Goal: Feedback & Contribution: Contribute content

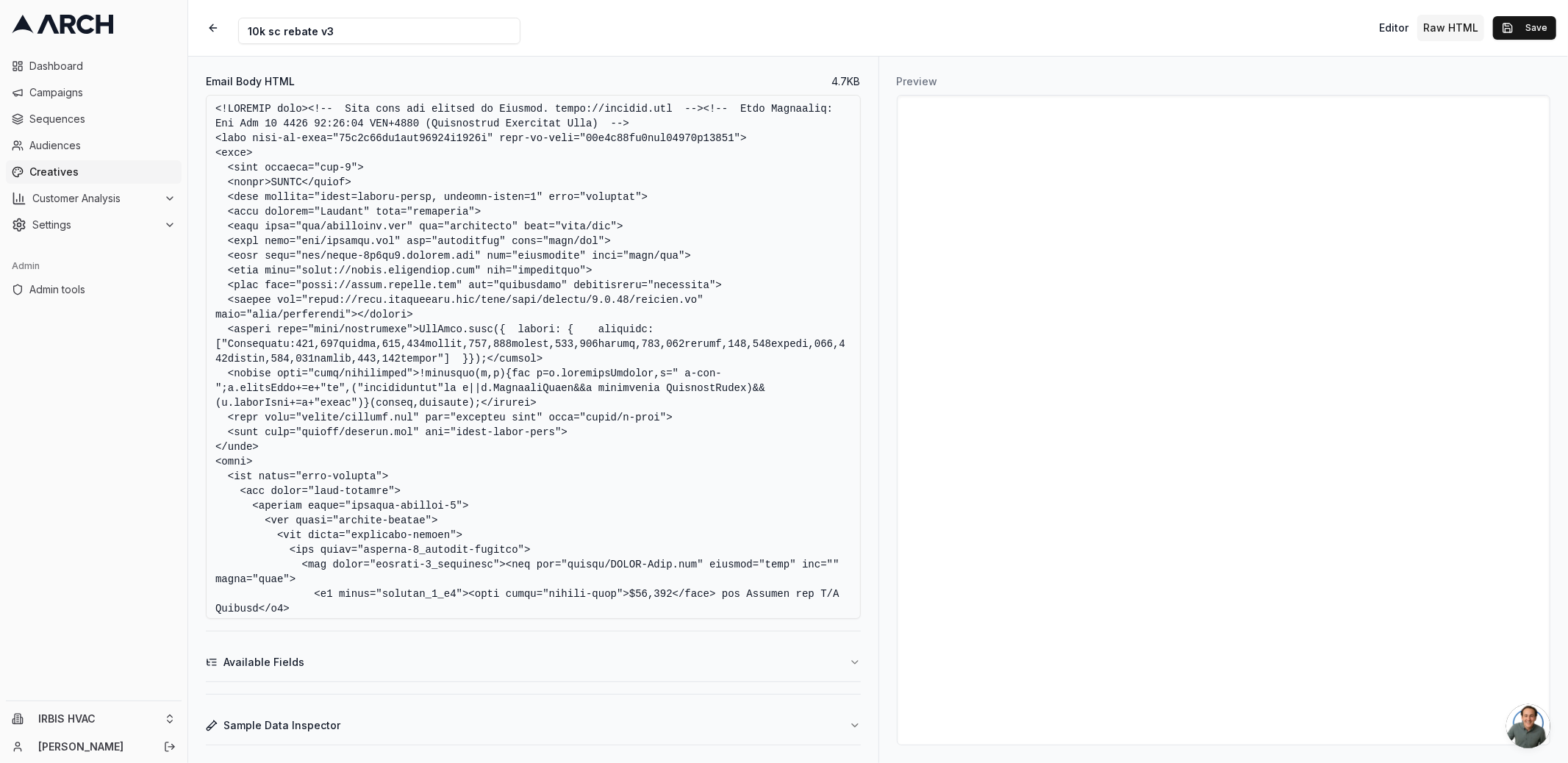
click at [708, 23] on div "Creative Name 10k sc rebate v3 Editor Raw HTML Save" at bounding box center [877, 28] width 1379 height 56
click at [886, 35] on div "Creative Name 10k sc rebate v3 Editor Raw HTML Save" at bounding box center [877, 28] width 1379 height 56
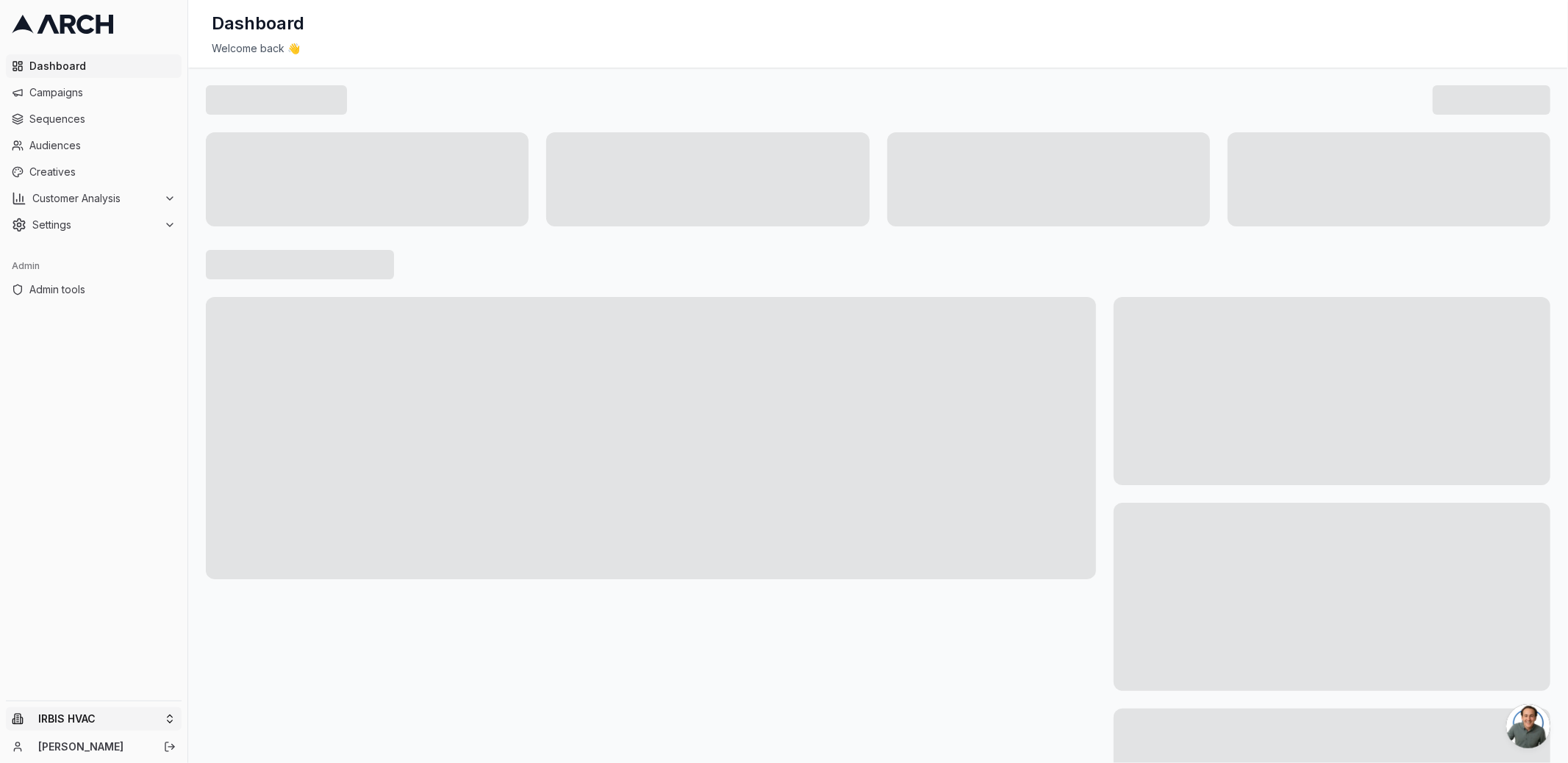
click at [159, 722] on html "Dashboard Campaigns Sequences Audiences Creatives Customer Analysis Settings Ad…" at bounding box center [784, 381] width 1568 height 763
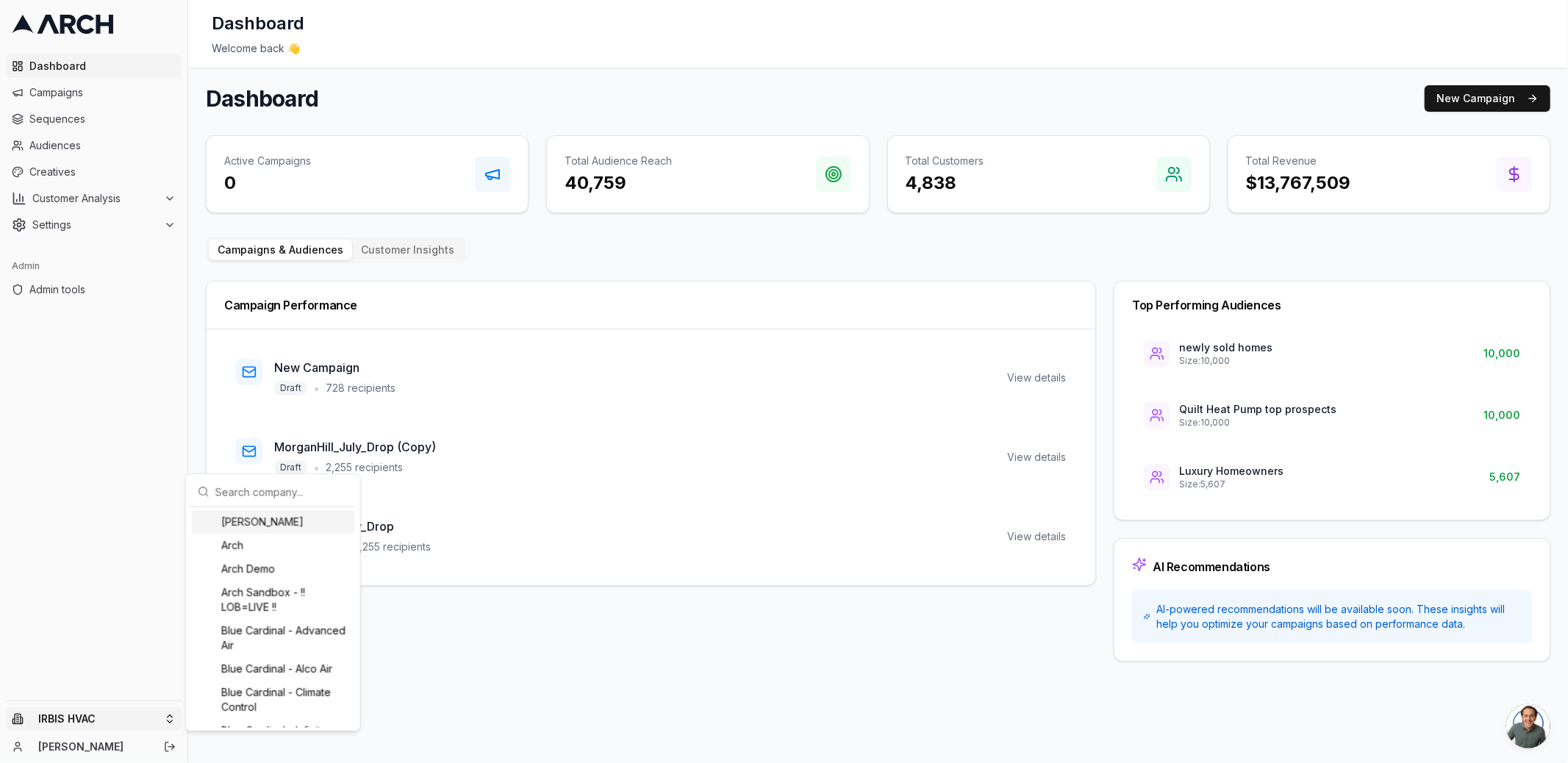
click at [253, 527] on div "[PERSON_NAME]" at bounding box center [273, 521] width 162 height 24
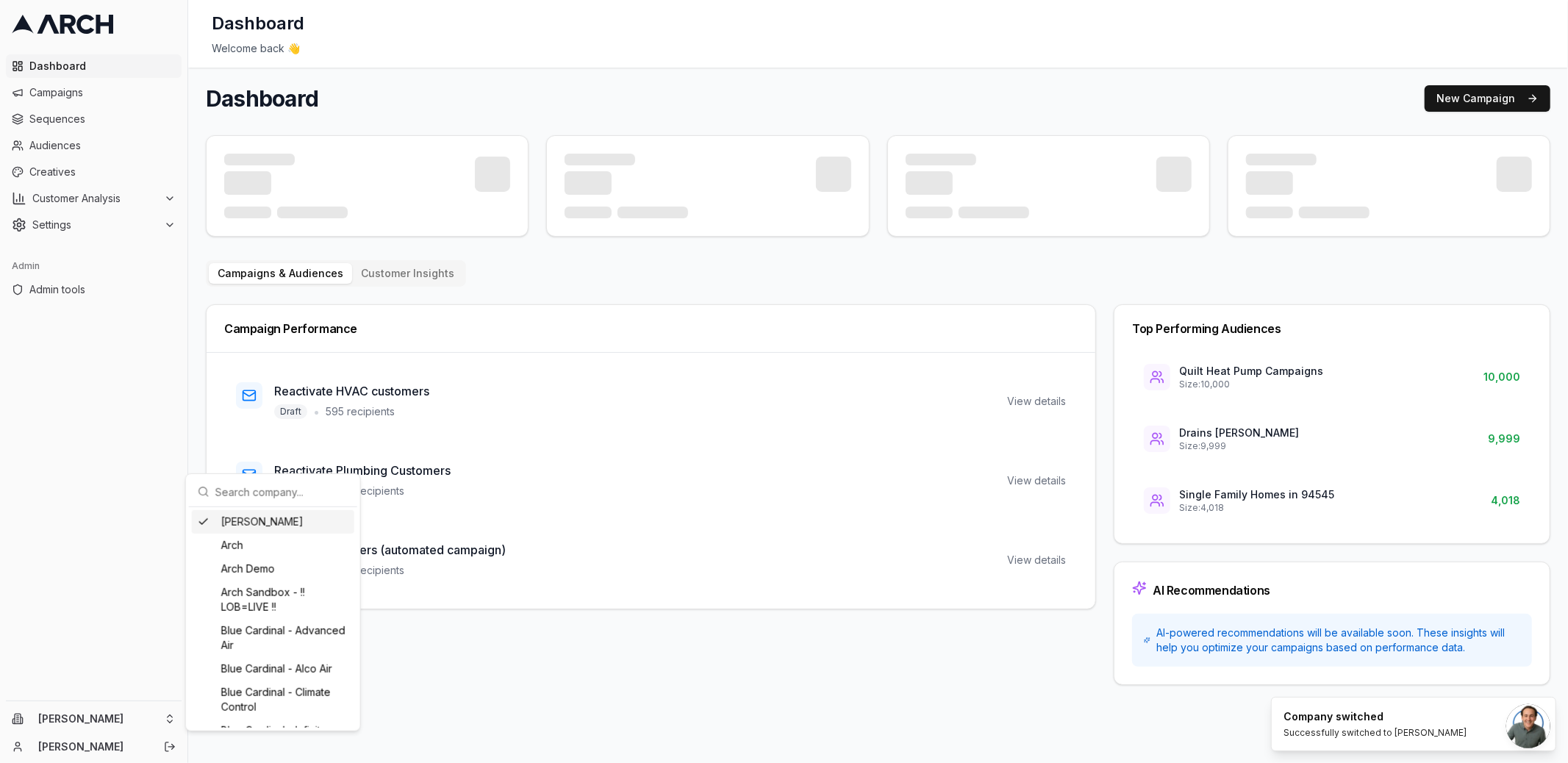
click at [197, 313] on main "Dashboard New Campaign Campaigns & Audiences Customer Insights Campaign Perform…" at bounding box center [877, 385] width 1379 height 635
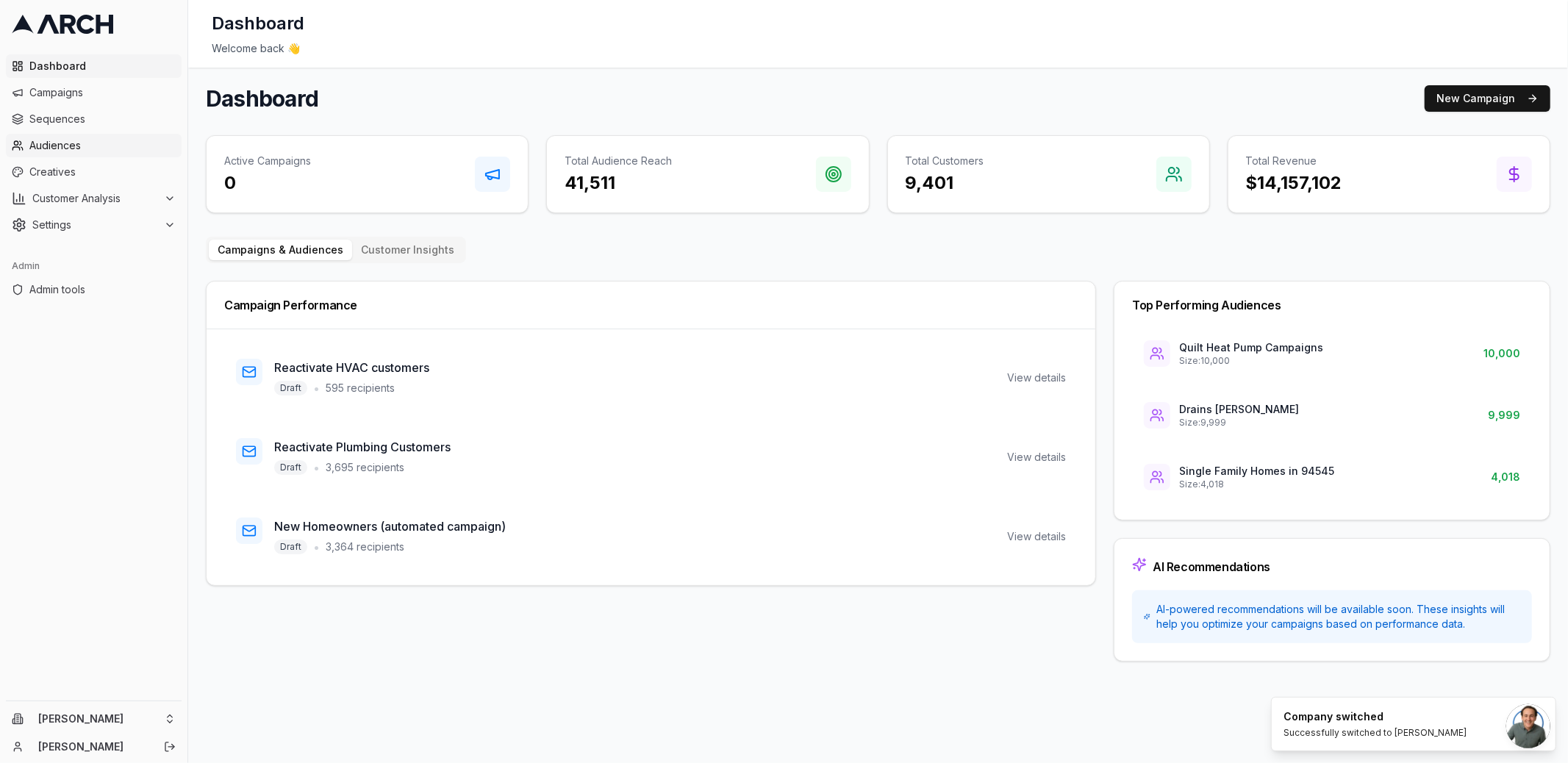
click at [127, 146] on span "Audiences" at bounding box center [102, 145] width 146 height 15
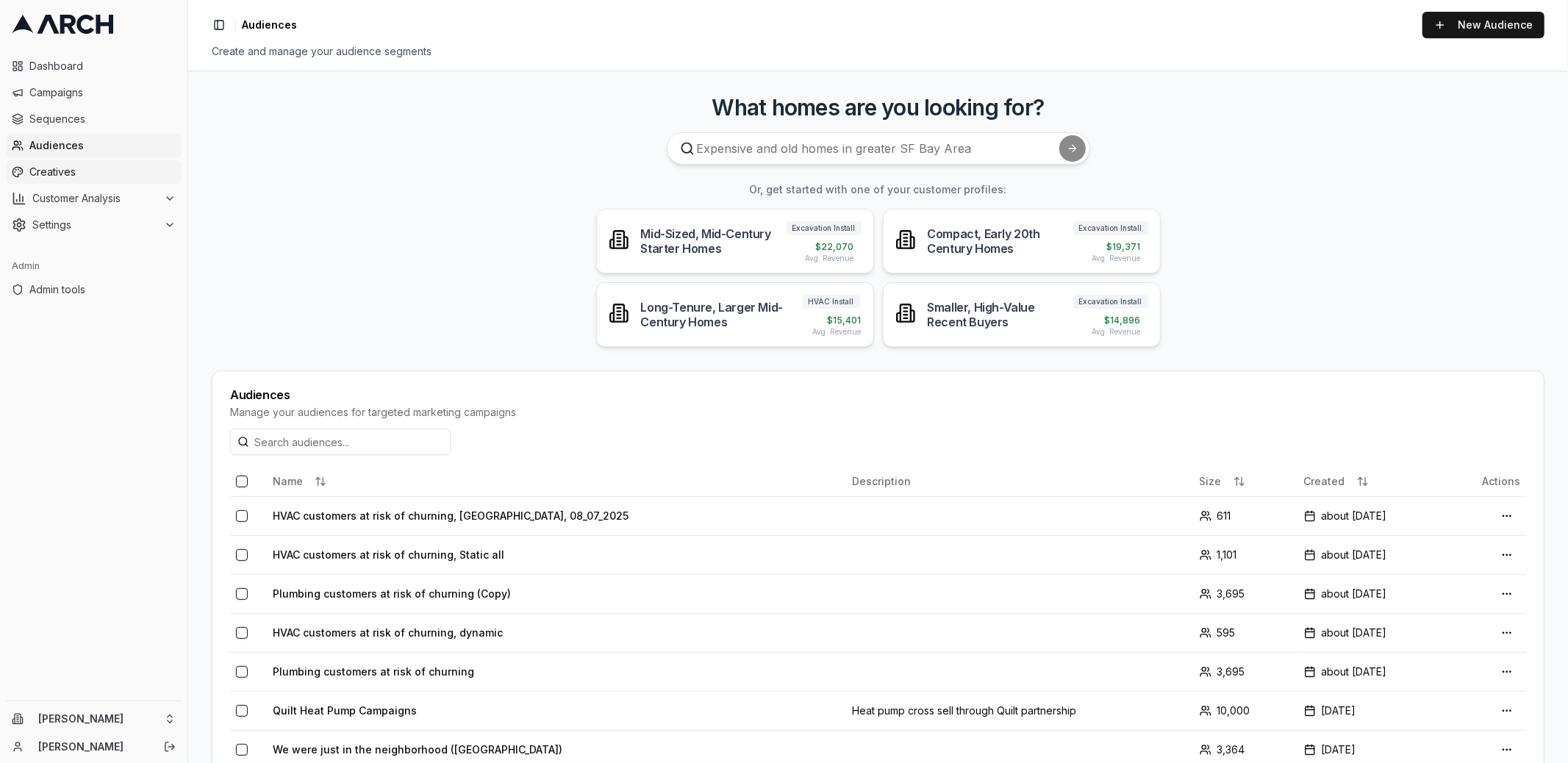
click at [115, 172] on span "Creatives" at bounding box center [102, 172] width 146 height 15
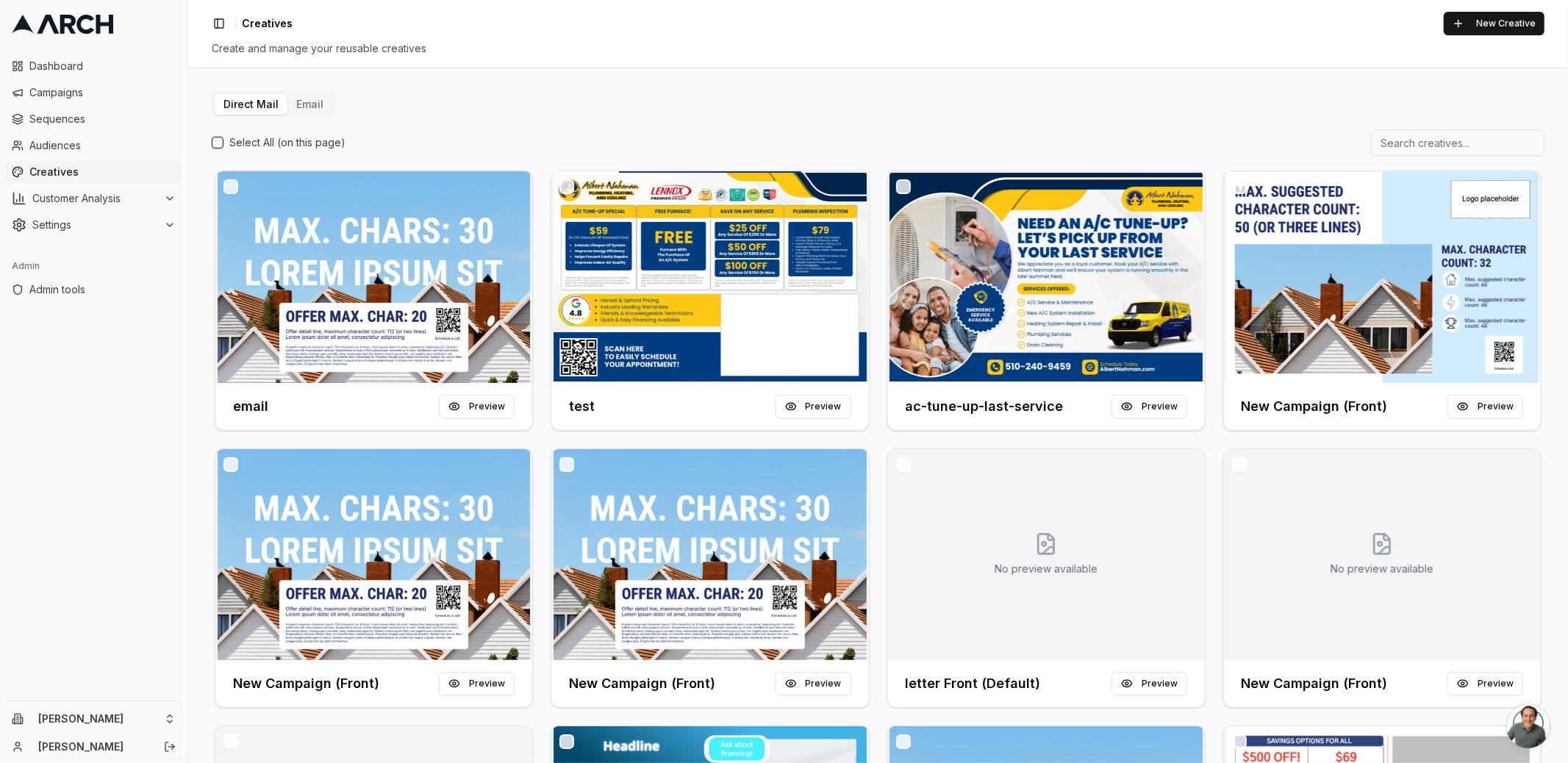
click at [317, 104] on button "Email" at bounding box center [310, 104] width 45 height 21
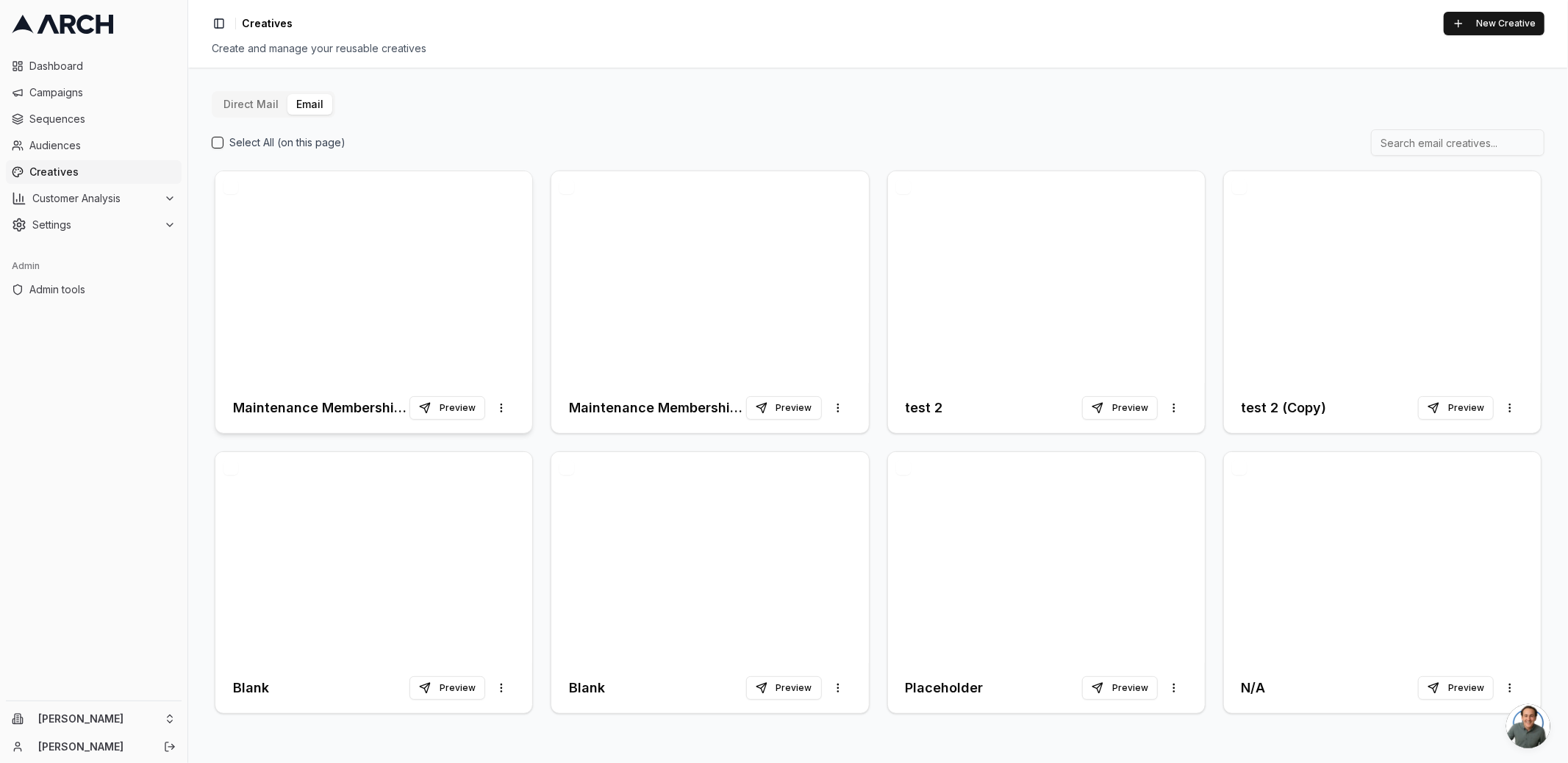
click at [431, 272] on div at bounding box center [374, 276] width 317 height 212
click at [657, 317] on div at bounding box center [709, 276] width 317 height 212
click at [398, 319] on div at bounding box center [374, 276] width 317 height 212
click at [162, 718] on html "Dashboard Campaigns Sequences Audiences Creatives Customer Analysis Settings Ad…" at bounding box center [784, 381] width 1568 height 763
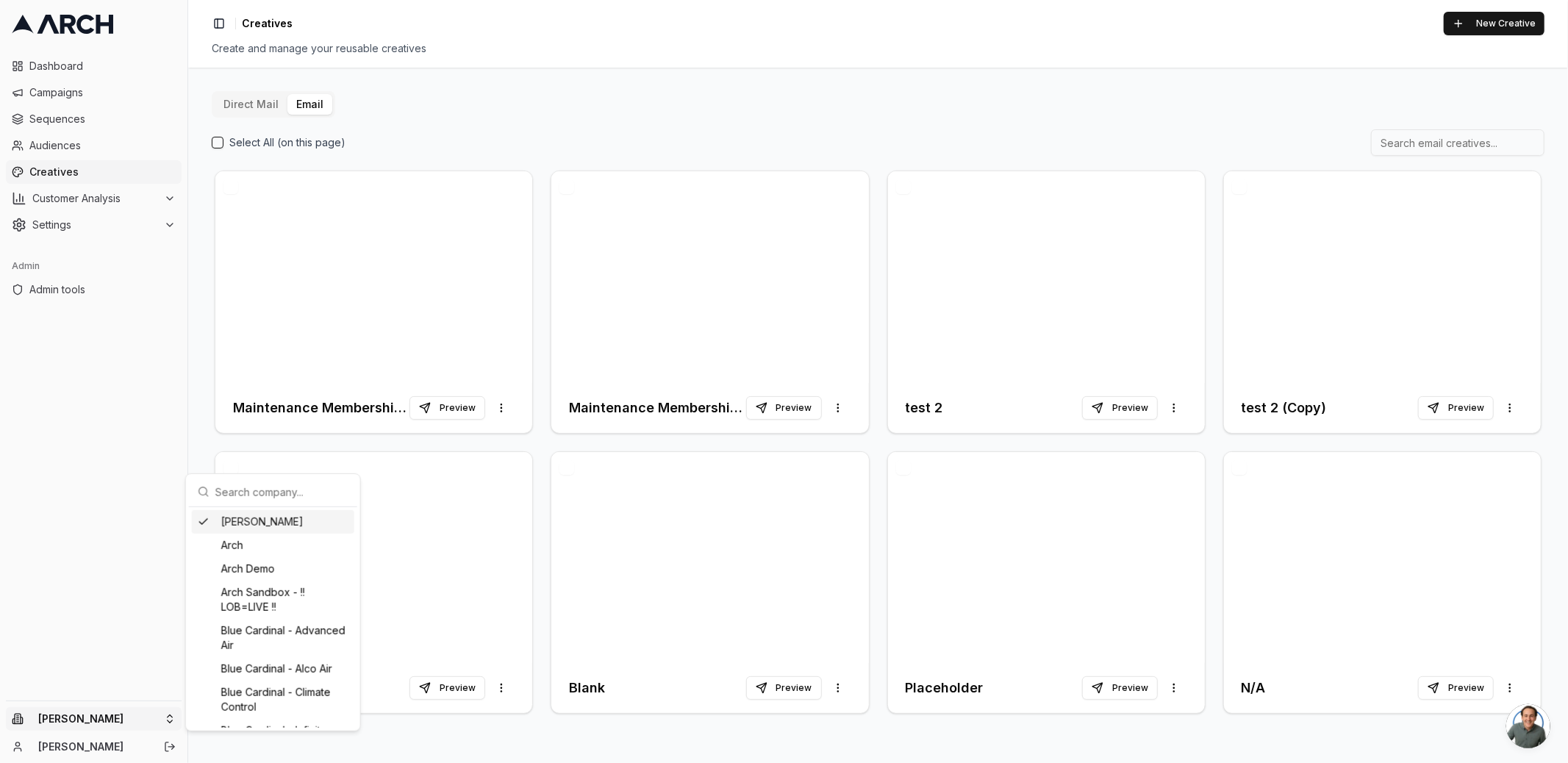
click at [226, 489] on input "text" at bounding box center [282, 491] width 133 height 29
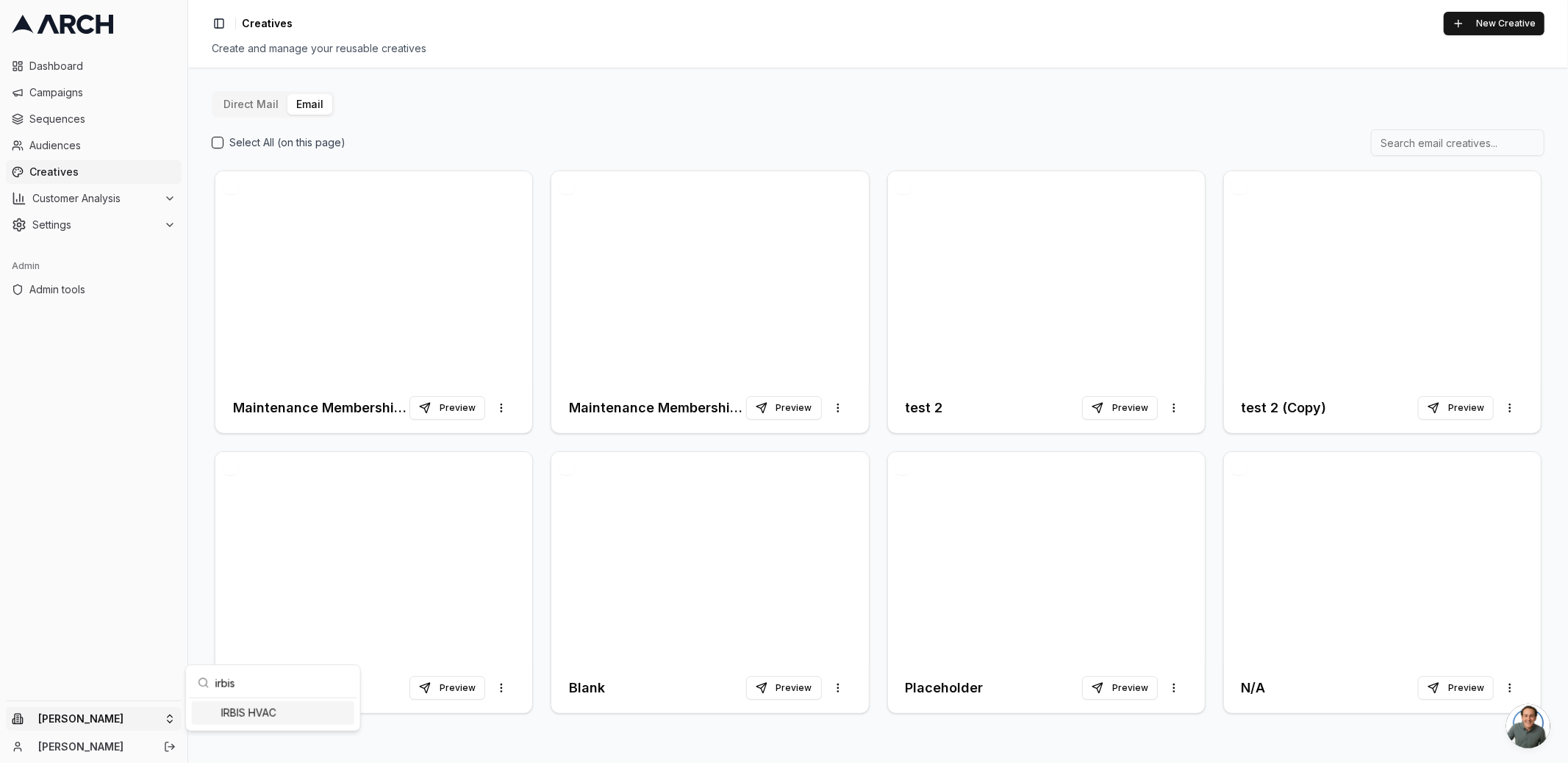
type input "irbis"
click at [252, 720] on div "IRBIS HVAC" at bounding box center [273, 712] width 162 height 24
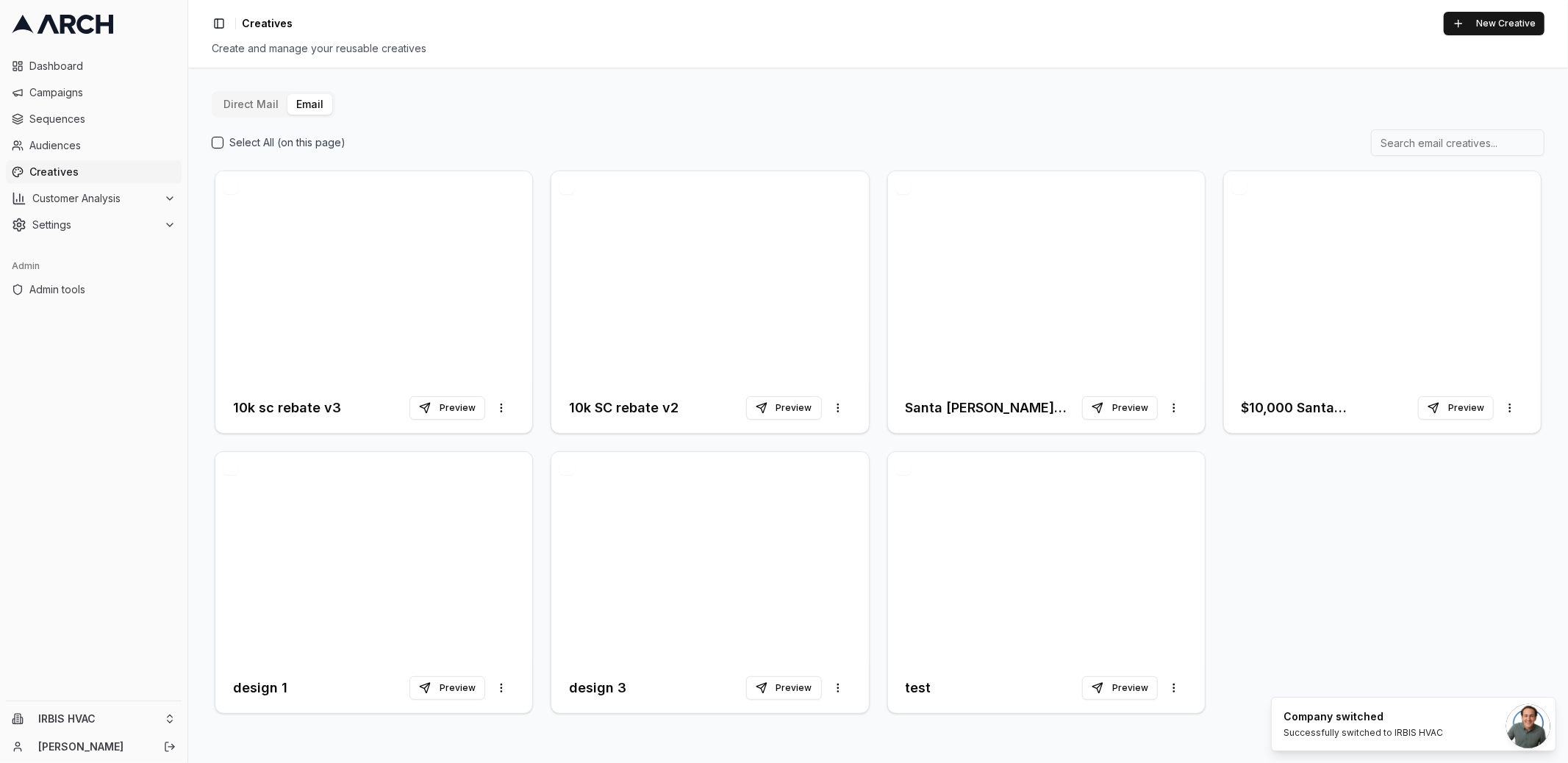
click at [199, 604] on div "Direct Mail Email Select All (on this page) 10k sc rebate v3 Preview More optio…" at bounding box center [877, 415] width 1379 height 695
click at [709, 250] on div at bounding box center [709, 276] width 317 height 212
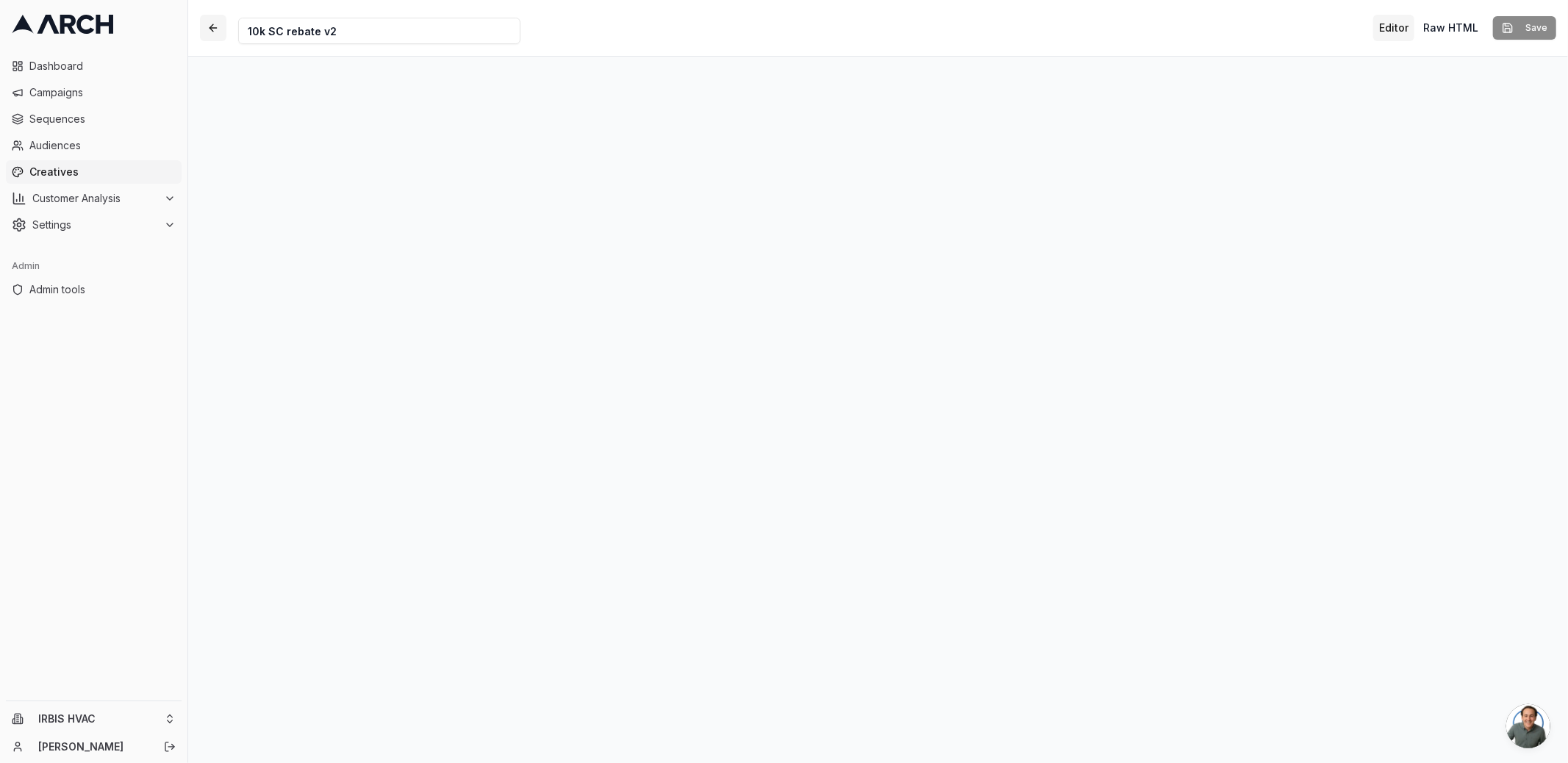
click at [205, 28] on button "button" at bounding box center [213, 28] width 26 height 26
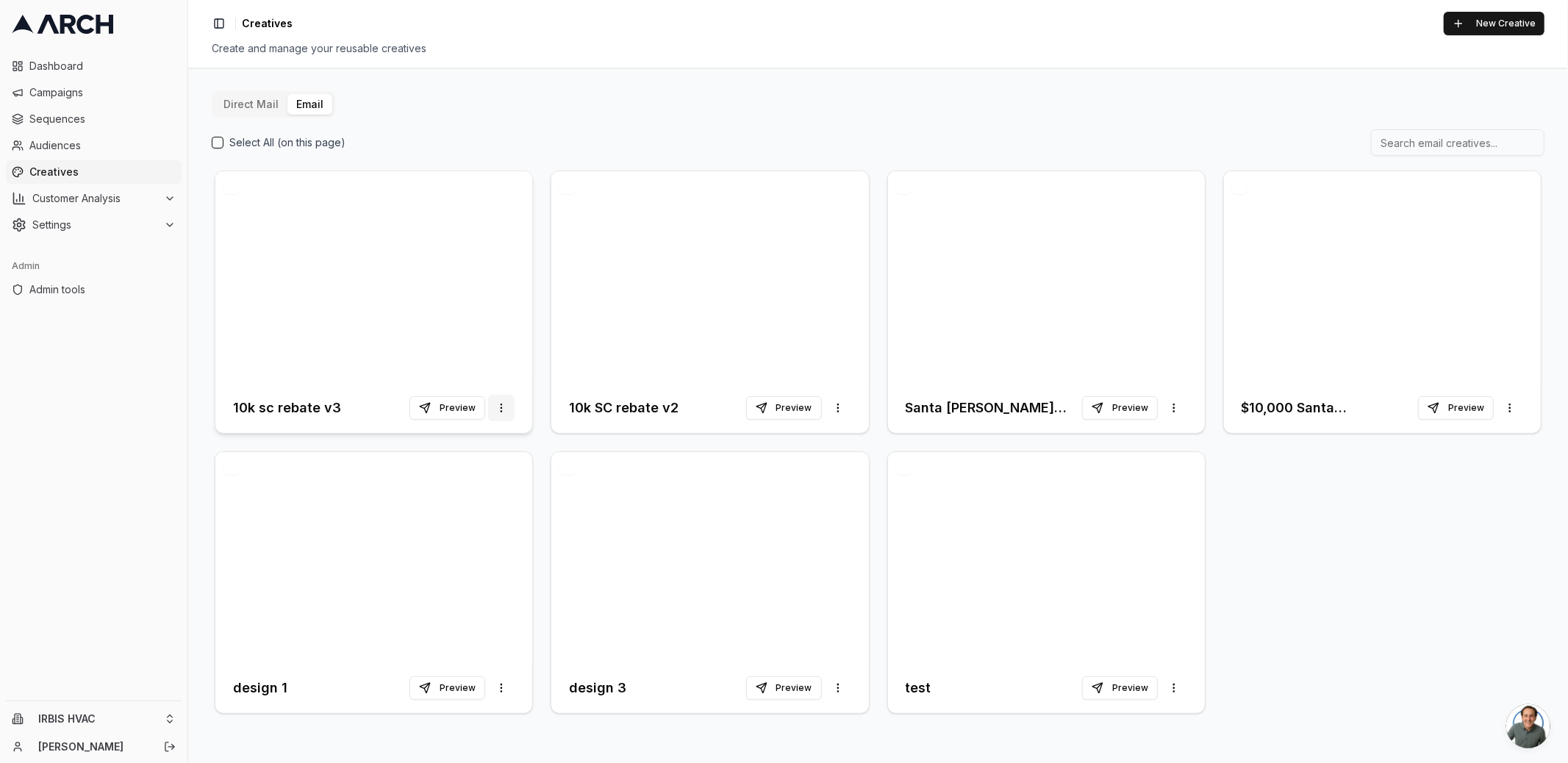
click at [500, 400] on html "Dashboard Campaigns Sequences Audiences Creatives Customer Analysis Settings Ad…" at bounding box center [784, 381] width 1568 height 763
click at [462, 289] on html "Dashboard Campaigns Sequences Audiences Creatives Customer Analysis Settings Ad…" at bounding box center [784, 381] width 1568 height 763
click at [227, 186] on button "button" at bounding box center [230, 186] width 15 height 15
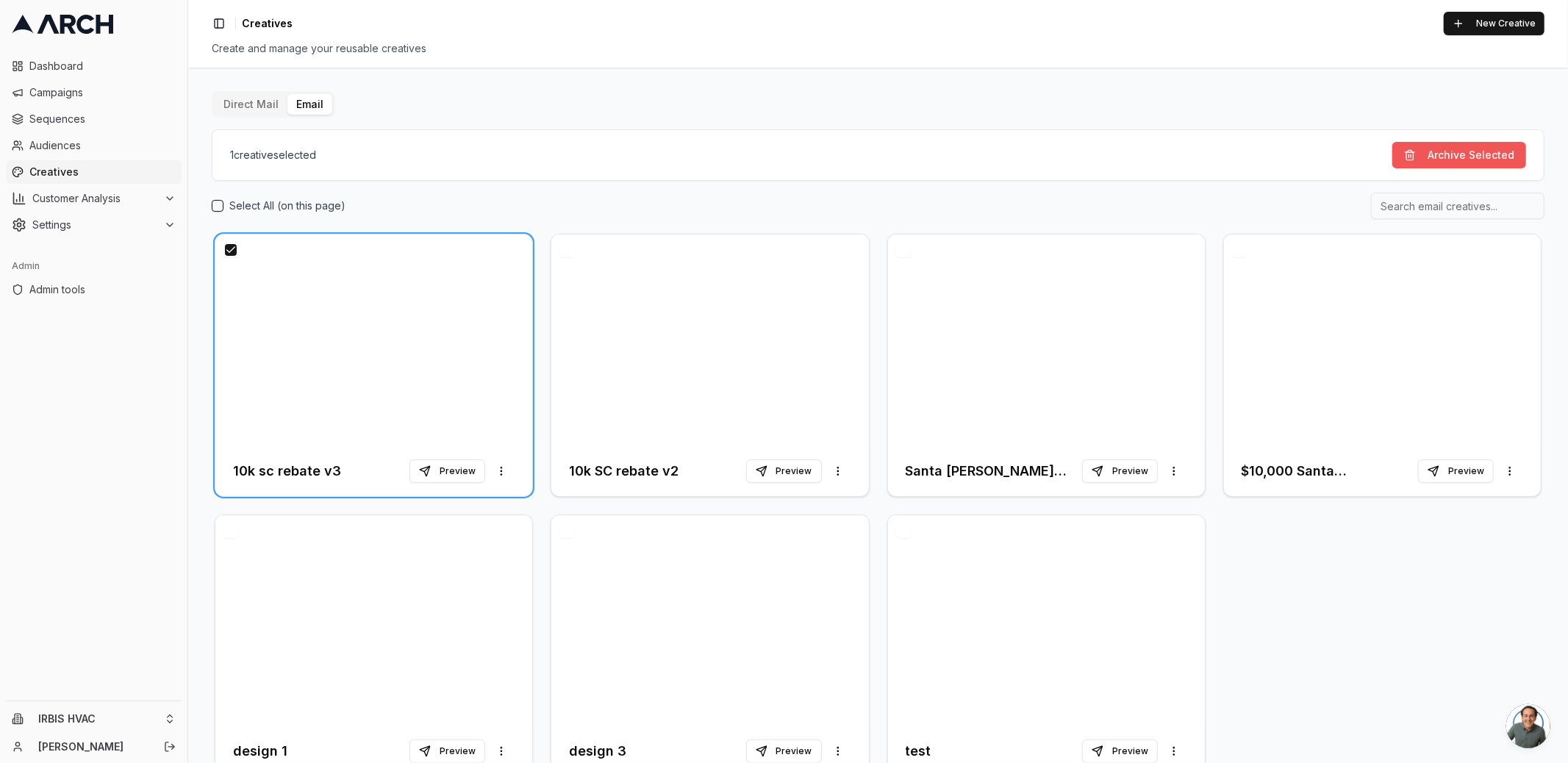
click at [1428, 148] on button "Archive Selected" at bounding box center [1459, 155] width 134 height 26
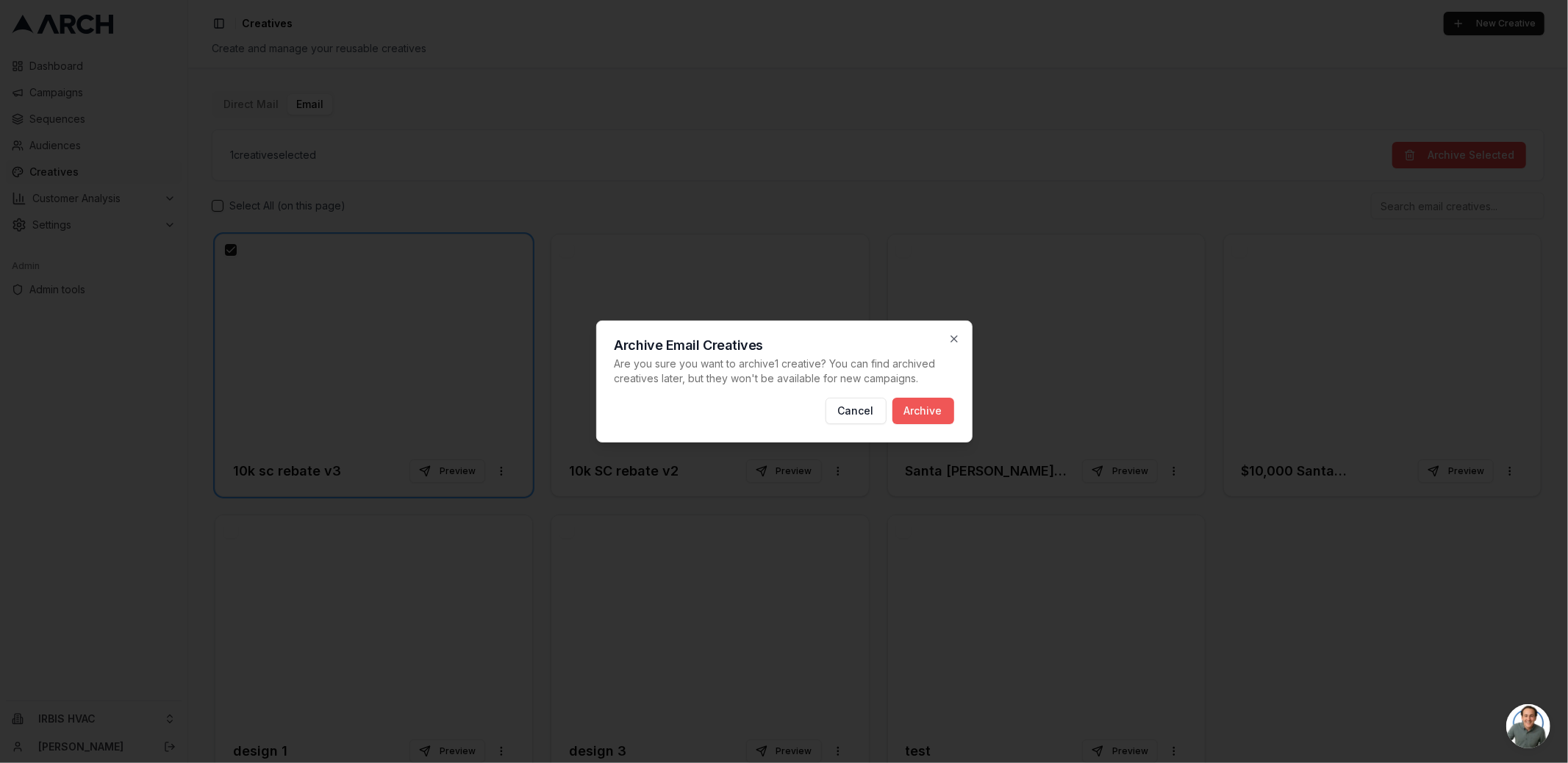
click at [928, 404] on button "Archive" at bounding box center [923, 410] width 62 height 26
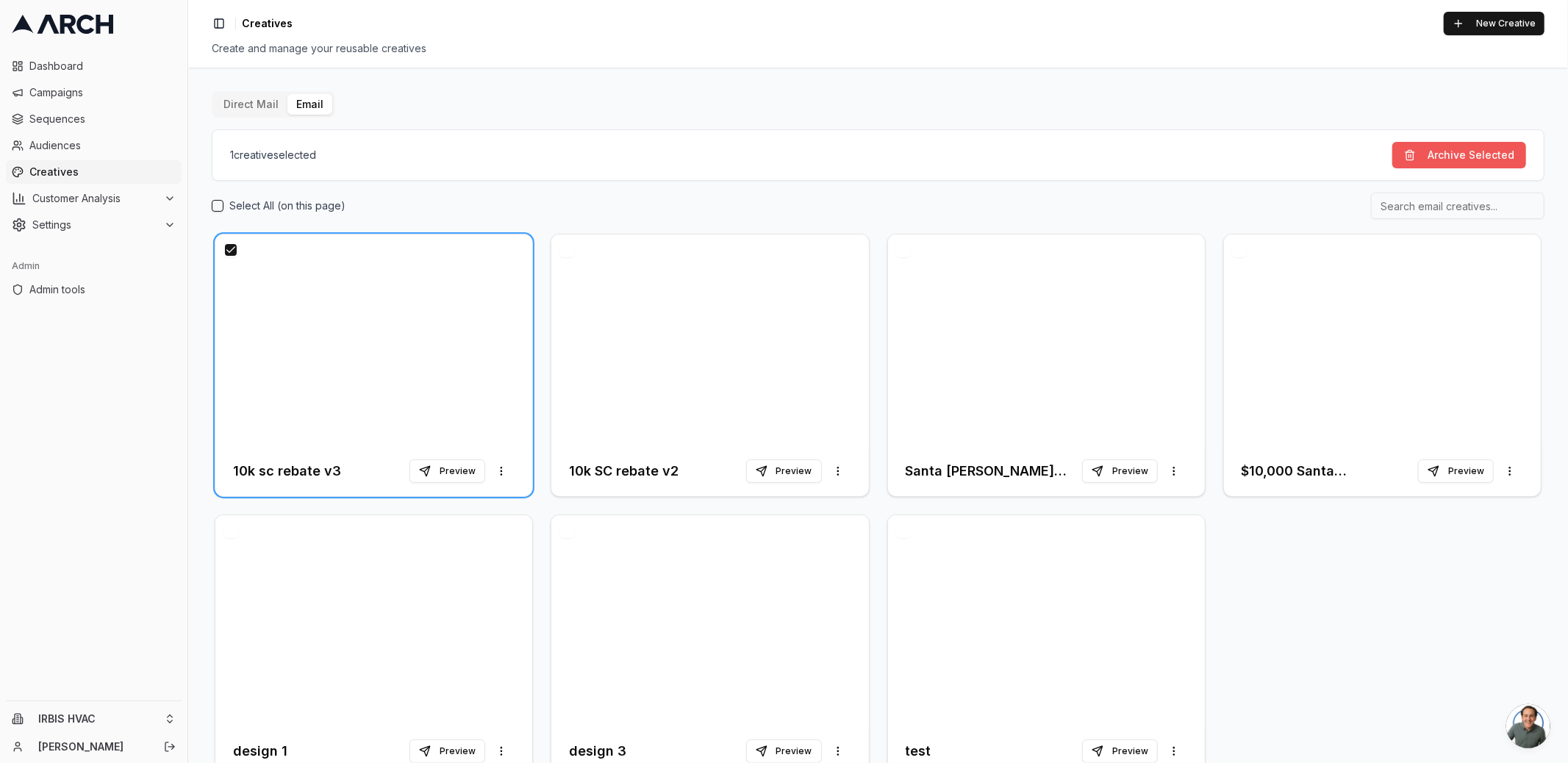
click at [1419, 153] on button "Archive Selected" at bounding box center [1459, 155] width 134 height 26
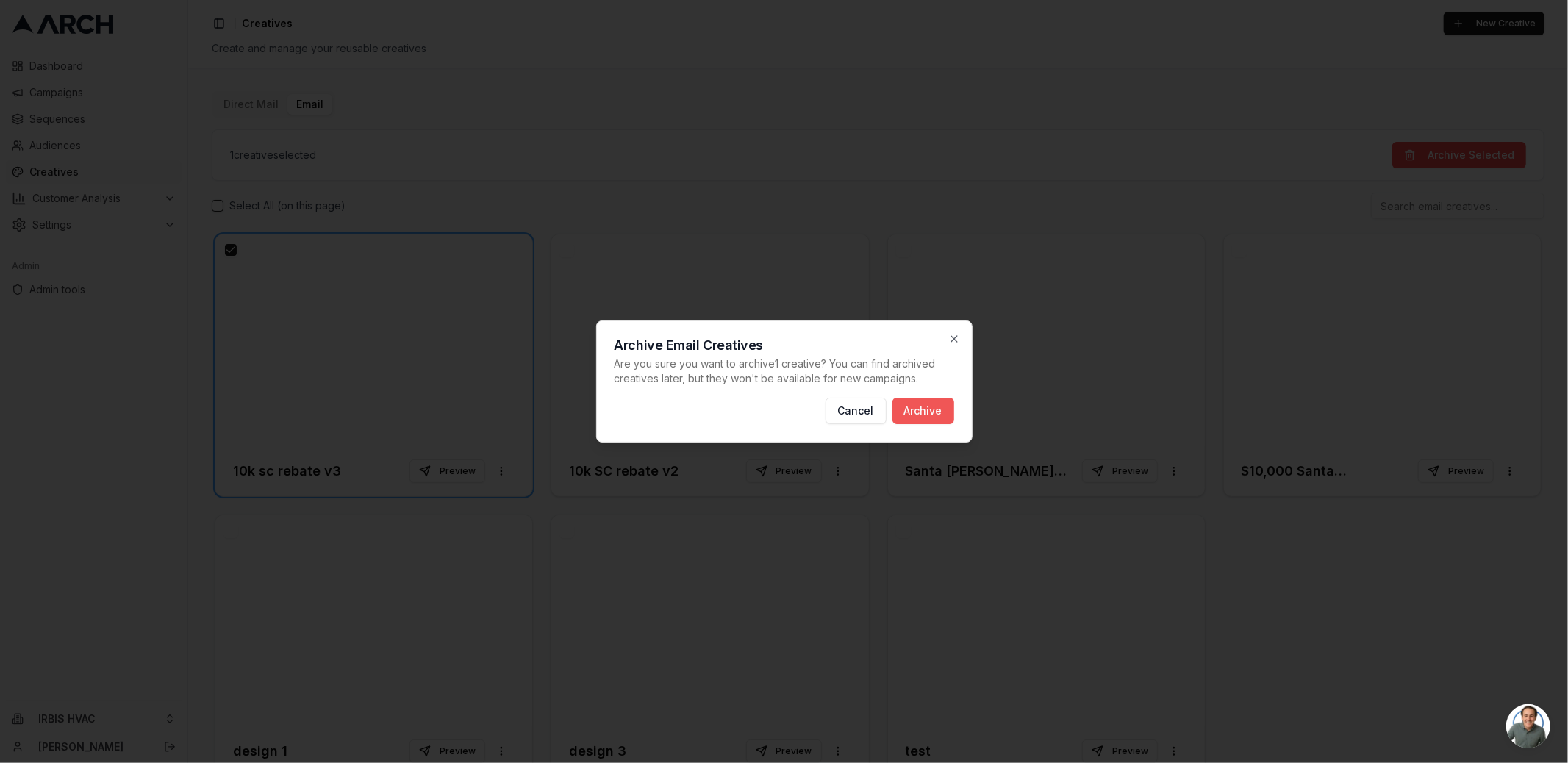
click at [930, 407] on button "Archive" at bounding box center [923, 410] width 62 height 26
click at [848, 411] on button "Cancel" at bounding box center [856, 410] width 61 height 26
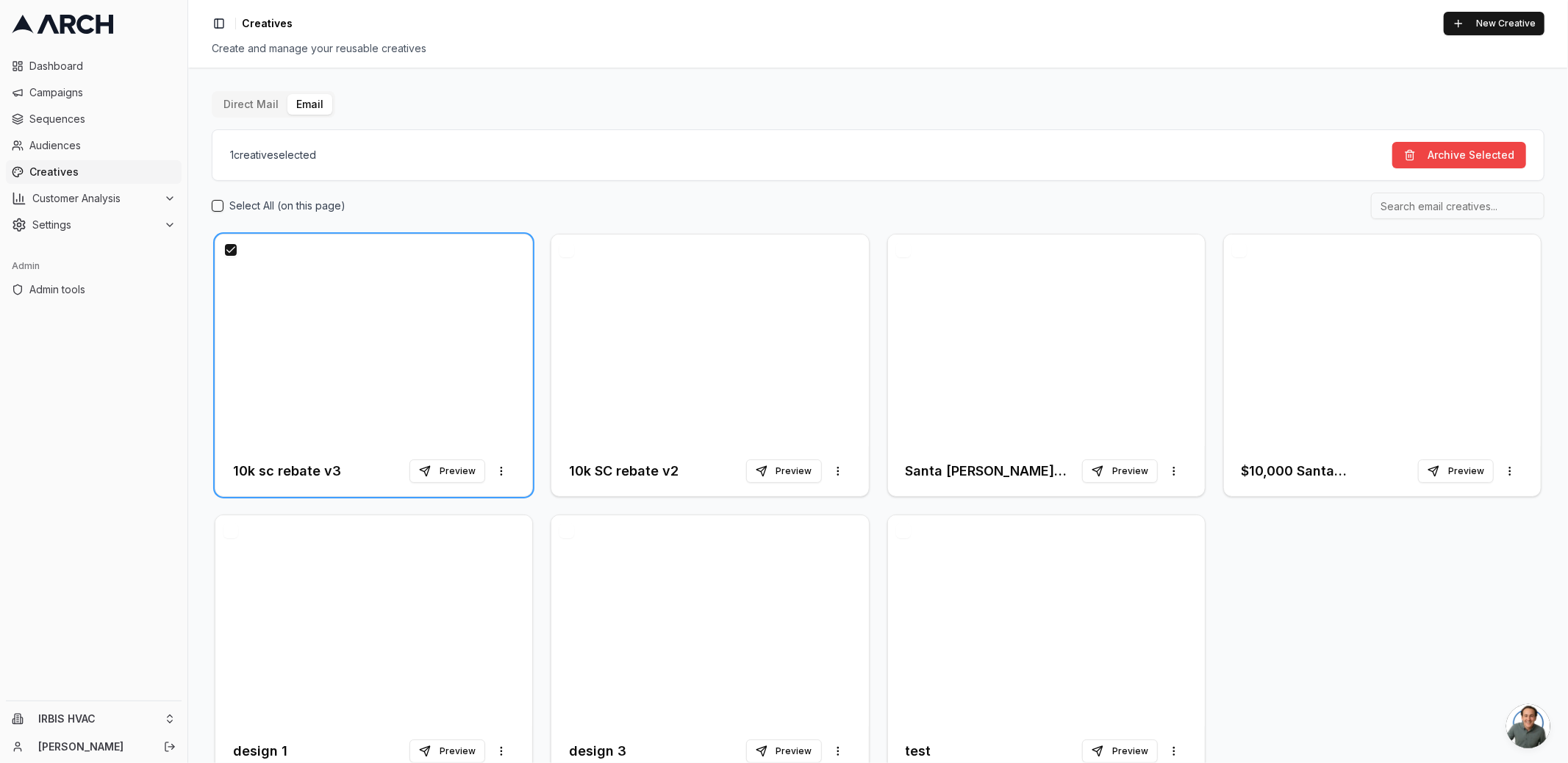
click at [537, 214] on div "Select All (on this page)" at bounding box center [878, 206] width 1332 height 26
click at [230, 249] on button "button" at bounding box center [230, 249] width 15 height 15
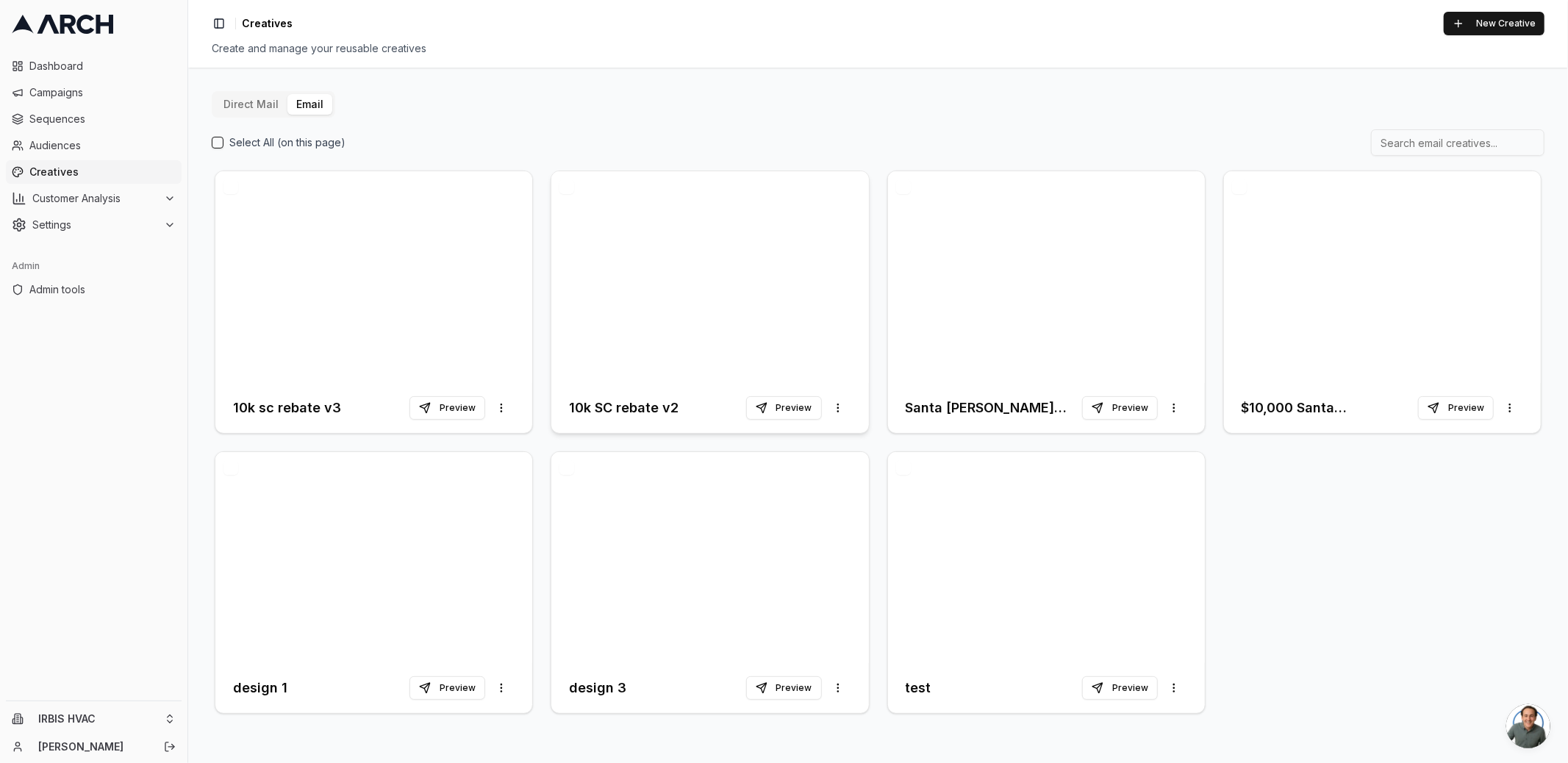
click at [686, 309] on div at bounding box center [709, 276] width 317 height 212
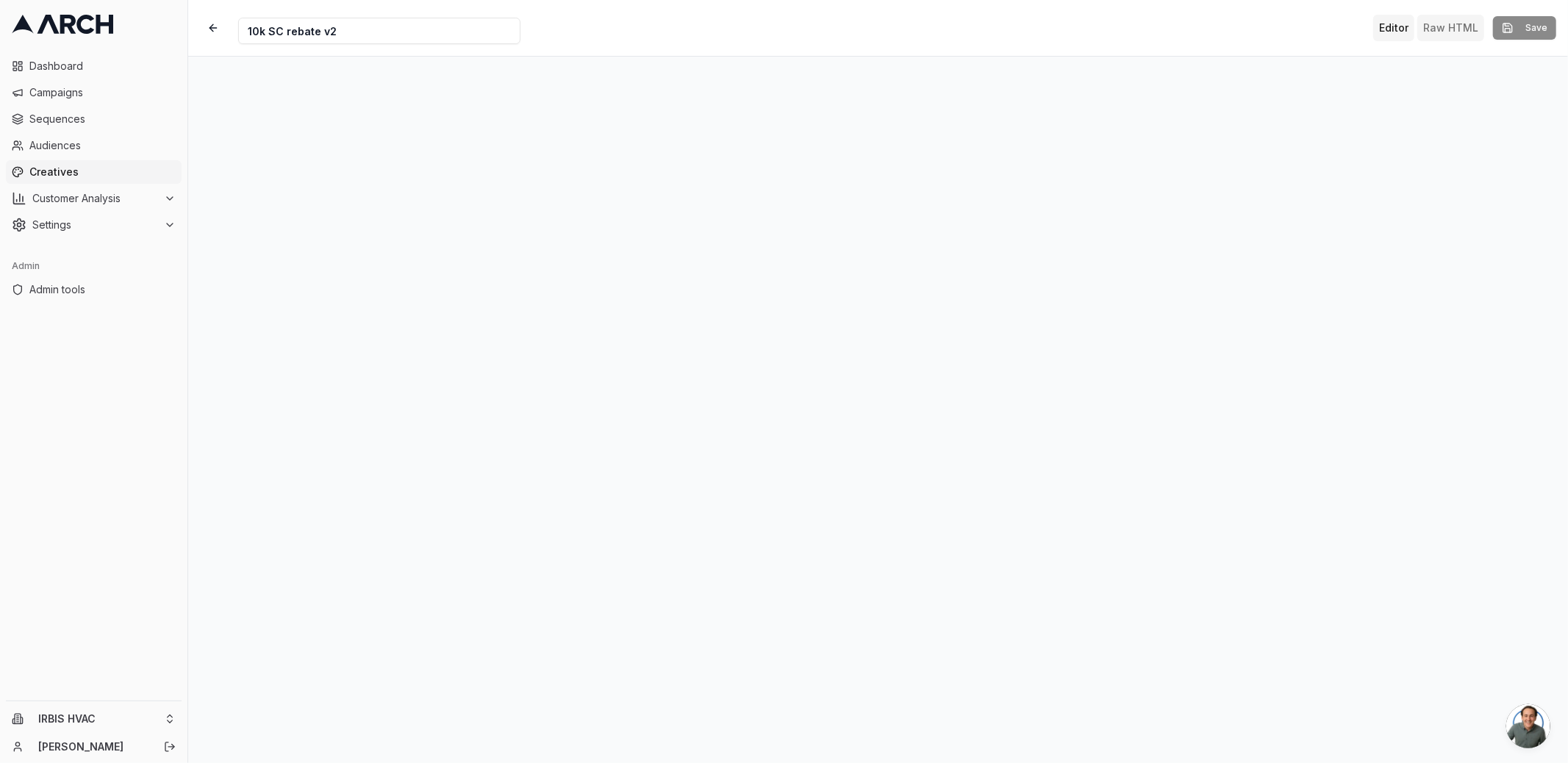
click at [1433, 19] on button "Raw HTML" at bounding box center [1450, 28] width 67 height 26
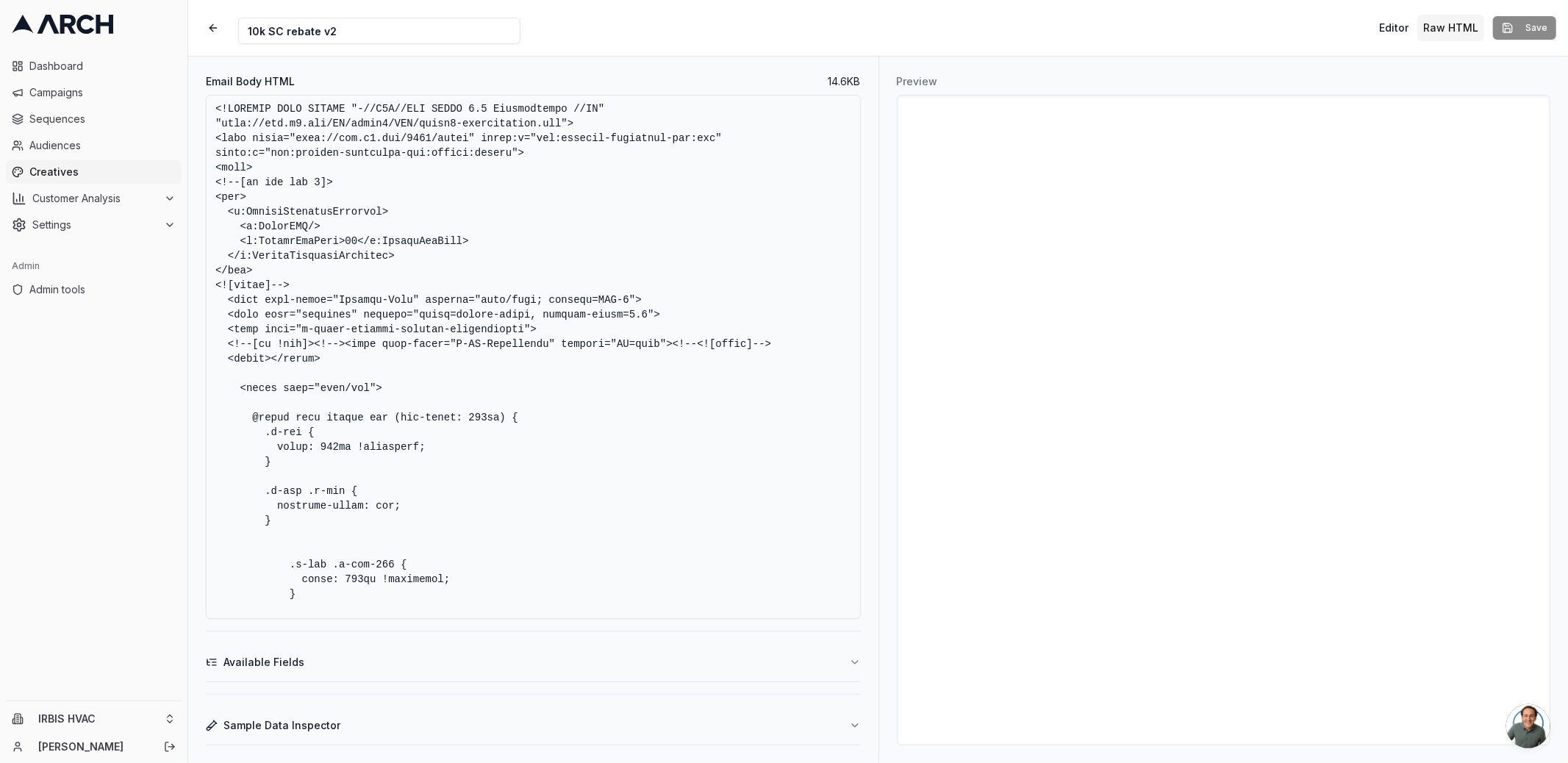
click at [501, 239] on textarea "Email Body HTML" at bounding box center [533, 356] width 655 height 524
click at [695, 311] on textarea "Email Body HTML" at bounding box center [533, 356] width 655 height 524
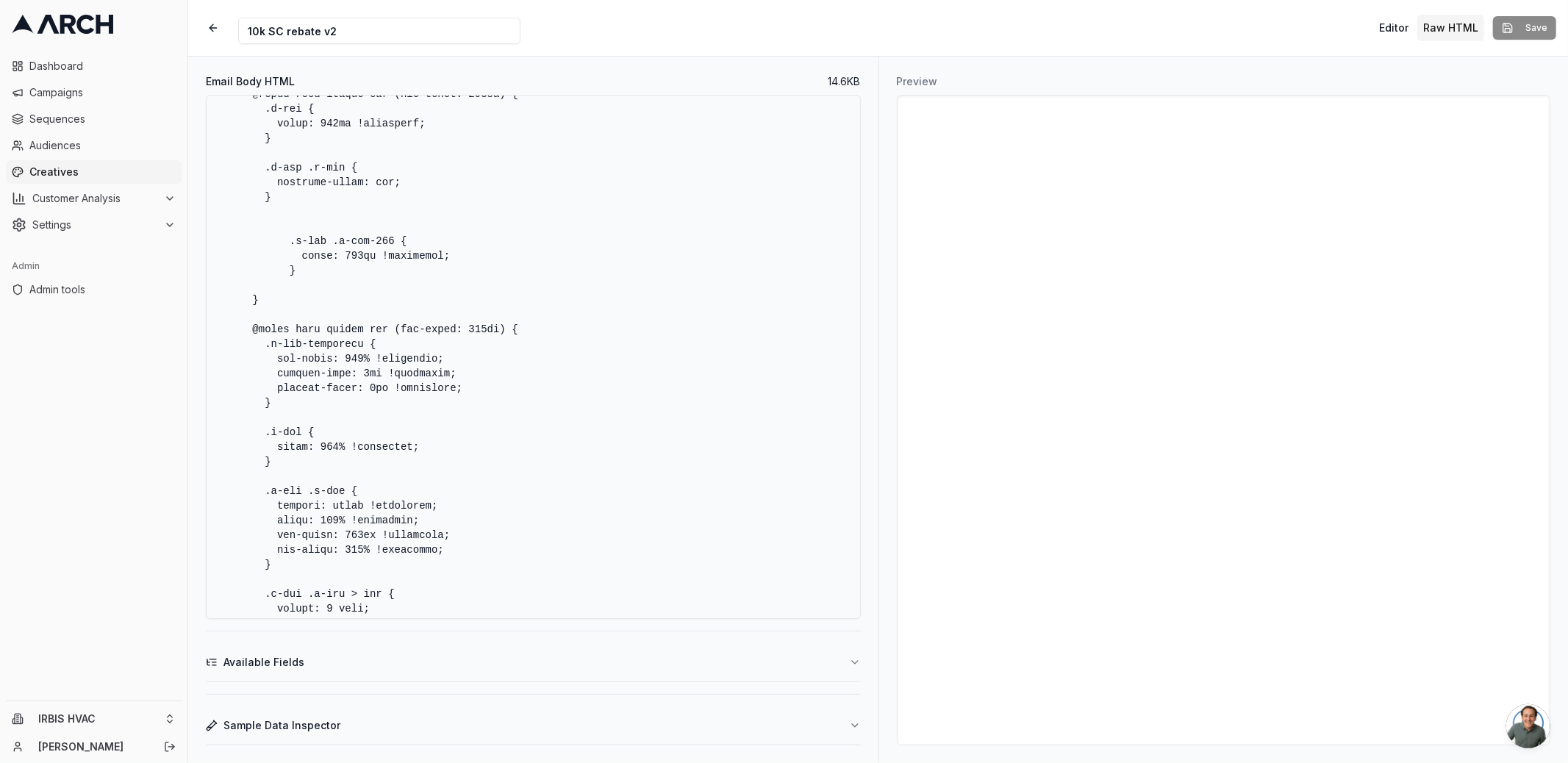
scroll to position [2204, 0]
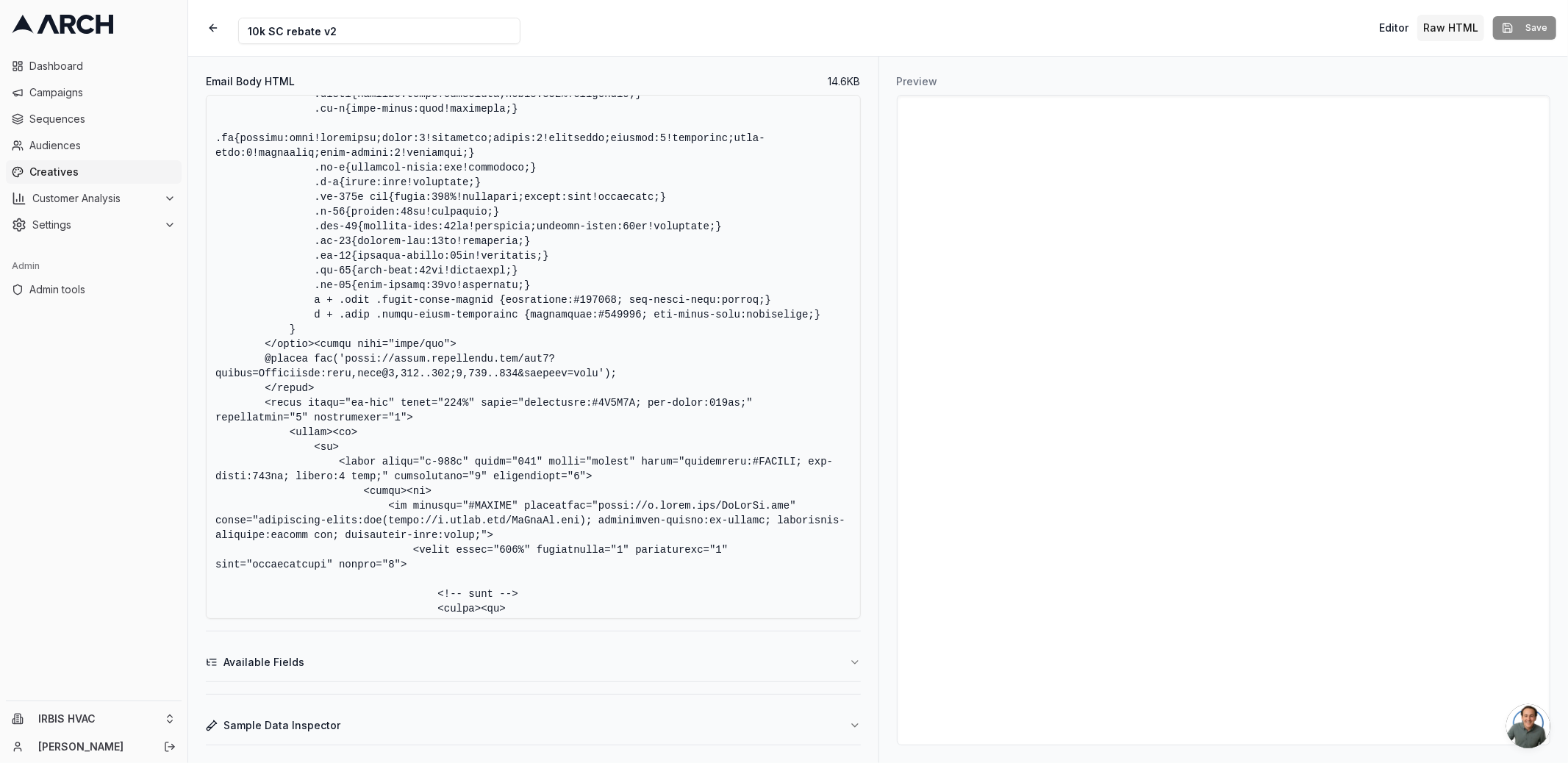
click at [400, 375] on textarea "Email Body HTML" at bounding box center [533, 356] width 655 height 524
click at [551, 367] on textarea "Email Body HTML" at bounding box center [533, 356] width 655 height 524
click at [304, 363] on textarea "Email Body HTML" at bounding box center [533, 356] width 655 height 524
drag, startPoint x: 313, startPoint y: 345, endPoint x: 340, endPoint y: 384, distance: 47.4
click at [340, 384] on textarea "Email Body HTML" at bounding box center [533, 356] width 655 height 524
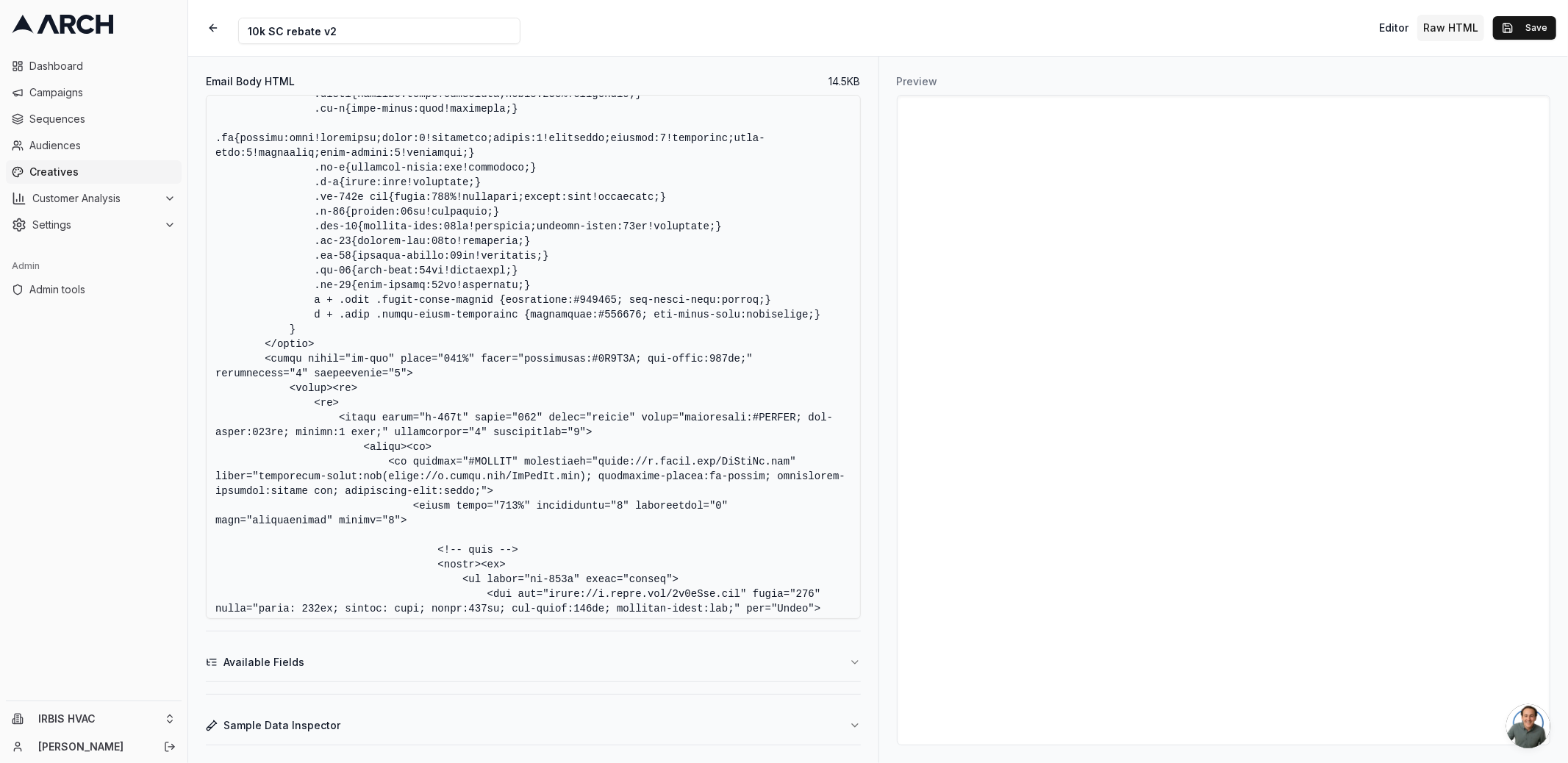
click at [489, 432] on textarea "Email Body HTML" at bounding box center [533, 356] width 655 height 524
type textarea "<!DOCTYPE HTML PUBLIC "-//W3C//DTD XHTML 1.0 Transitional //EN" "[URL][DOMAIN_N…"
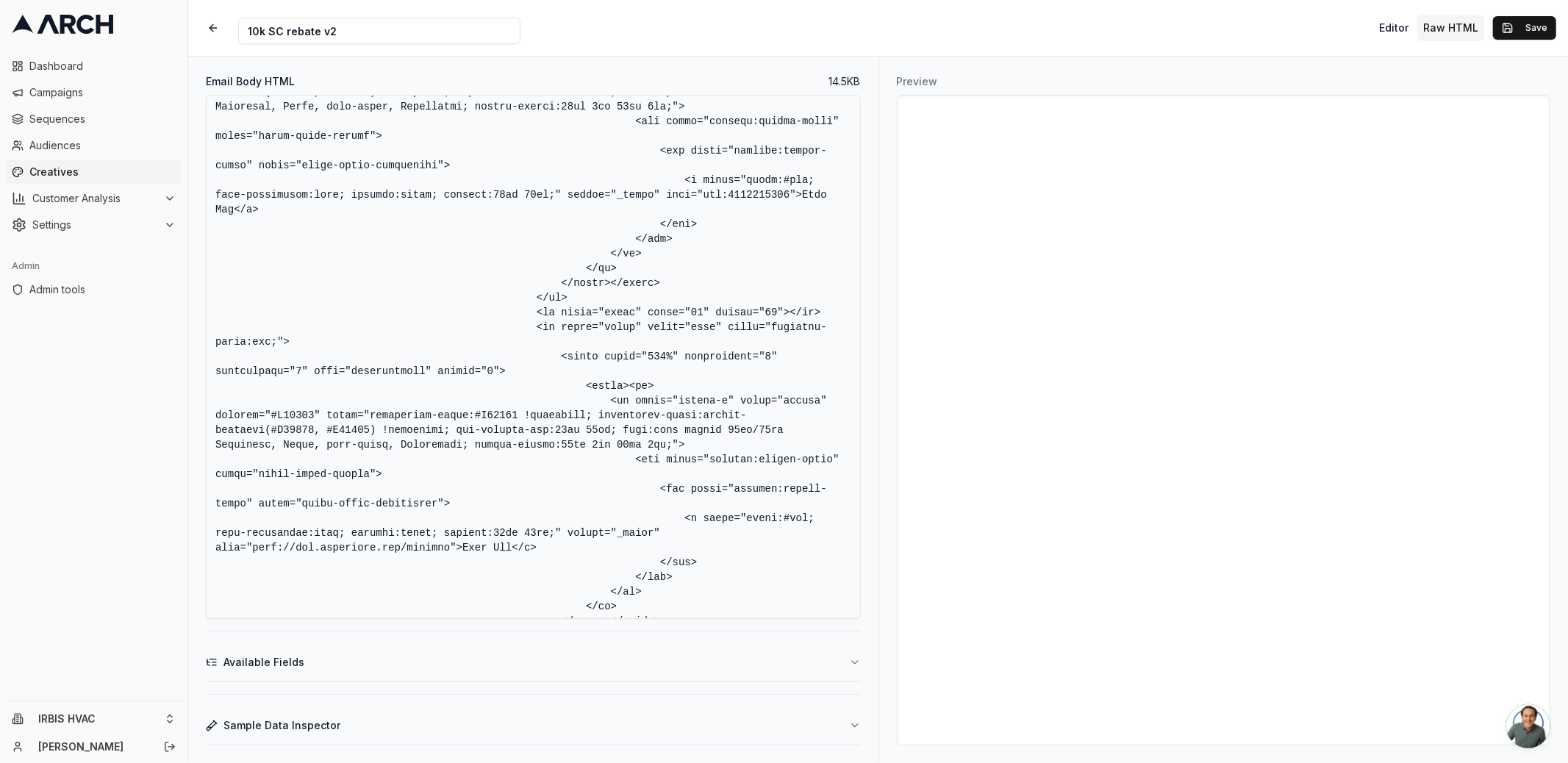
scroll to position [2278, 0]
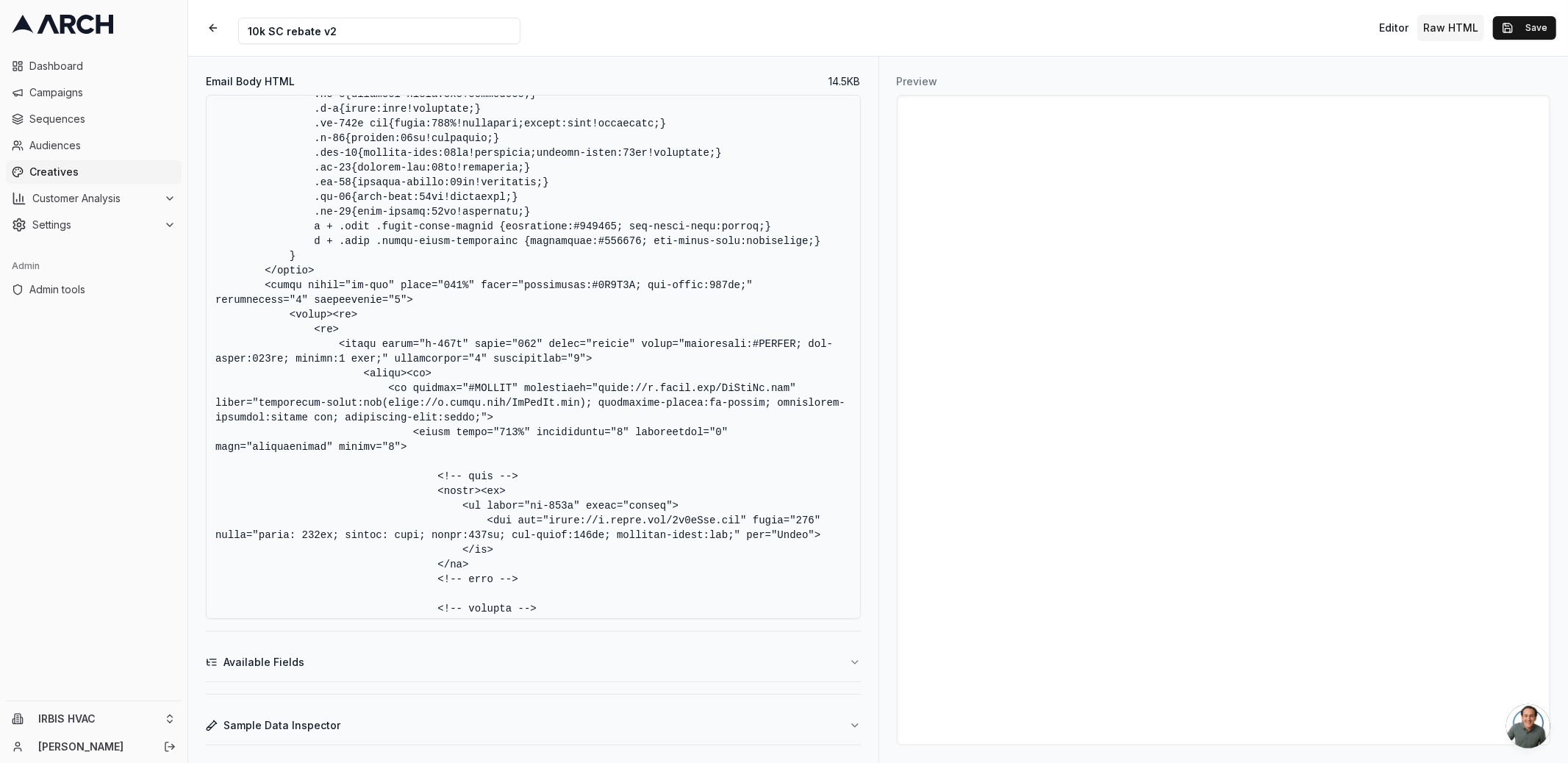
click at [606, 346] on textarea "Email Body HTML" at bounding box center [533, 356] width 655 height 524
click at [1516, 22] on button "Save" at bounding box center [1524, 28] width 63 height 24
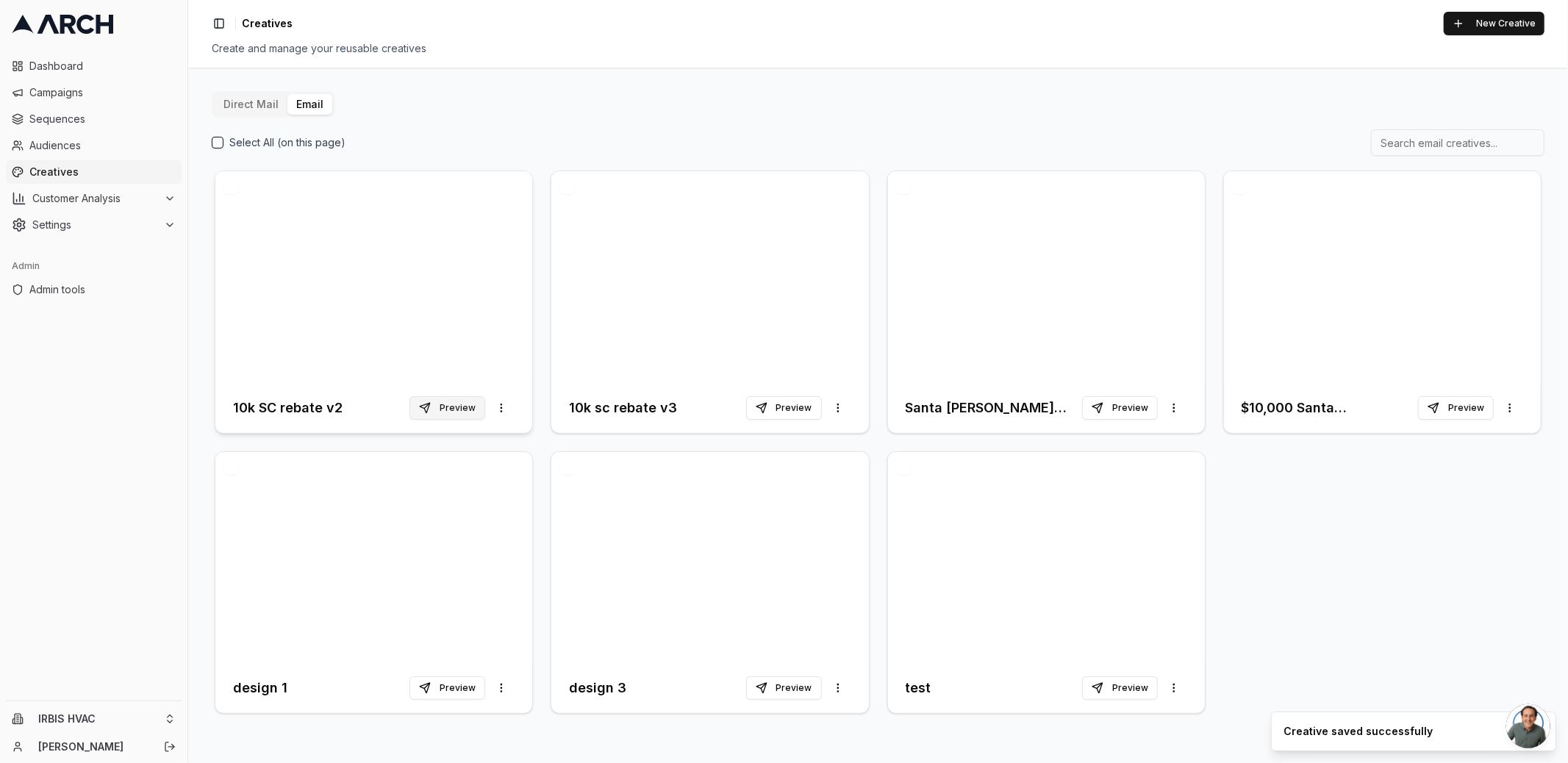
click at [457, 409] on button "Preview" at bounding box center [447, 407] width 75 height 24
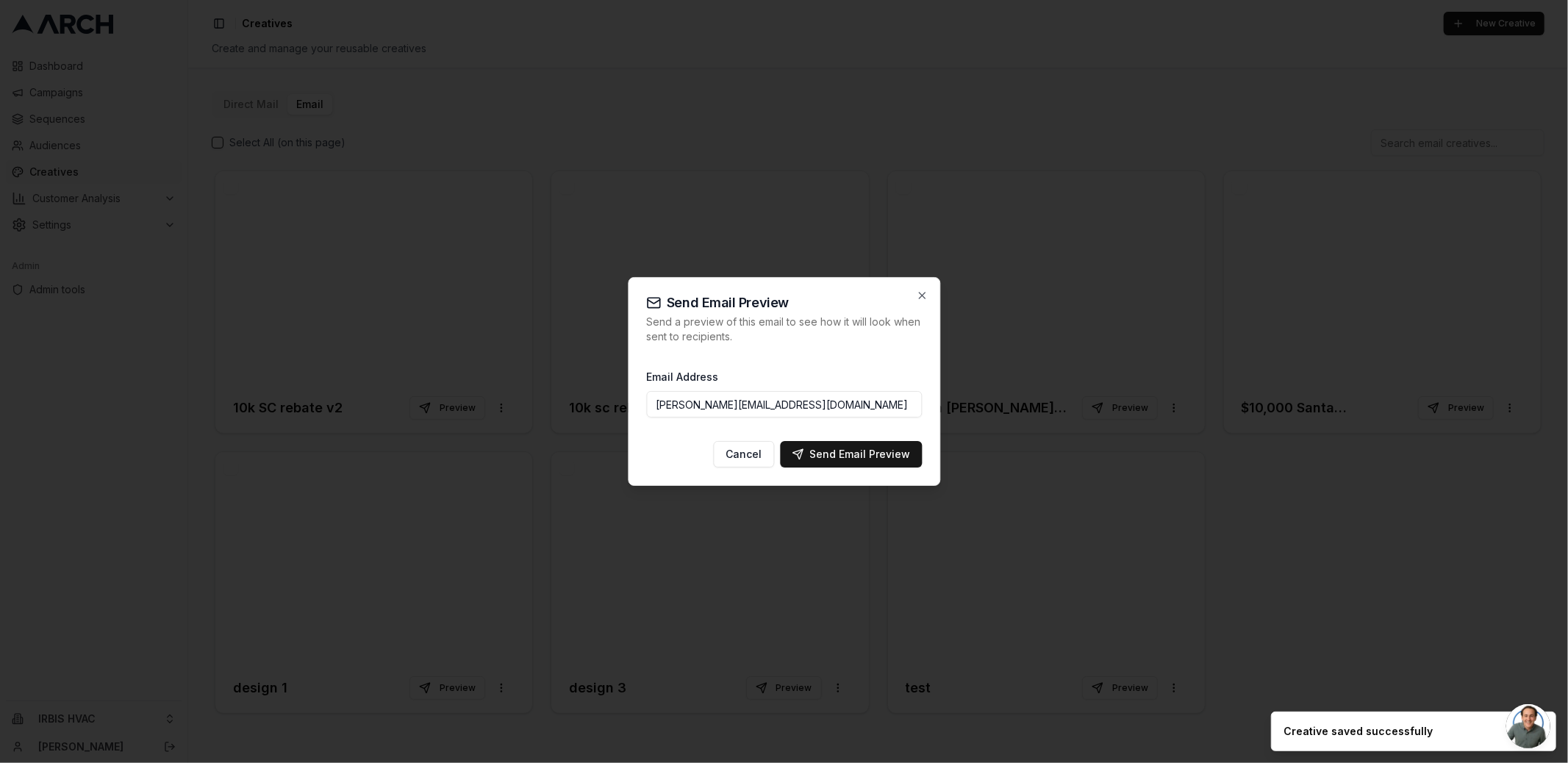
click at [749, 412] on input "[PERSON_NAME][EMAIL_ADDRESS][DOMAIN_NAME]" at bounding box center [784, 404] width 276 height 26
click at [872, 450] on div "Send Email Preview" at bounding box center [851, 453] width 119 height 15
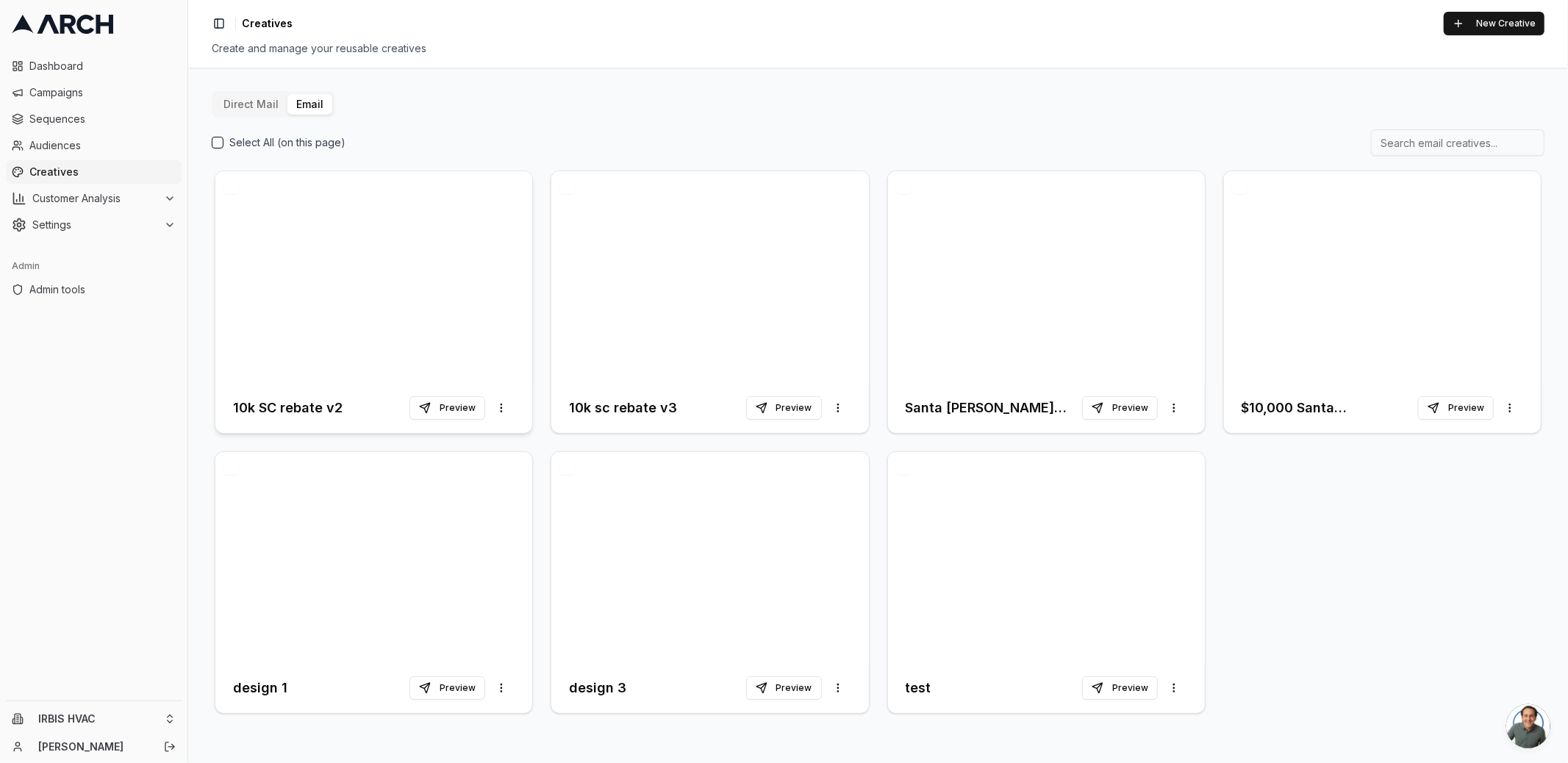
click at [424, 302] on div at bounding box center [374, 276] width 317 height 212
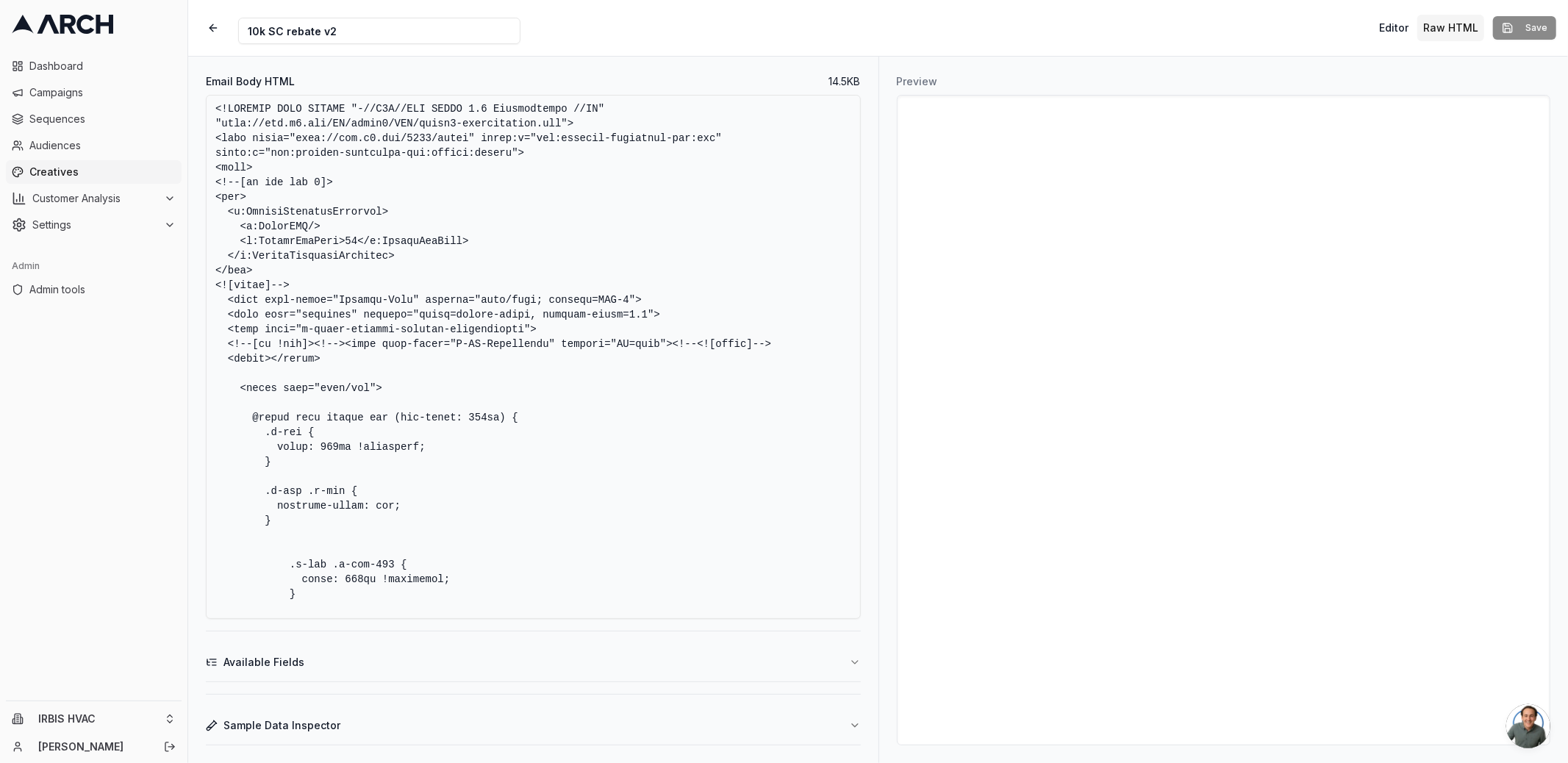
click at [605, 296] on textarea "Email Body HTML" at bounding box center [533, 356] width 655 height 524
click at [451, 162] on textarea "Email Body HTML" at bounding box center [533, 356] width 655 height 524
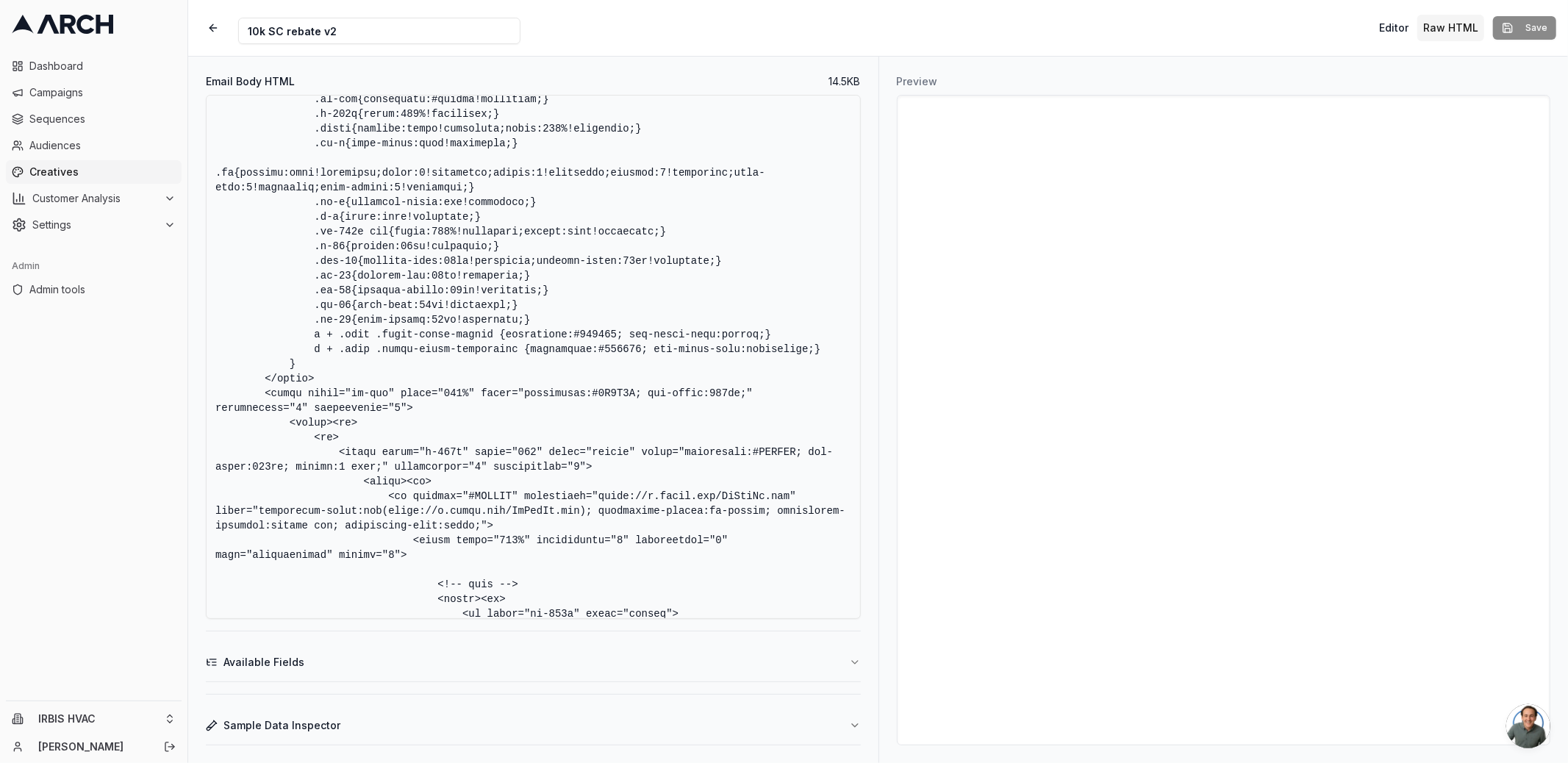
scroll to position [2297, 0]
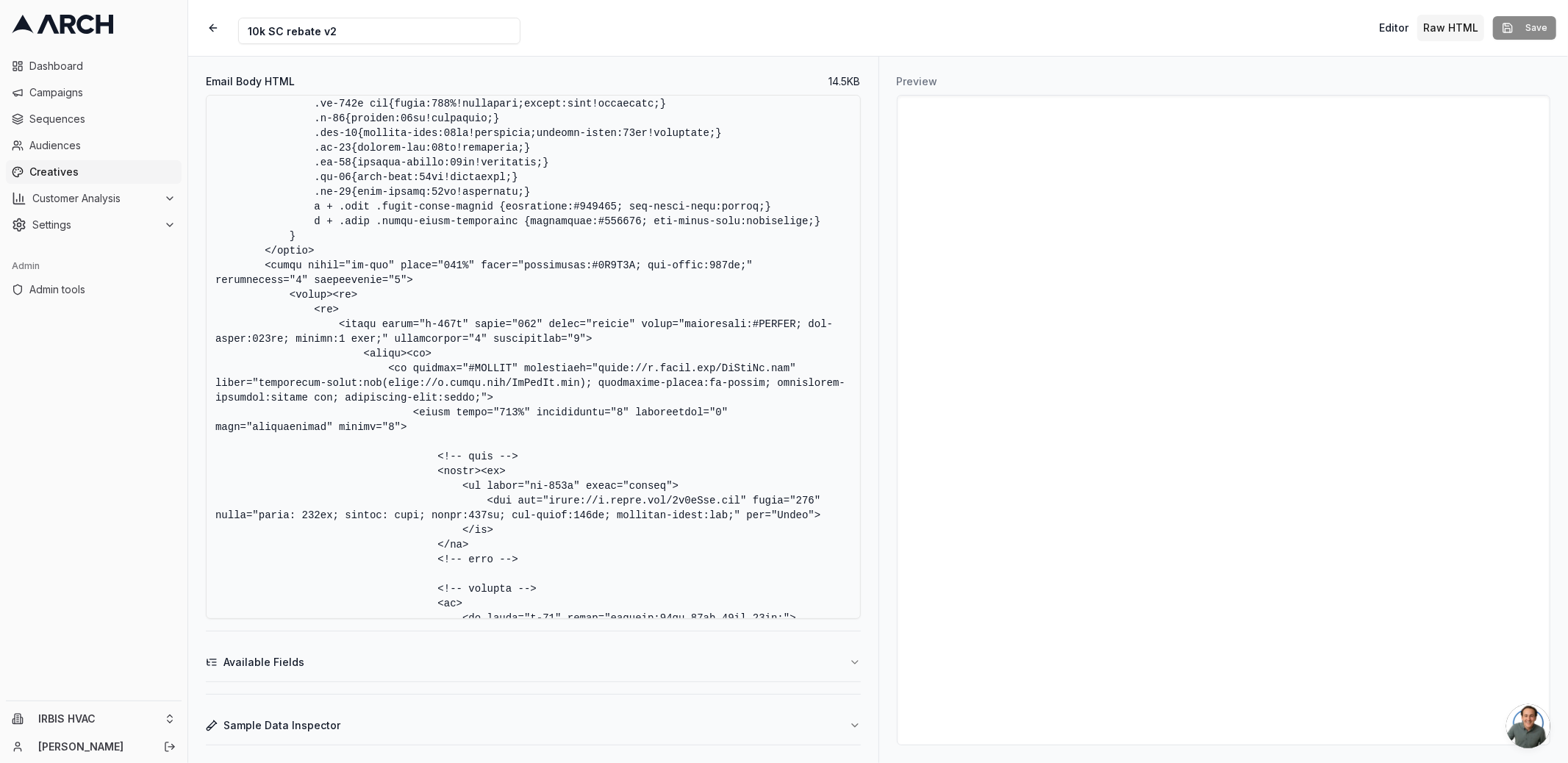
click at [670, 297] on textarea "Email Body HTML" at bounding box center [533, 356] width 655 height 524
click at [610, 312] on textarea "Email Body HTML" at bounding box center [533, 356] width 655 height 524
paste textarea "<!-- Google Fonts - More reliable method --> <!--[if !mso]><!--> <link href="ht…"
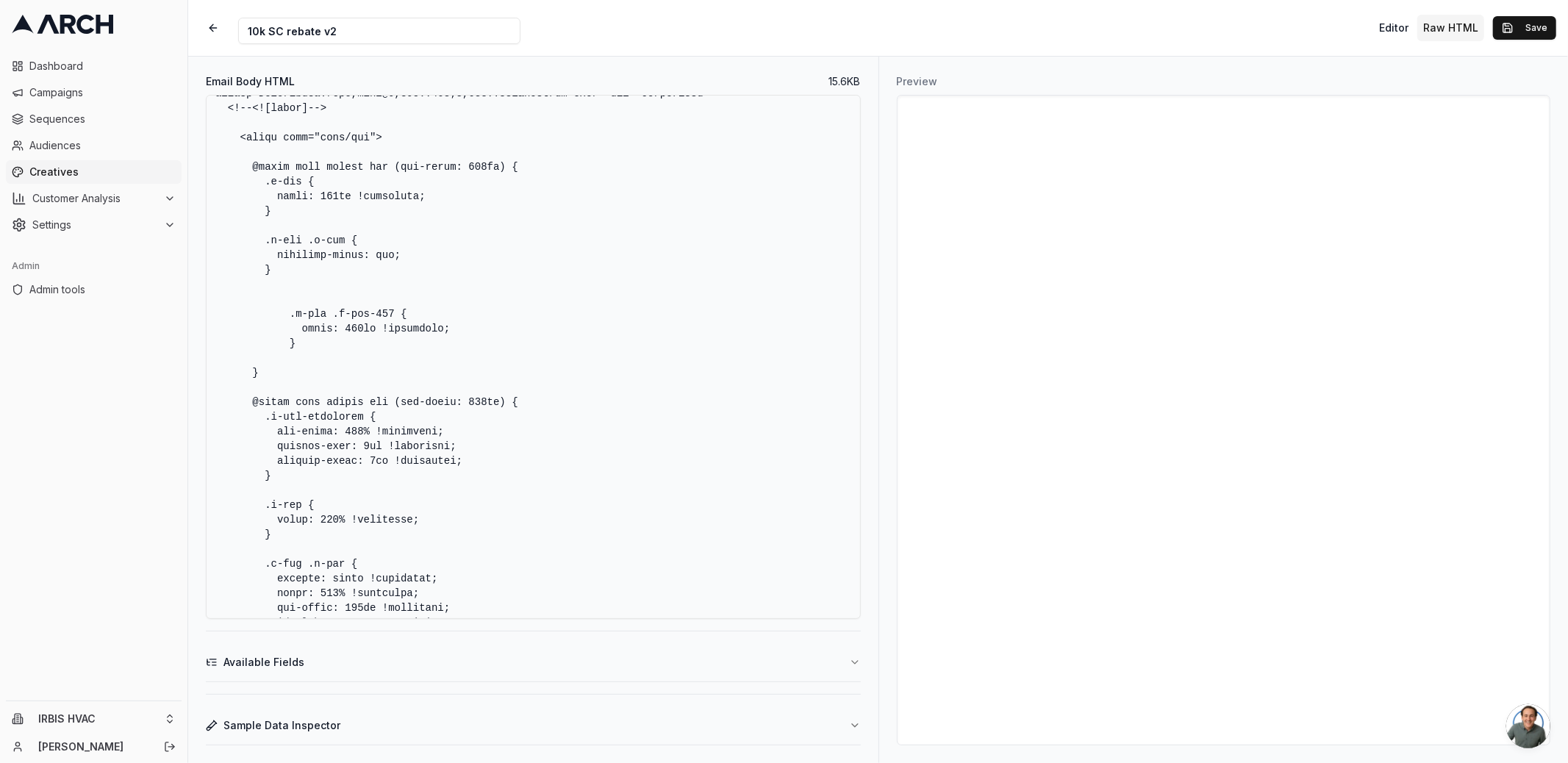
scroll to position [0, 0]
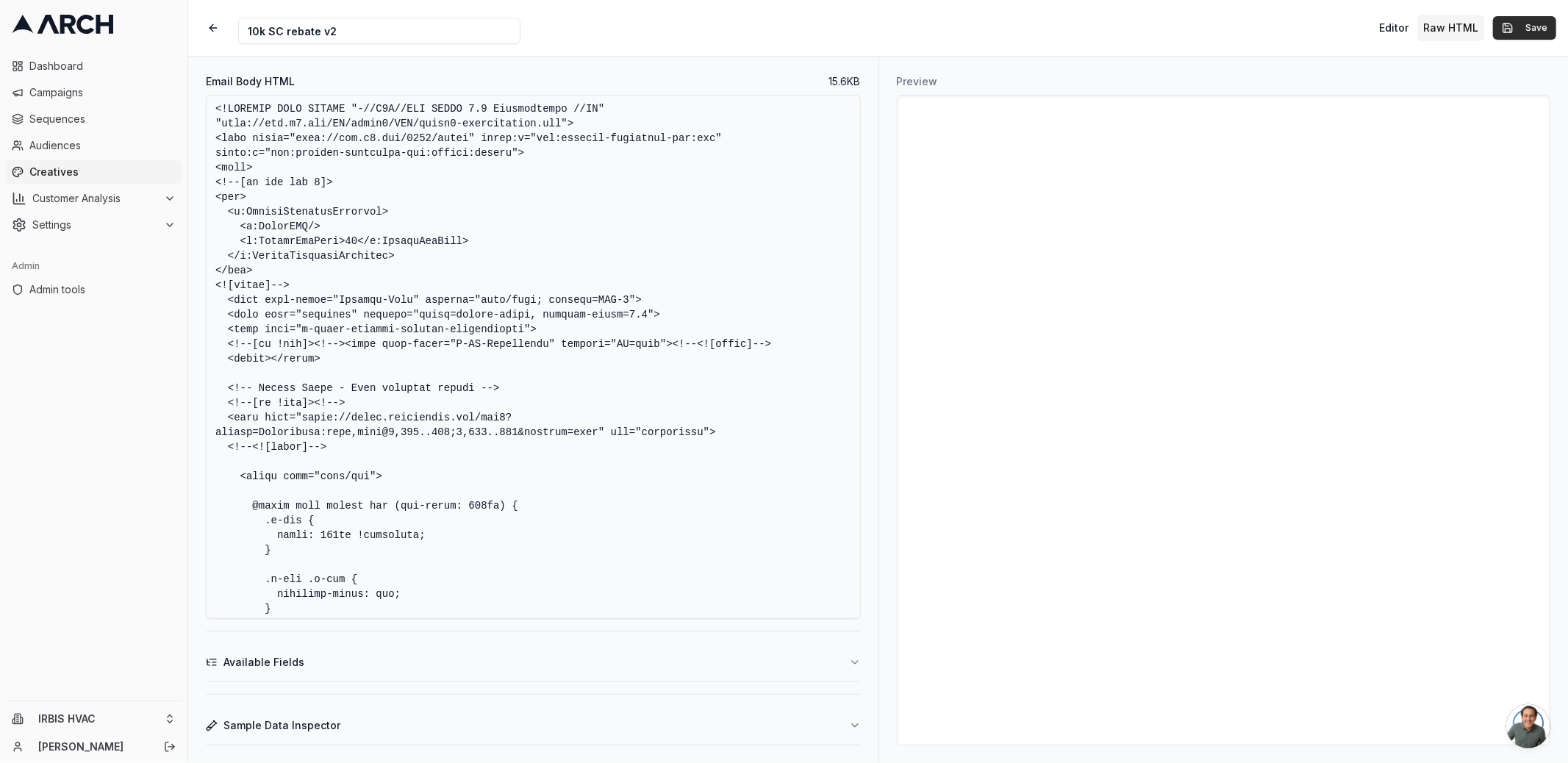
type textarea "<!DOCTYPE HTML PUBLIC "-//W3C//DTD XHTML 1.0 Transitional //EN" "[URL][DOMAIN_N…"
click at [1509, 26] on button "Save" at bounding box center [1524, 28] width 63 height 24
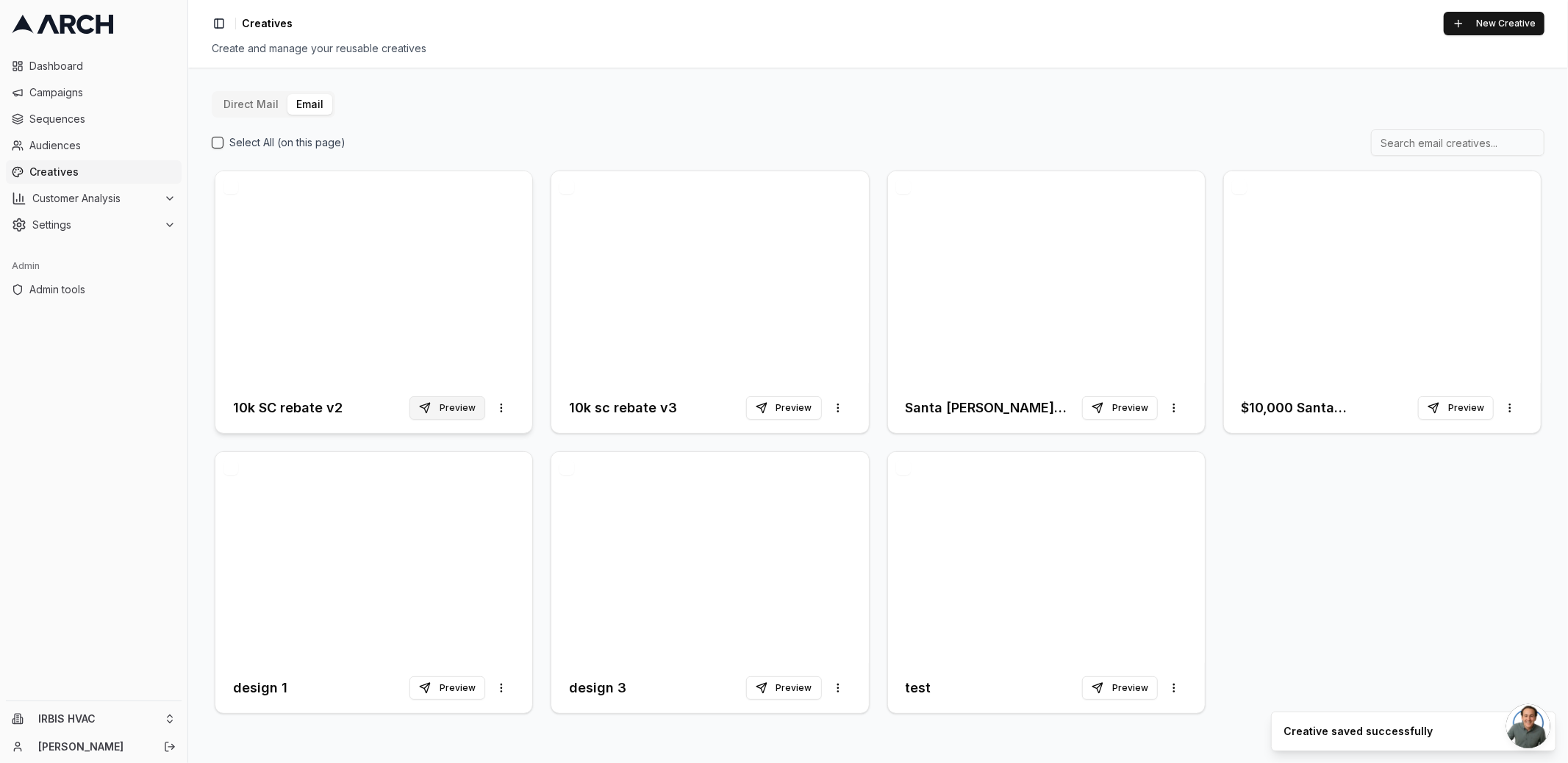
click at [457, 406] on button "Preview" at bounding box center [447, 407] width 75 height 24
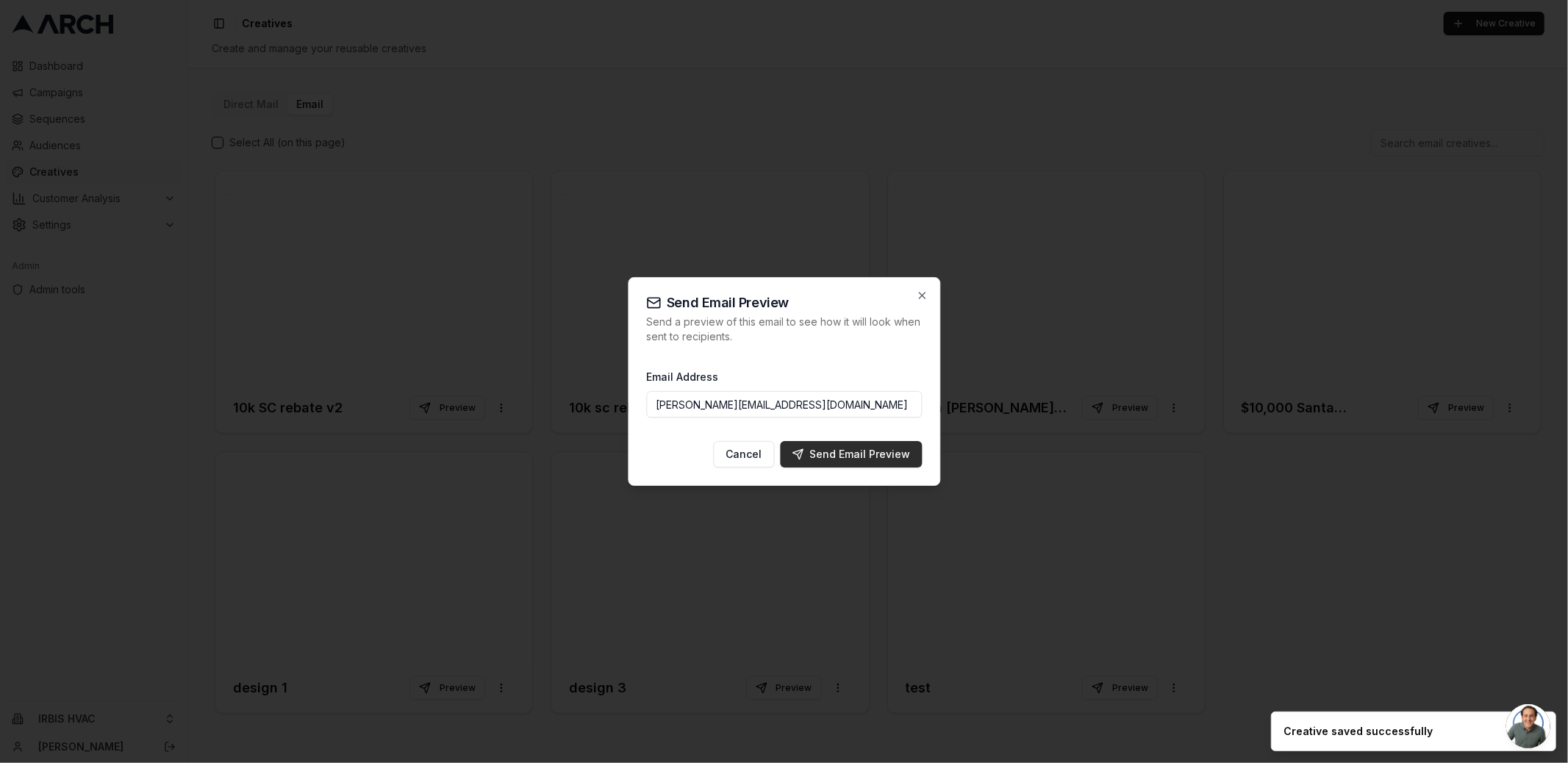
click at [839, 445] on button "Send Email Preview" at bounding box center [851, 454] width 142 height 26
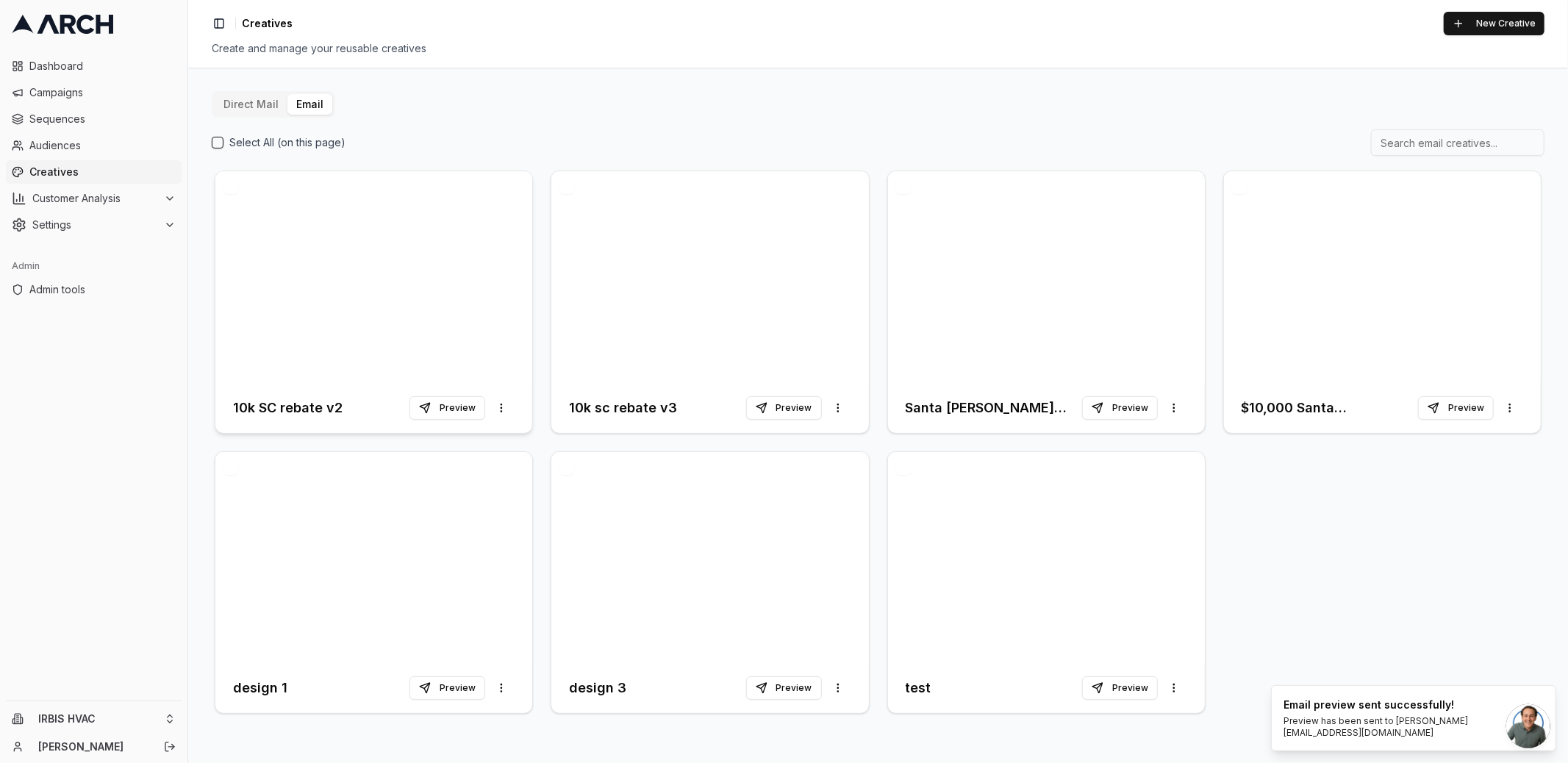
click at [415, 338] on div at bounding box center [374, 276] width 317 height 212
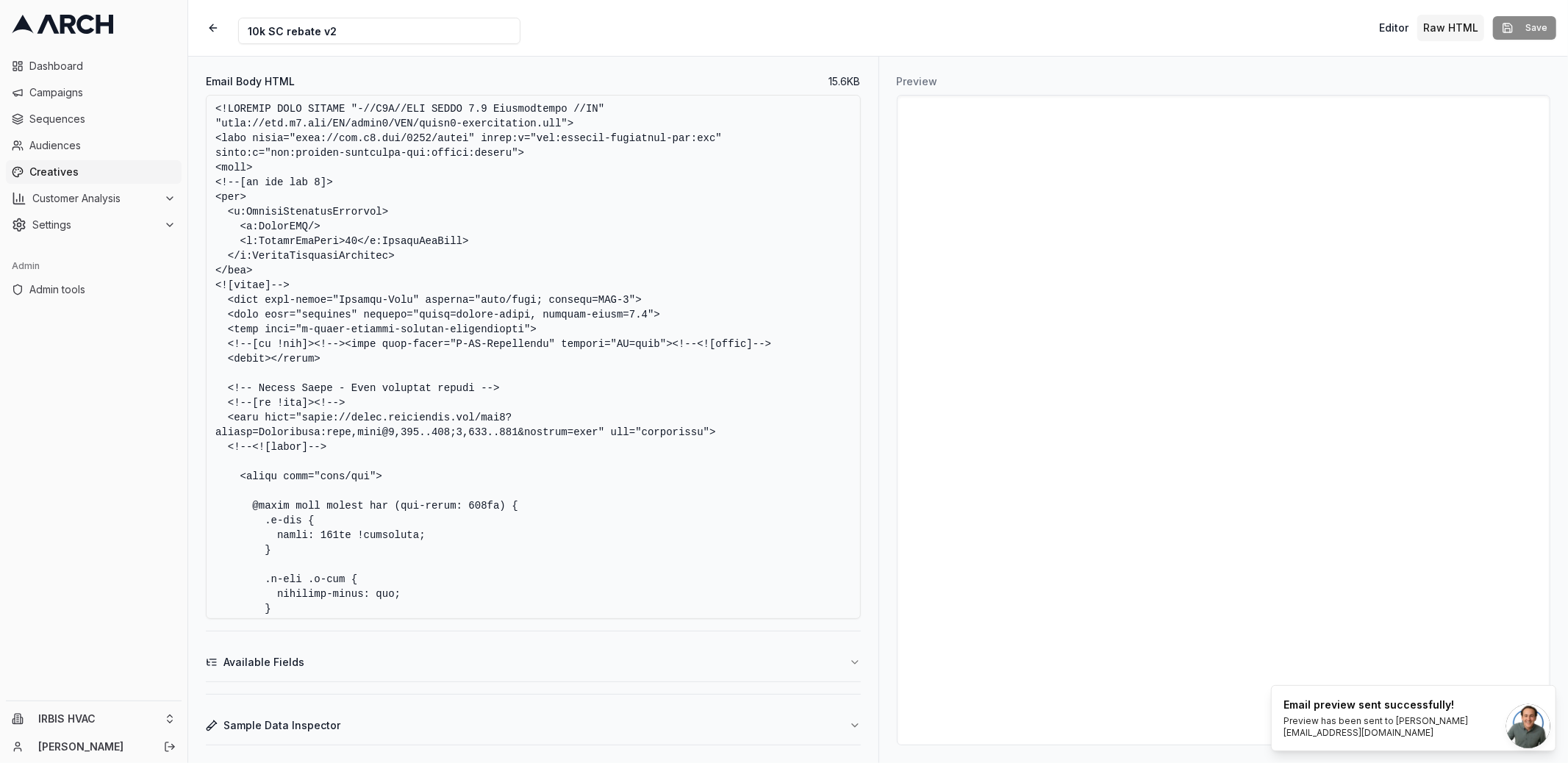
click at [481, 192] on textarea "Email Body HTML" at bounding box center [533, 356] width 655 height 524
click at [528, 206] on textarea "Email Body HTML" at bounding box center [533, 356] width 655 height 524
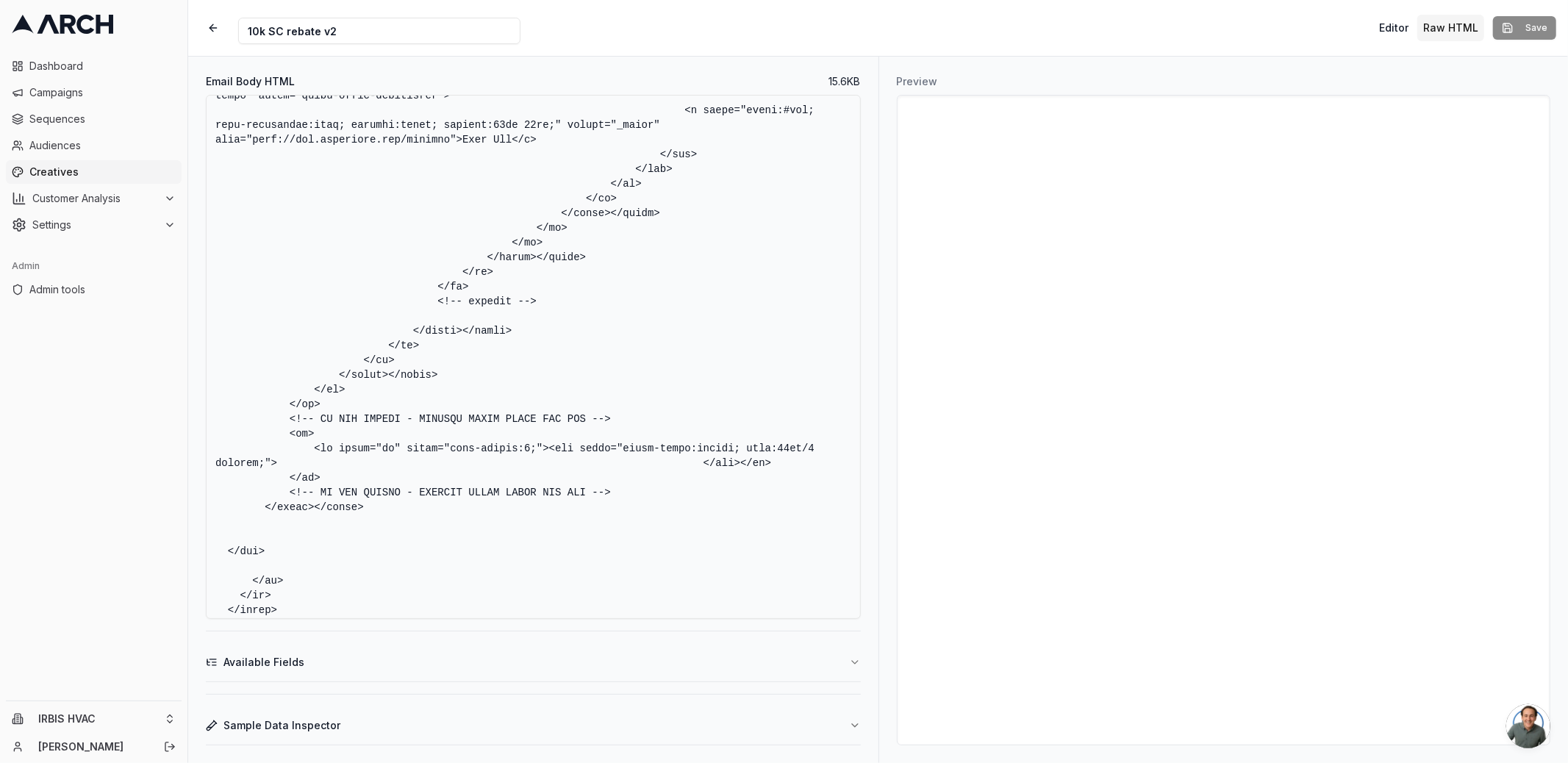
scroll to position [5483, 0]
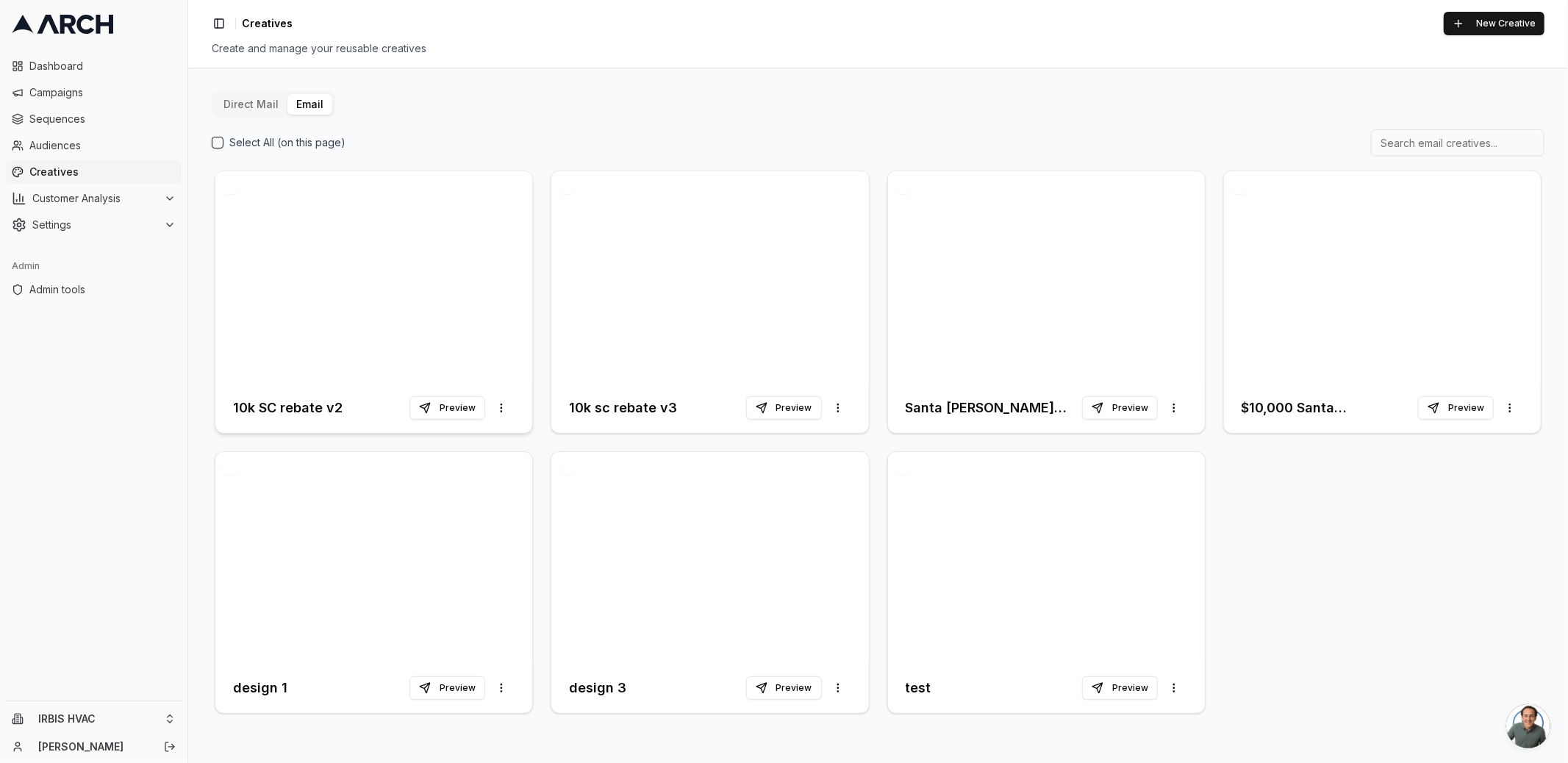
click at [399, 326] on div at bounding box center [374, 276] width 317 height 212
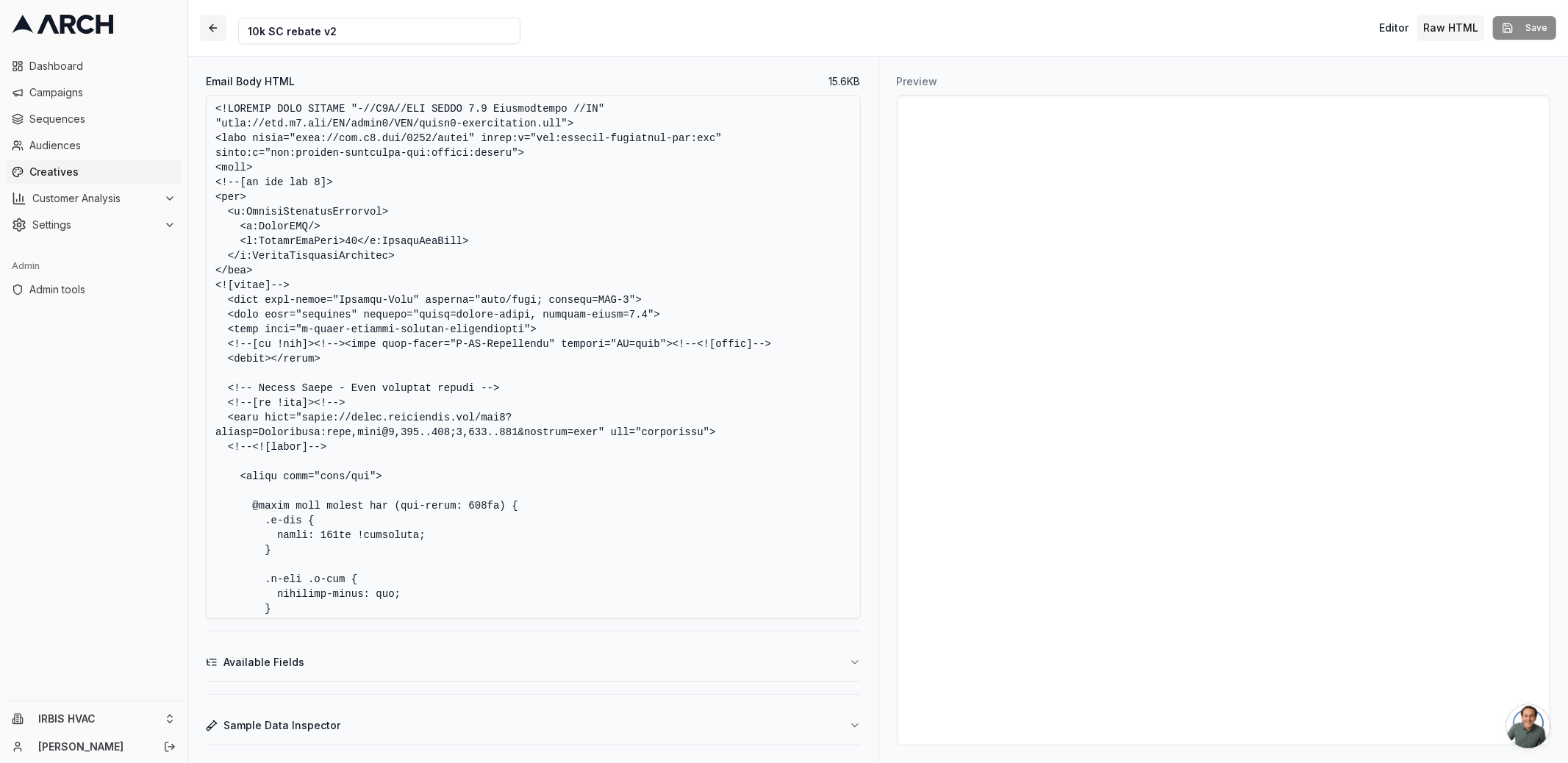
click at [213, 29] on button "button" at bounding box center [213, 28] width 26 height 26
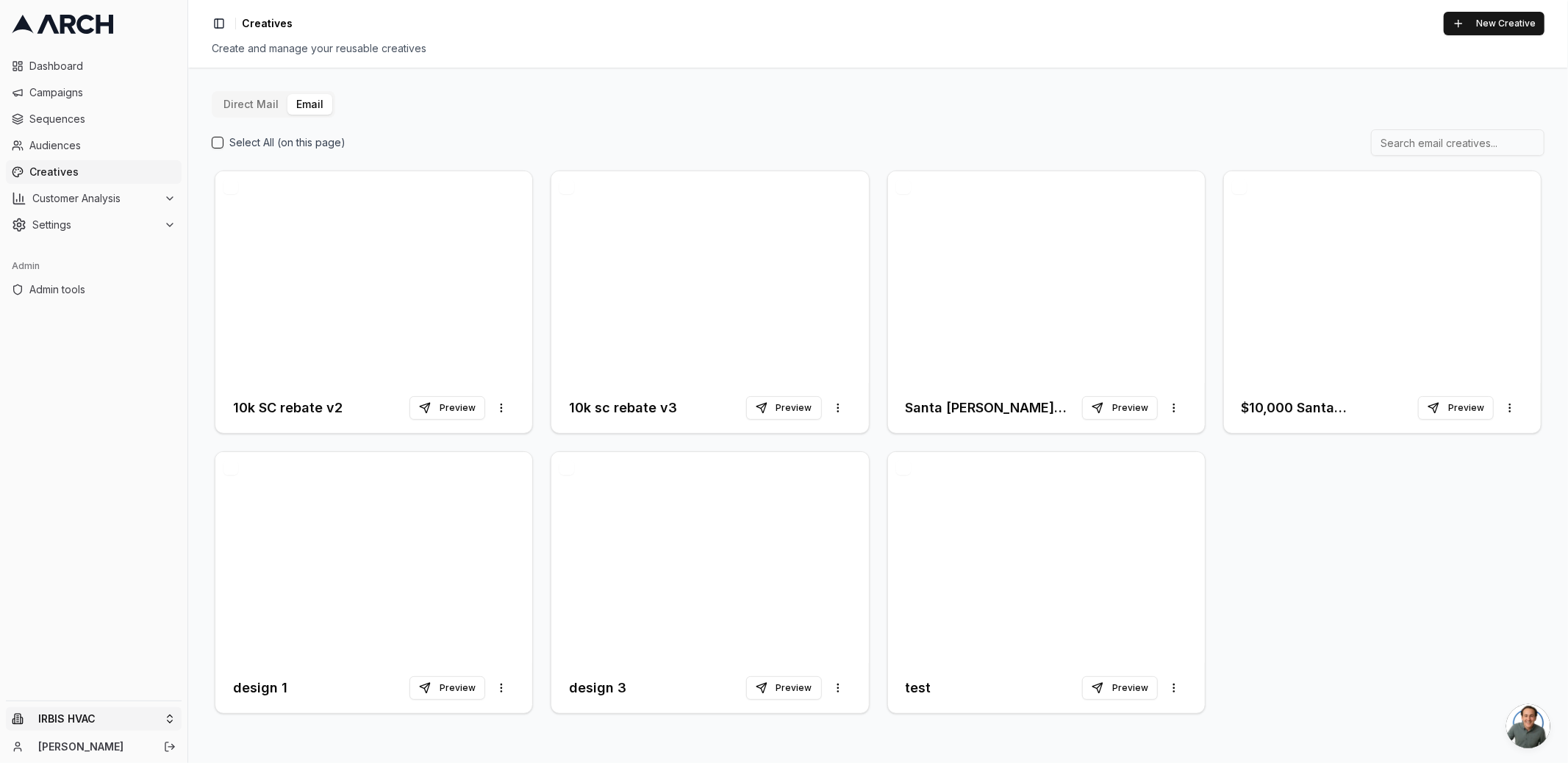
click at [176, 720] on html "Dashboard Campaigns Sequences Audiences Creatives Customer Analysis Settings Ad…" at bounding box center [784, 381] width 1568 height 763
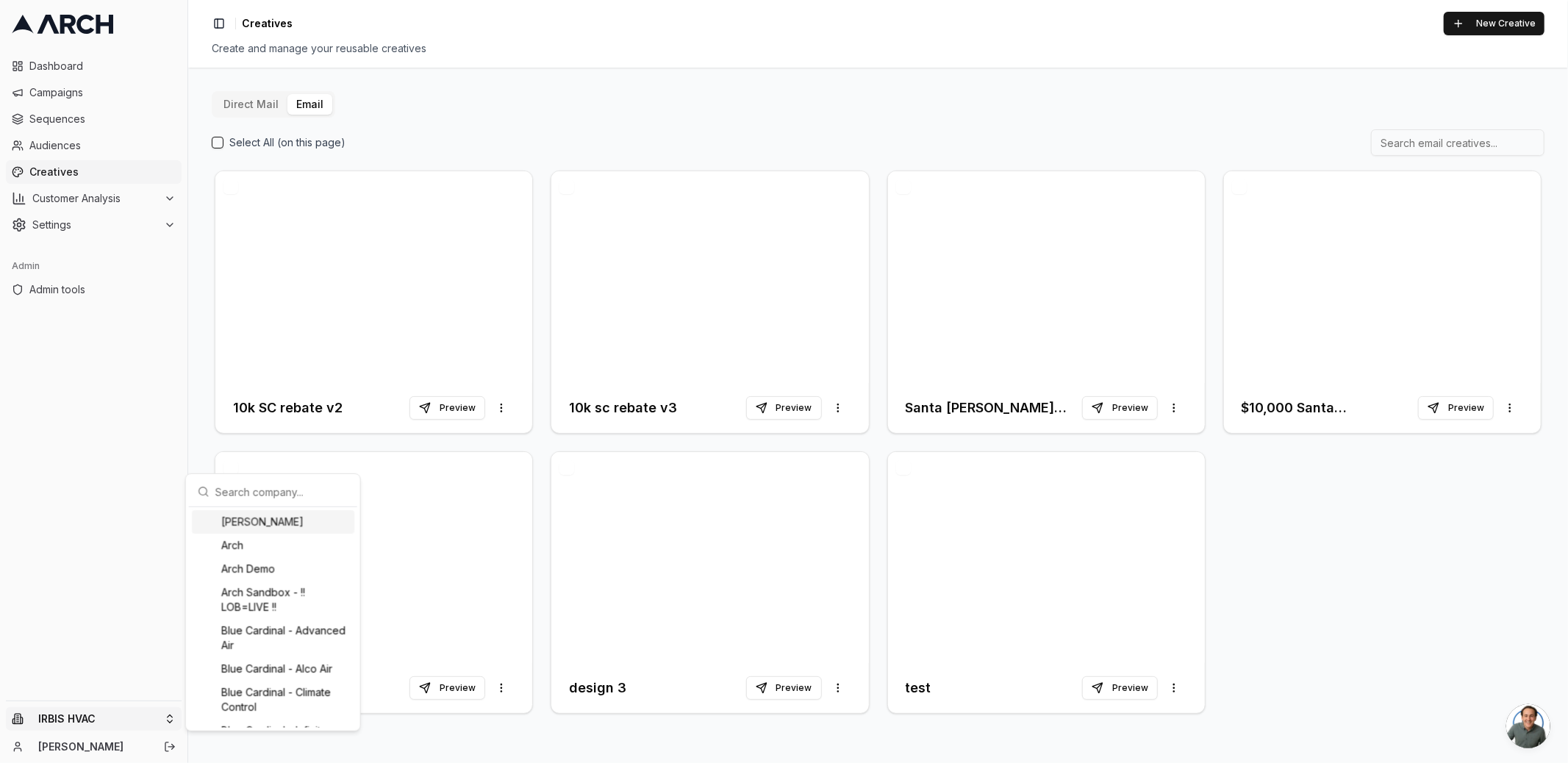
click at [250, 491] on input "text" at bounding box center [282, 491] width 133 height 29
type input "mypl"
click at [253, 678] on div "MyPlumber" at bounding box center [273, 674] width 162 height 24
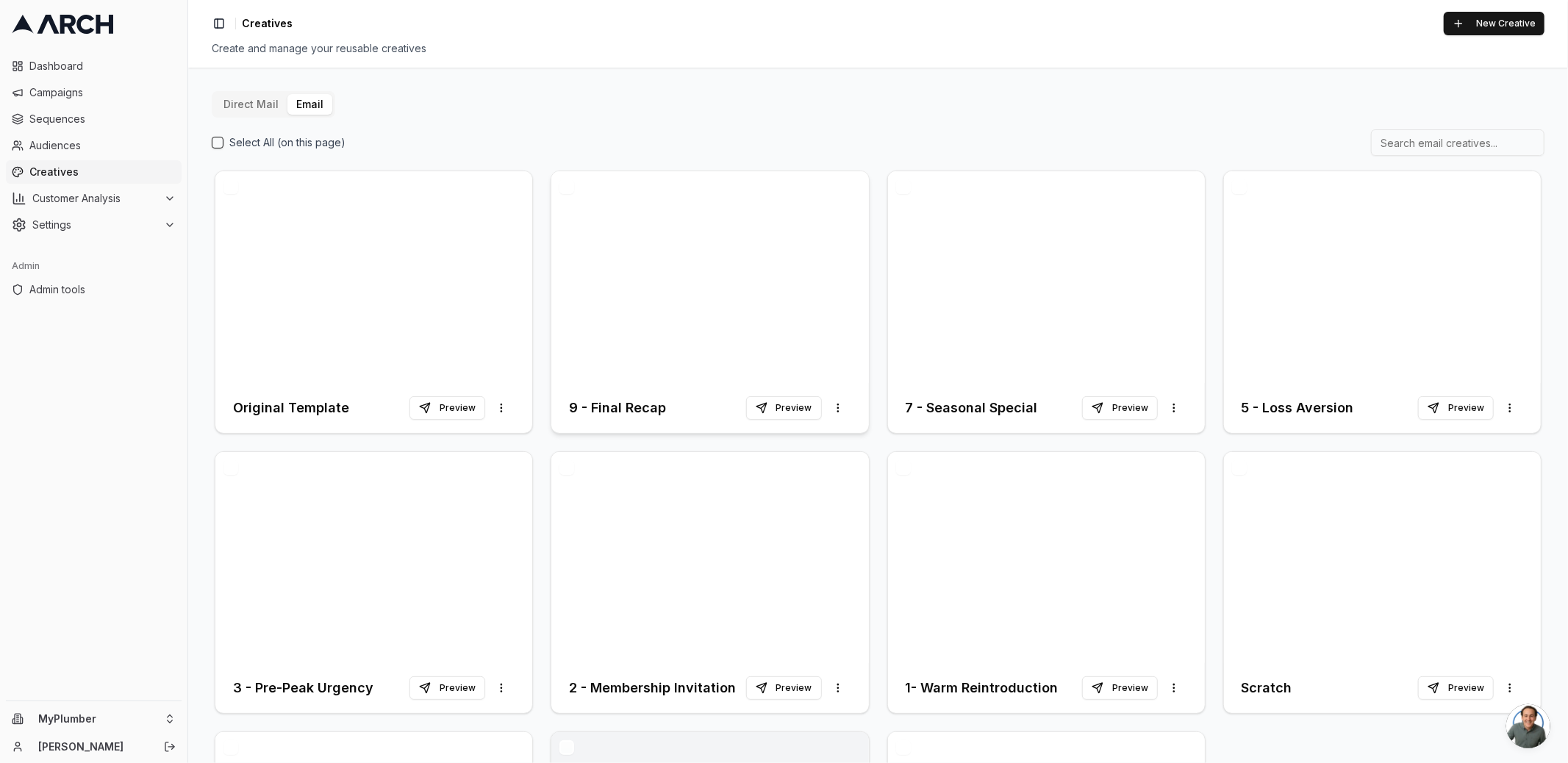
click at [648, 335] on div at bounding box center [709, 276] width 317 height 212
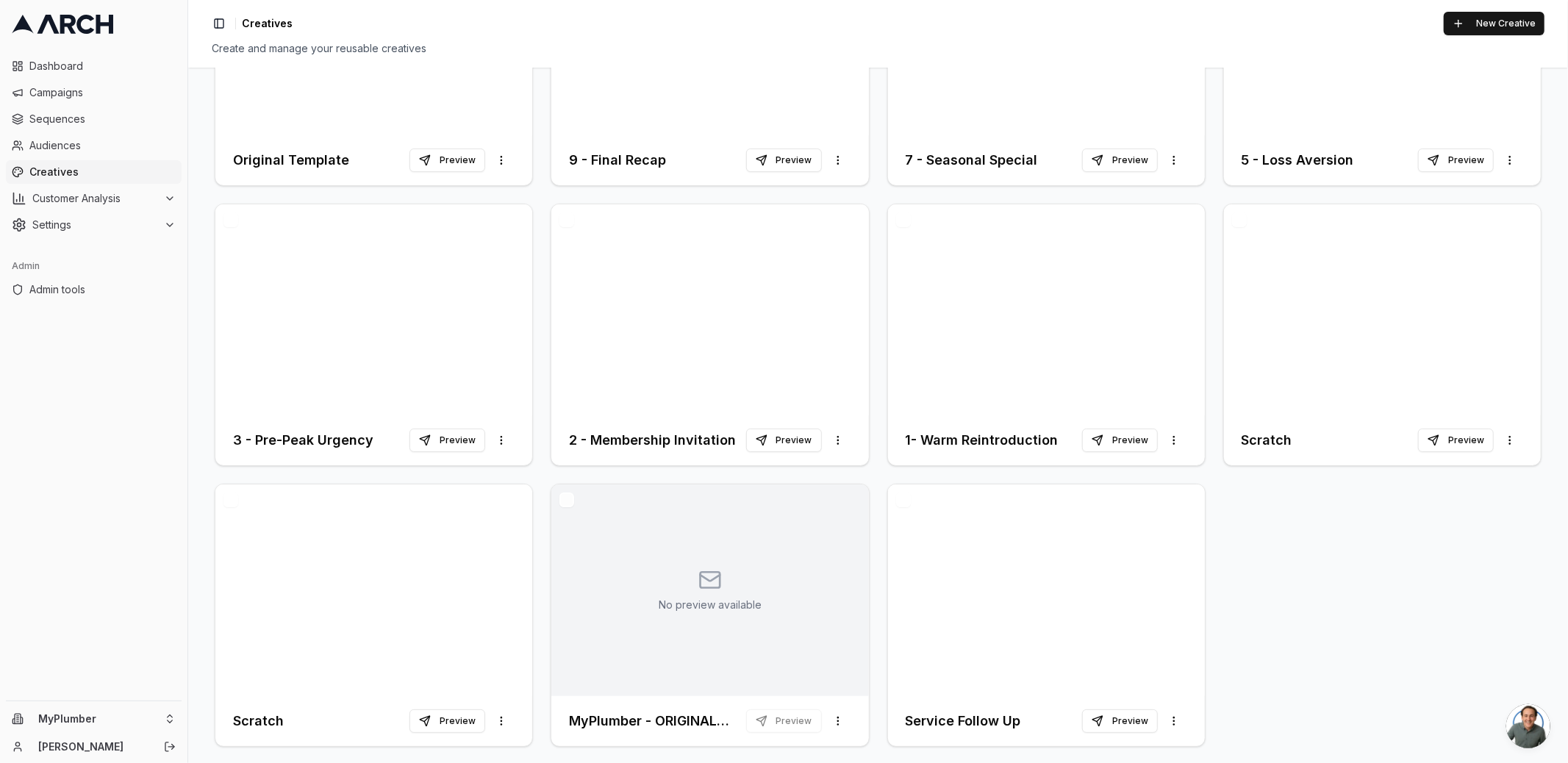
scroll to position [254, 0]
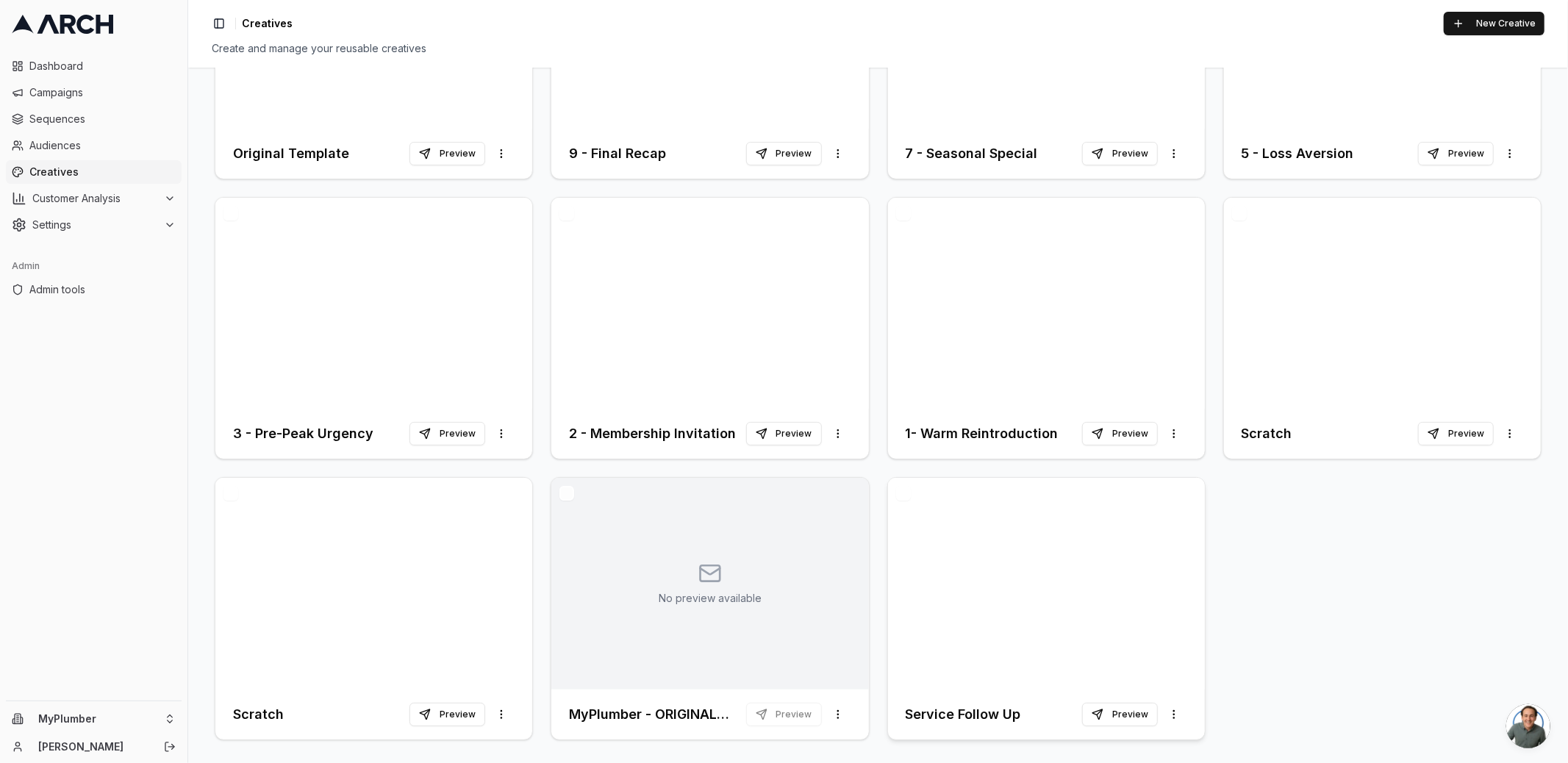
click at [1023, 629] on div at bounding box center [1046, 583] width 317 height 212
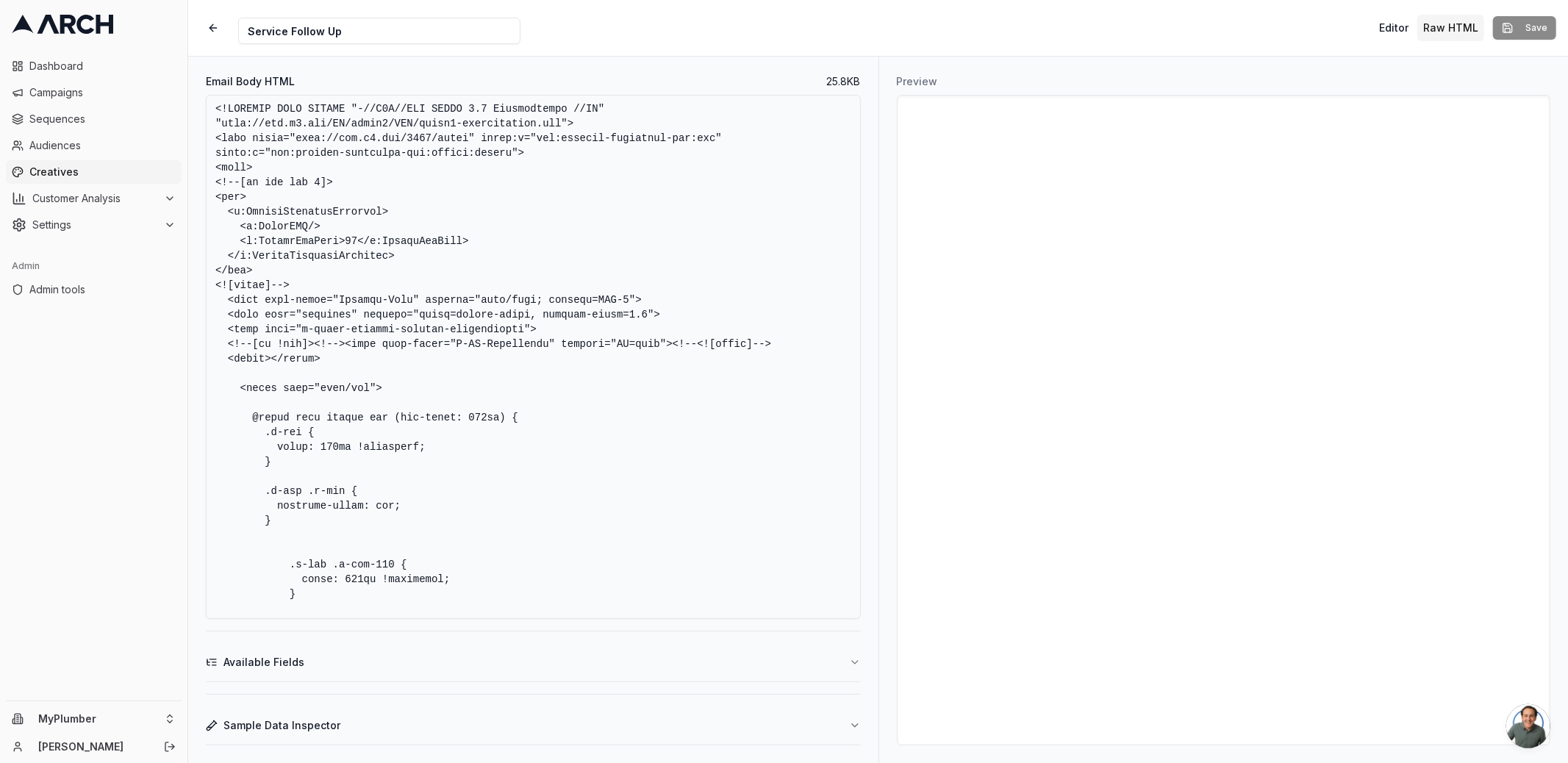
click at [672, 277] on textarea "Email Body HTML" at bounding box center [533, 356] width 655 height 524
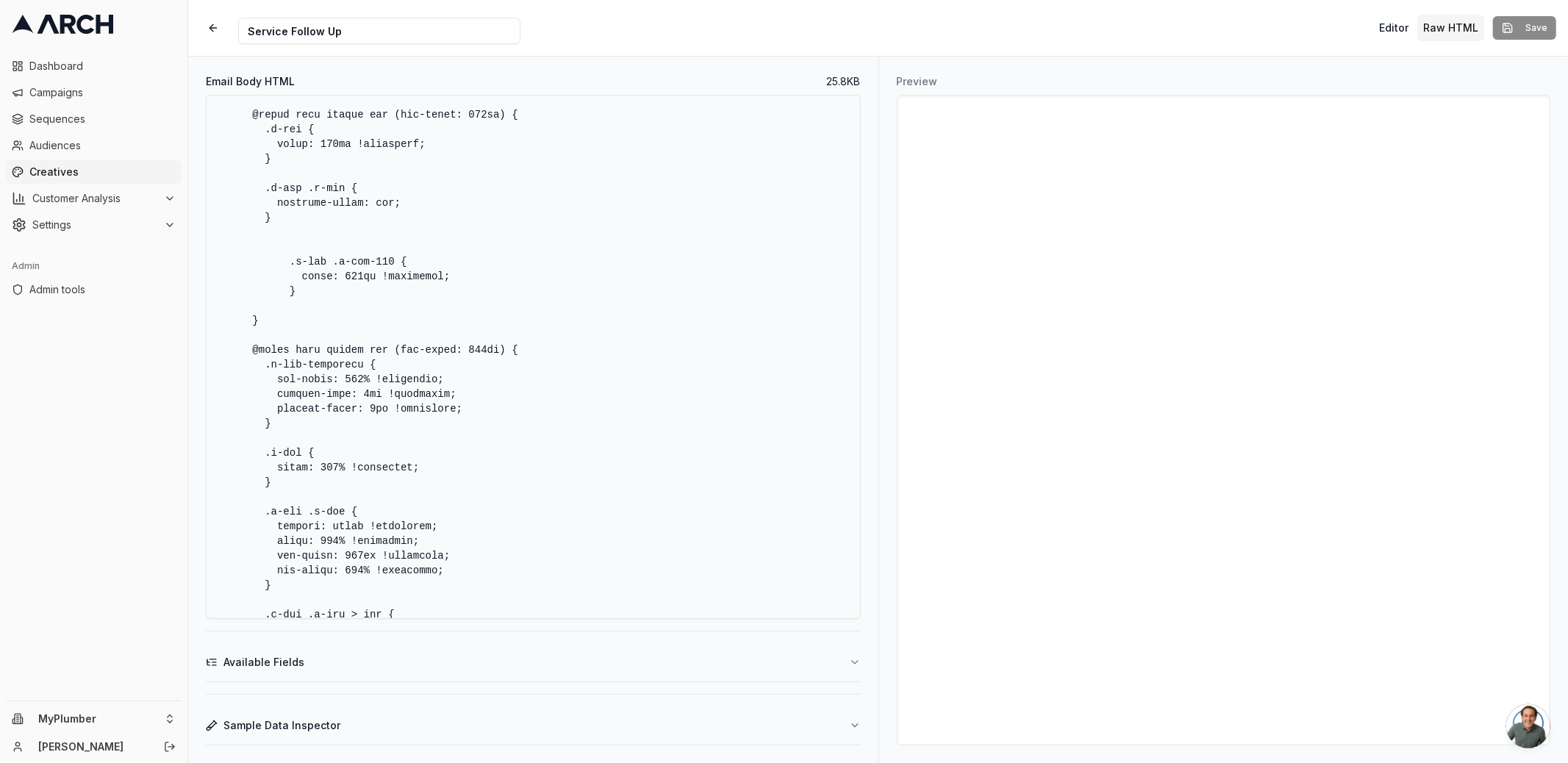
click at [673, 415] on textarea "Email Body HTML" at bounding box center [533, 356] width 655 height 524
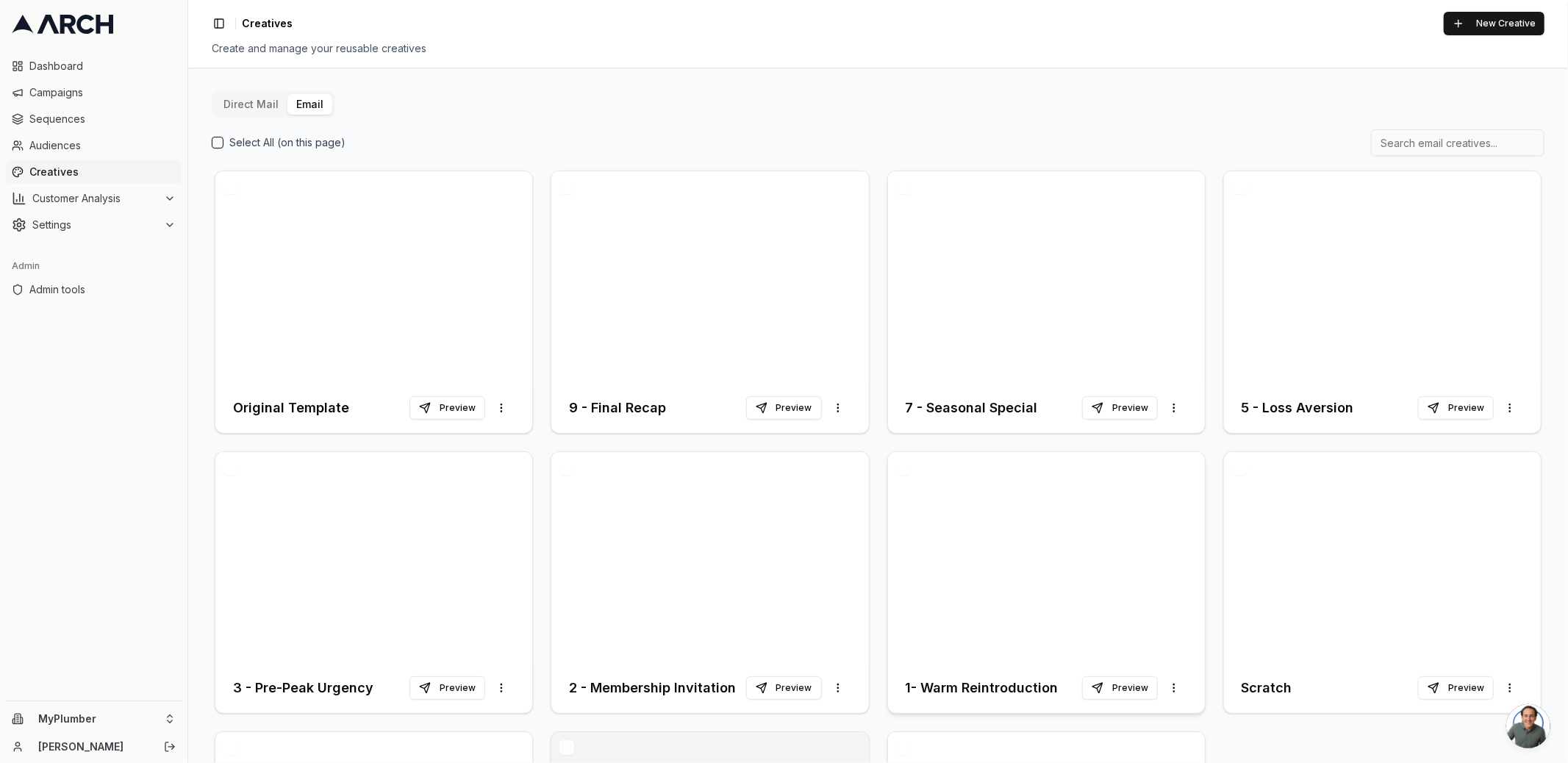
scroll to position [254, 0]
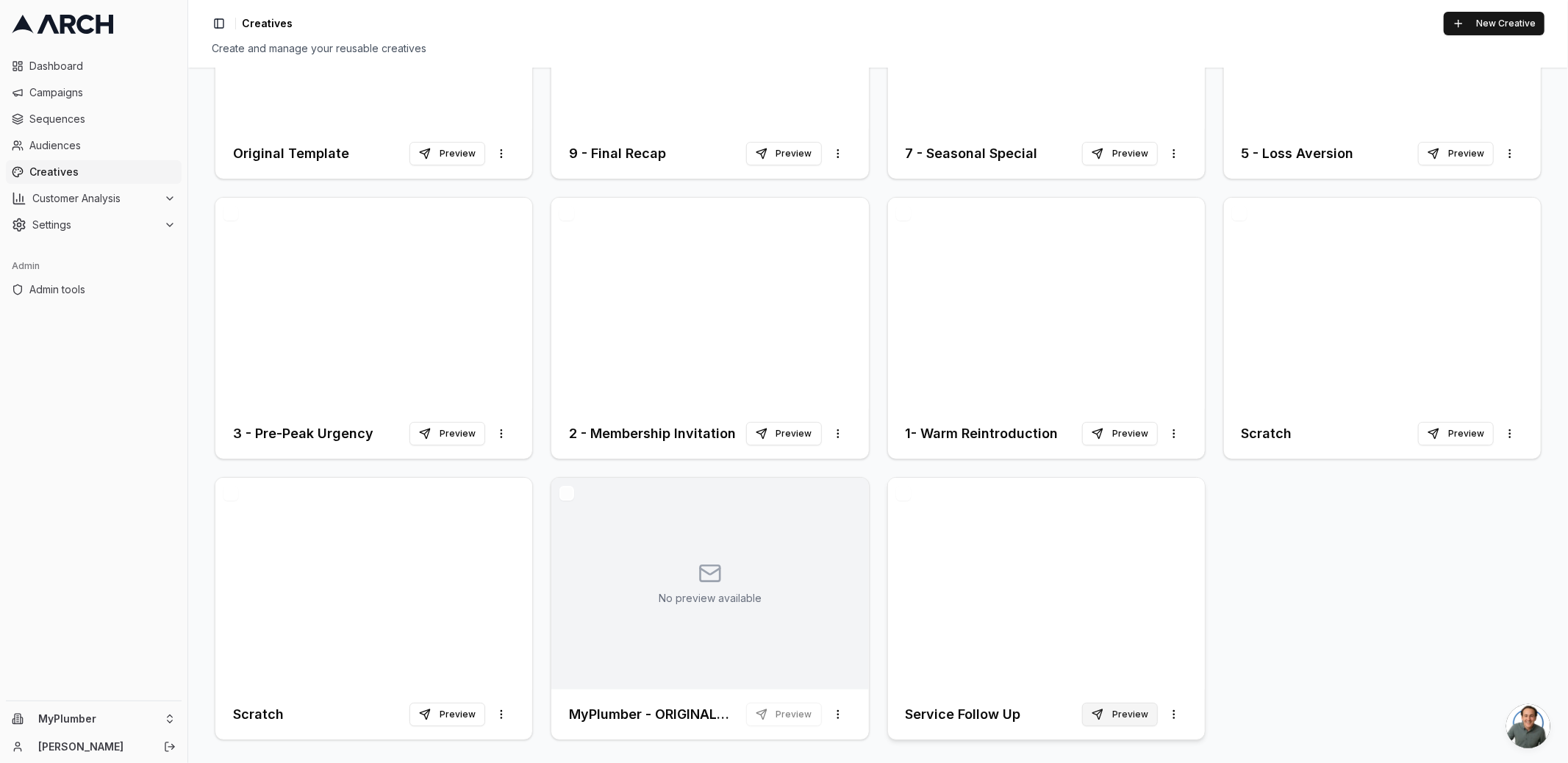
click at [1138, 712] on button "Preview" at bounding box center [1120, 714] width 75 height 24
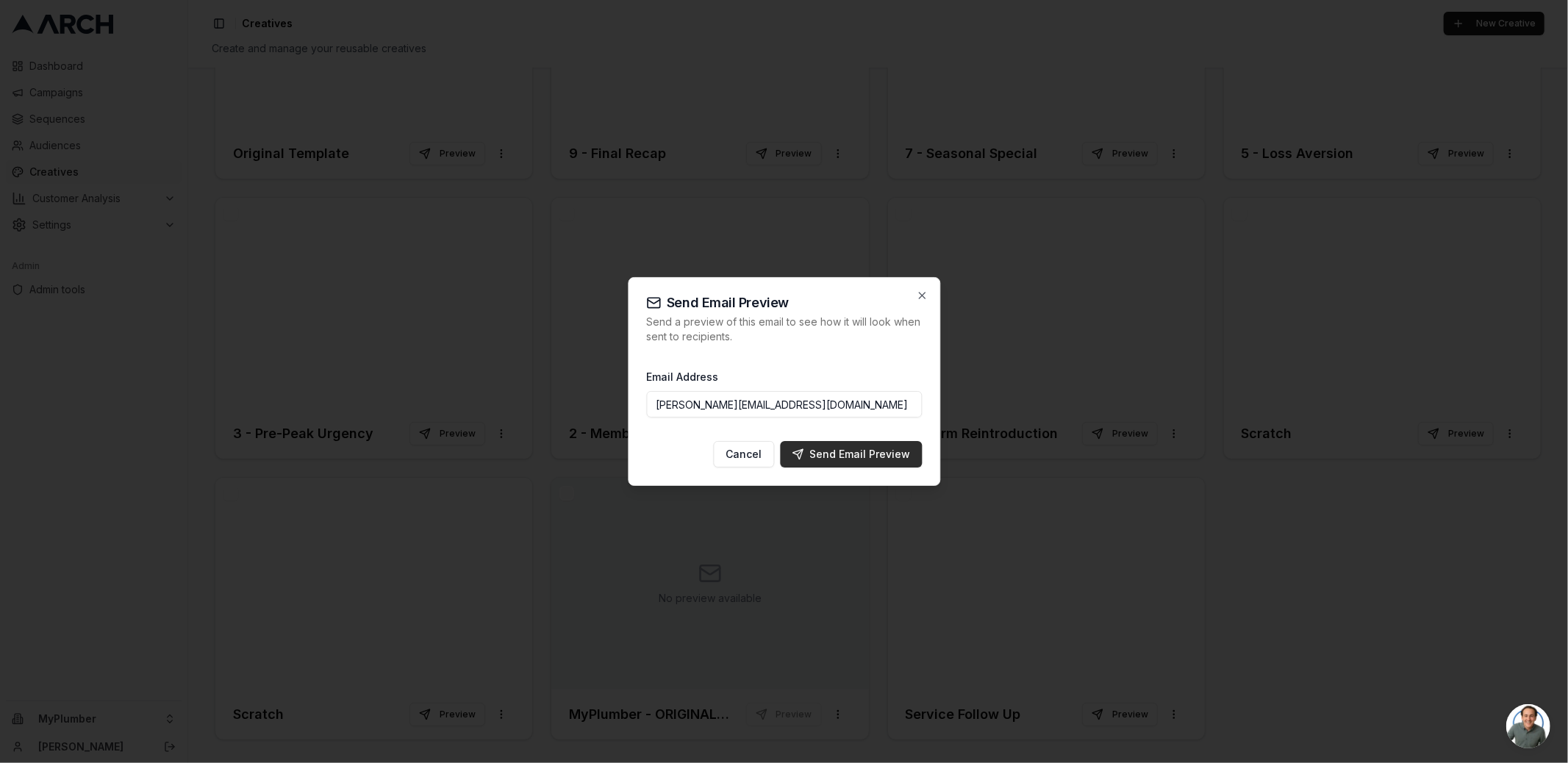
click at [842, 454] on div "Send Email Preview" at bounding box center [851, 453] width 119 height 15
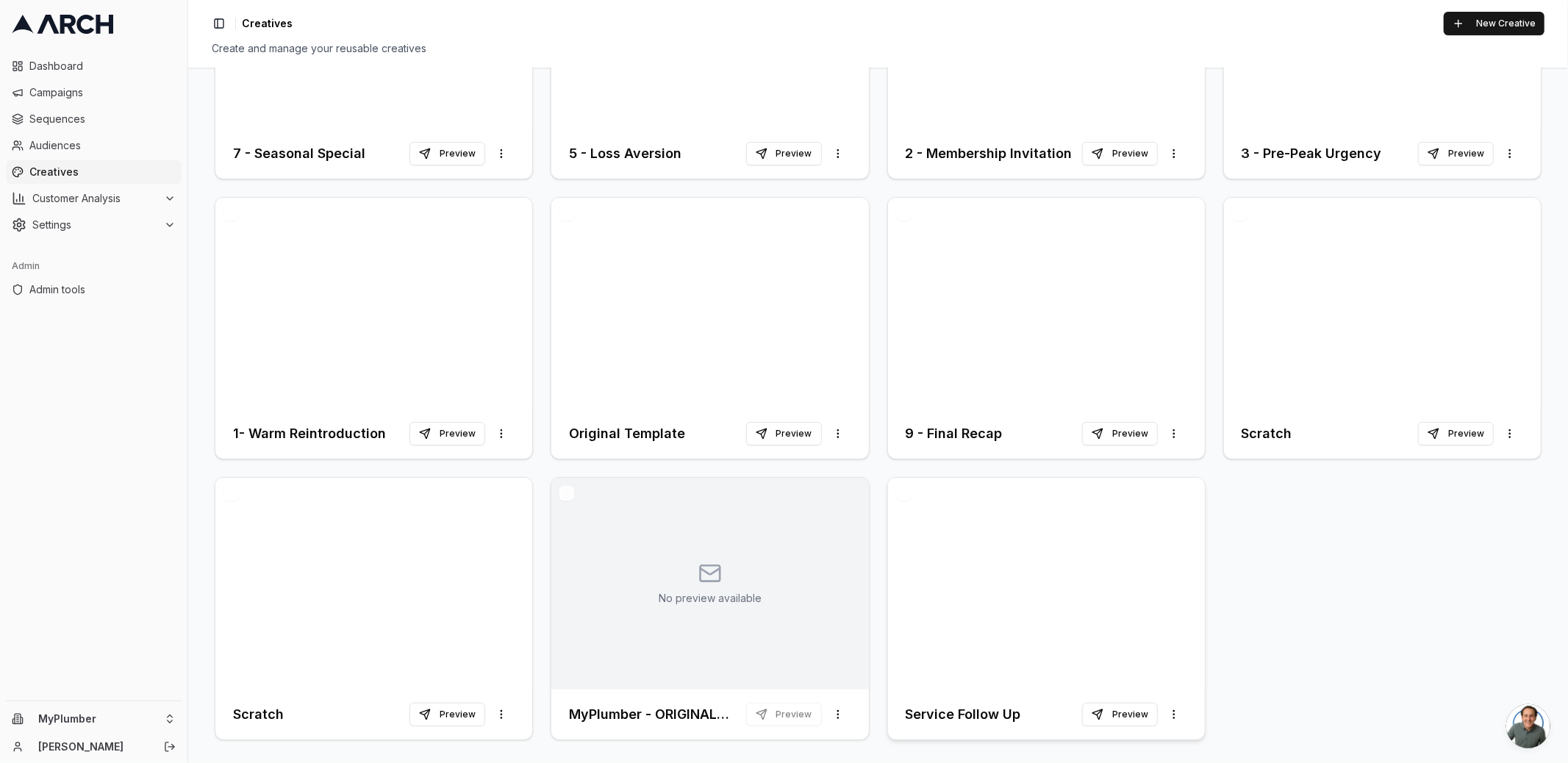
click at [1007, 564] on div at bounding box center [1046, 583] width 317 height 212
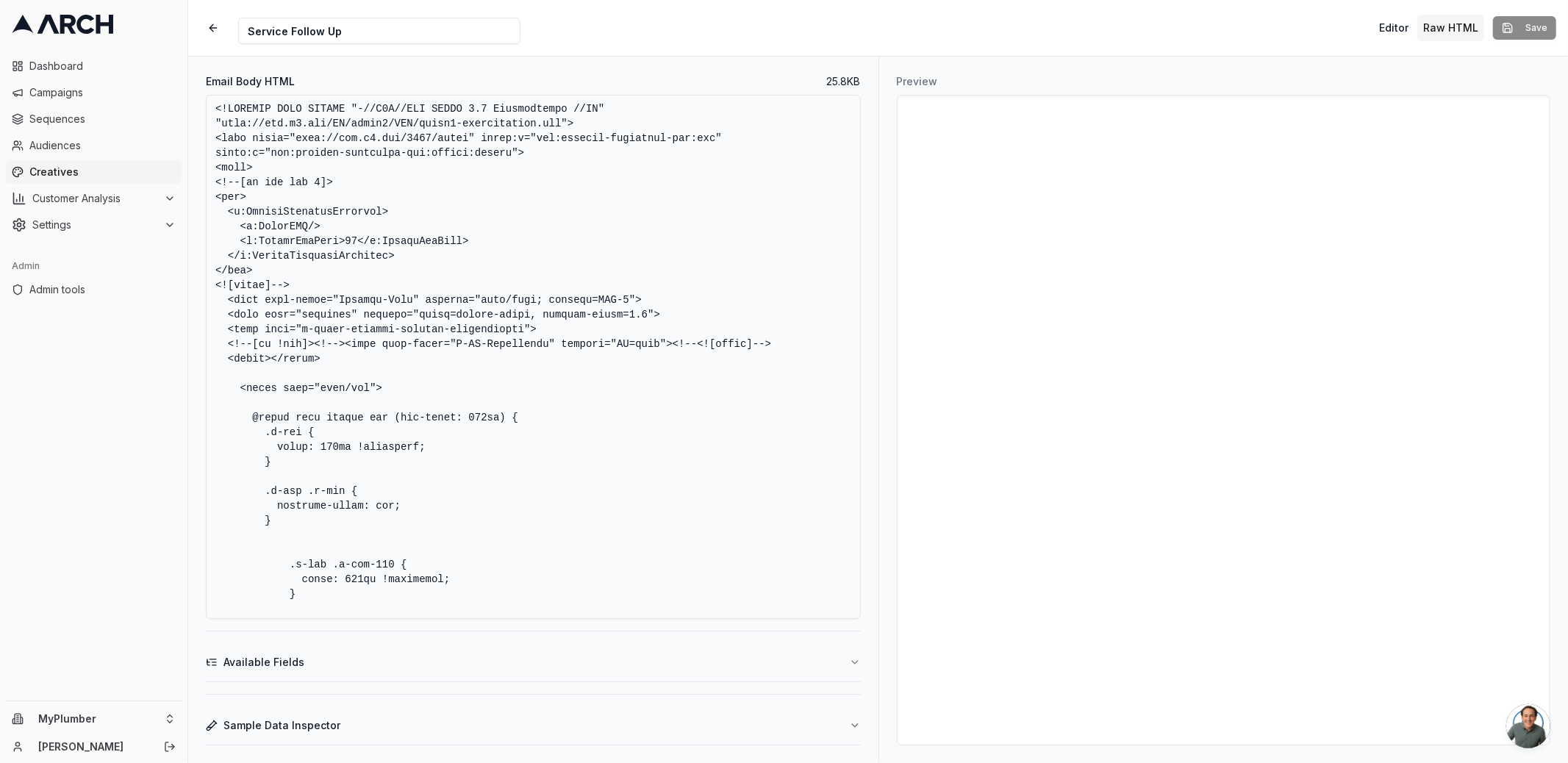
scroll to position [388, 0]
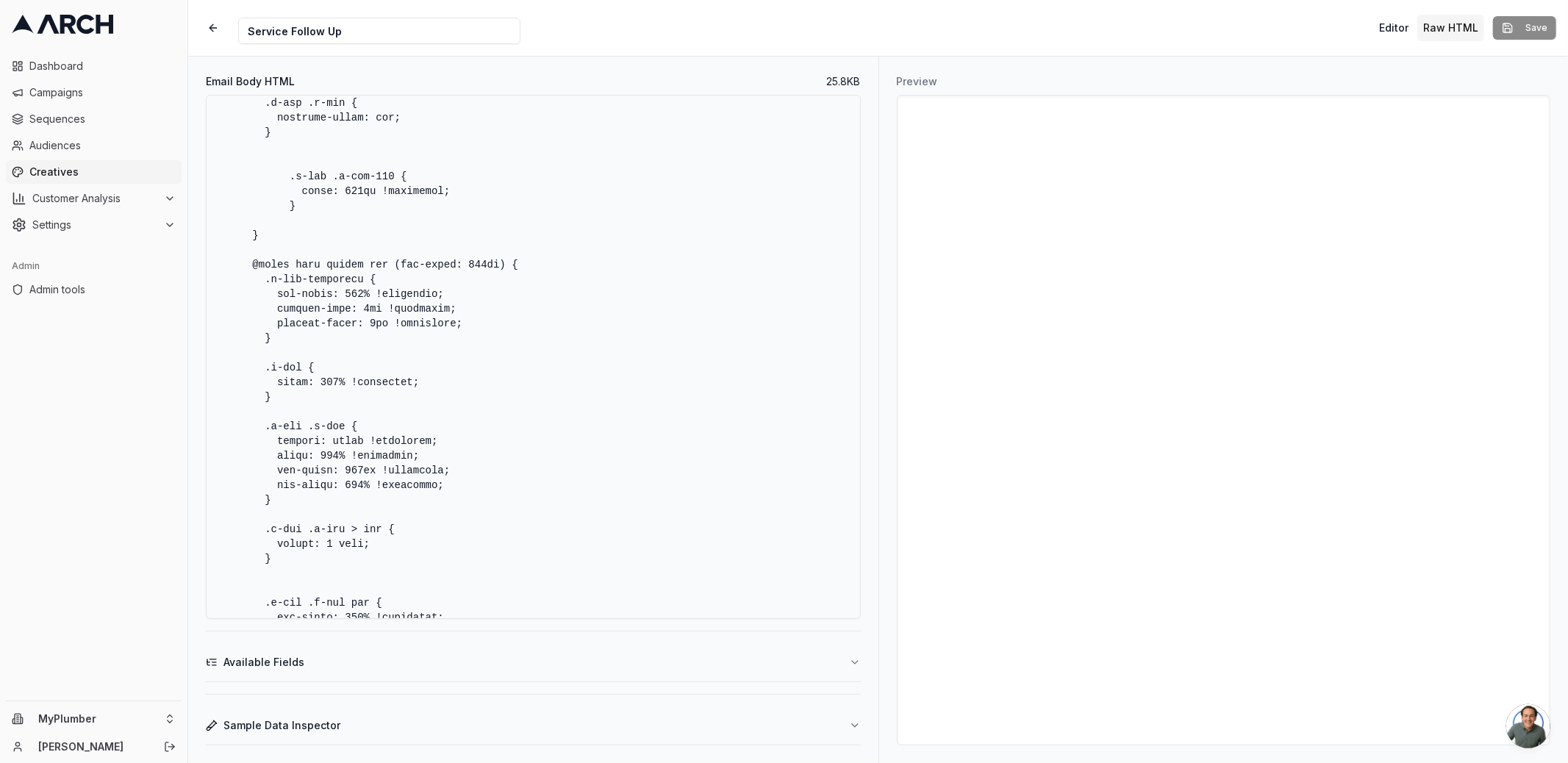
click at [619, 352] on textarea "Email Body HTML" at bounding box center [533, 356] width 655 height 524
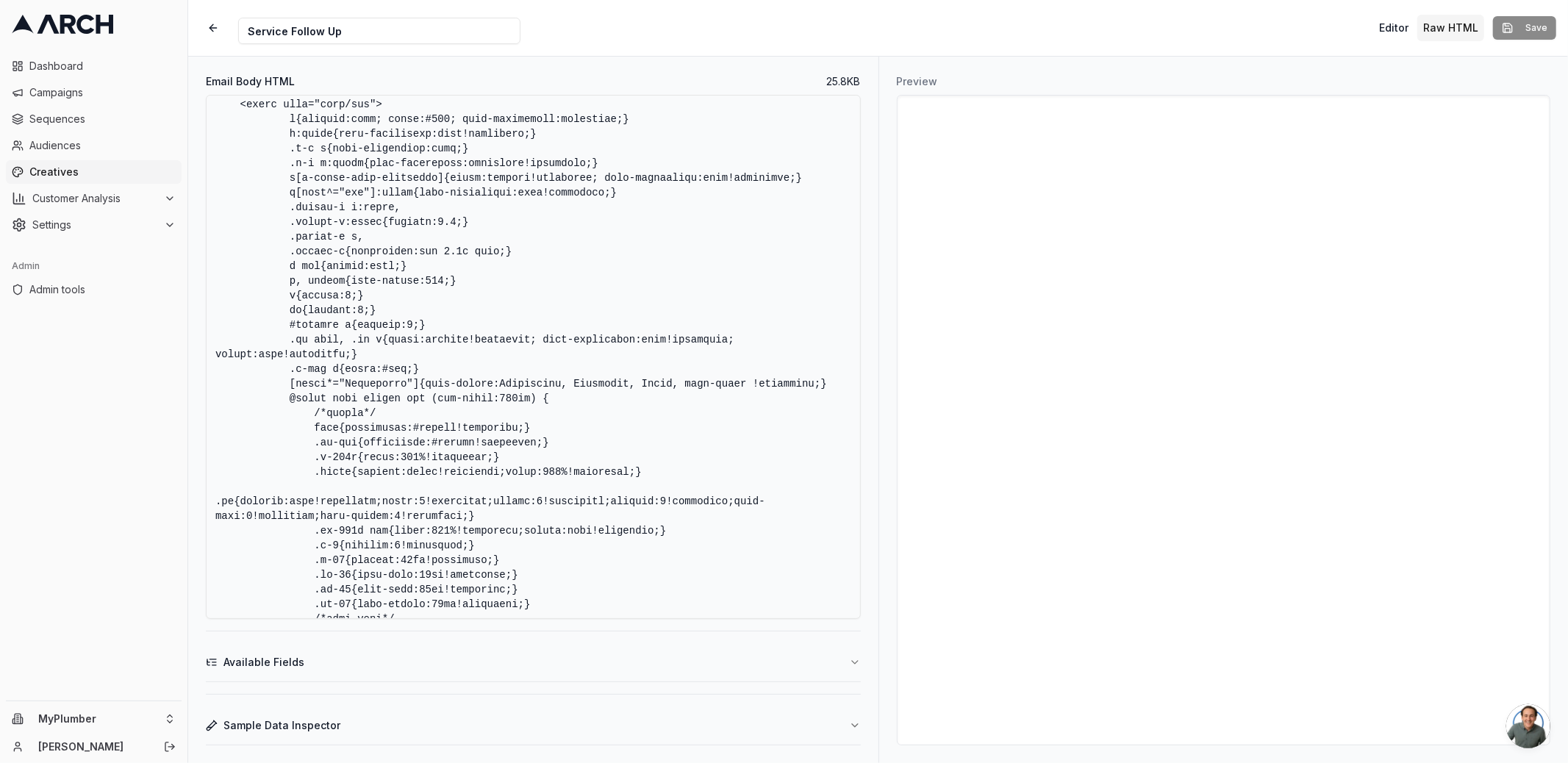
scroll to position [1398, 0]
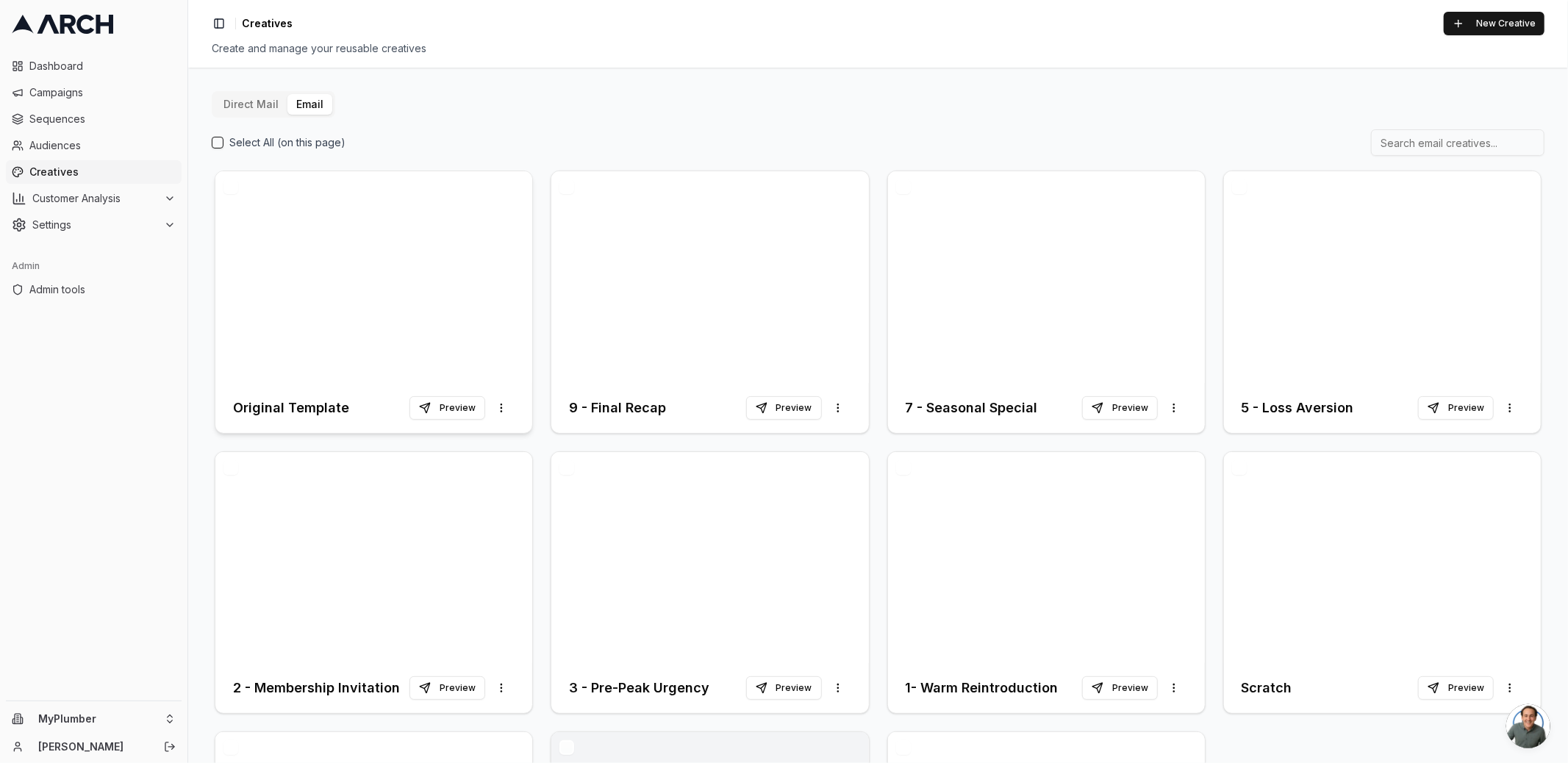
click at [427, 324] on div at bounding box center [374, 276] width 317 height 212
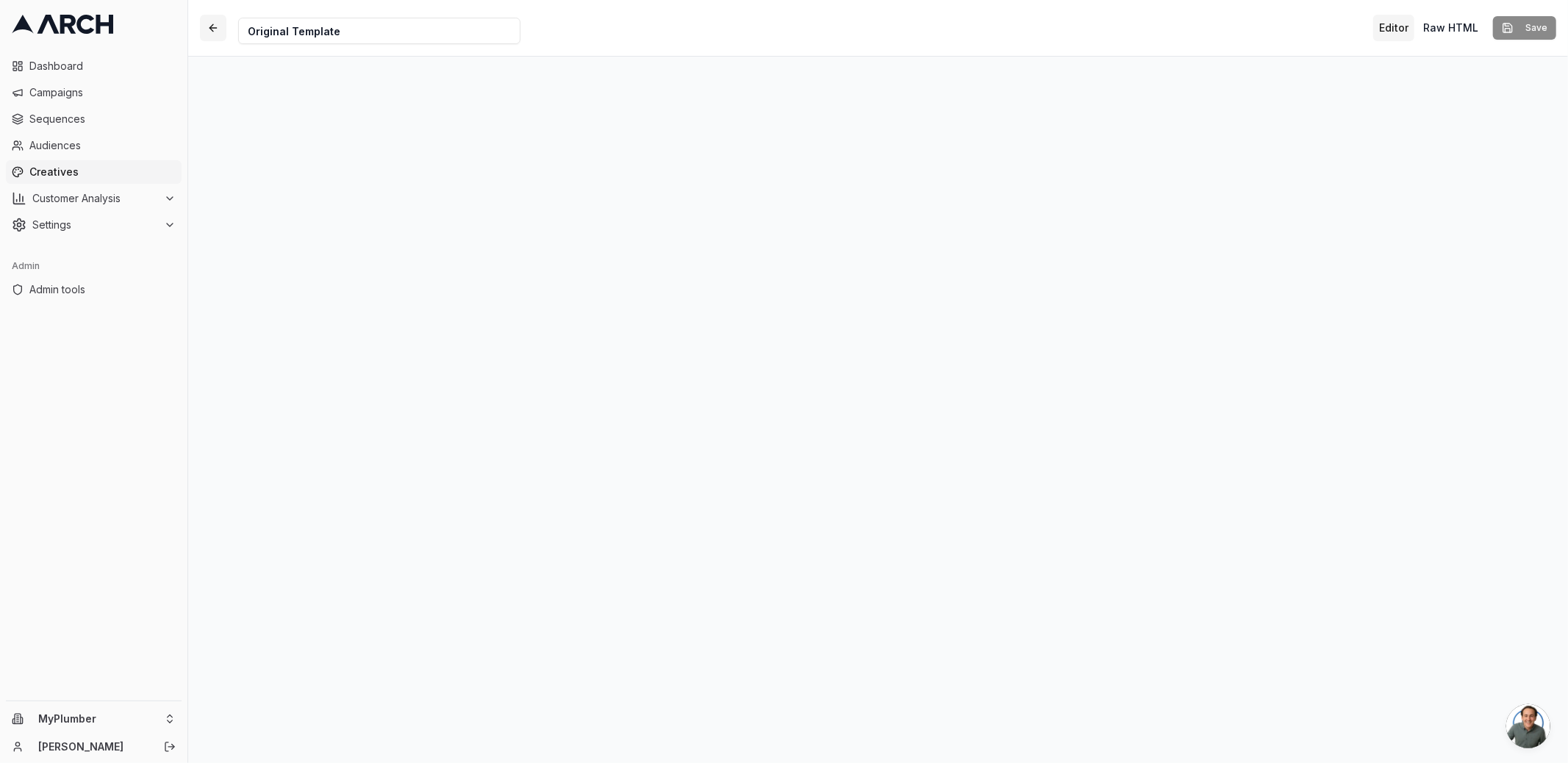
click at [209, 28] on button "button" at bounding box center [213, 28] width 26 height 26
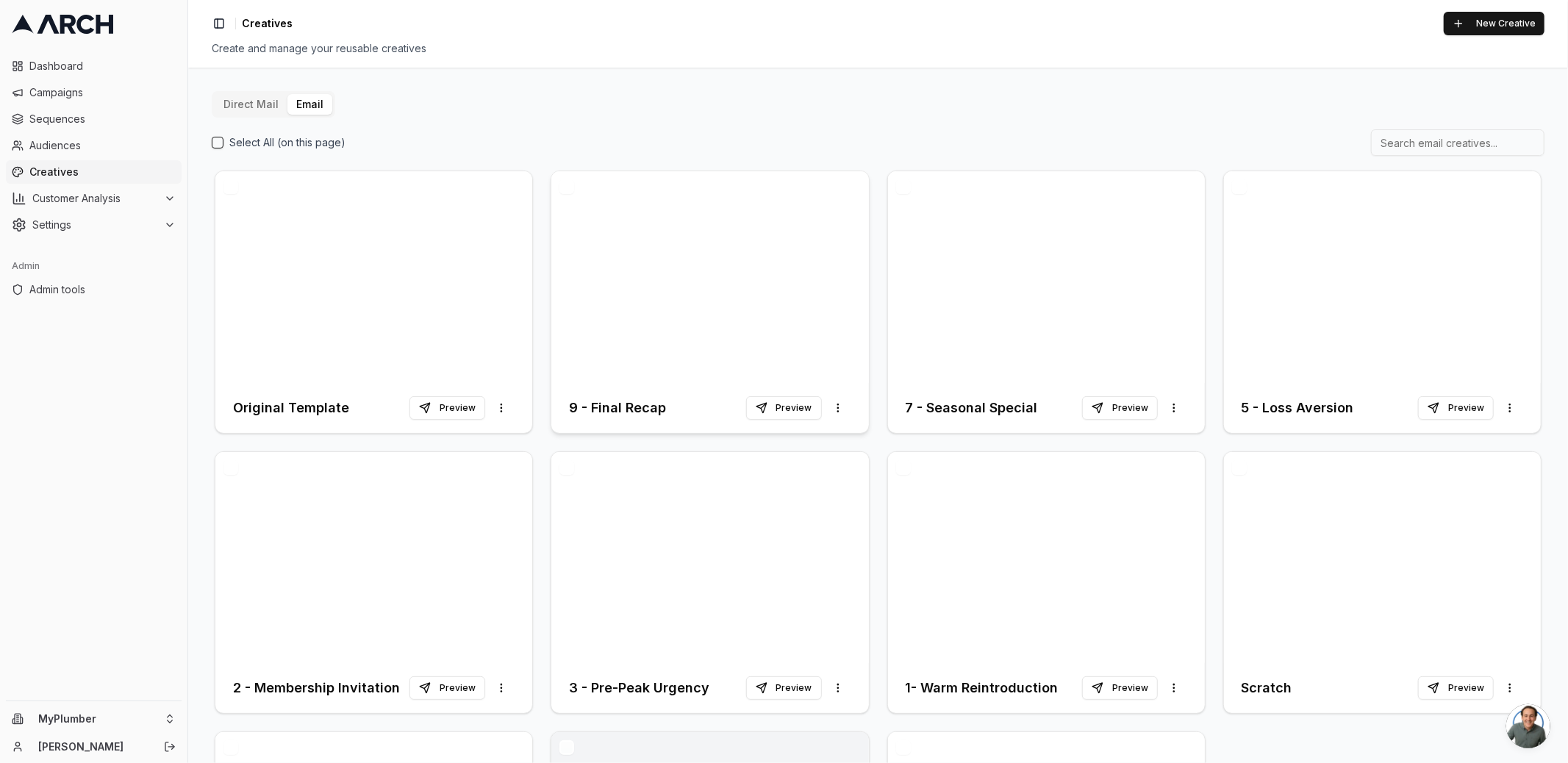
click at [679, 298] on div at bounding box center [709, 276] width 317 height 212
click at [874, 125] on div "Direct Mail Email Select All (on this page) Original Template Preview More opti…" at bounding box center [878, 544] width 1332 height 906
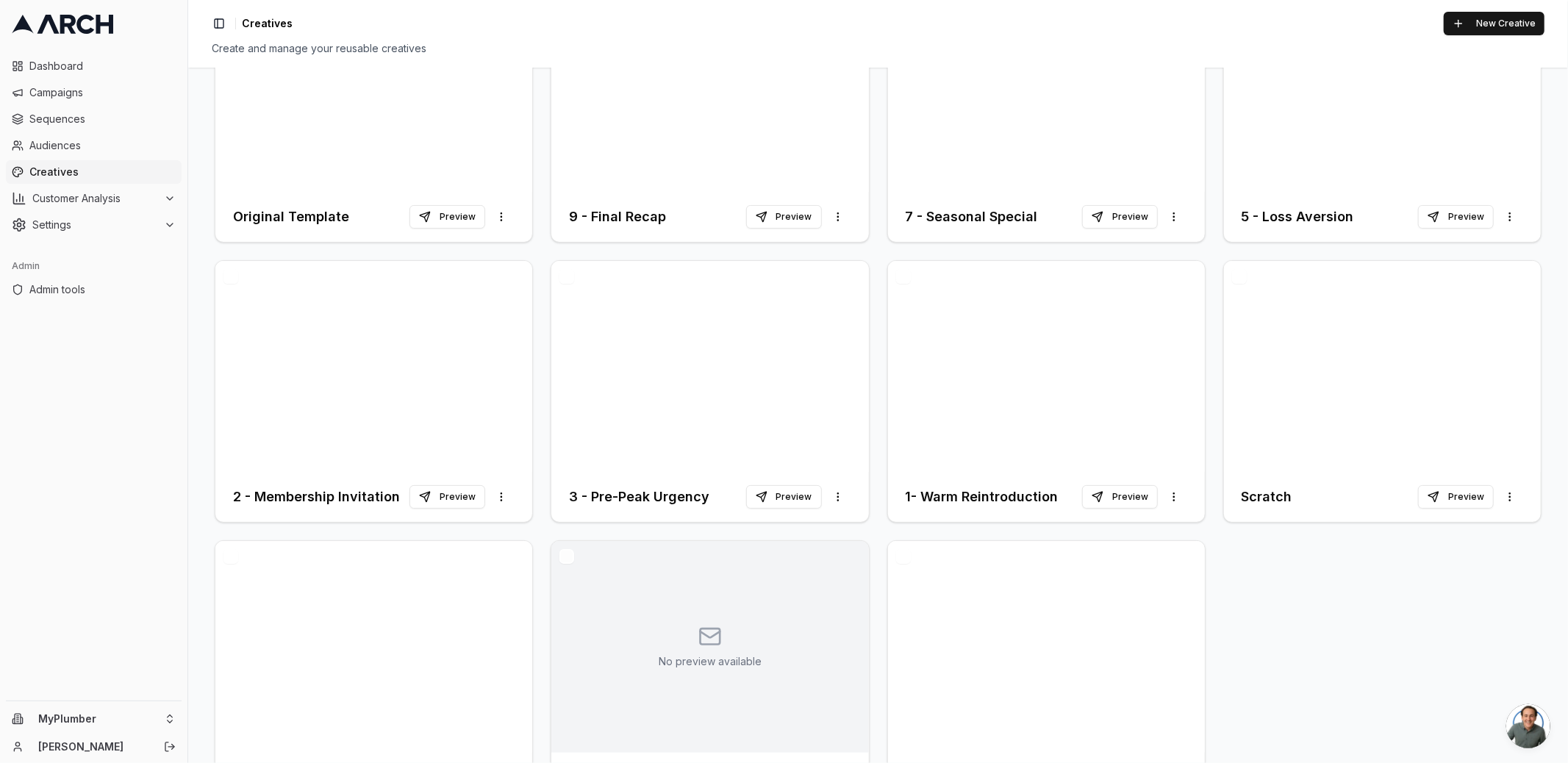
scroll to position [254, 0]
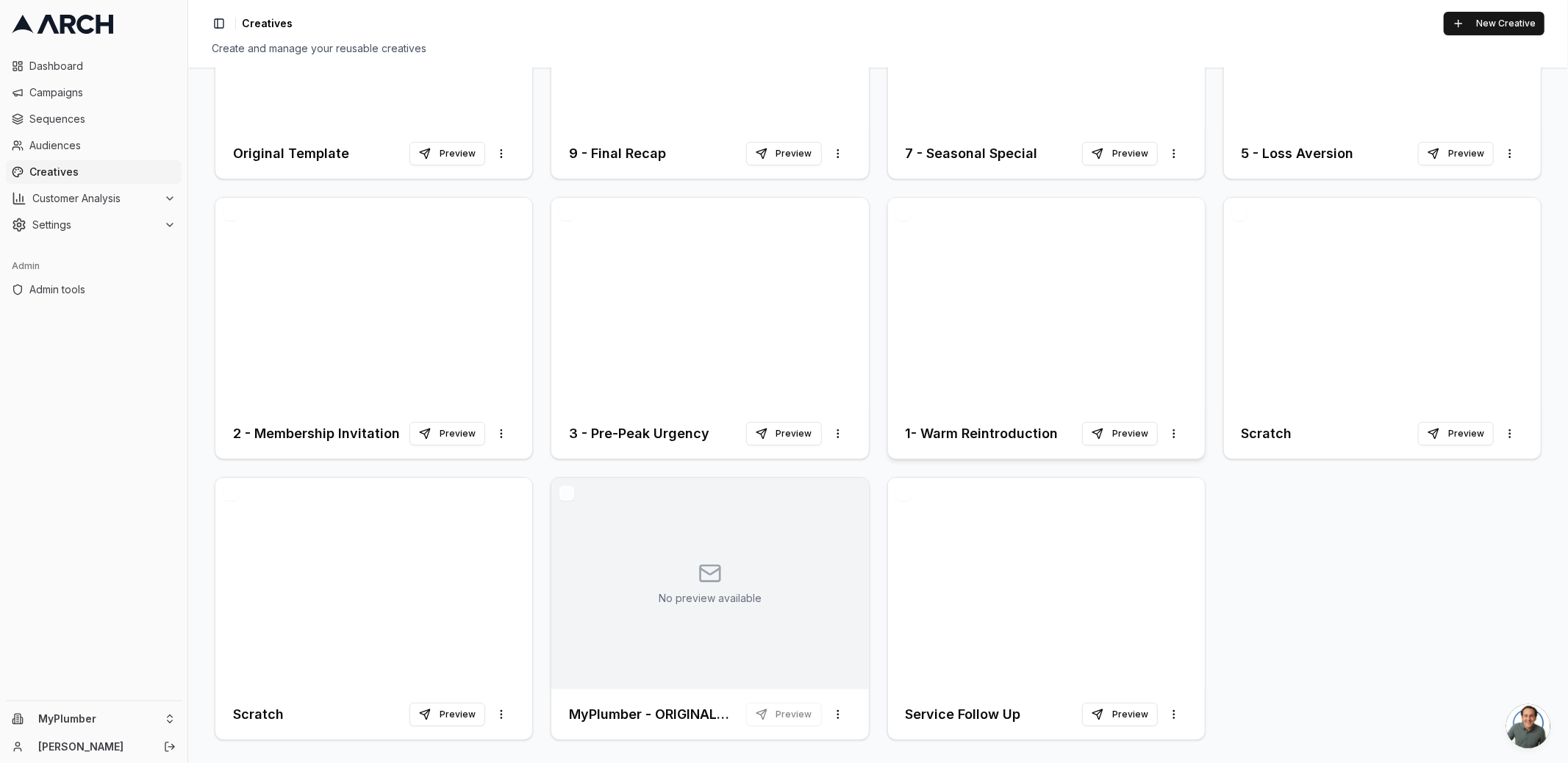
click at [990, 295] on div at bounding box center [1046, 303] width 317 height 212
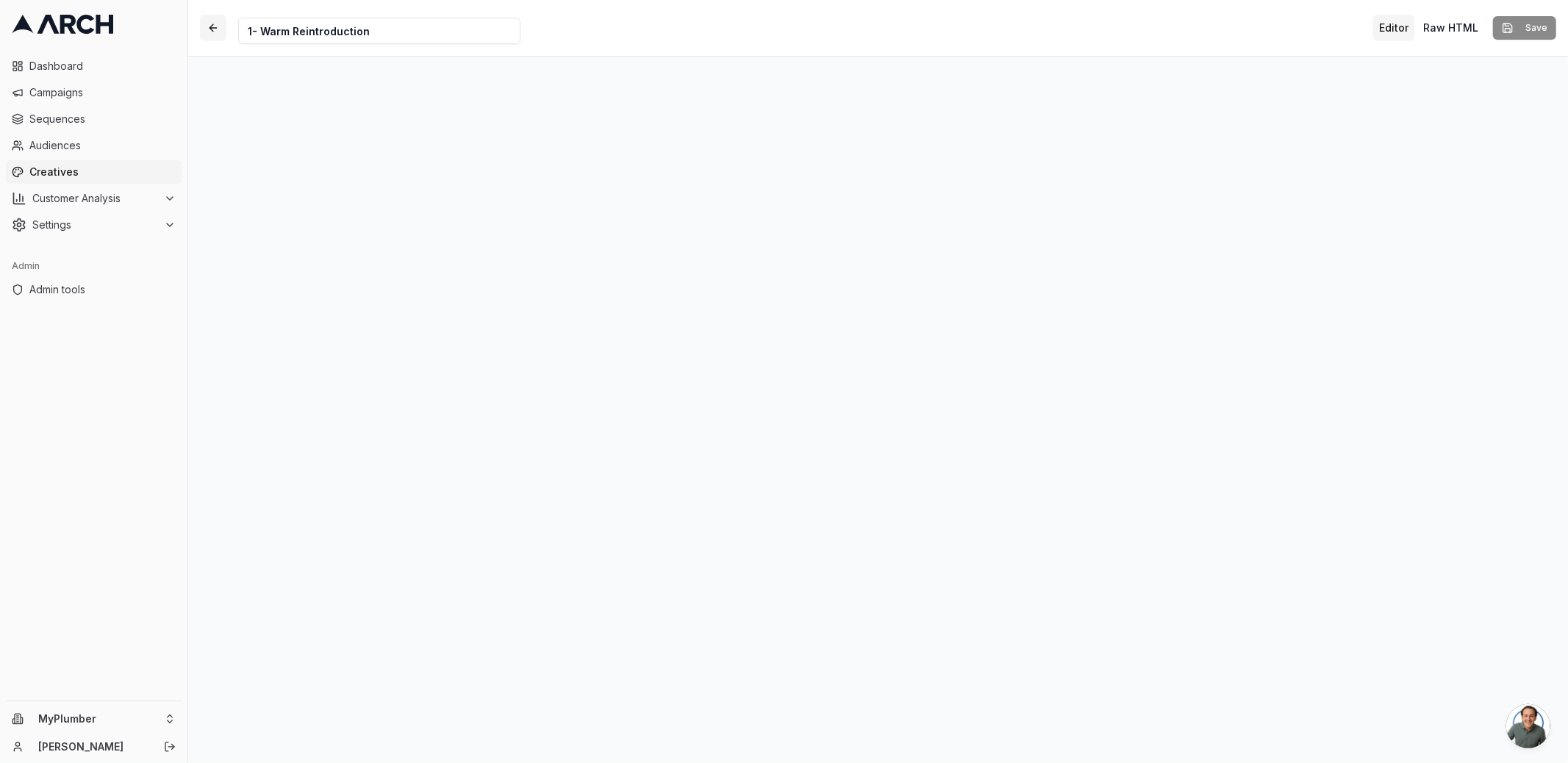
click at [202, 29] on button "button" at bounding box center [213, 28] width 26 height 26
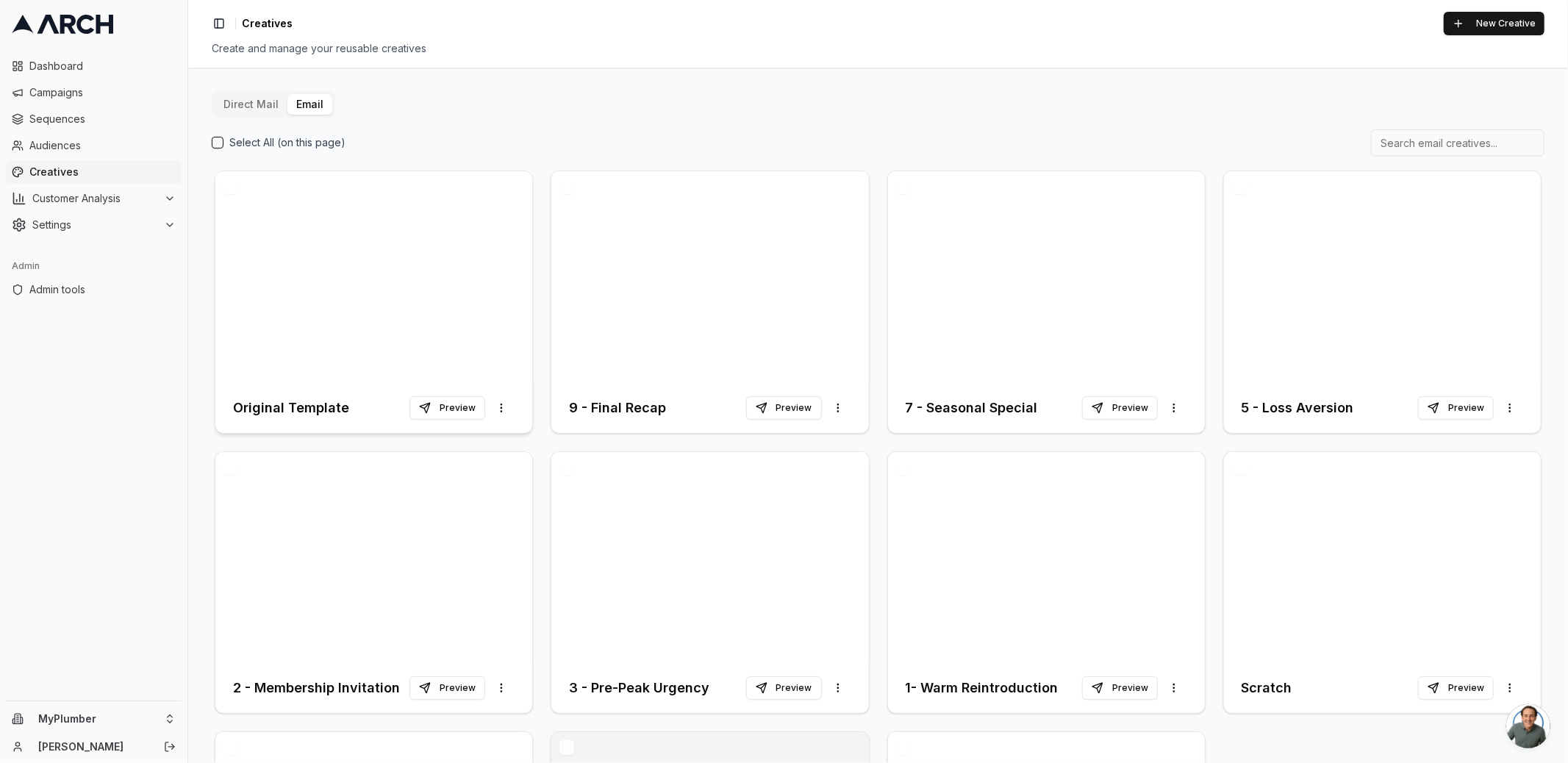
scroll to position [1, 0]
click at [178, 709] on html "Dashboard Campaigns Sequences Audiences Creatives Customer Analysis Settings Ad…" at bounding box center [784, 381] width 1568 height 763
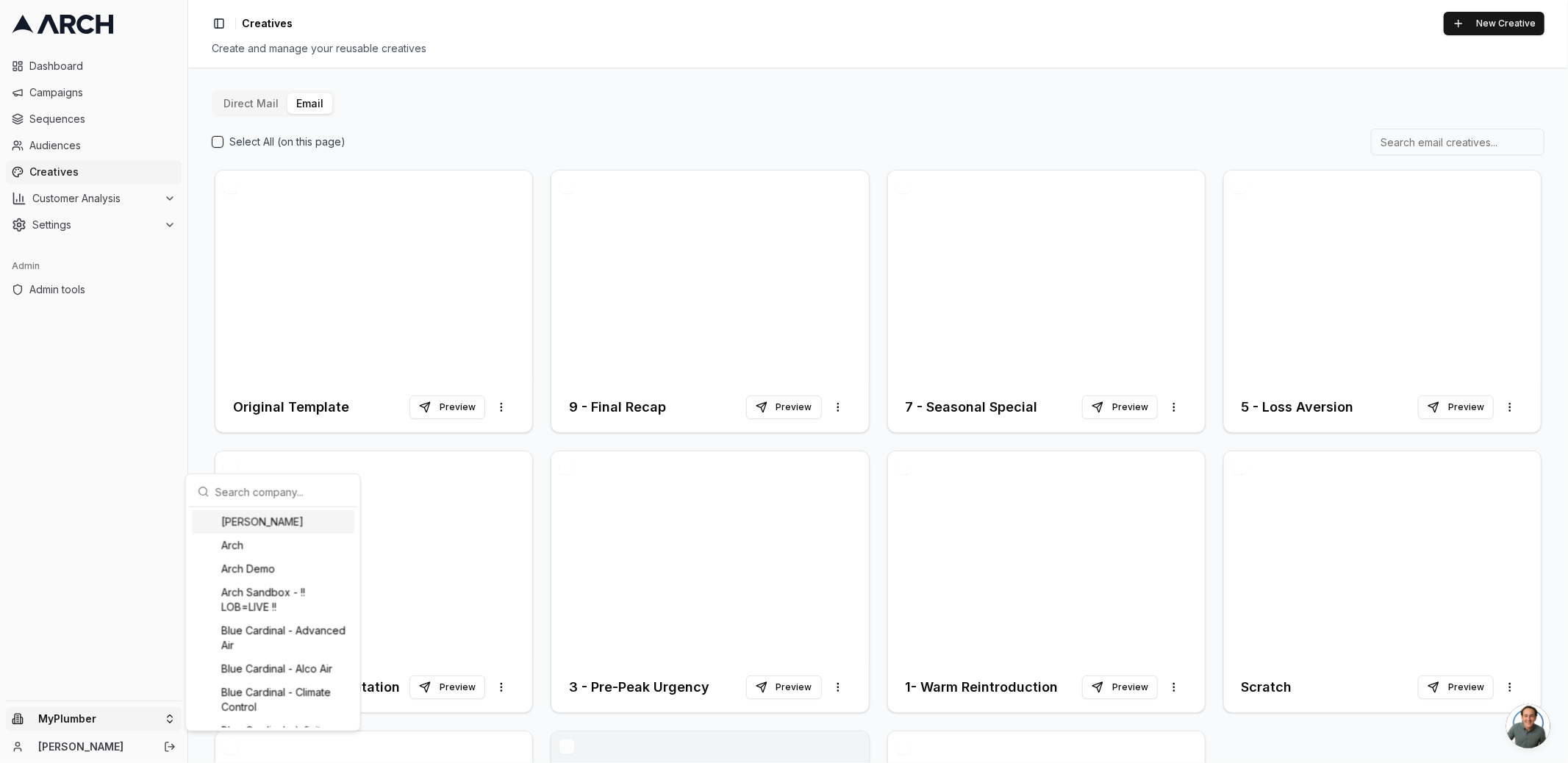
click at [245, 527] on div "Albert Nahman" at bounding box center [273, 521] width 162 height 24
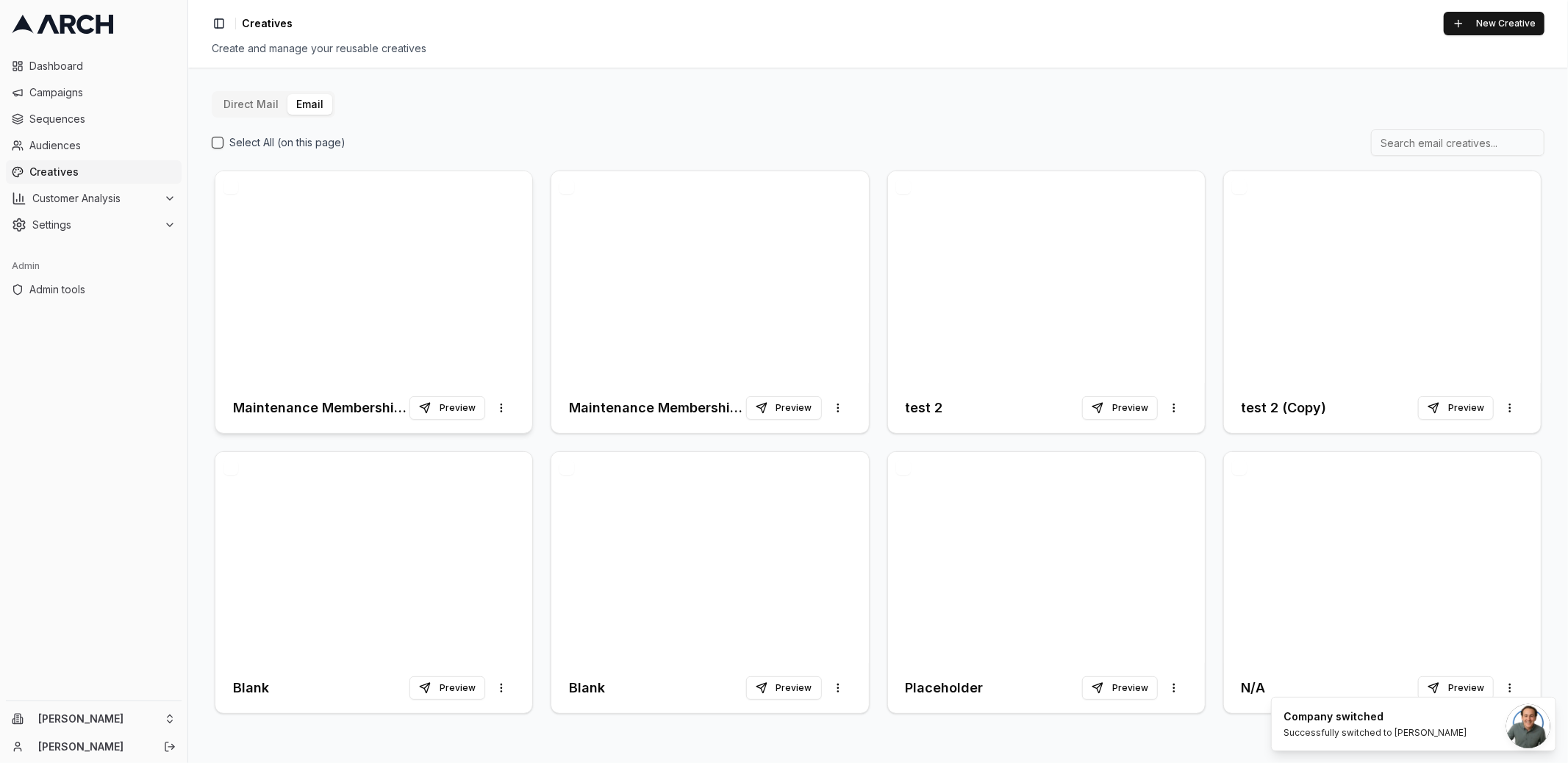
click at [437, 281] on div at bounding box center [374, 276] width 317 height 212
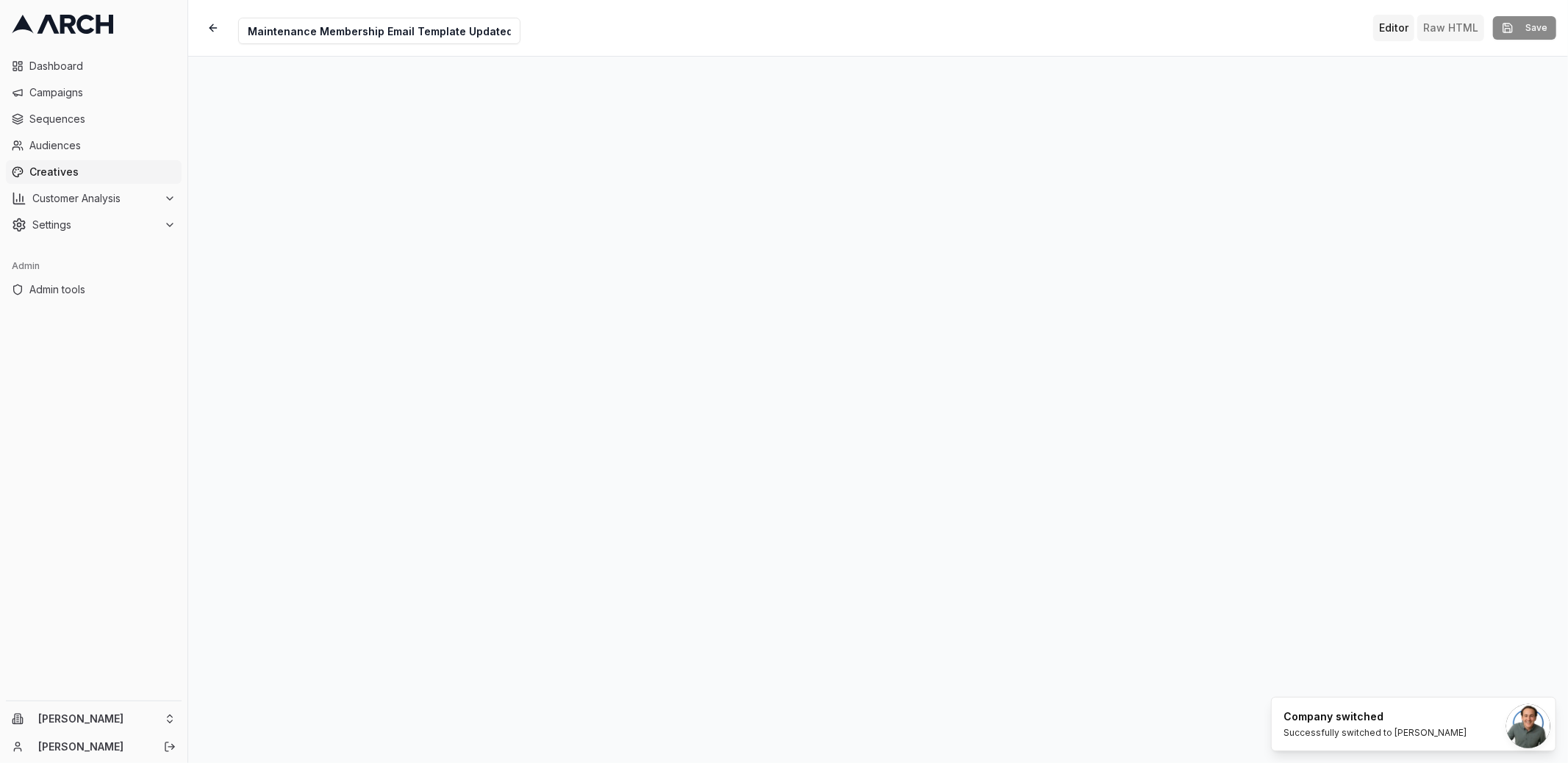
click at [1459, 40] on button "Raw HTML" at bounding box center [1450, 28] width 67 height 26
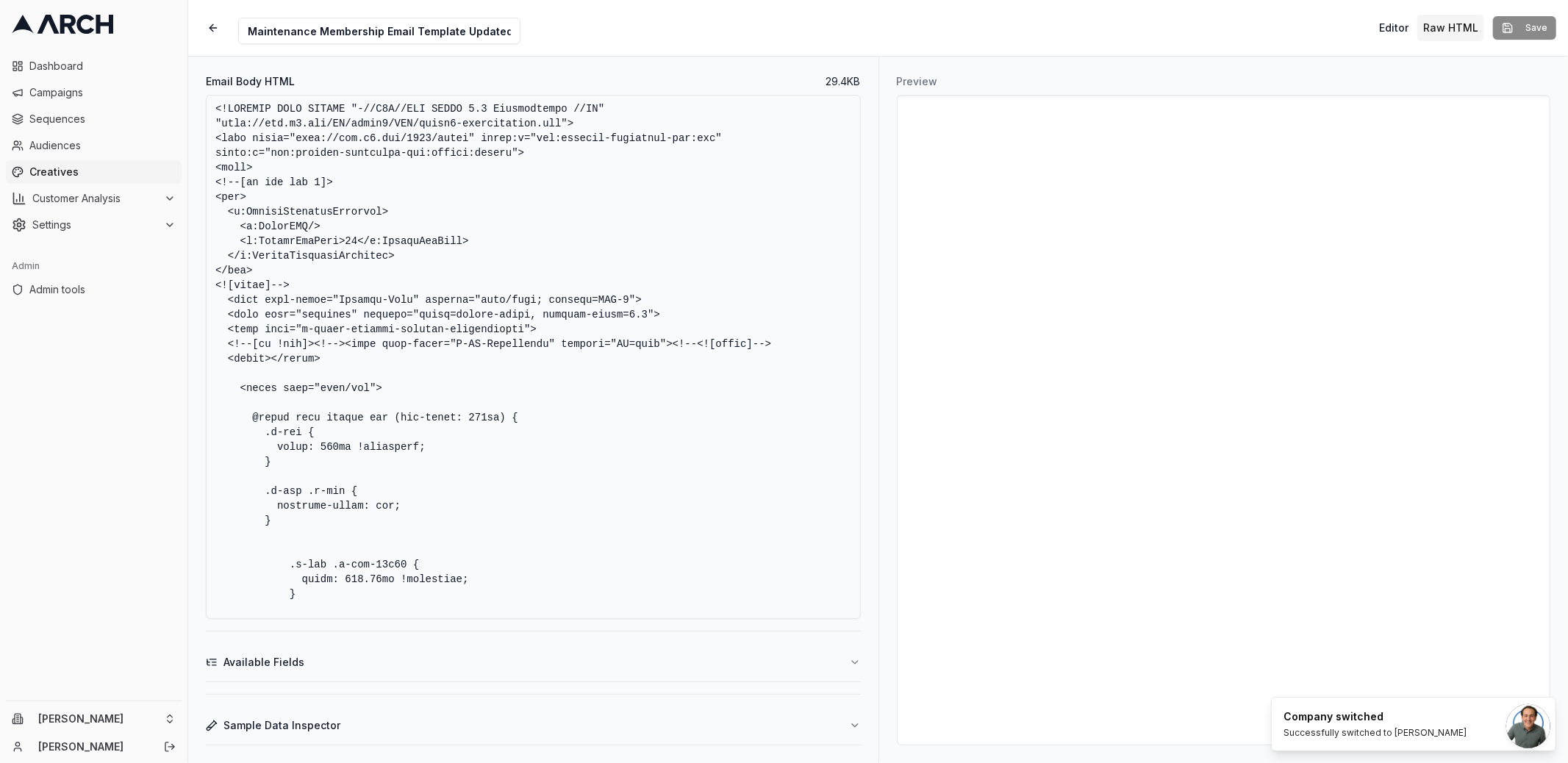
click at [697, 330] on textarea "Email Body HTML" at bounding box center [533, 356] width 655 height 524
click at [608, 37] on div "Creative Name Maintenance Membership Email Template Updated Editor Raw HTML Save" at bounding box center [877, 28] width 1379 height 56
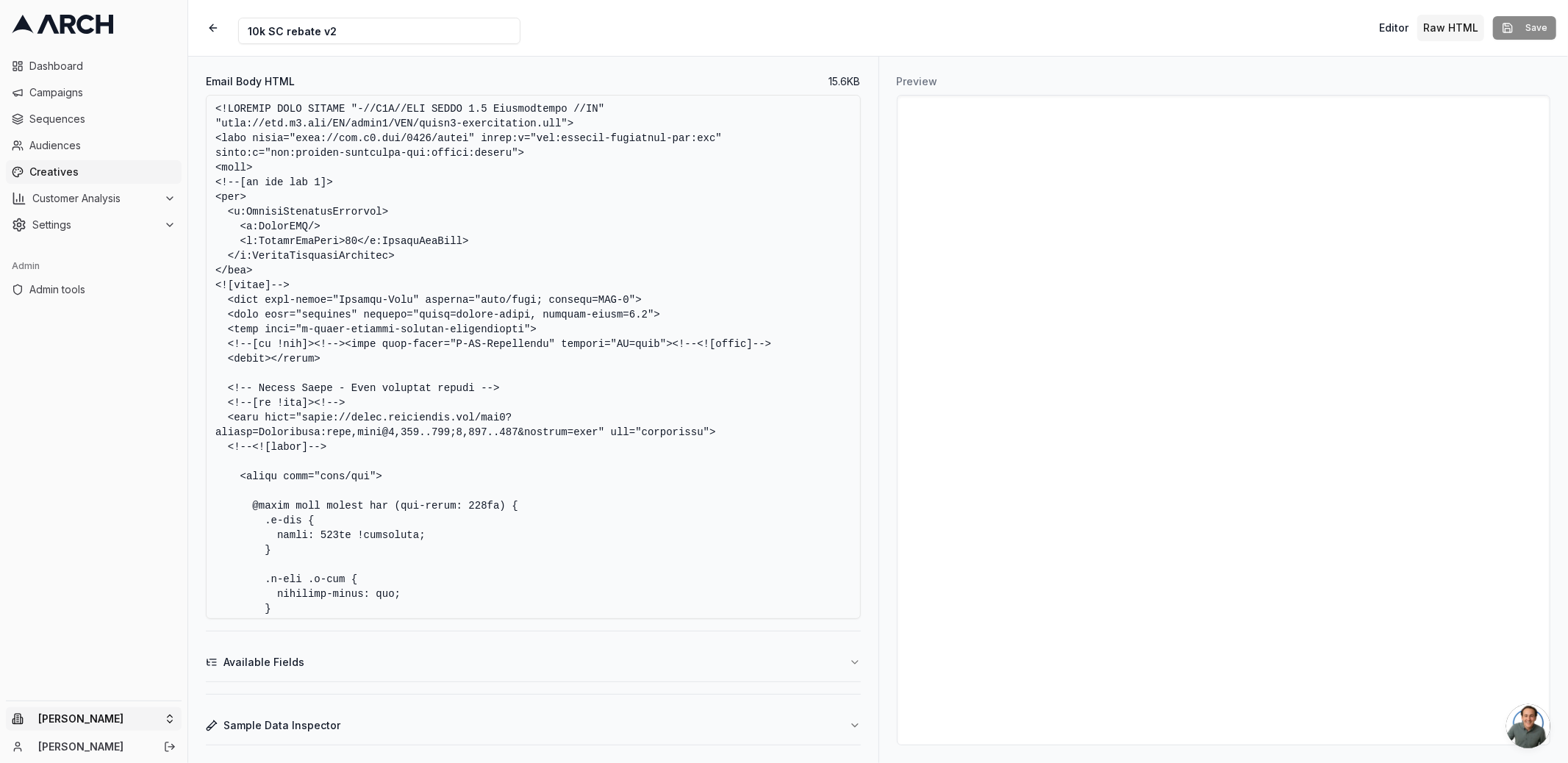
click at [129, 720] on html "Dashboard Campaigns Sequences Audiences Creatives Customer Analysis Settings Ad…" at bounding box center [784, 381] width 1568 height 763
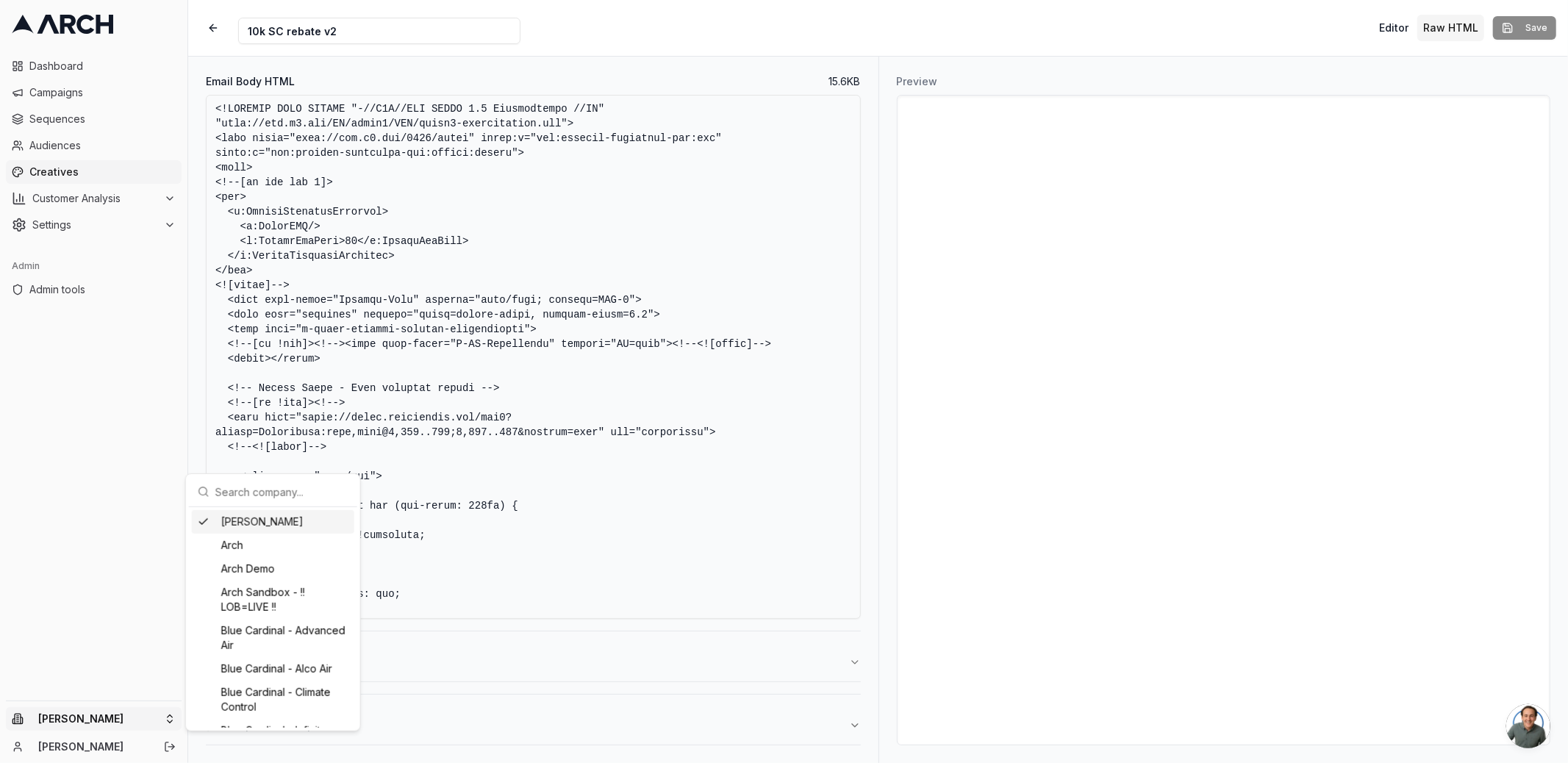
click at [287, 499] on input "text" at bounding box center [282, 491] width 133 height 29
type input "irbis"
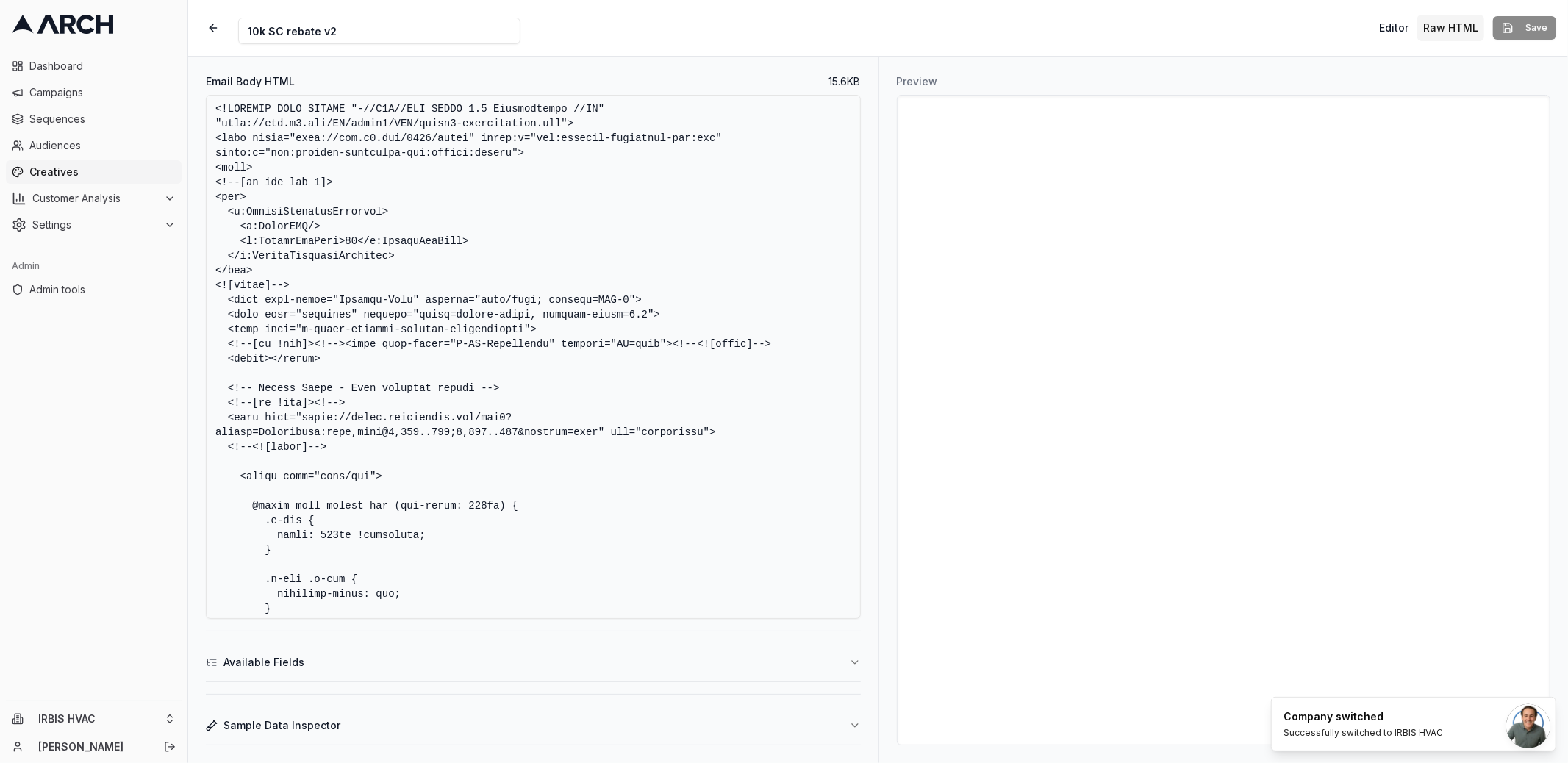
click at [96, 169] on span "Creatives" at bounding box center [102, 172] width 146 height 15
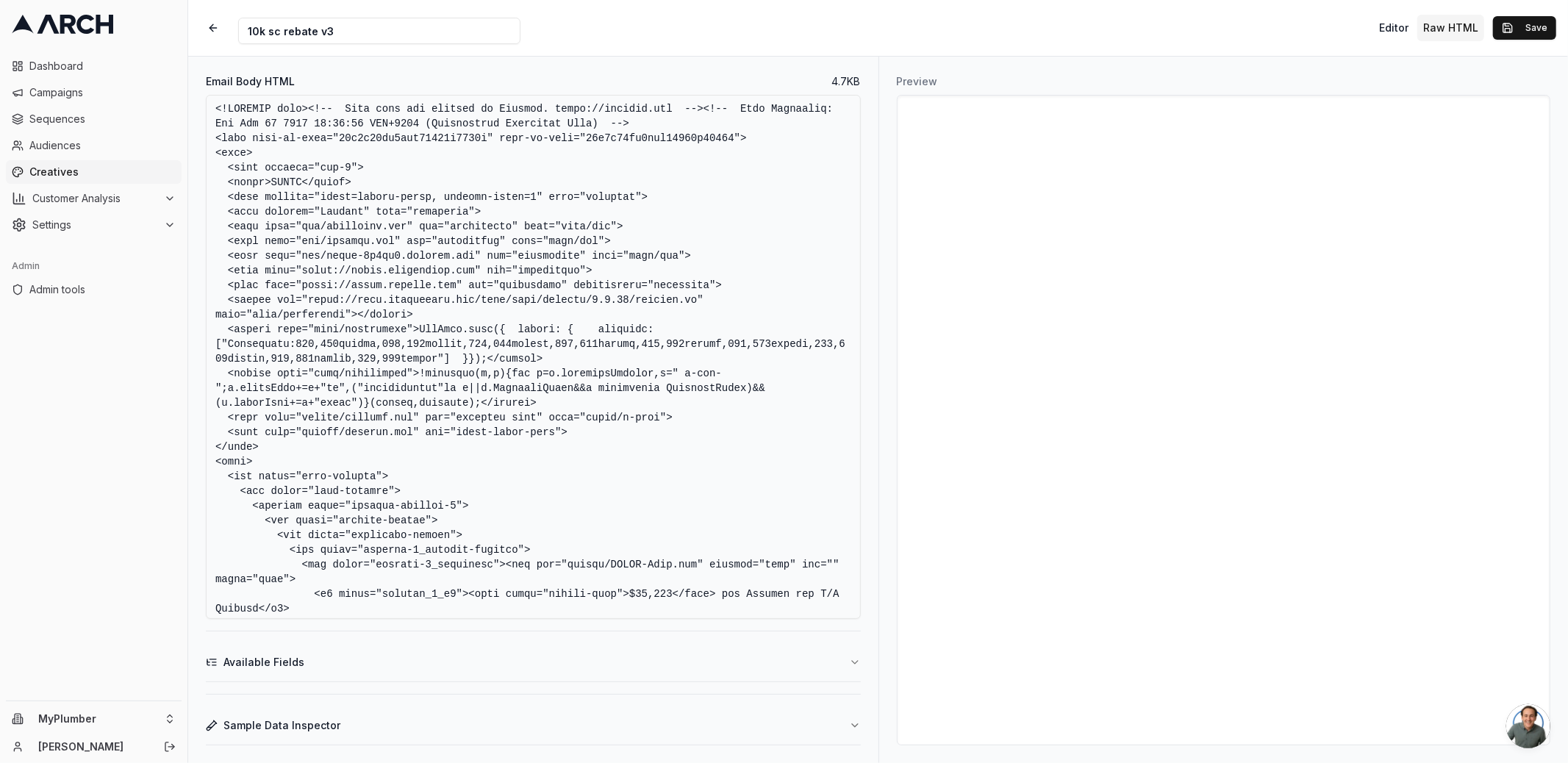
click at [464, 205] on textarea "Email Body HTML" at bounding box center [533, 356] width 655 height 524
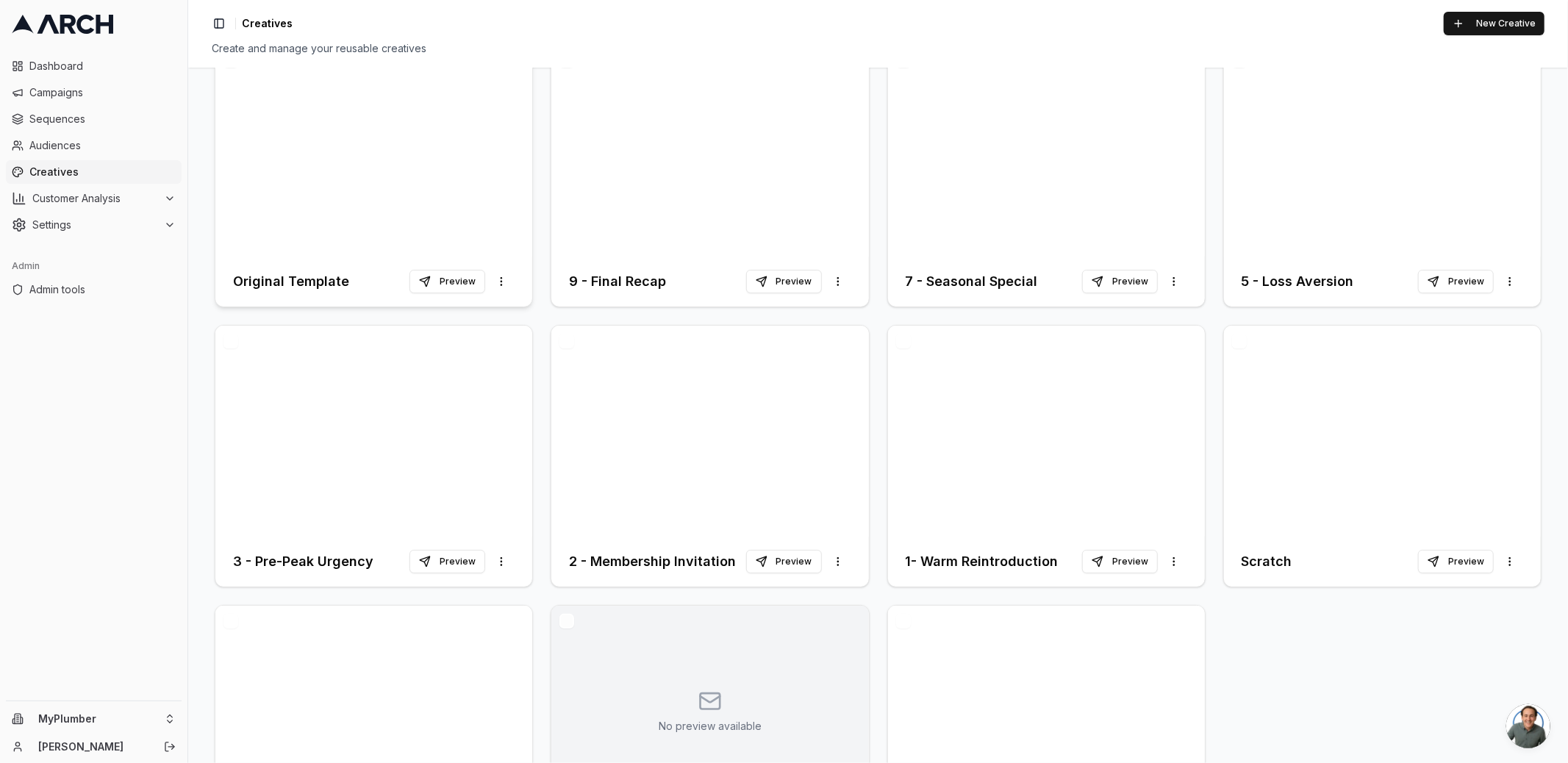
scroll to position [254, 0]
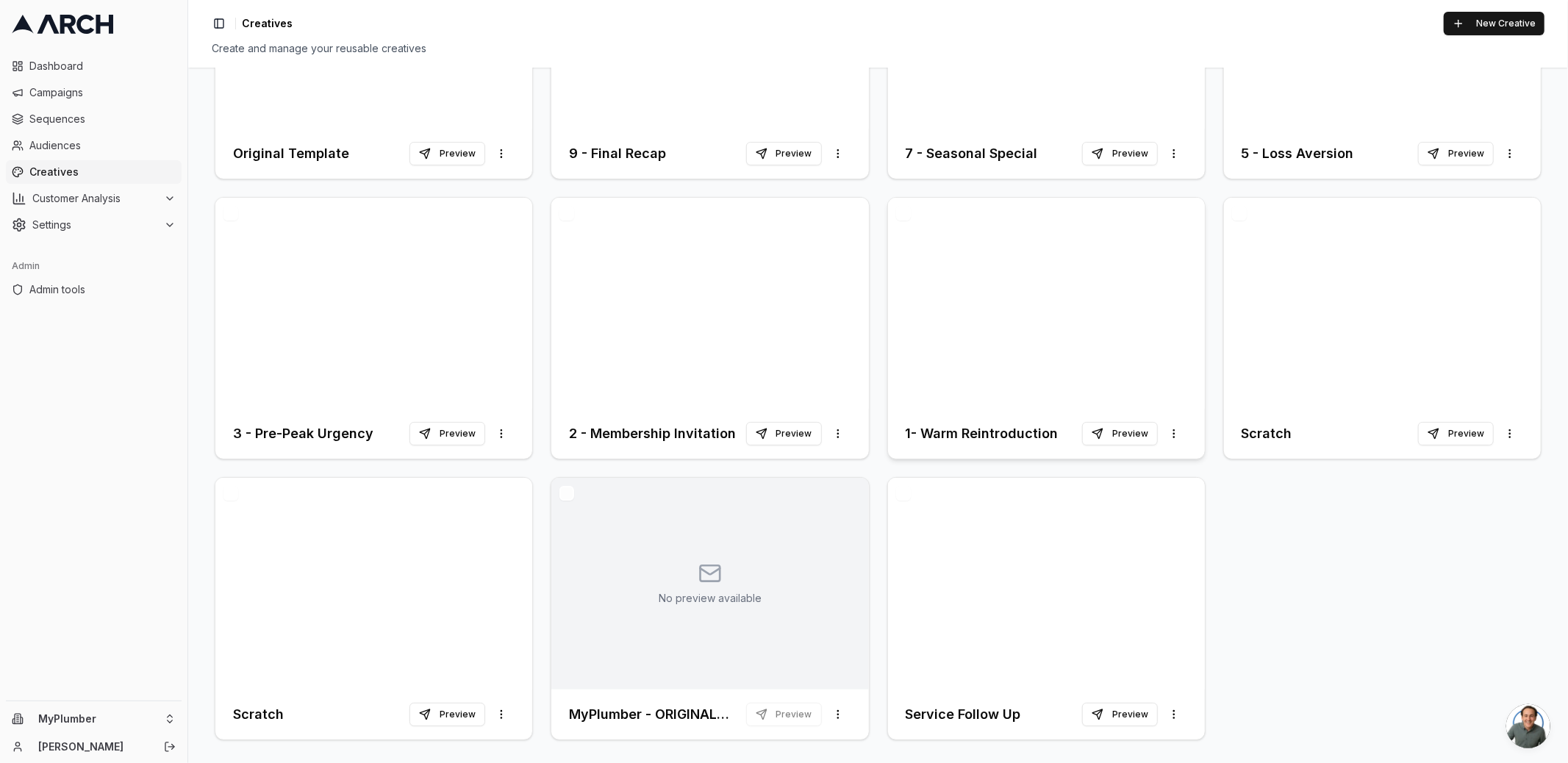
click at [995, 370] on div at bounding box center [1046, 303] width 317 height 212
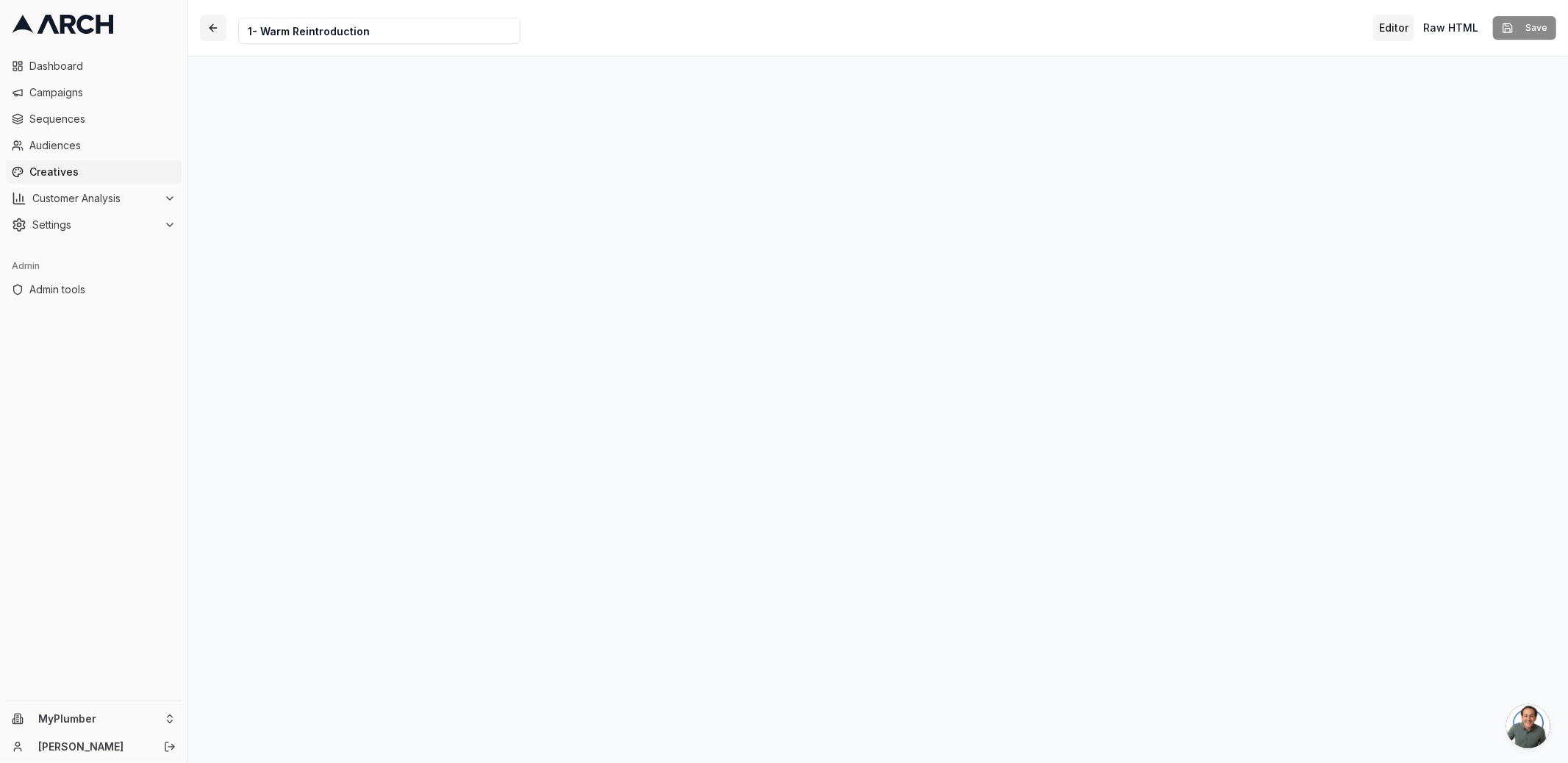
click at [216, 28] on button "button" at bounding box center [213, 28] width 26 height 26
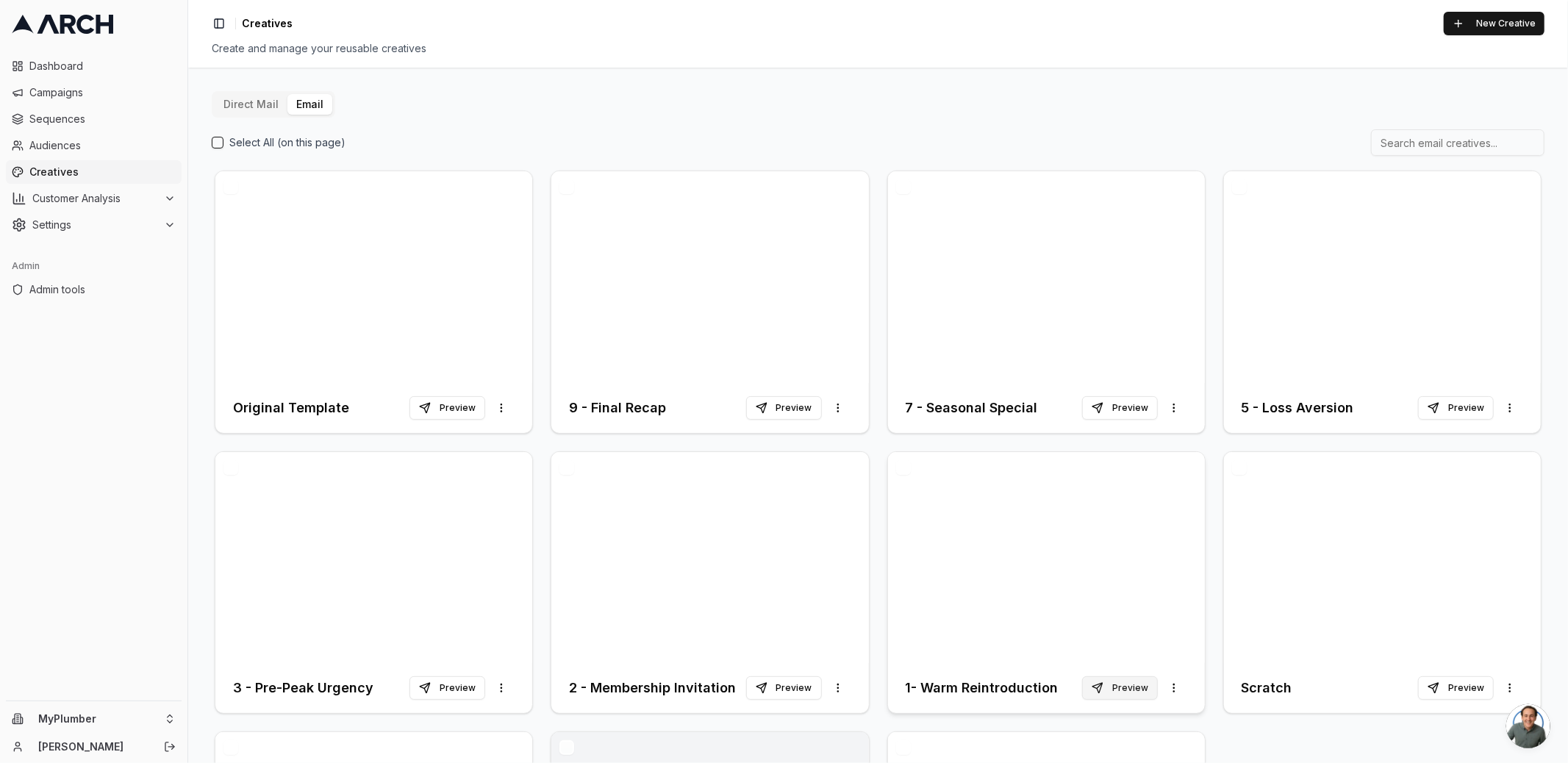
click at [1110, 684] on button "Preview" at bounding box center [1120, 688] width 75 height 24
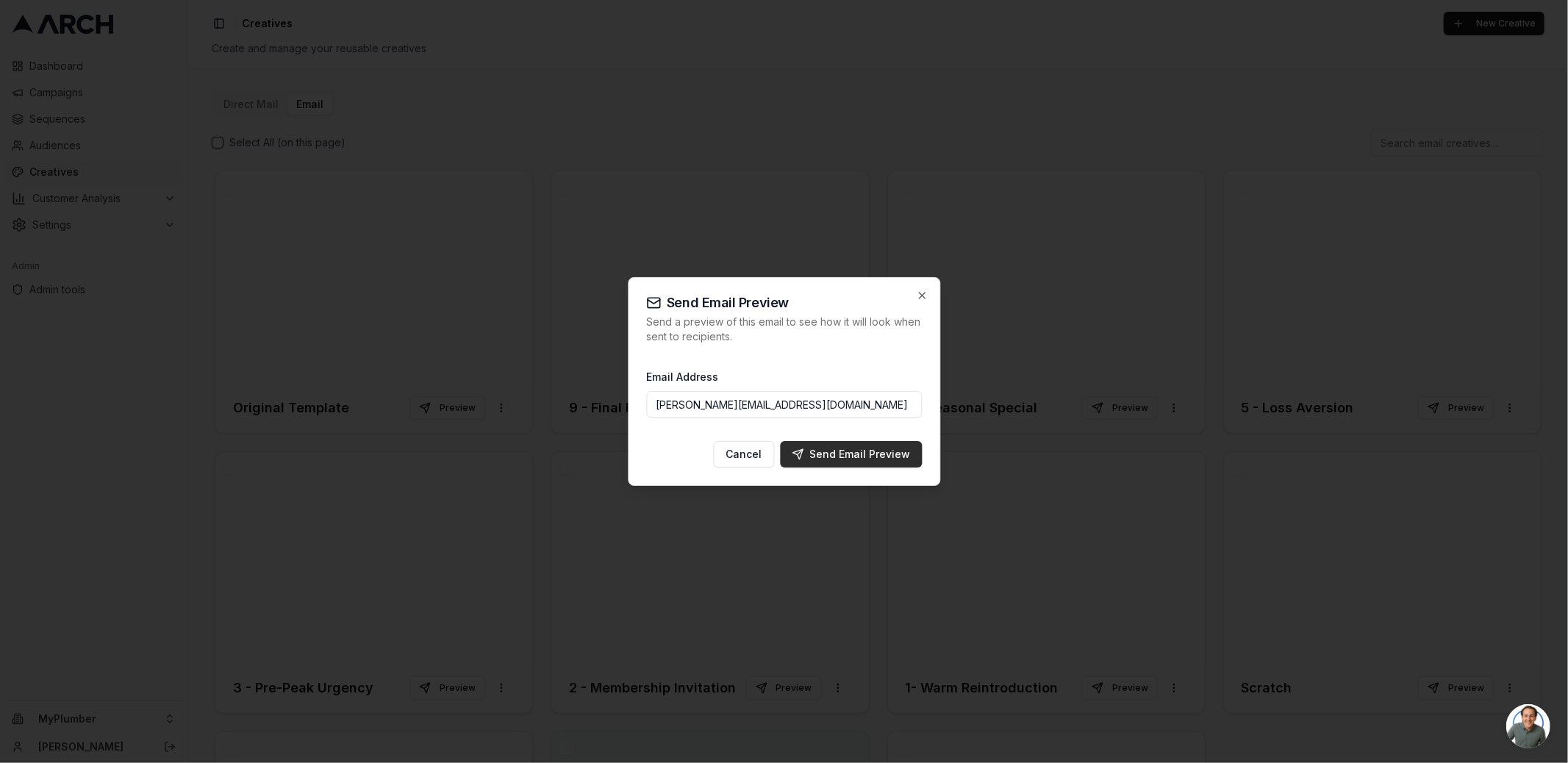
click at [876, 455] on div "Send Email Preview" at bounding box center [851, 453] width 119 height 15
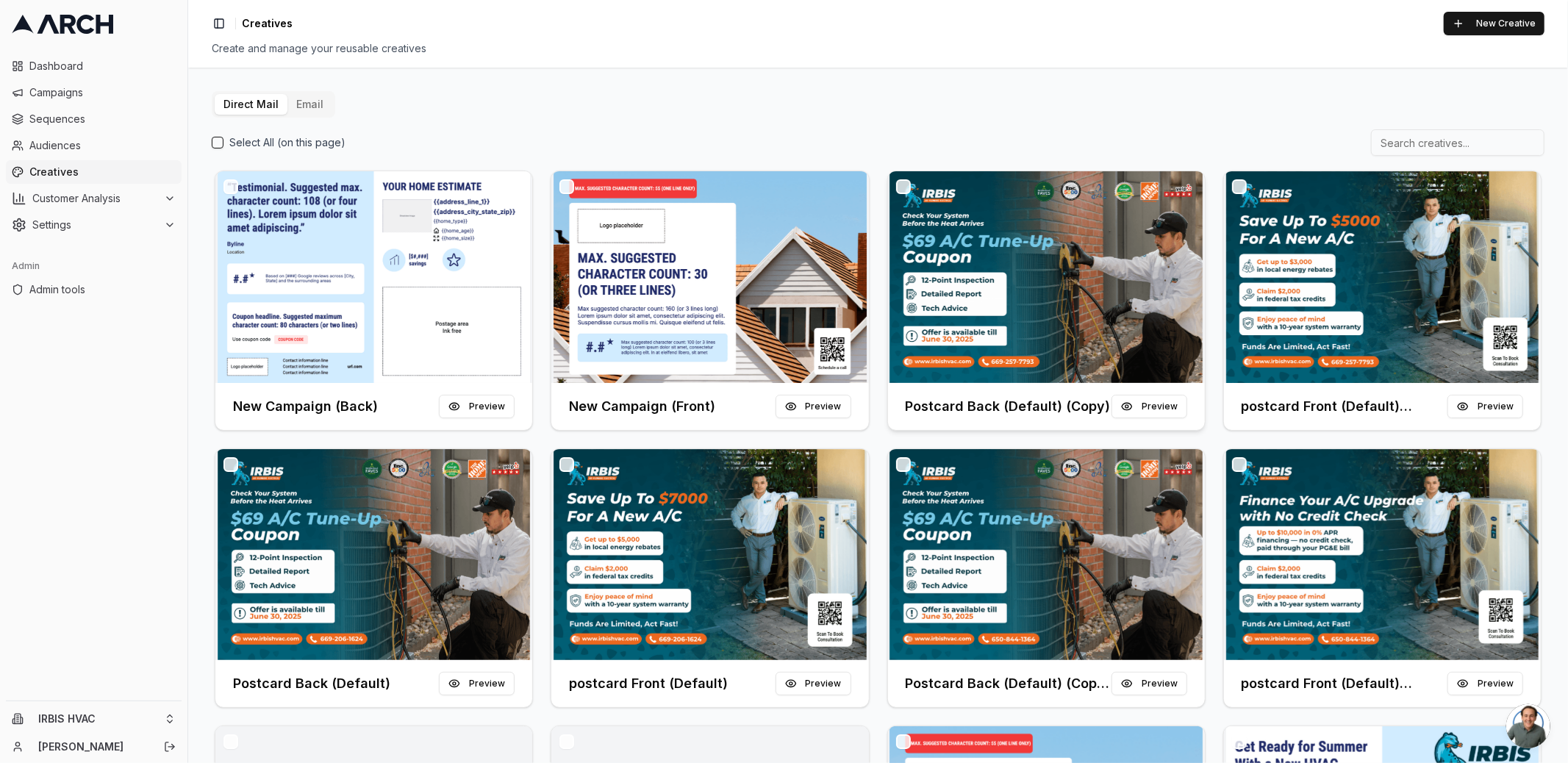
click at [1044, 266] on img at bounding box center [1046, 276] width 317 height 212
click at [83, 89] on span "Campaigns" at bounding box center [102, 92] width 146 height 15
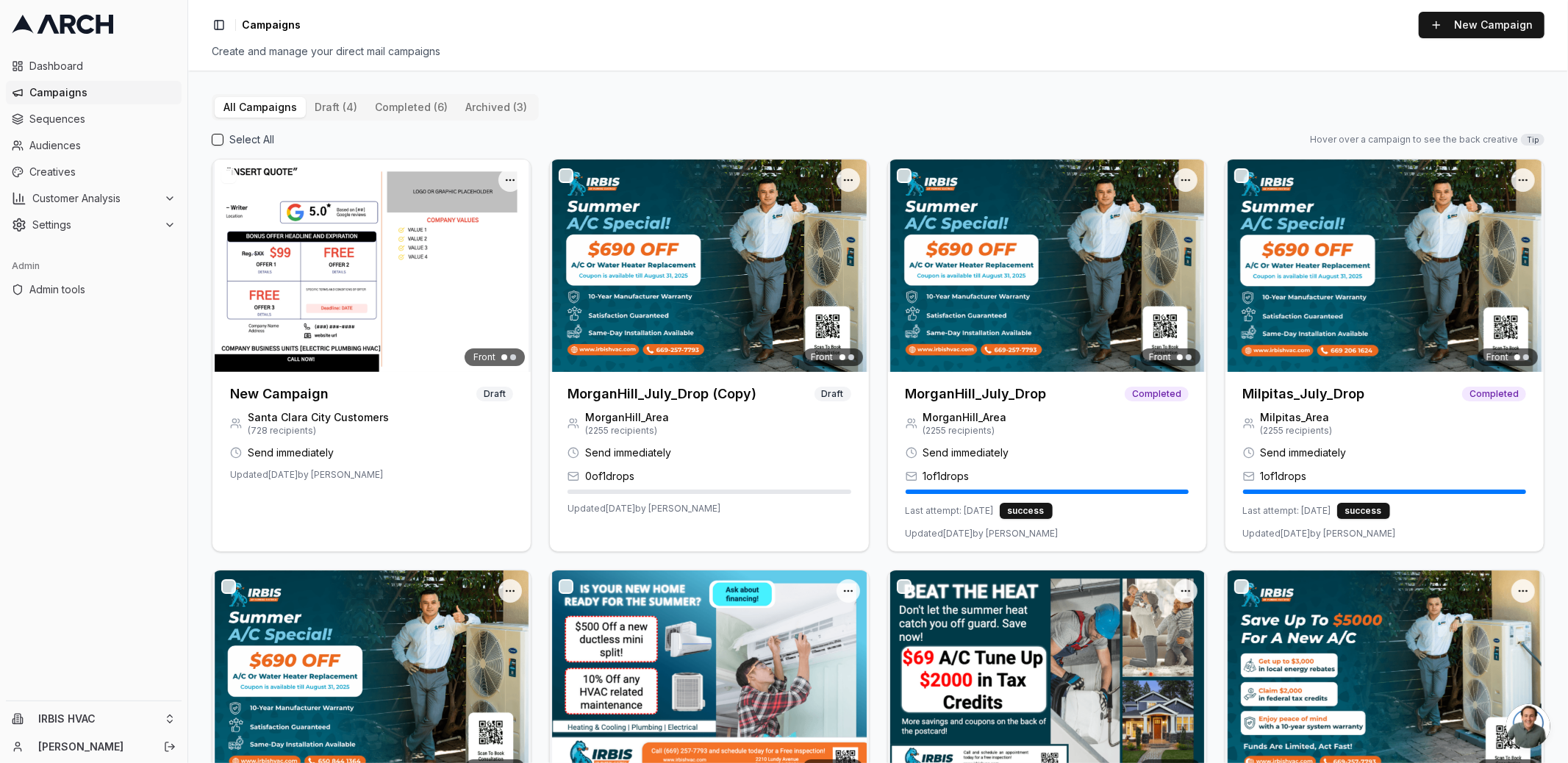
click at [343, 113] on button "draft (4)" at bounding box center [336, 107] width 60 height 21
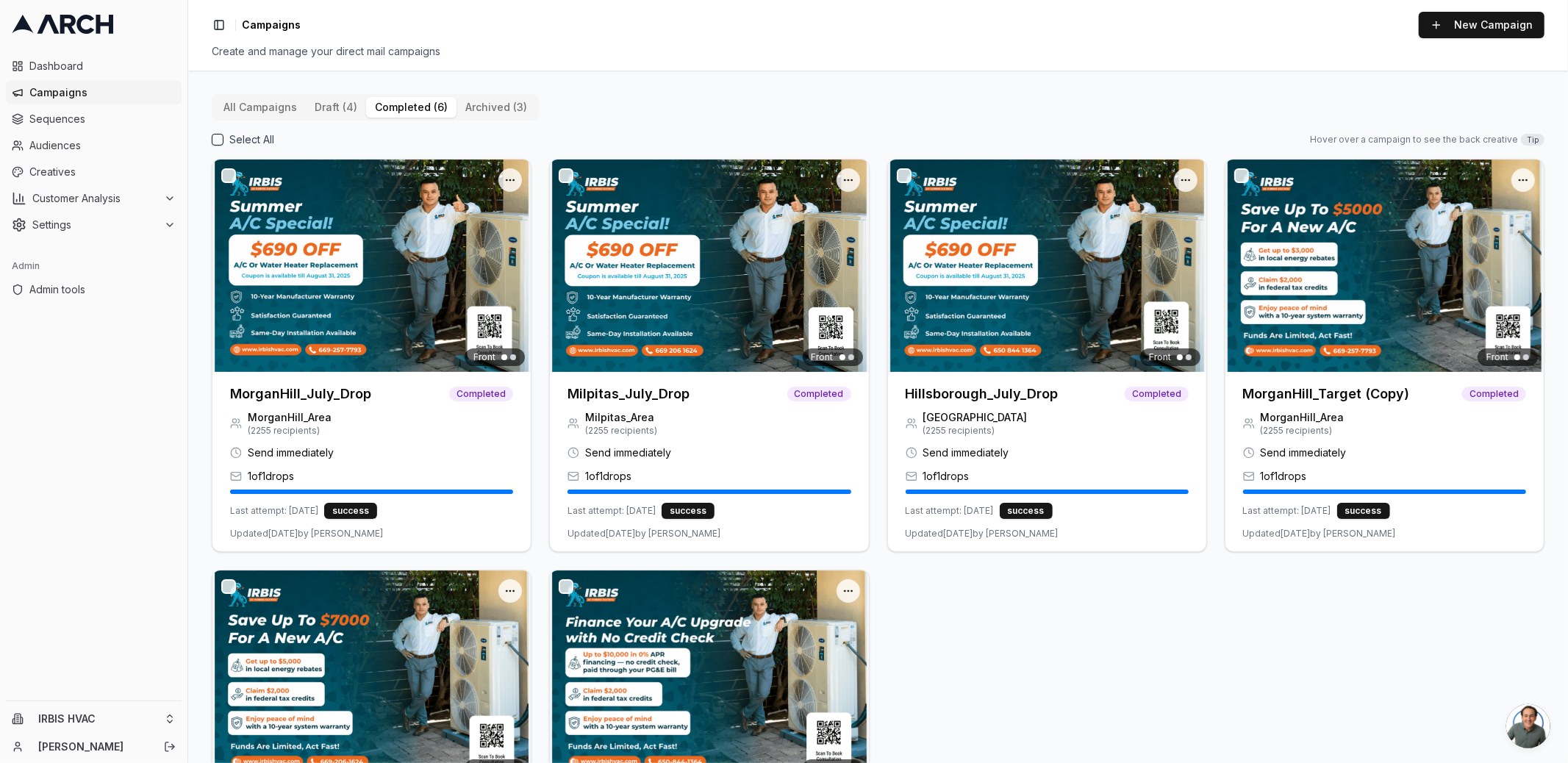
click at [412, 113] on button "completed (6)" at bounding box center [410, 107] width 90 height 21
click at [505, 112] on button "archived (3)" at bounding box center [496, 107] width 79 height 21
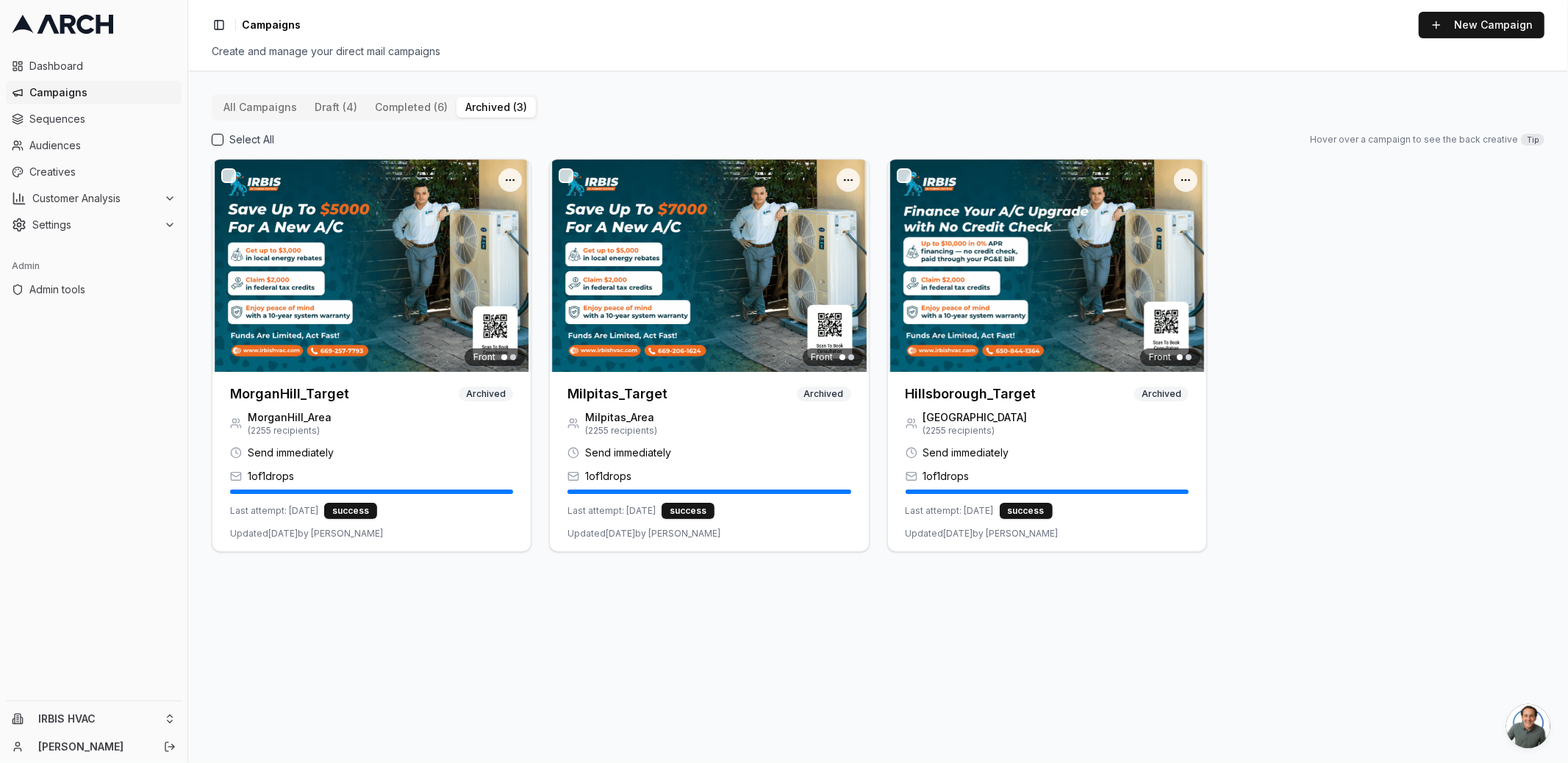
click at [238, 108] on button "All Campaigns" at bounding box center [260, 107] width 91 height 21
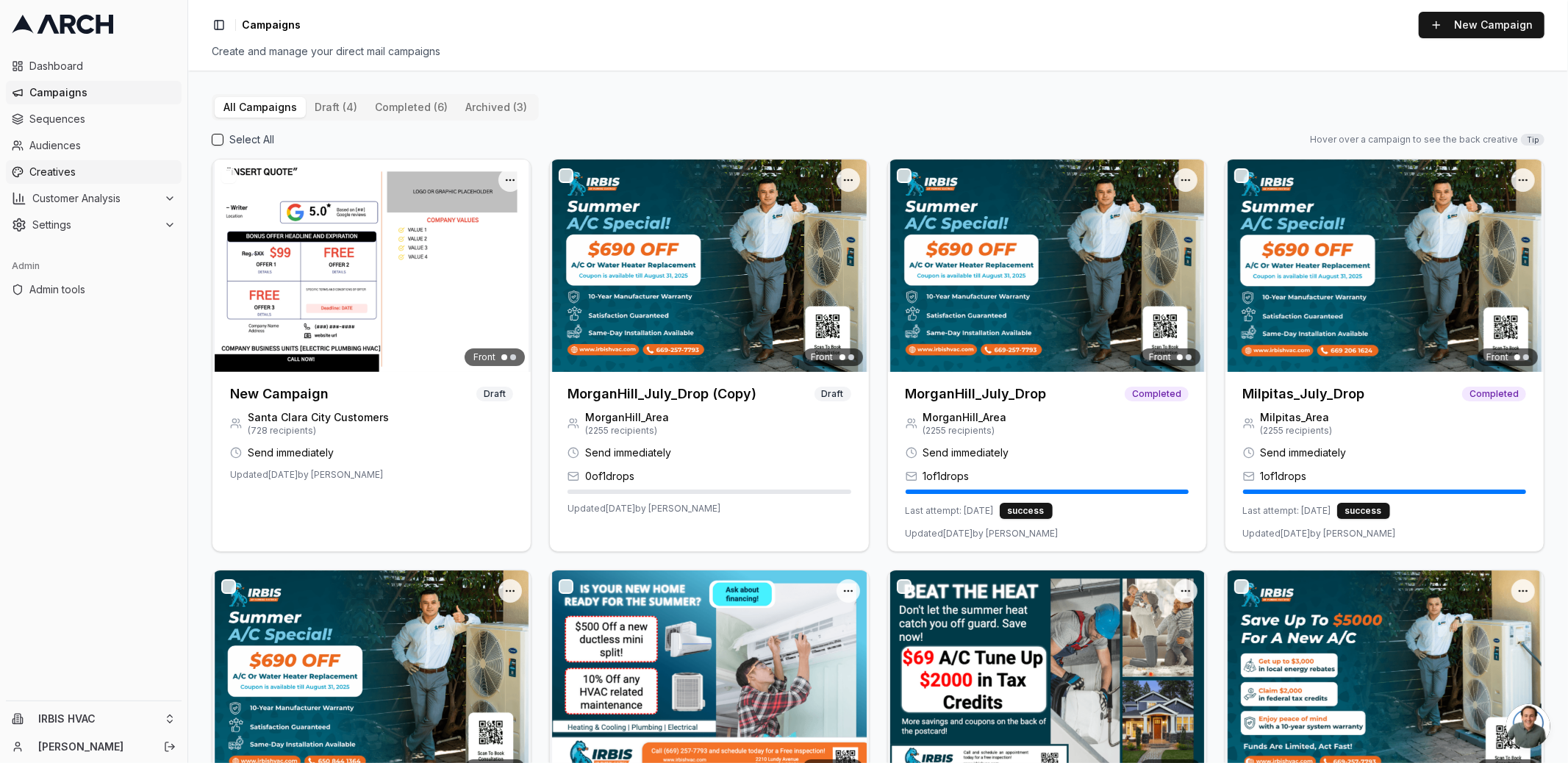
click at [76, 161] on link "Creatives" at bounding box center [94, 172] width 176 height 24
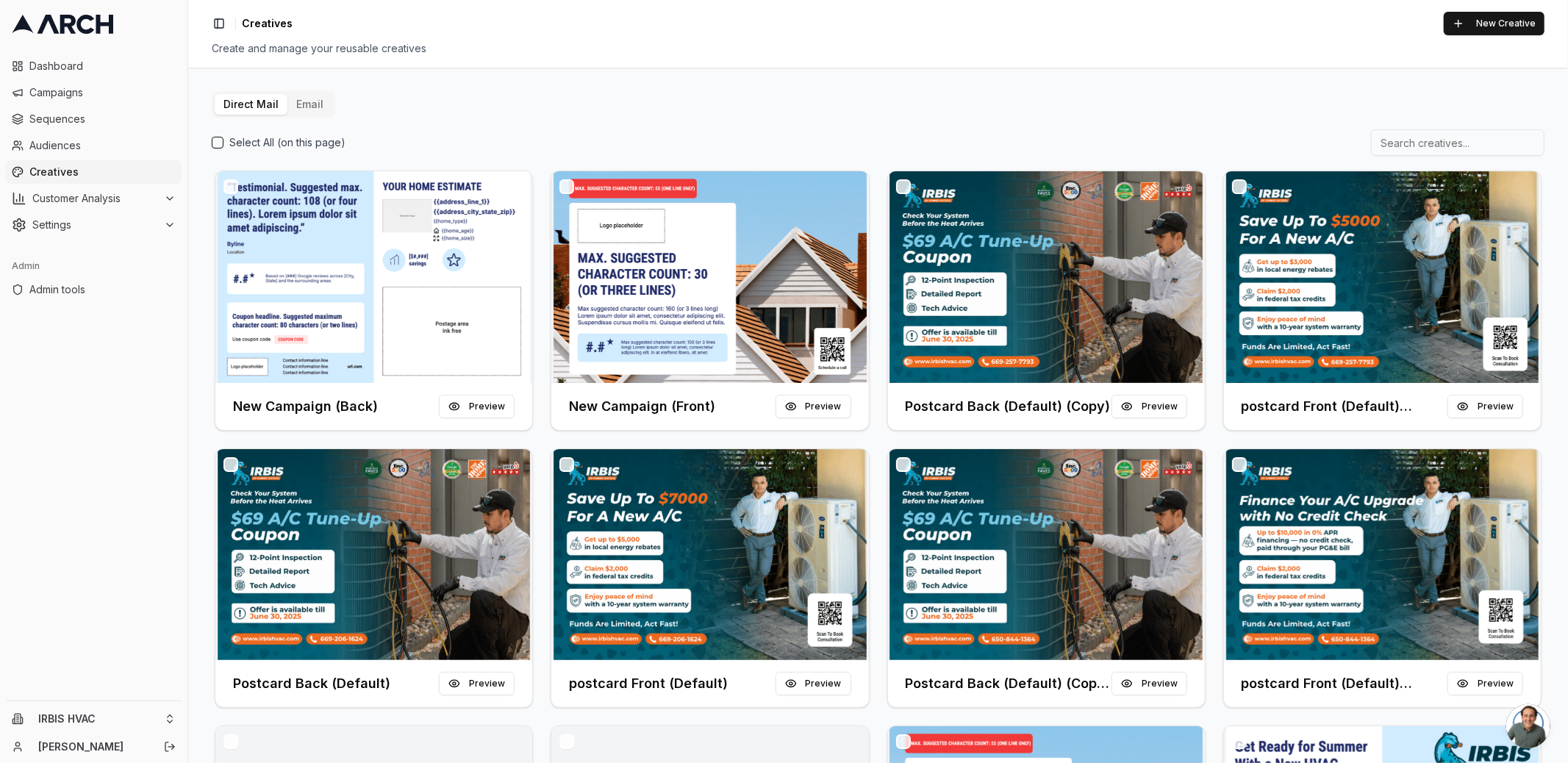
click at [306, 105] on button "Email" at bounding box center [310, 104] width 45 height 21
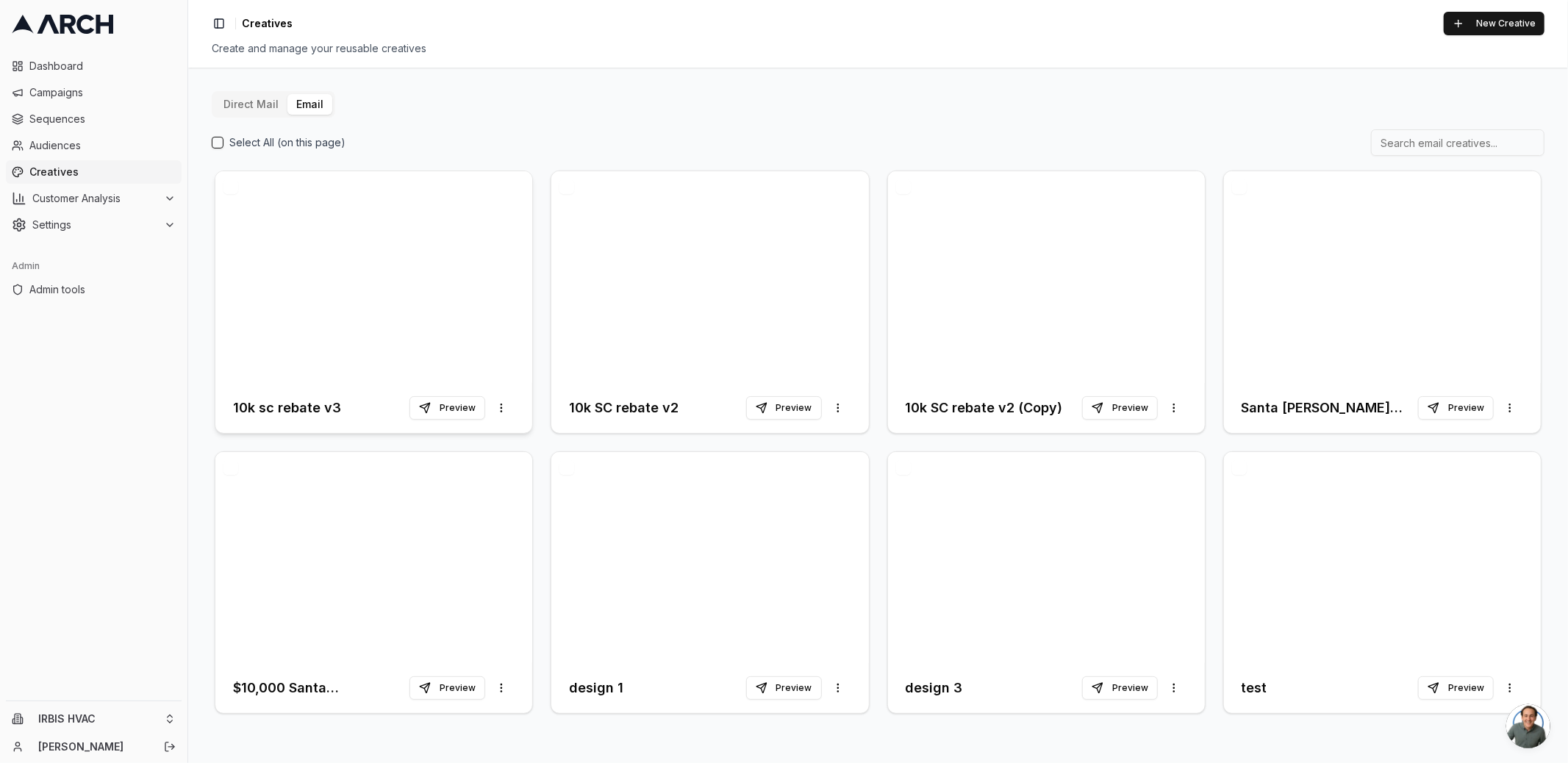
click at [483, 297] on div at bounding box center [374, 276] width 317 height 212
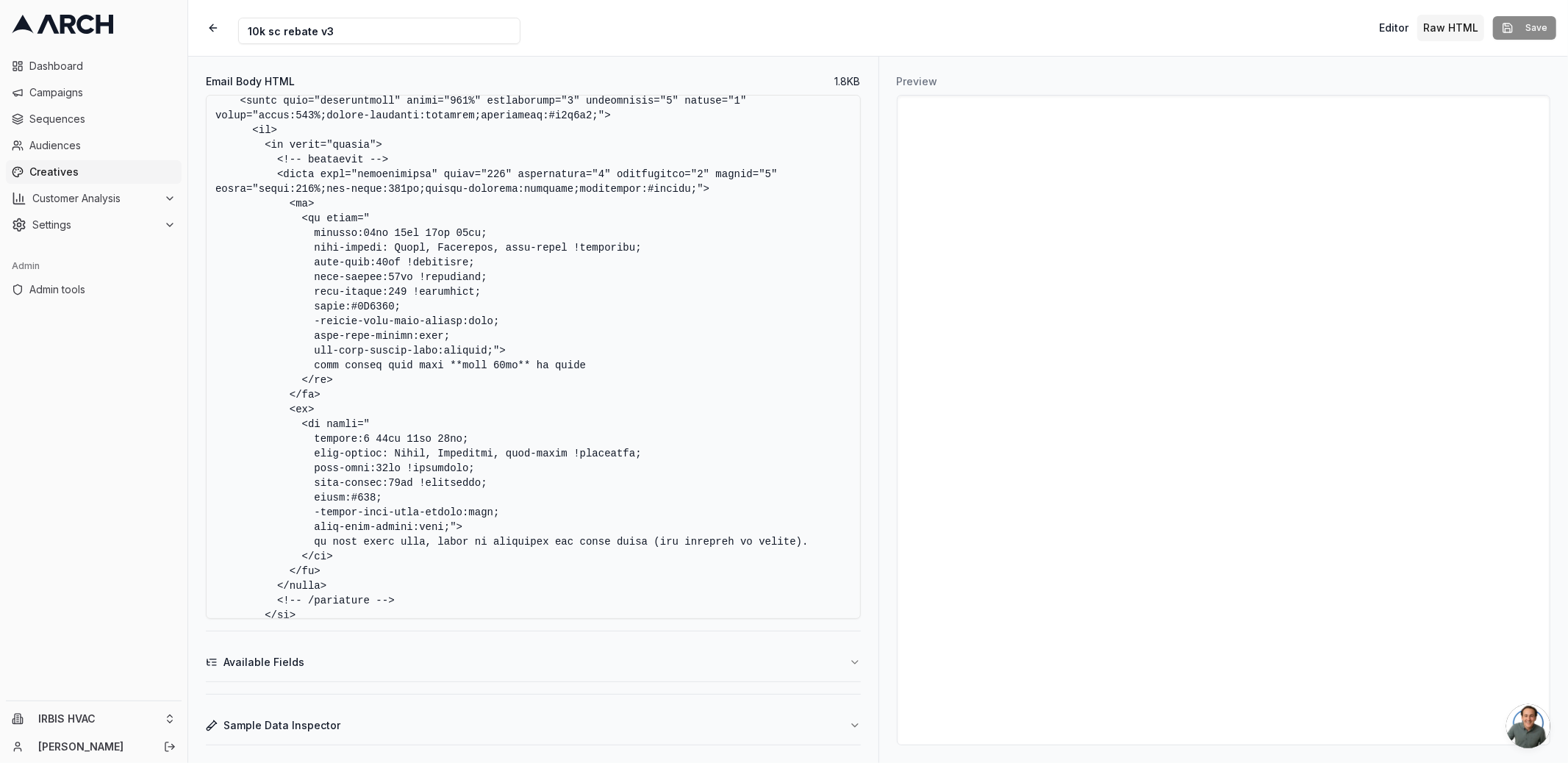
scroll to position [207, 0]
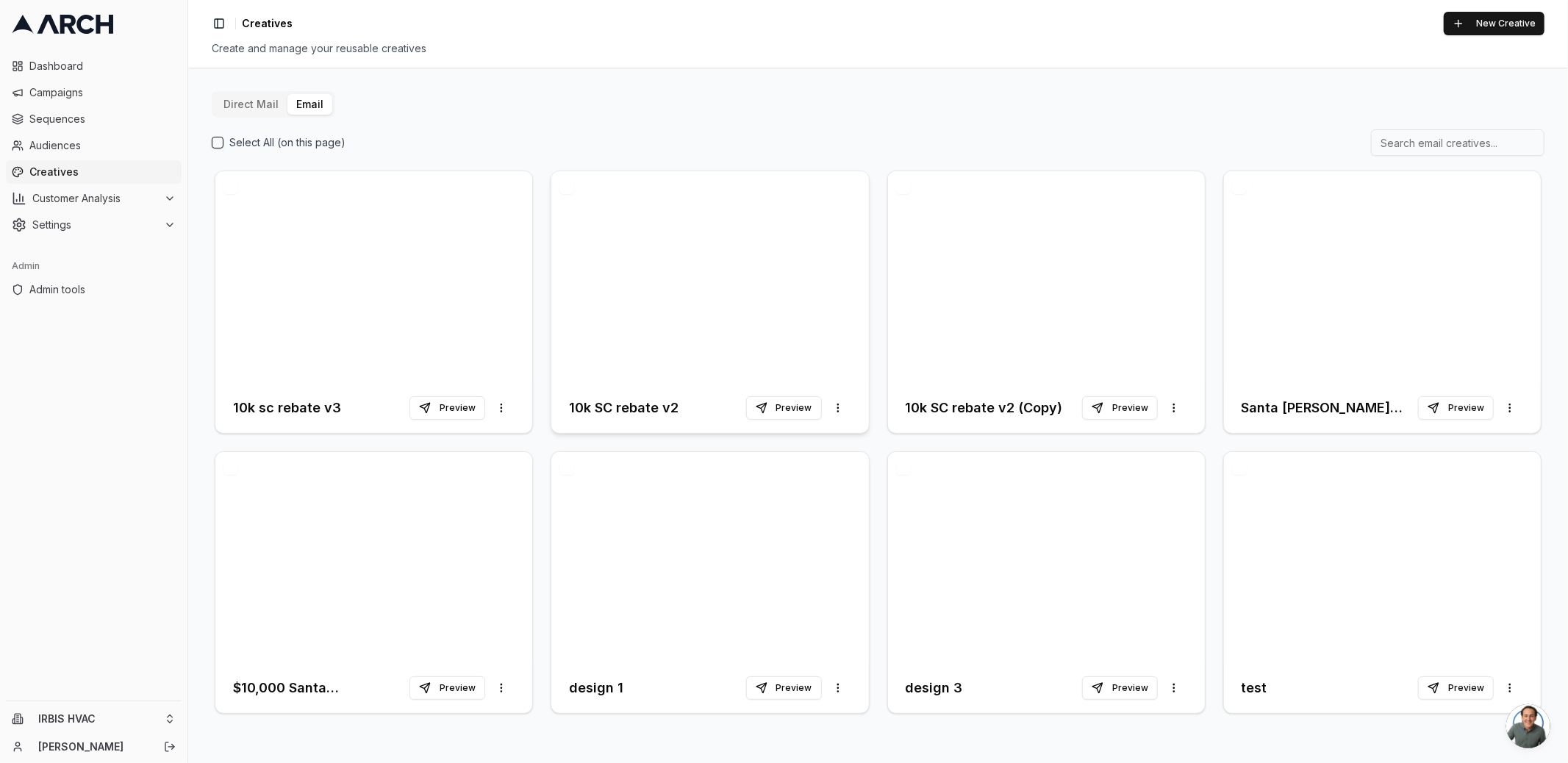
click at [705, 299] on div at bounding box center [709, 276] width 317 height 212
click at [843, 404] on html "Dashboard Campaigns Sequences Audiences Creatives Customer Analysis Settings Ad…" at bounding box center [784, 381] width 1568 height 763
click at [814, 446] on div "Duplicate" at bounding box center [804, 439] width 87 height 24
click at [395, 305] on div at bounding box center [374, 276] width 317 height 212
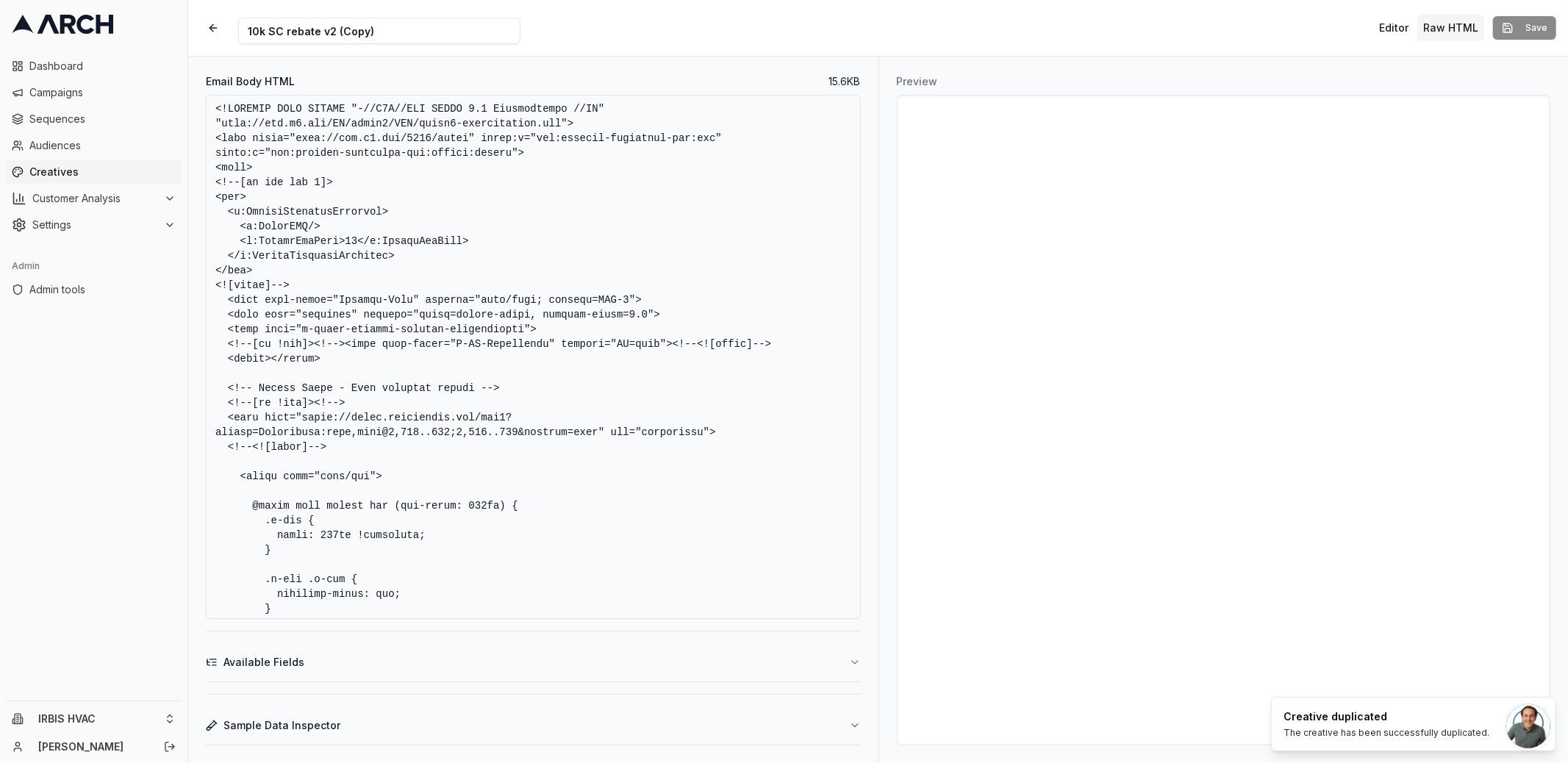
drag, startPoint x: 375, startPoint y: 25, endPoint x: 325, endPoint y: 25, distance: 50.0
click at [325, 25] on input "10k SC rebate v2 (Copy)" at bounding box center [379, 31] width 282 height 26
type input "10k SC rebate v4"
click at [417, 203] on textarea "Email Body HTML" at bounding box center [533, 356] width 655 height 524
paste textarea "<style type="text/css"> @media only screen and (min-width: 520px) { .u-row { wi…"
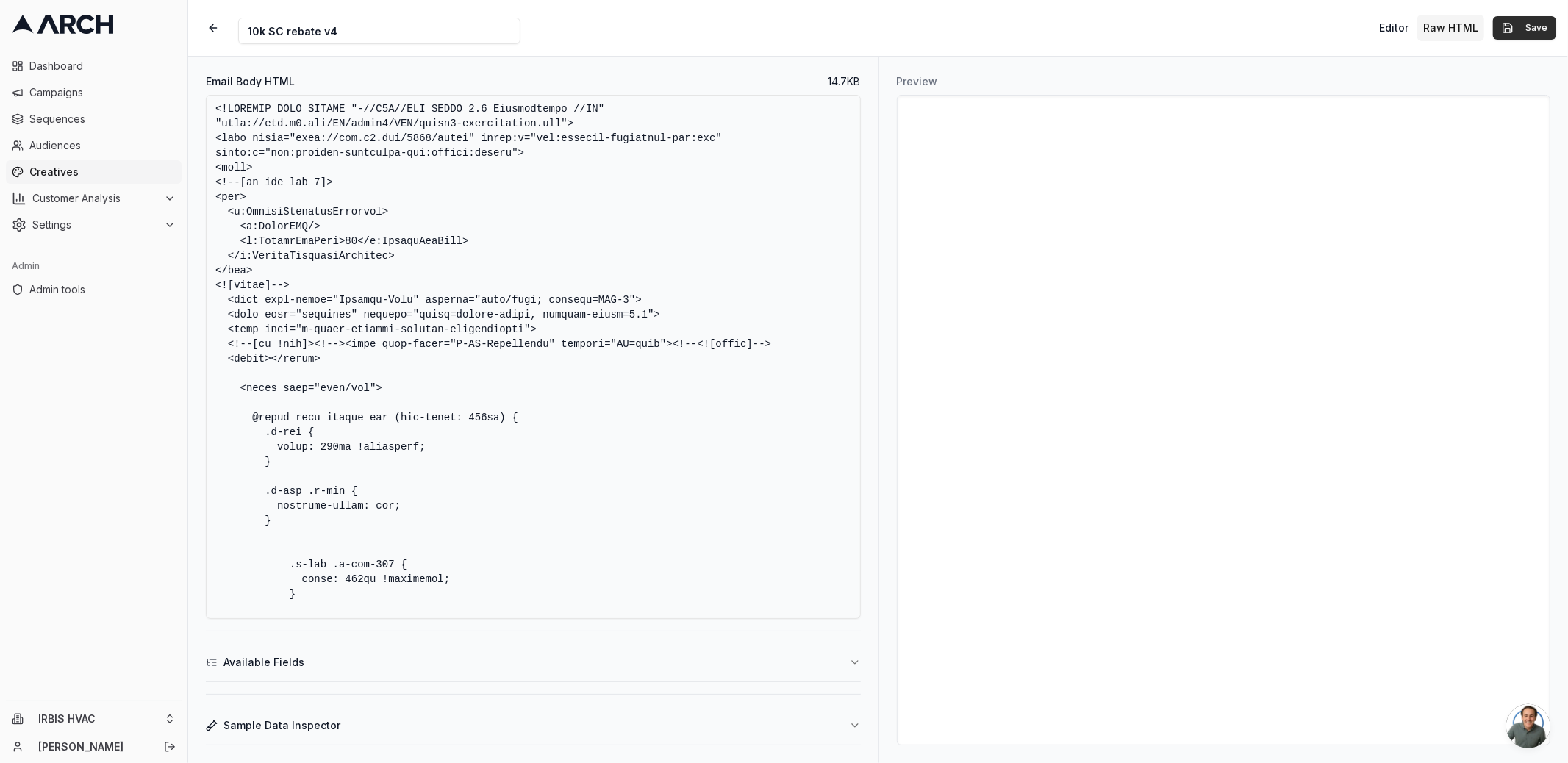
type textarea "<!DOCTYPE HTML PUBLIC "-//W3C//DTD XHTML 1.0 Transitional //EN" "[URL][DOMAIN_N…"
click at [1523, 20] on button "Save" at bounding box center [1524, 28] width 63 height 24
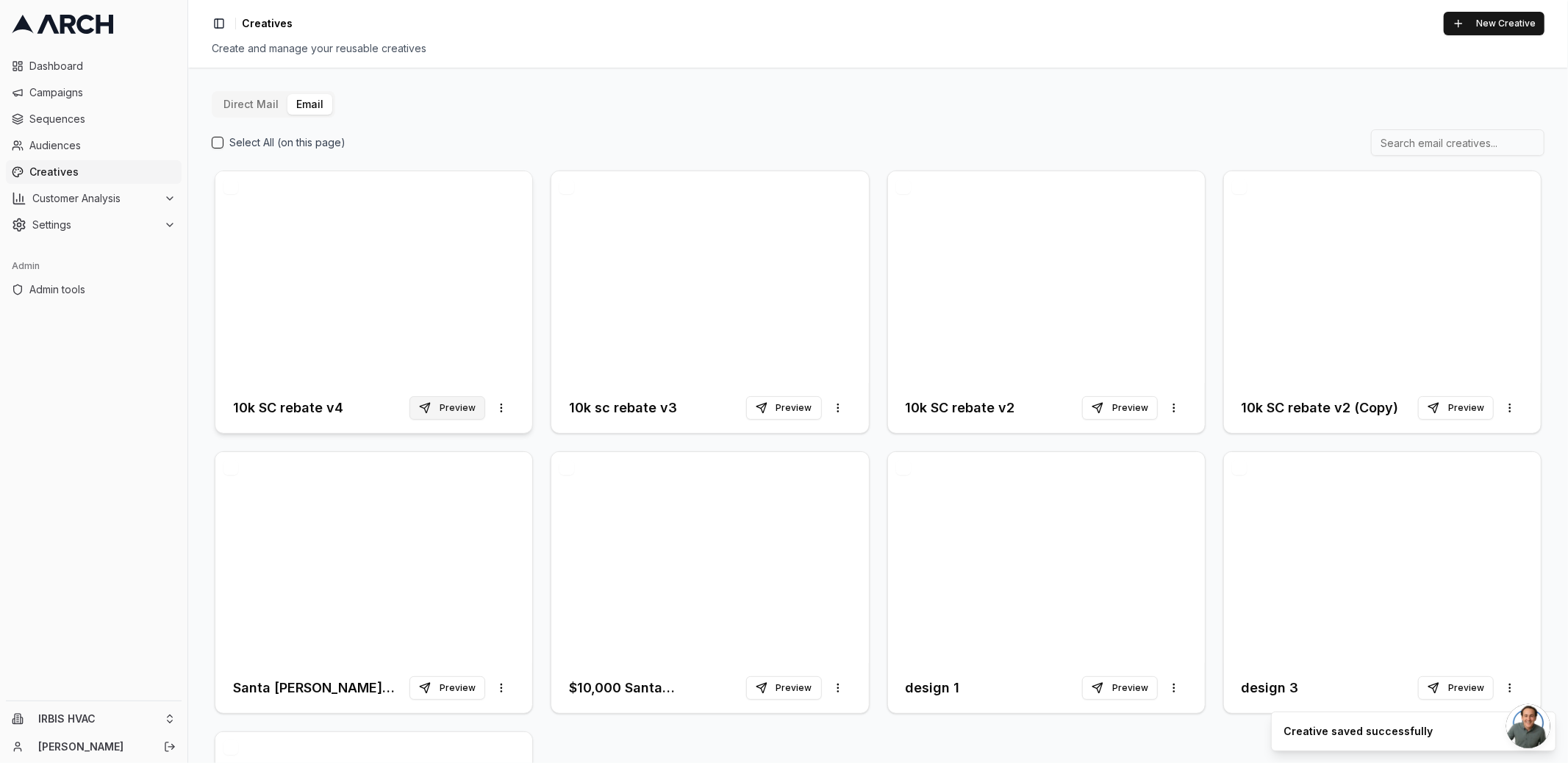
click at [459, 410] on button "Preview" at bounding box center [447, 407] width 75 height 24
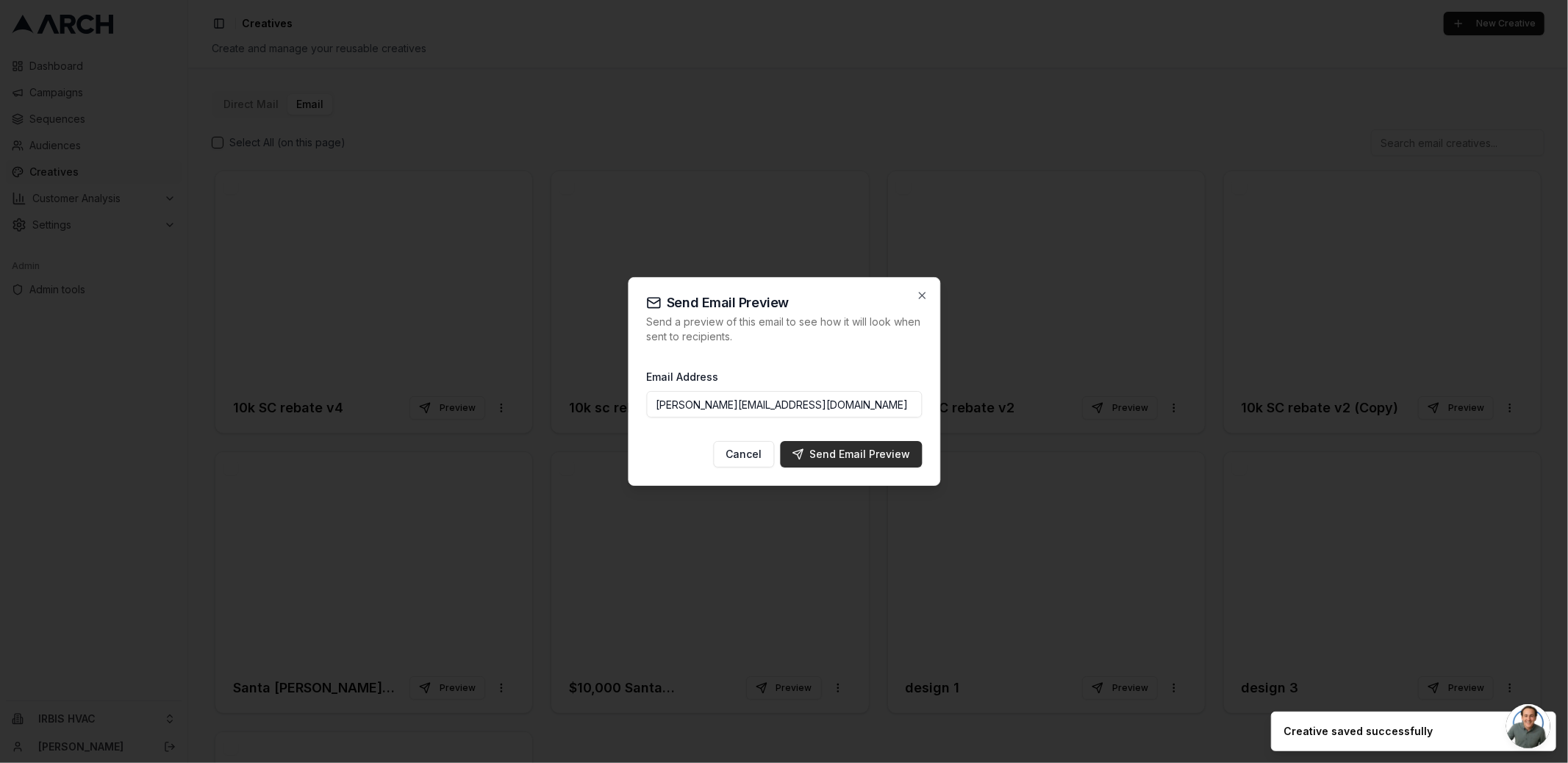
click at [834, 458] on div "Send Email Preview" at bounding box center [851, 453] width 119 height 15
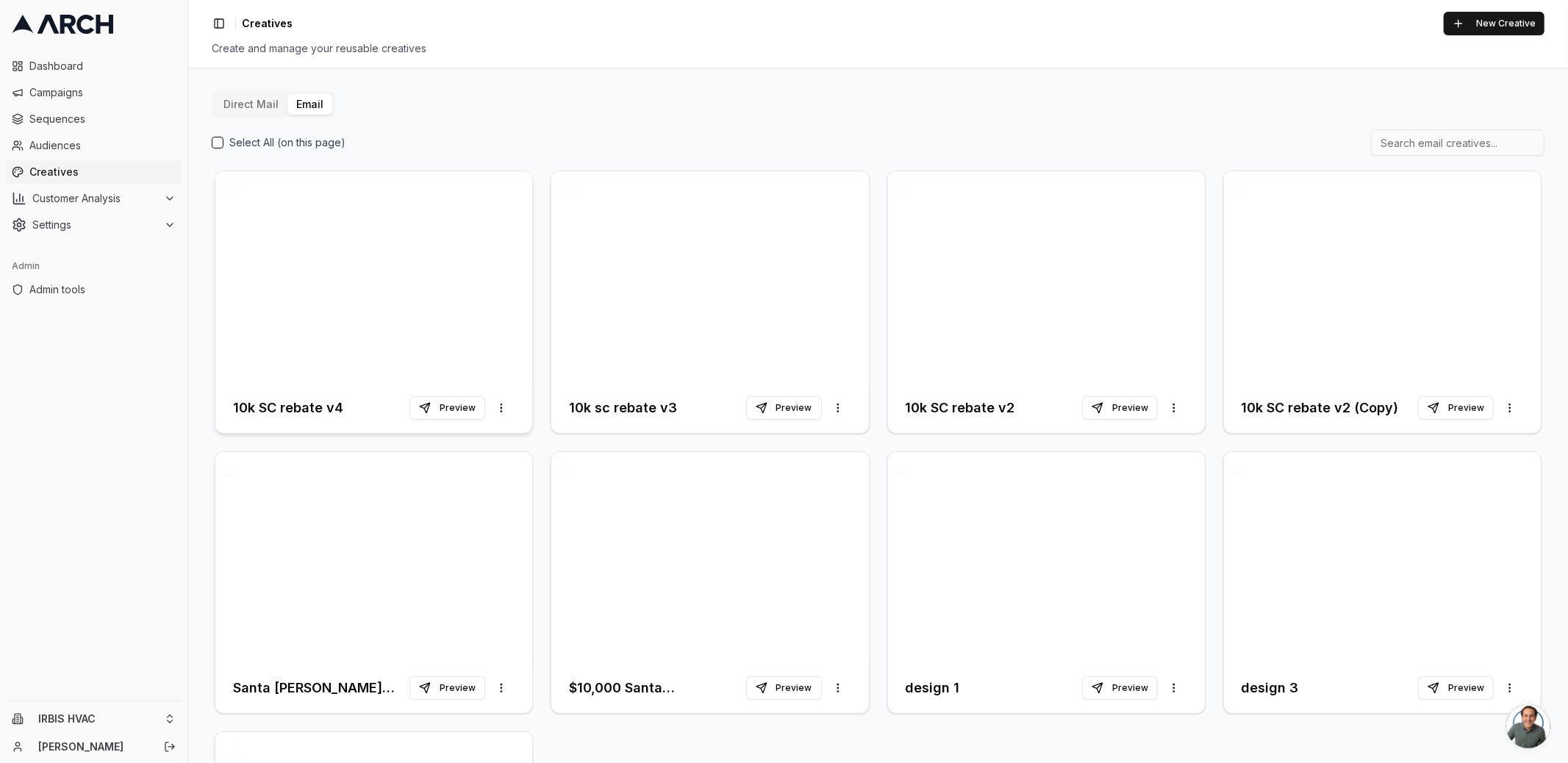
click at [417, 307] on div at bounding box center [374, 276] width 317 height 212
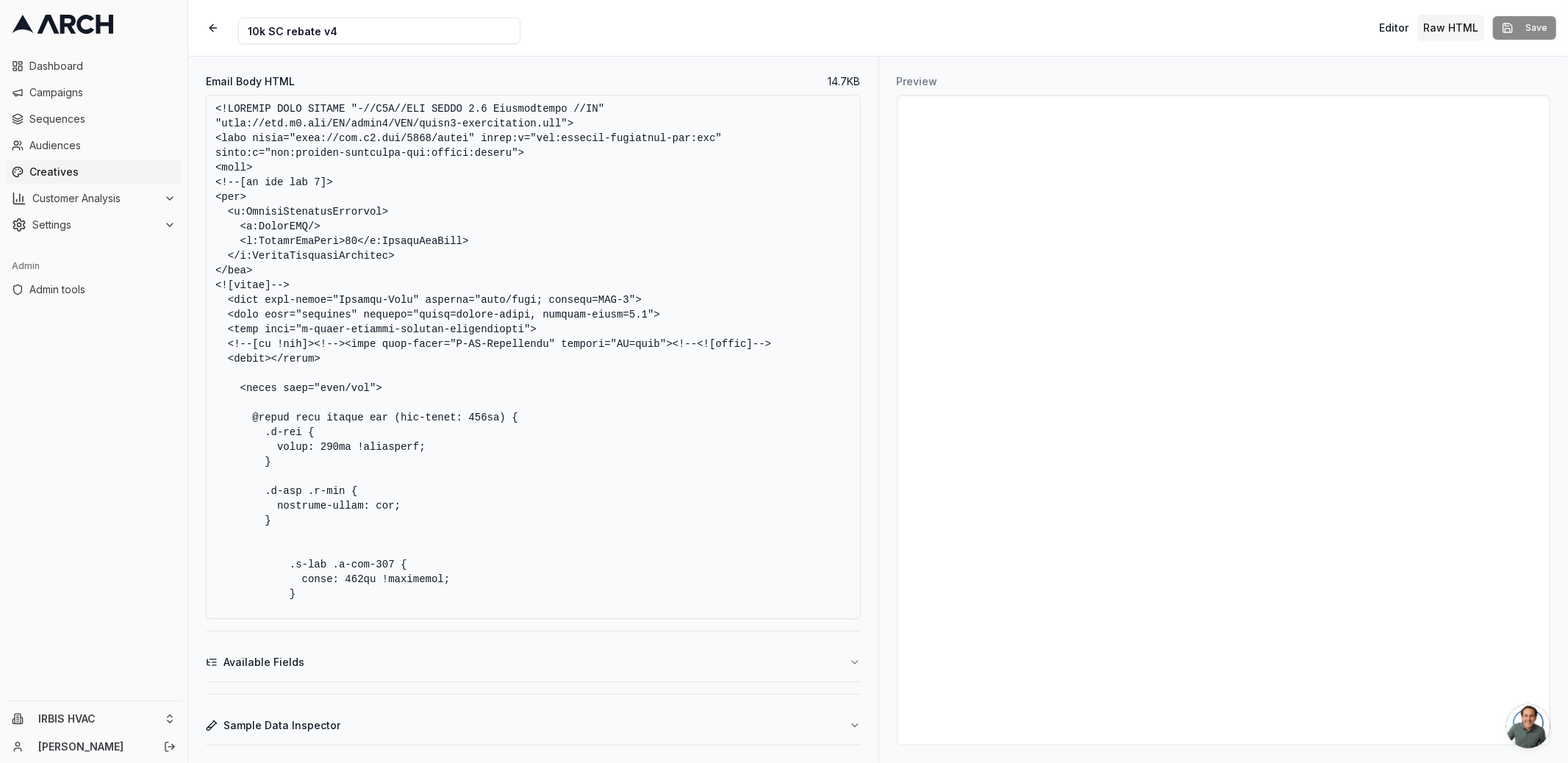
click at [429, 427] on textarea "Email Body HTML" at bounding box center [533, 356] width 655 height 524
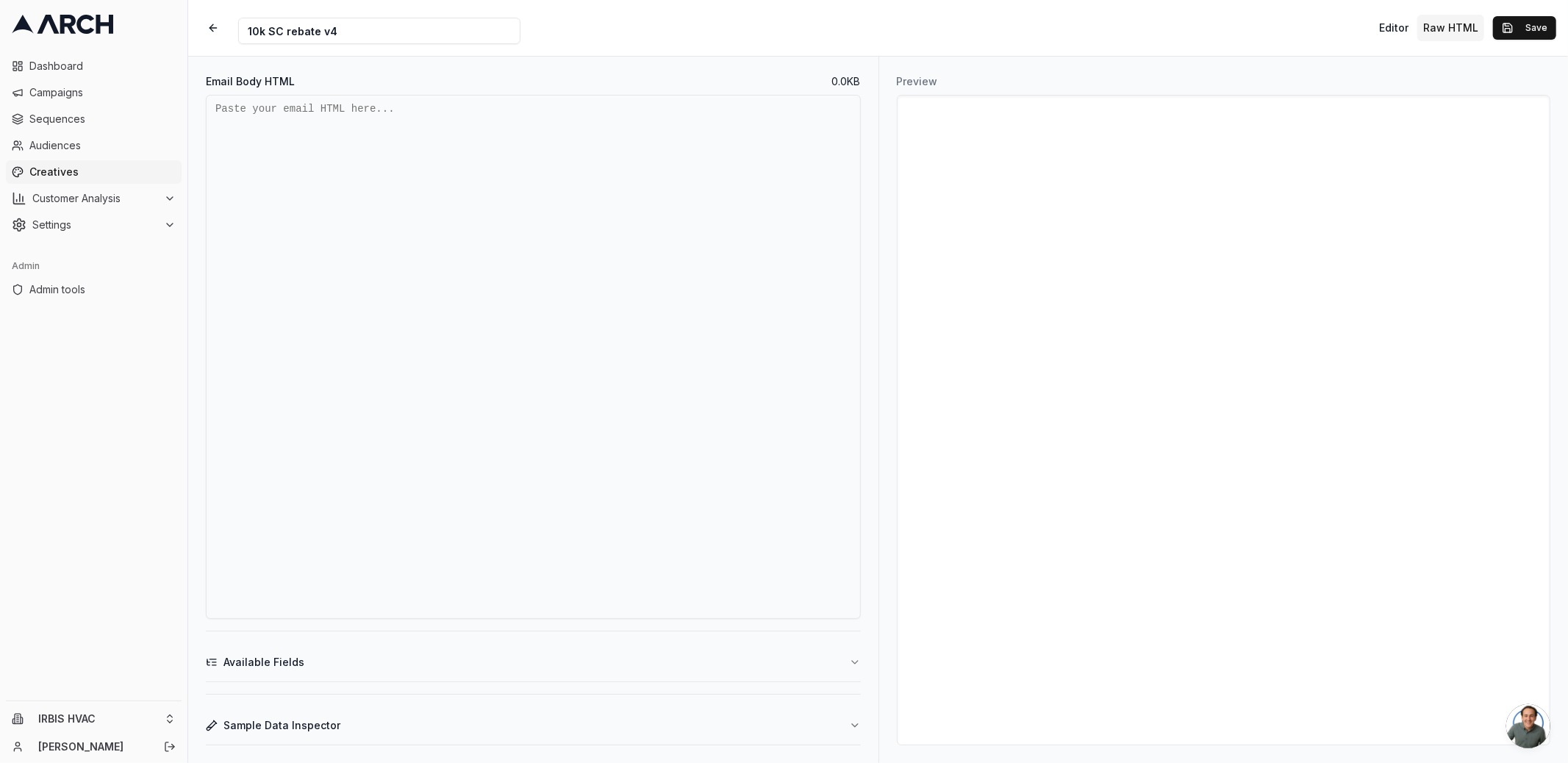
paste textarea "<!DOCTYPE HTML PUBLIC "-//W3C//DTD XHTML 1.0 Transitional //EN" "[URL][DOMAIN_N…"
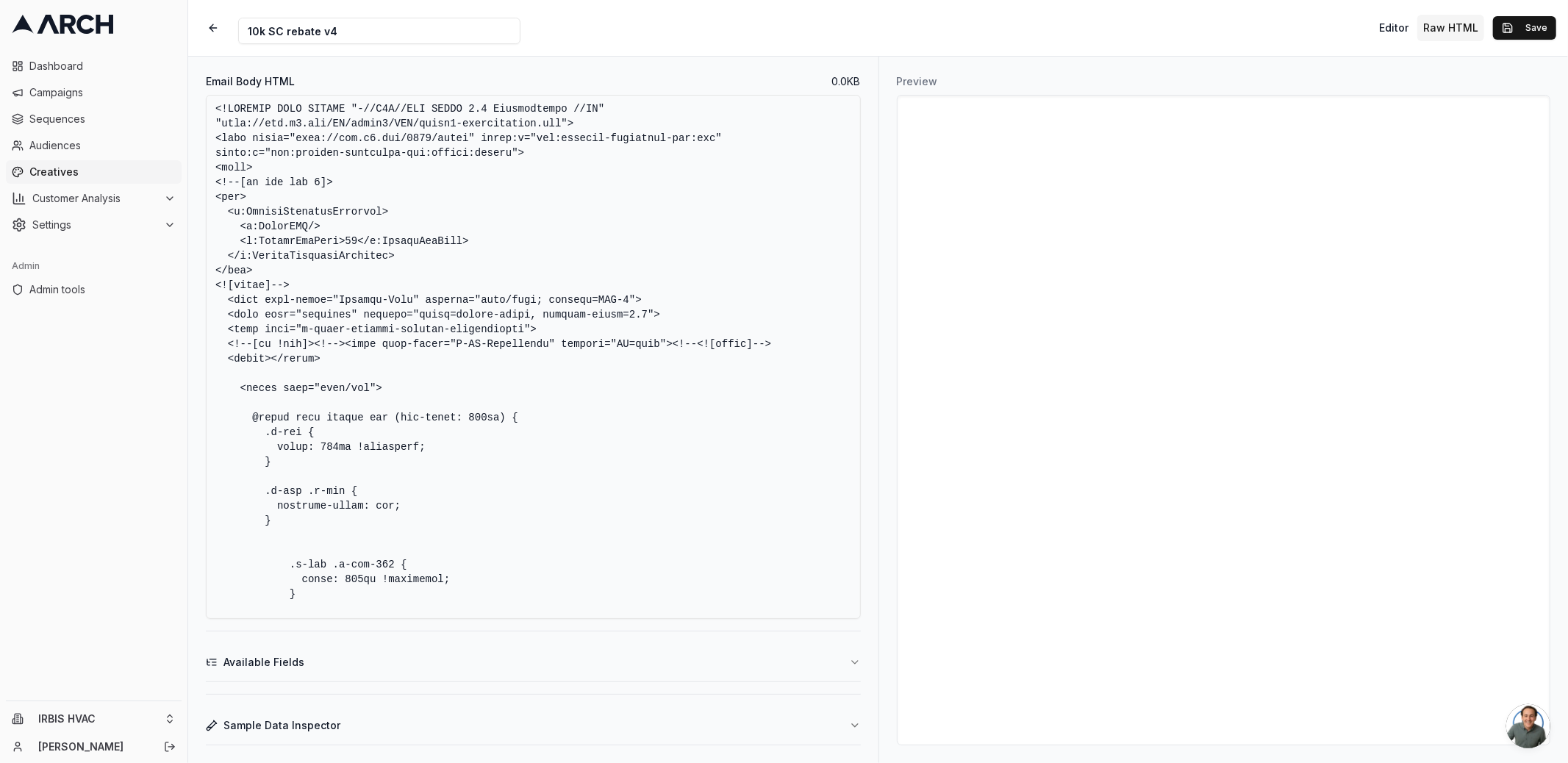
scroll to position [5329, 0]
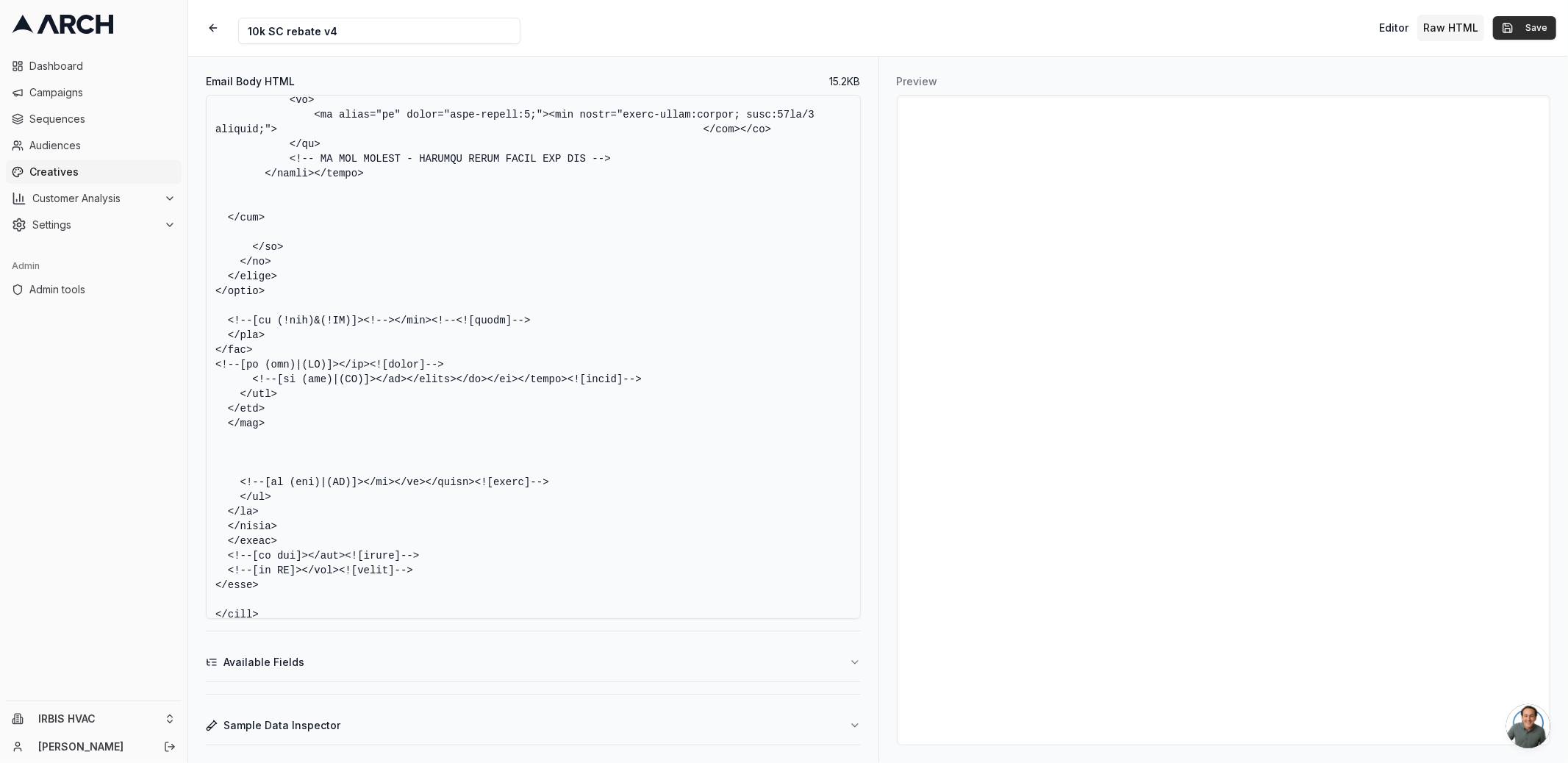
type textarea "<!DOCTYPE HTML PUBLIC "-//W3C//DTD XHTML 1.0 Transitional //EN" "[URL][DOMAIN_N…"
click at [1515, 35] on button "Save" at bounding box center [1524, 28] width 63 height 24
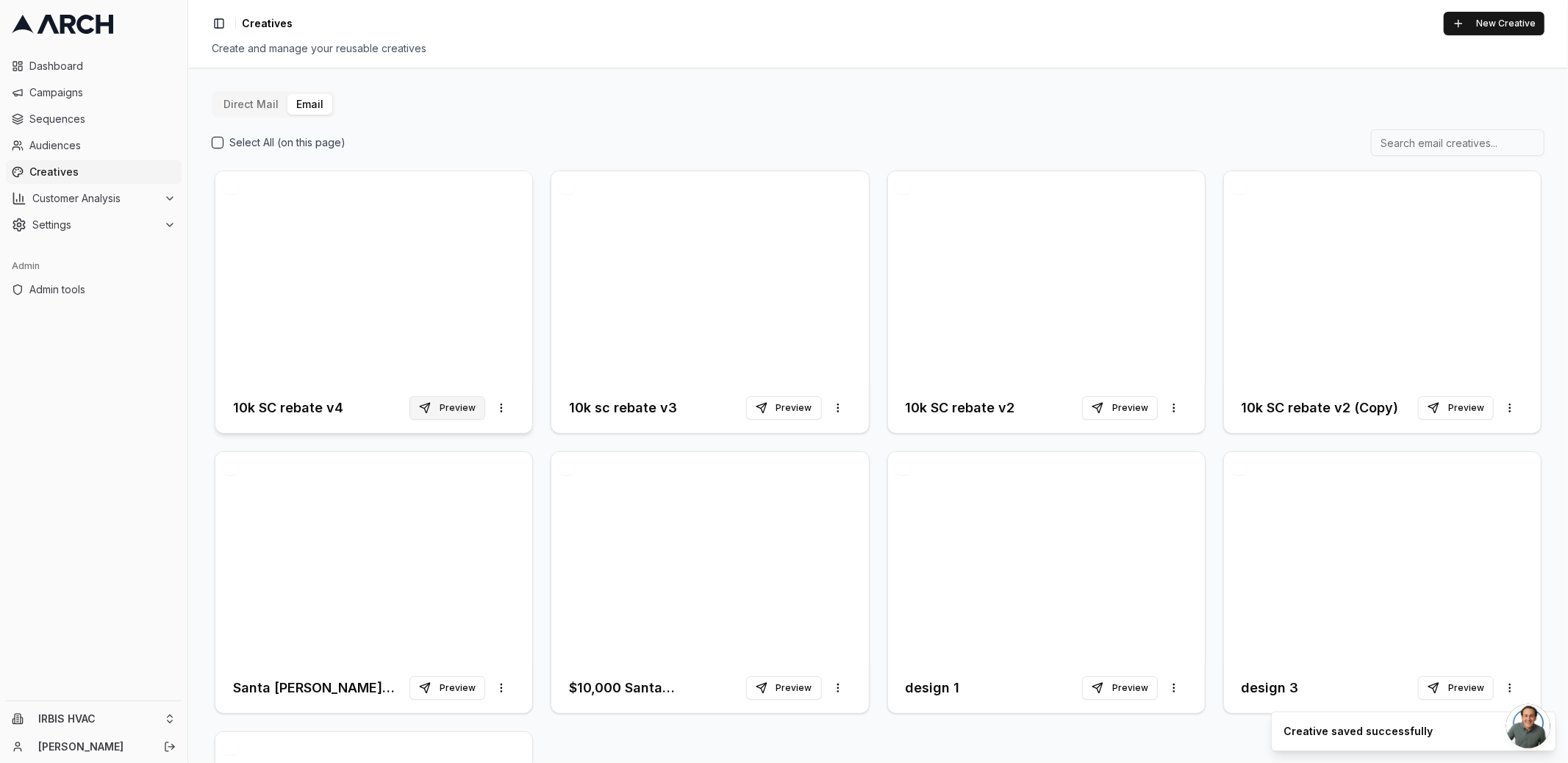
click at [451, 403] on button "Preview" at bounding box center [447, 407] width 75 height 24
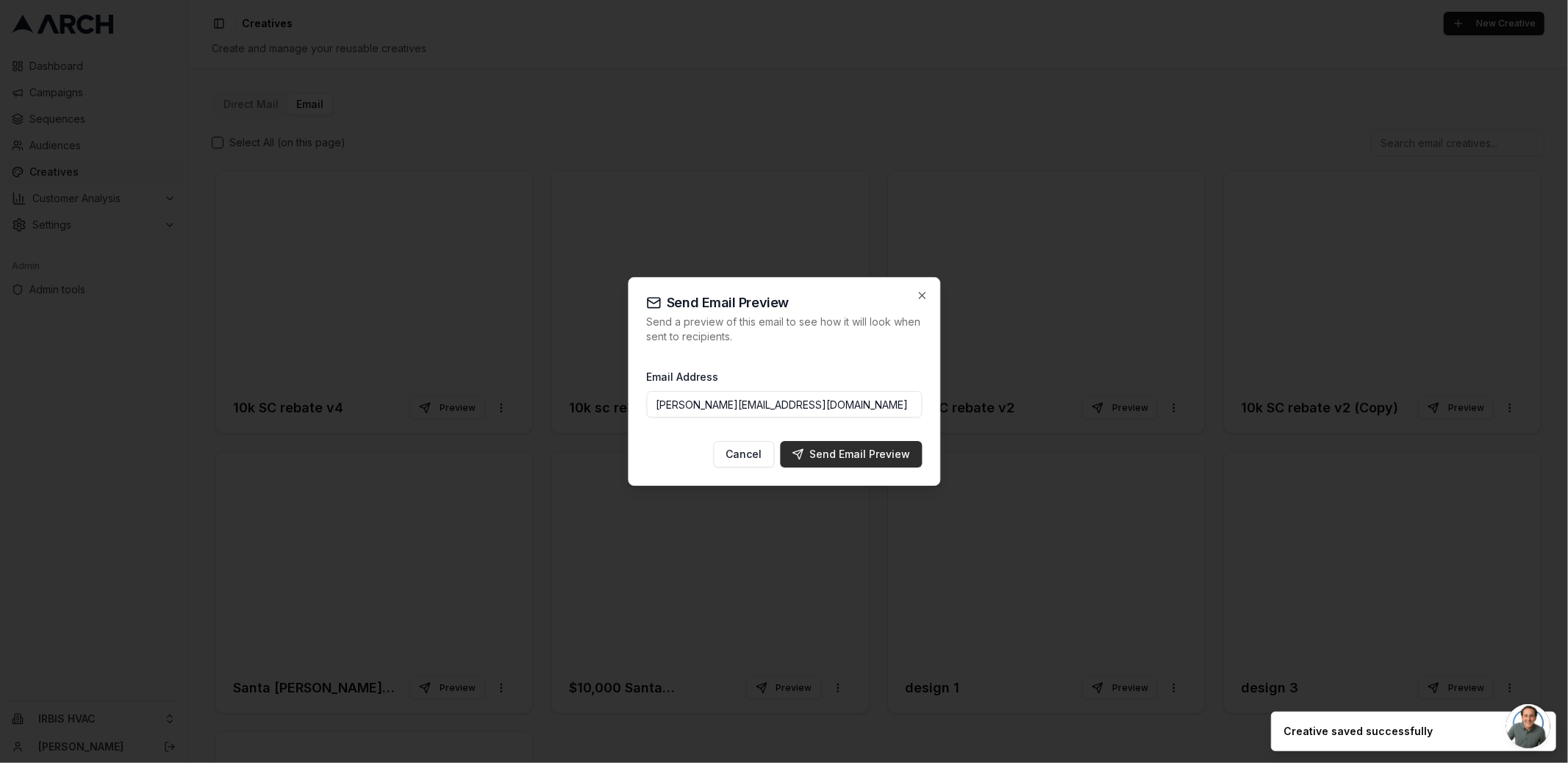
click at [809, 455] on div "Send Email Preview" at bounding box center [851, 453] width 119 height 15
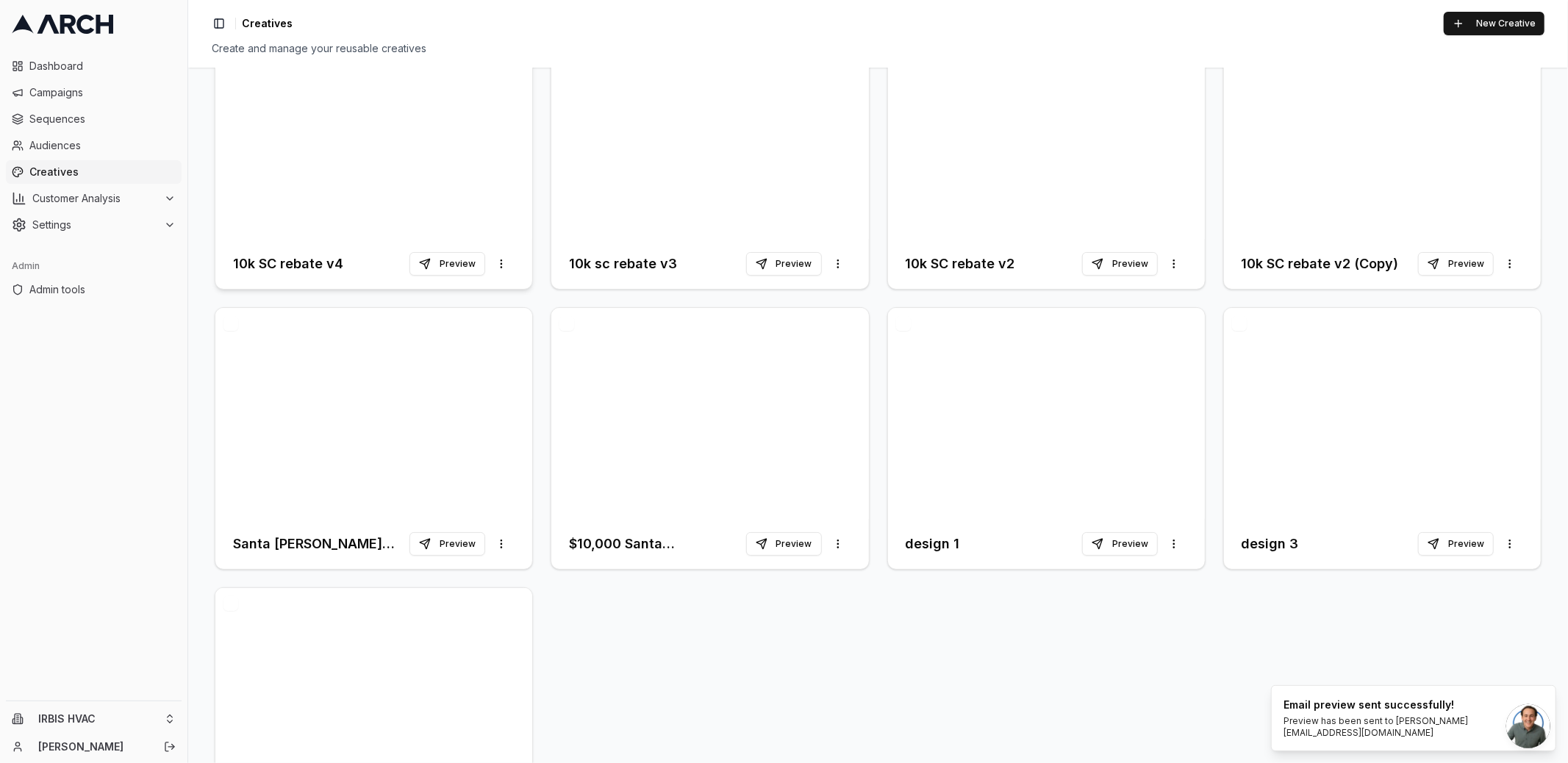
scroll to position [254, 0]
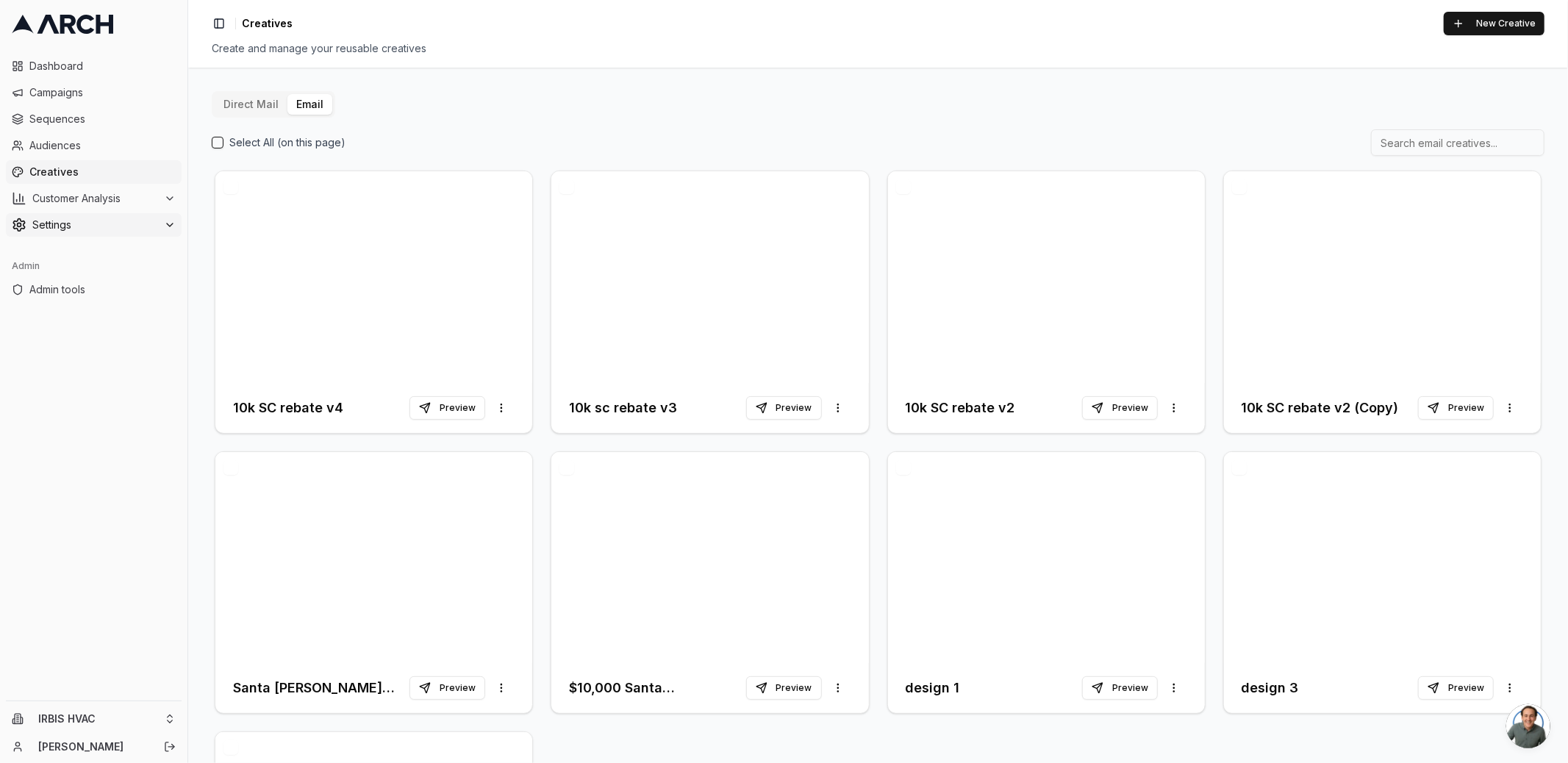
click at [117, 229] on span "Settings" at bounding box center [95, 225] width 126 height 15
click at [130, 343] on span "Email Sending Preferences" at bounding box center [106, 342] width 105 height 15
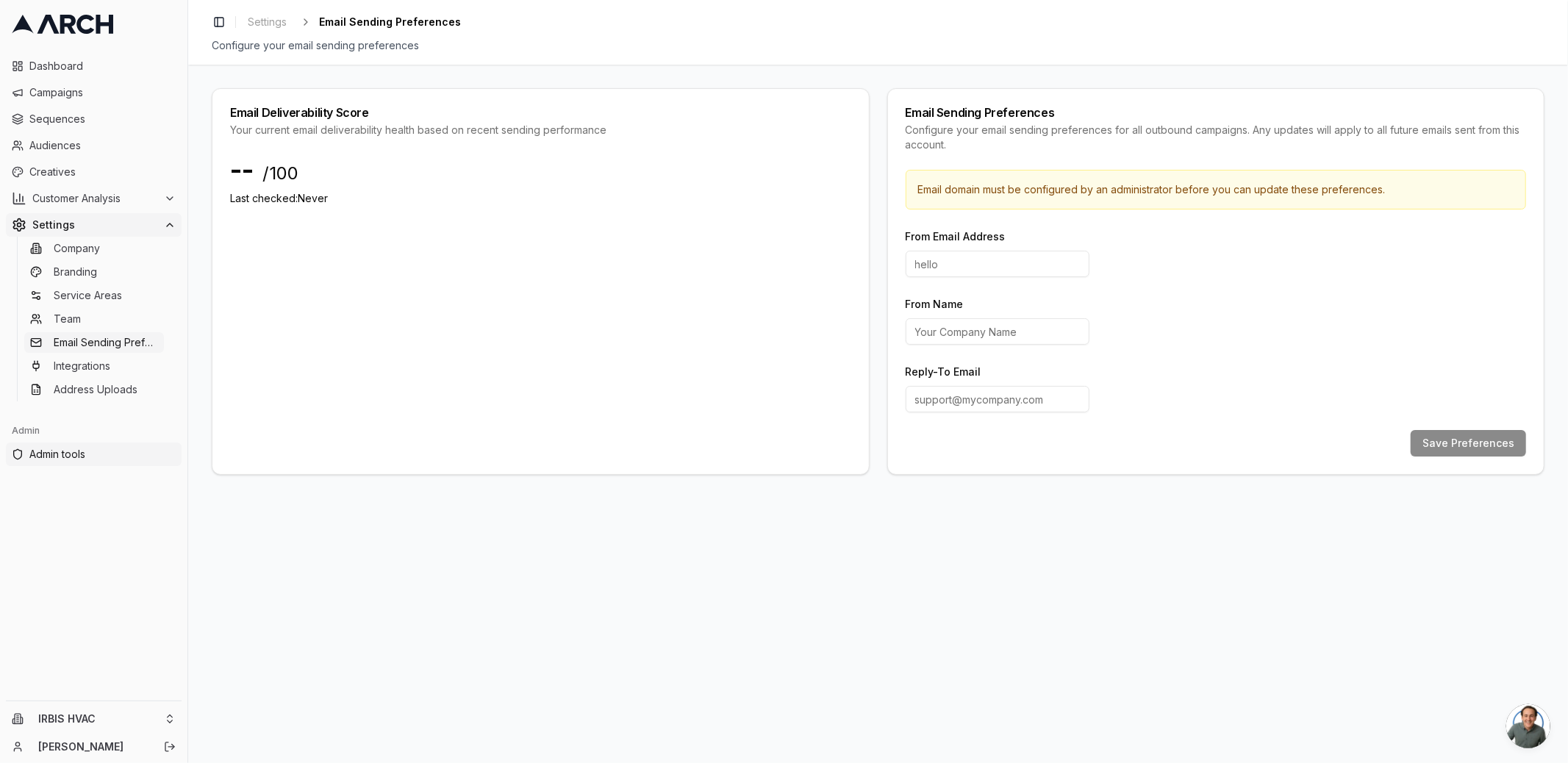
click at [112, 456] on span "Admin tools" at bounding box center [102, 453] width 146 height 15
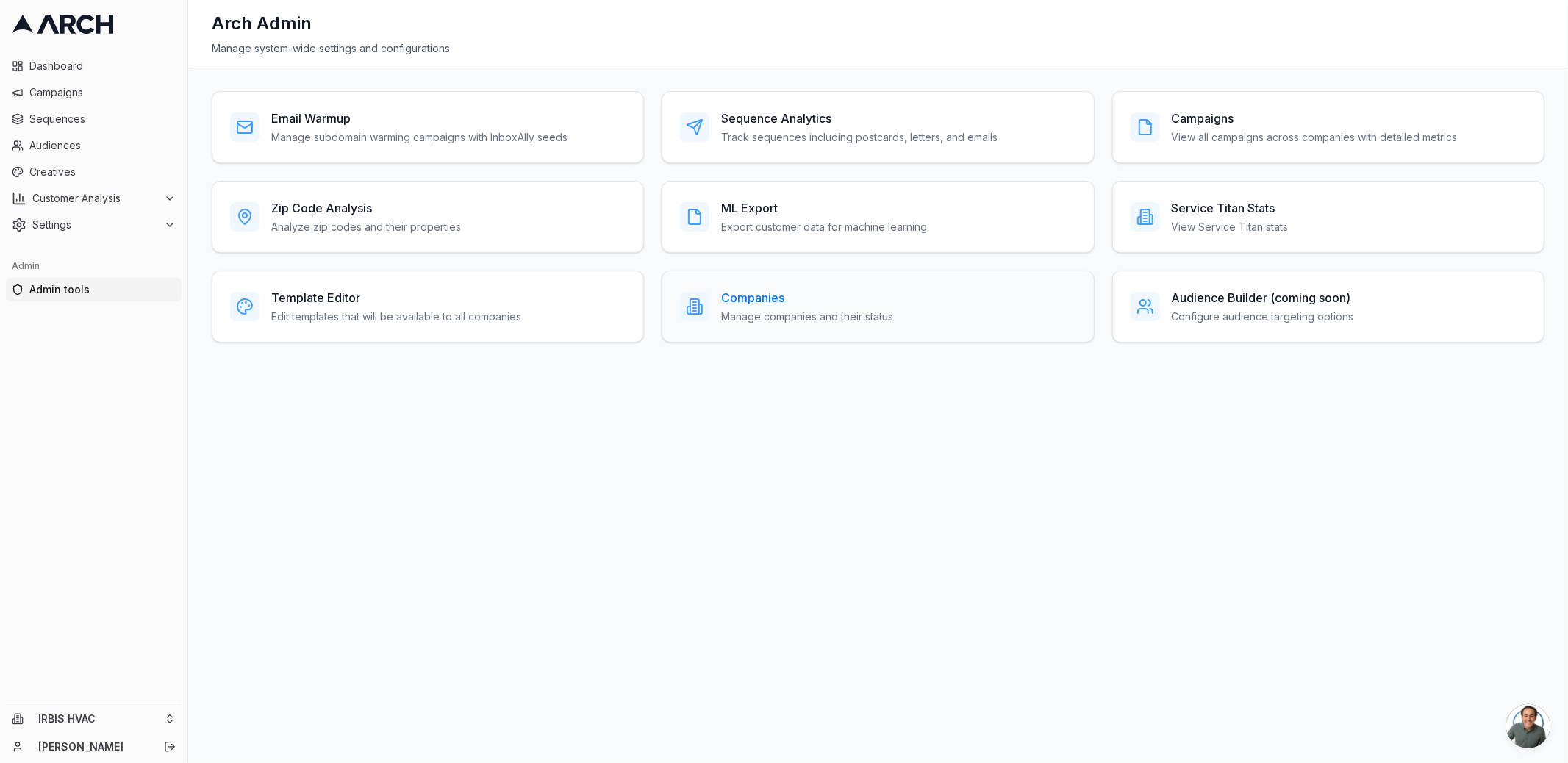
click at [743, 300] on h3 "Companies" at bounding box center [806, 297] width 172 height 18
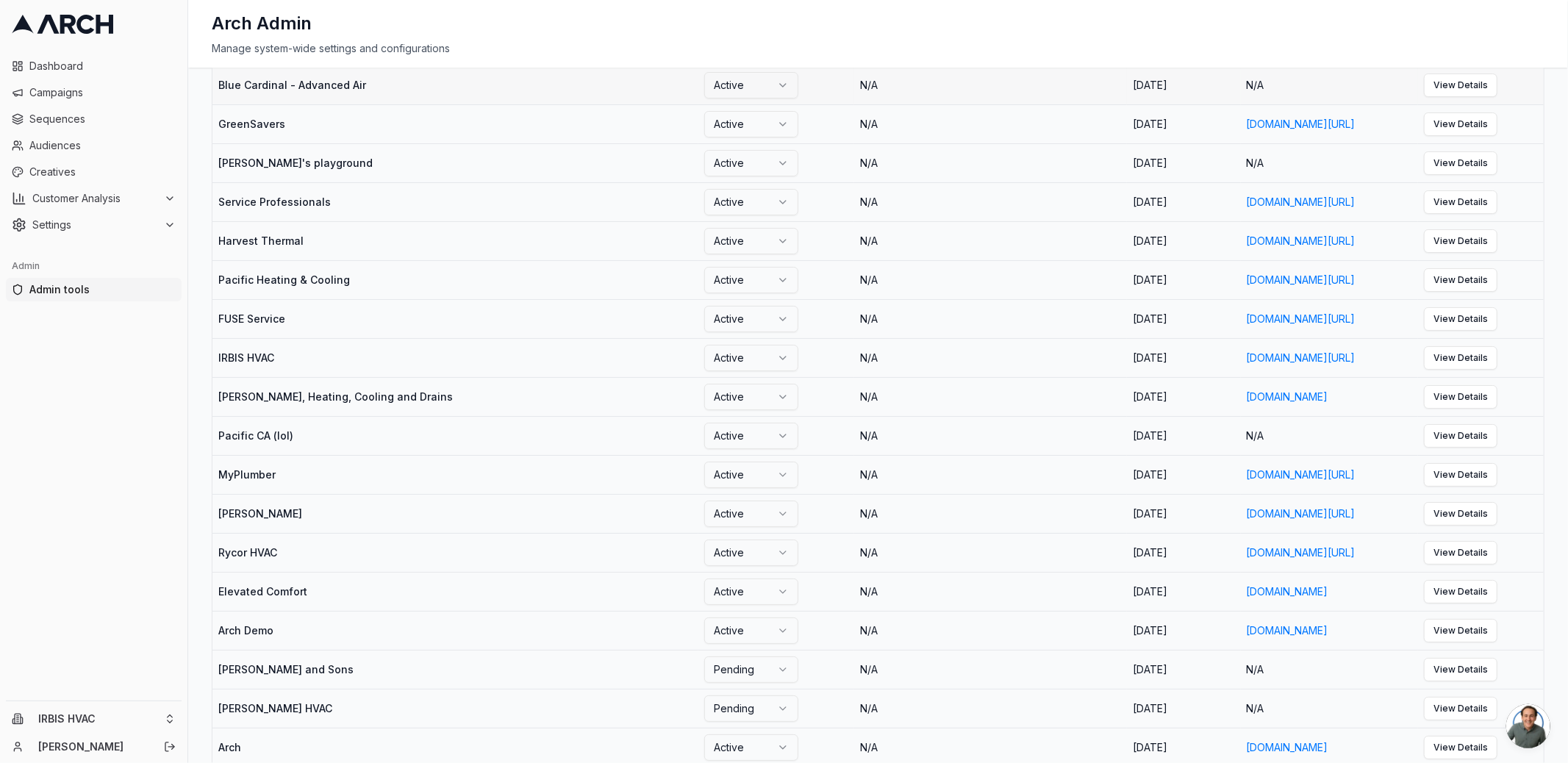
scroll to position [1466, 0]
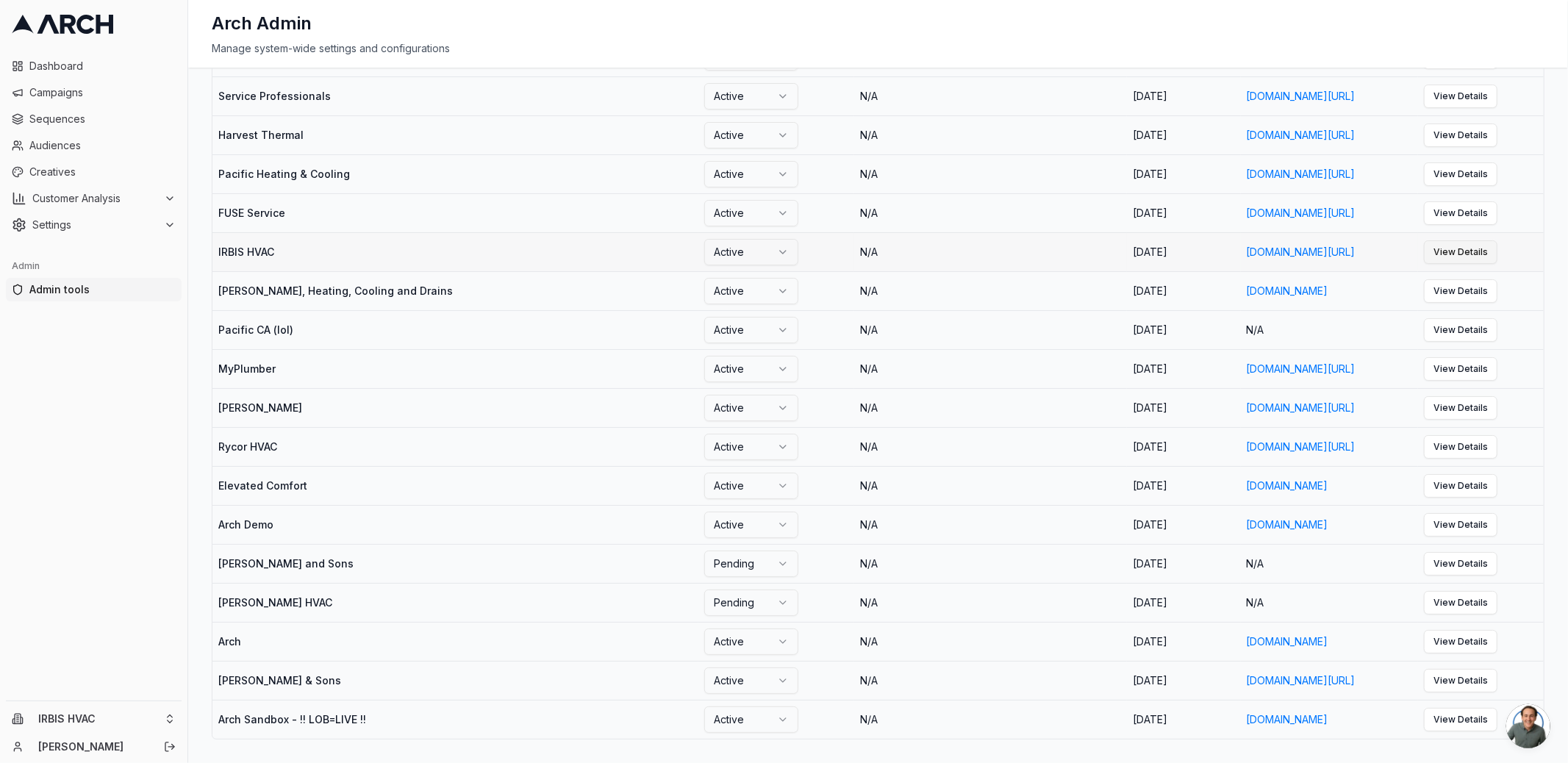
click at [1491, 246] on link "View Details" at bounding box center [1460, 252] width 73 height 24
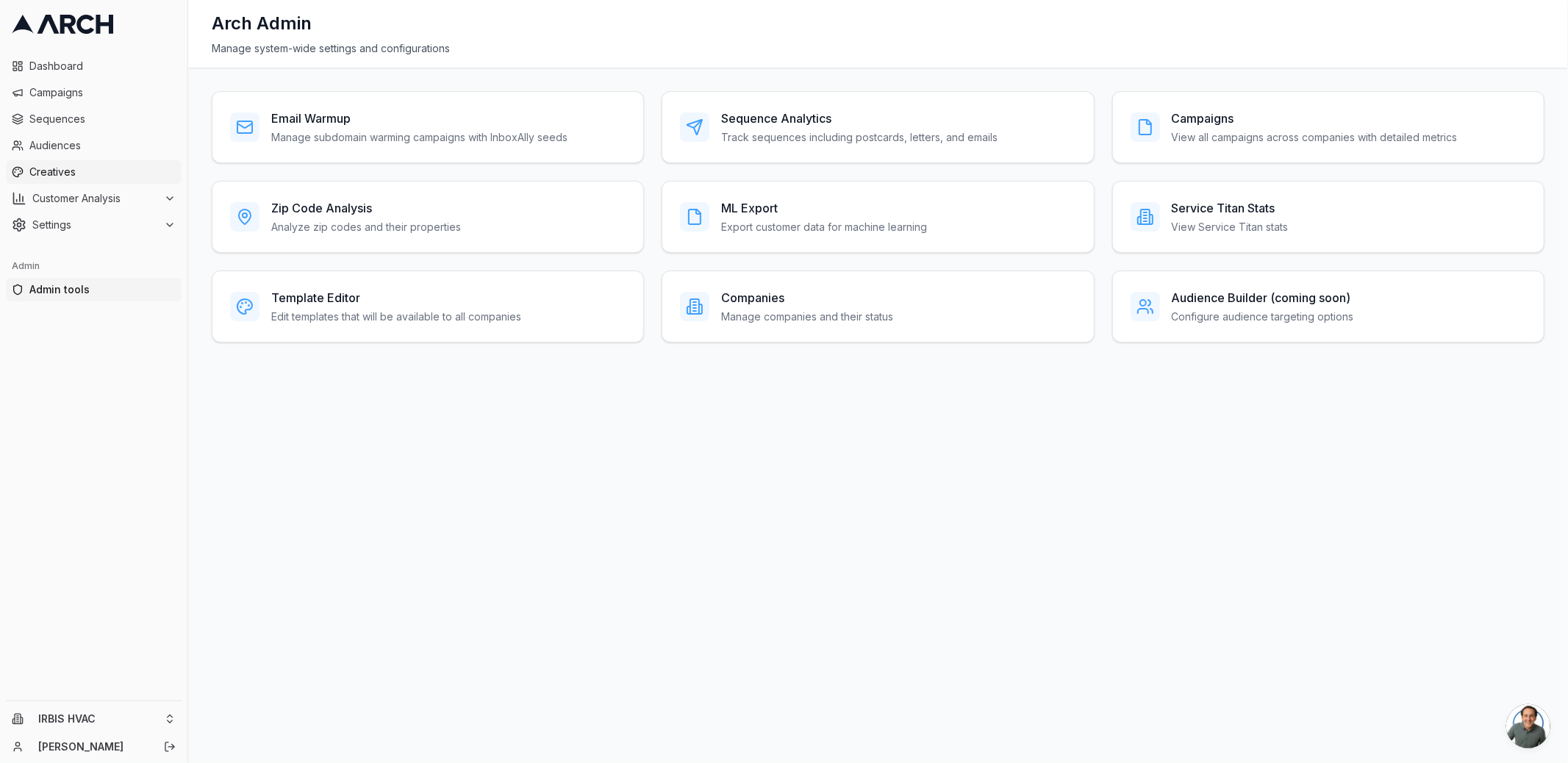
click at [60, 165] on span "Creatives" at bounding box center [102, 172] width 146 height 15
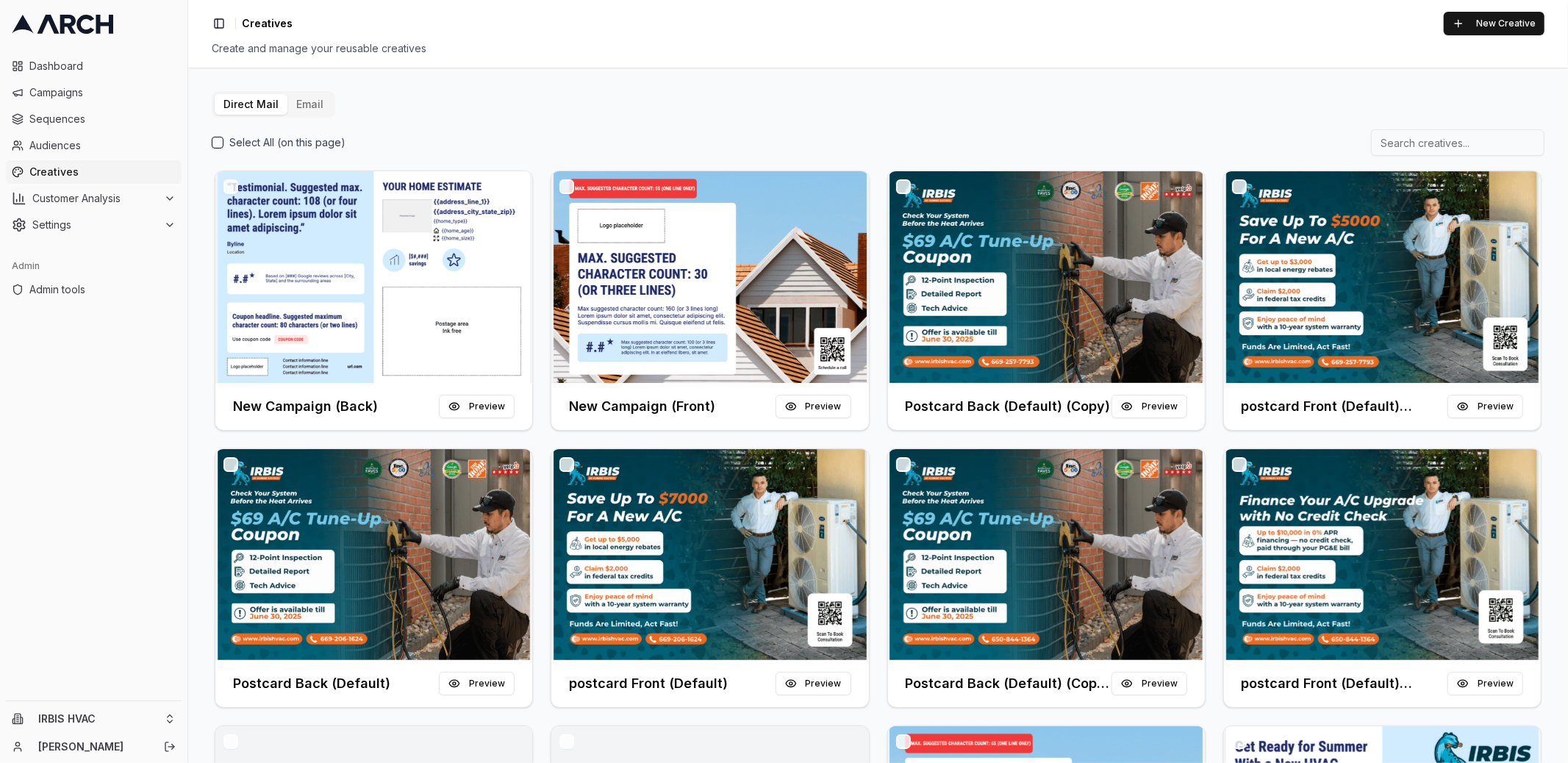
click at [299, 104] on button "Email" at bounding box center [310, 104] width 45 height 21
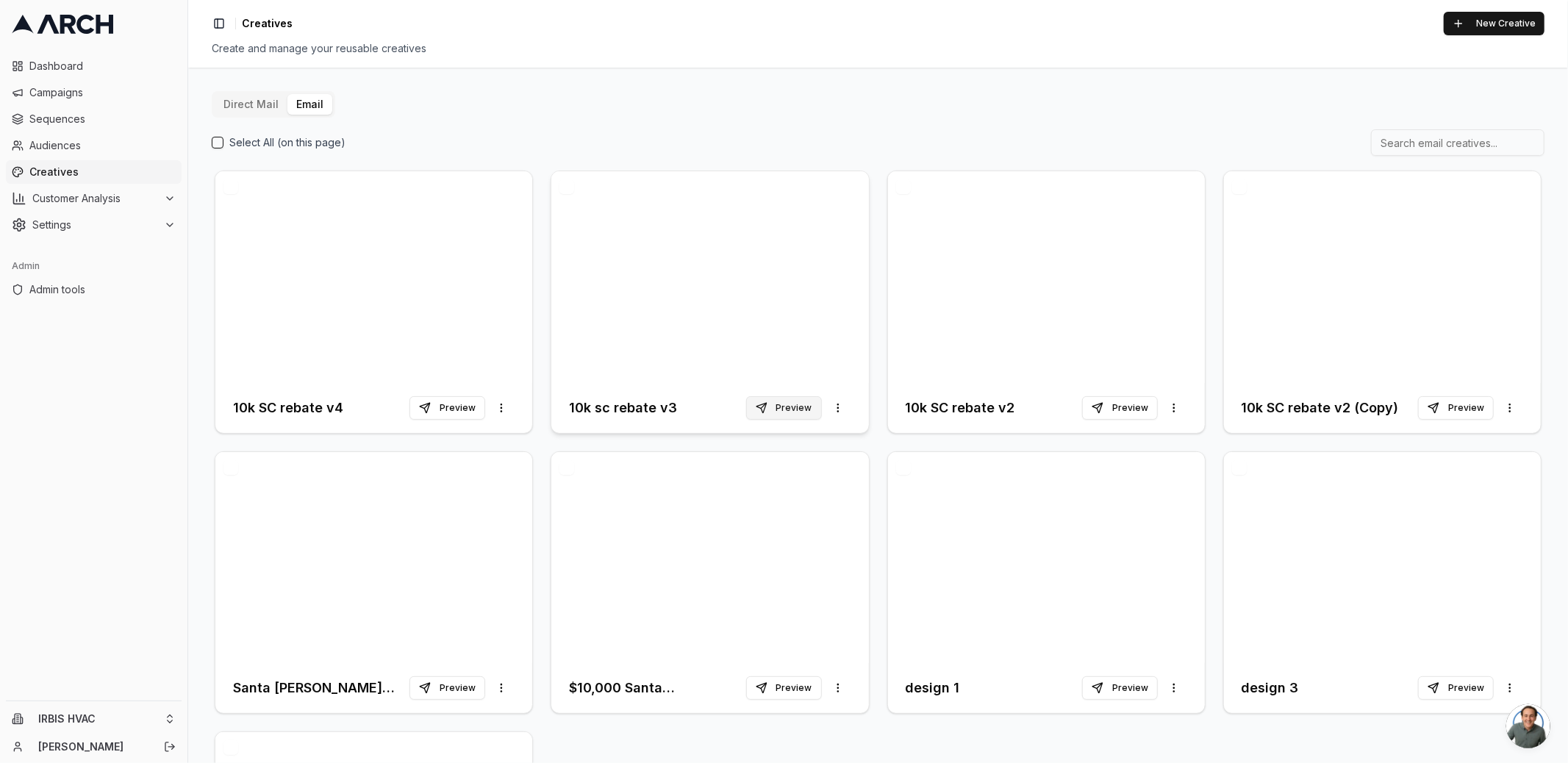
click at [811, 408] on button "Preview" at bounding box center [784, 407] width 75 height 24
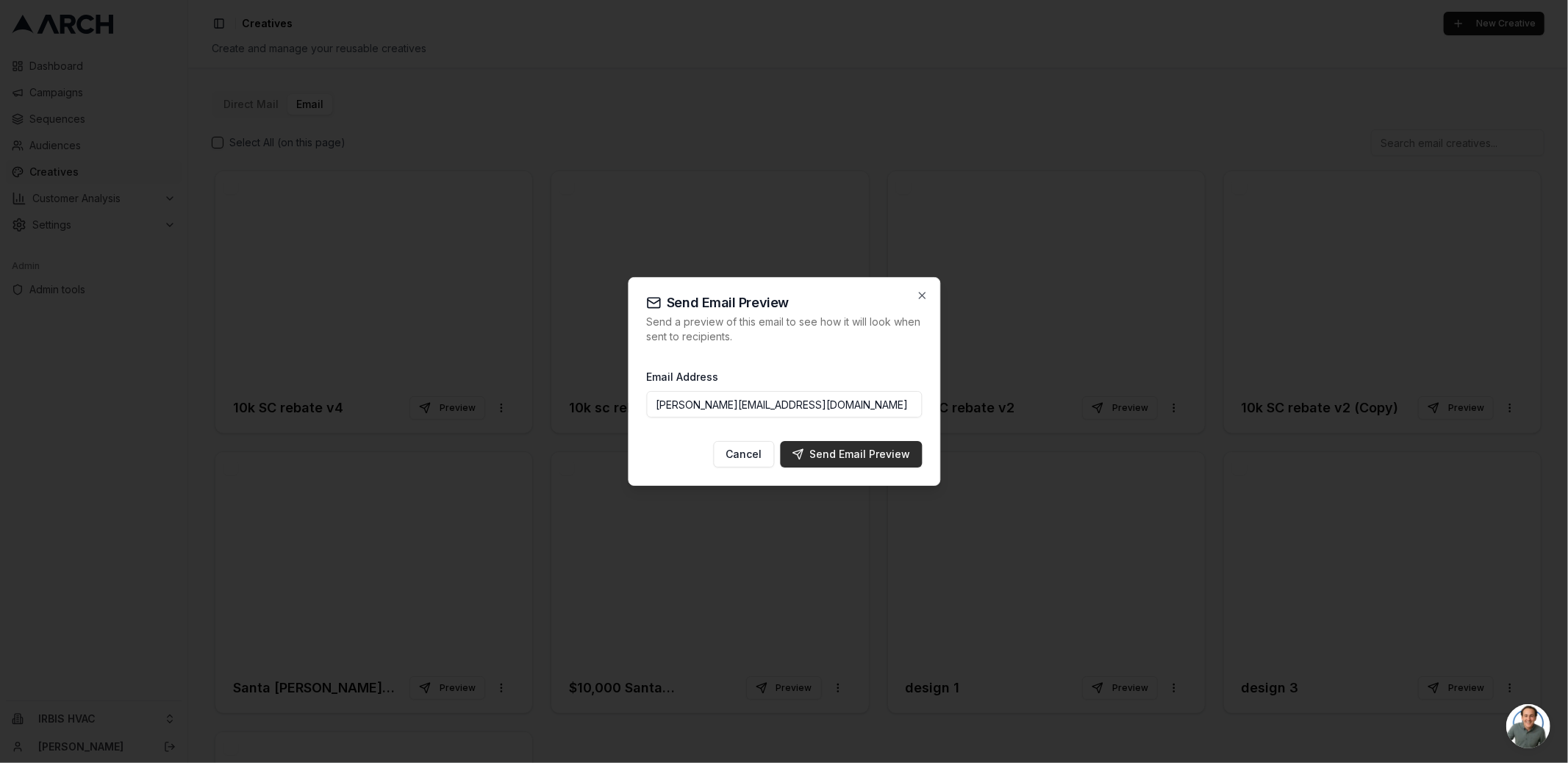
click at [833, 445] on button "Send Email Preview" at bounding box center [851, 454] width 142 height 26
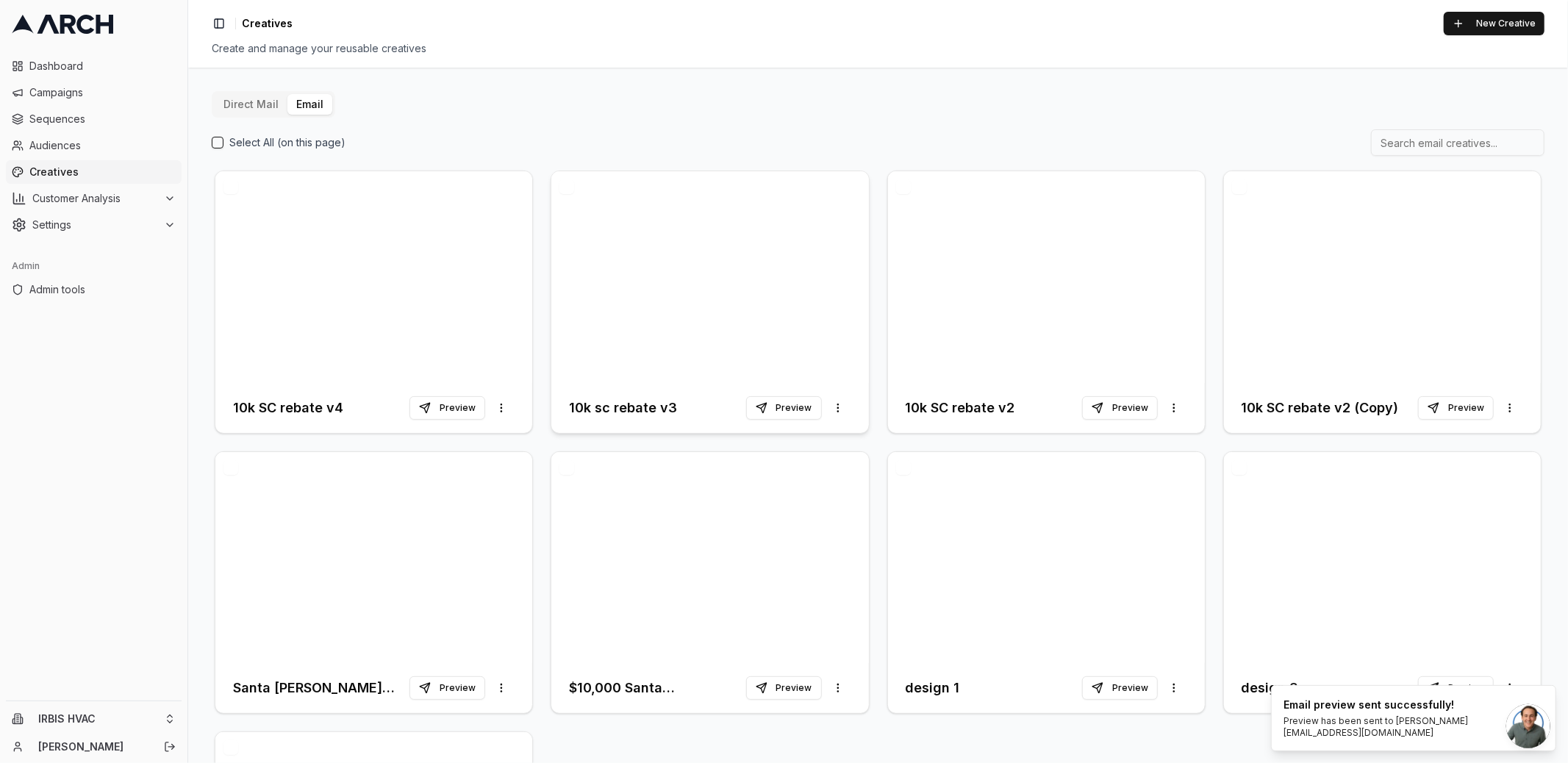
click at [692, 320] on div at bounding box center [709, 276] width 317 height 212
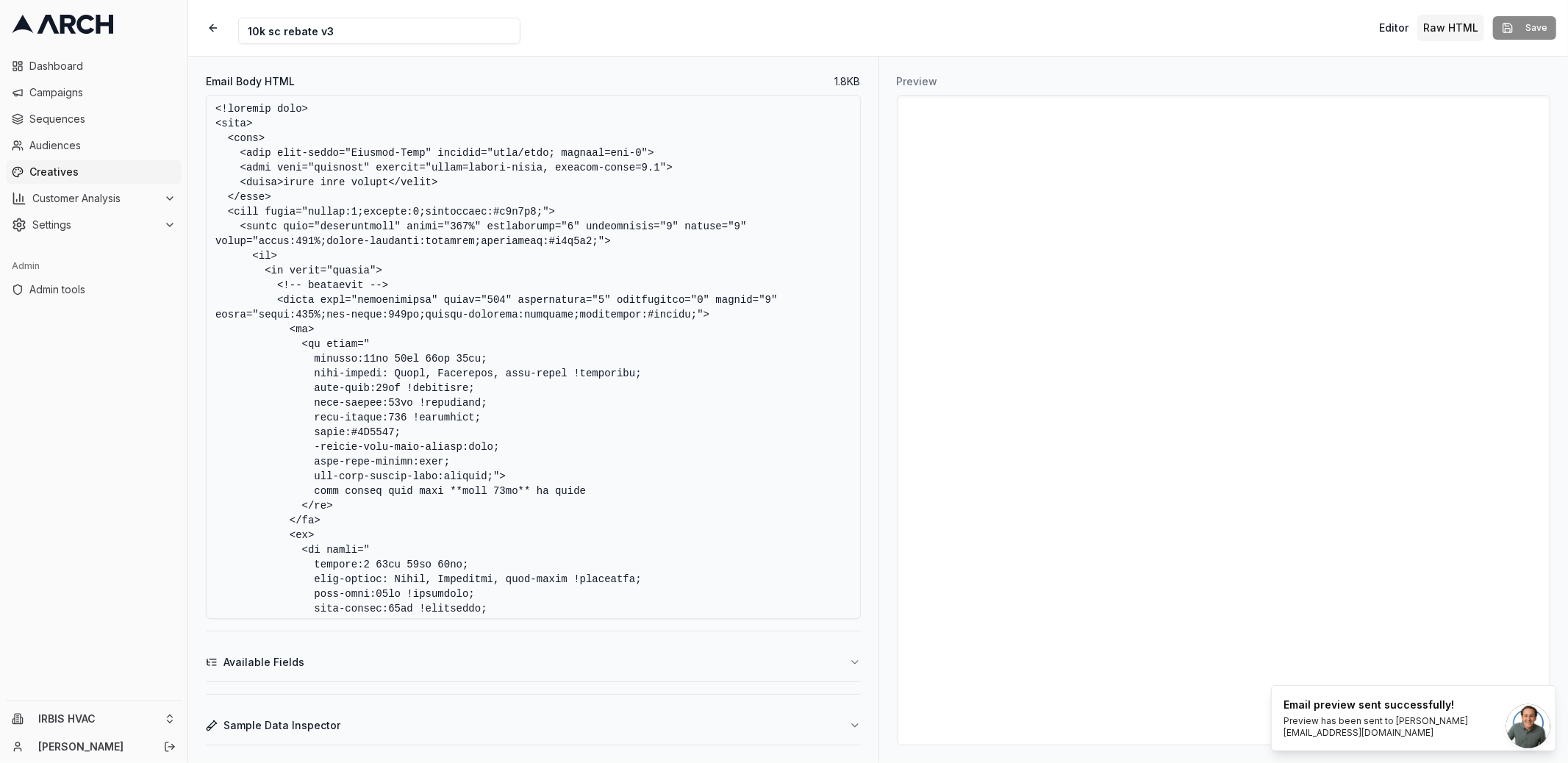
click at [630, 336] on textarea "Email Body HTML" at bounding box center [533, 356] width 655 height 524
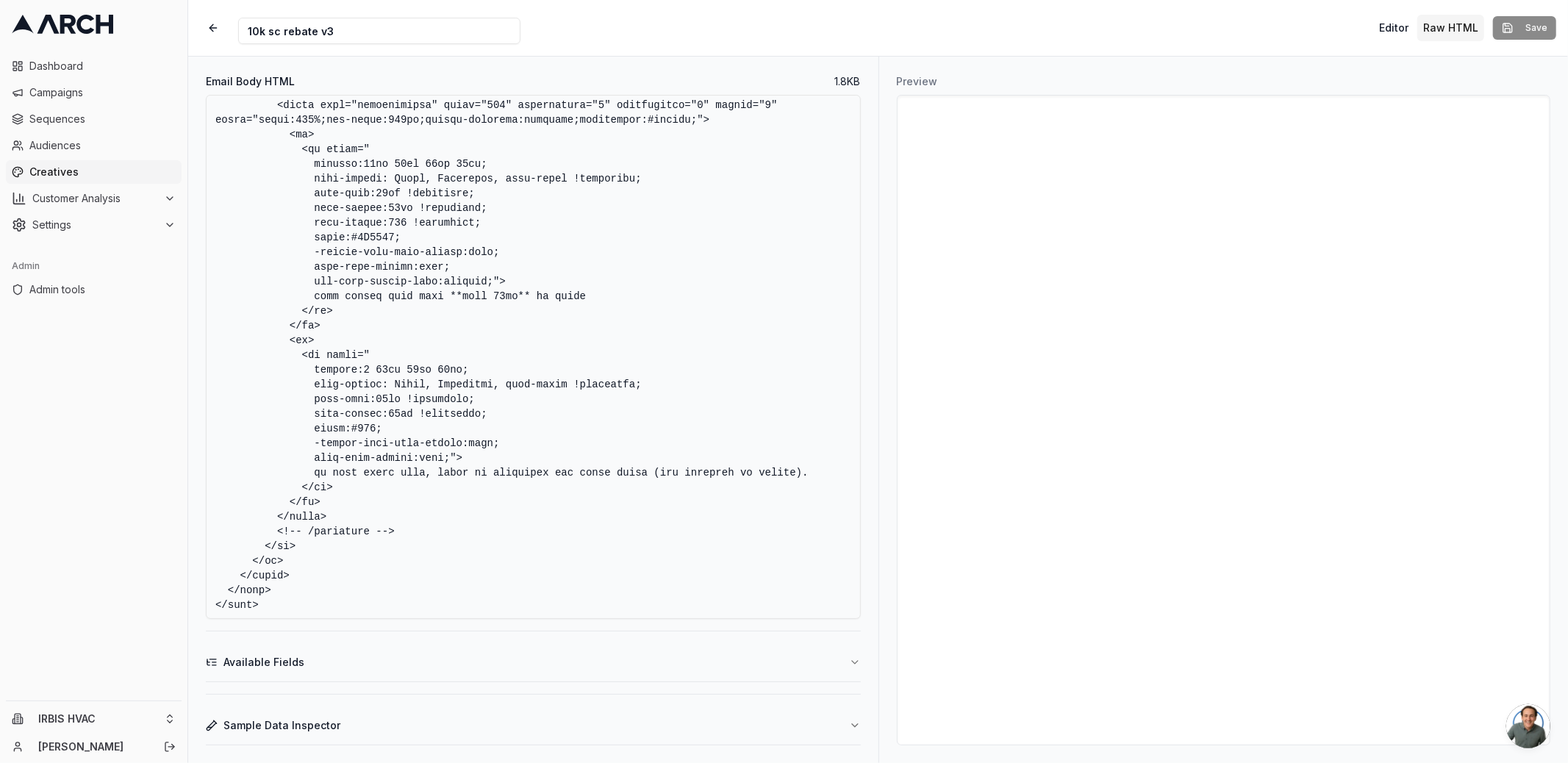
click at [522, 259] on textarea "Email Body HTML" at bounding box center [533, 356] width 655 height 524
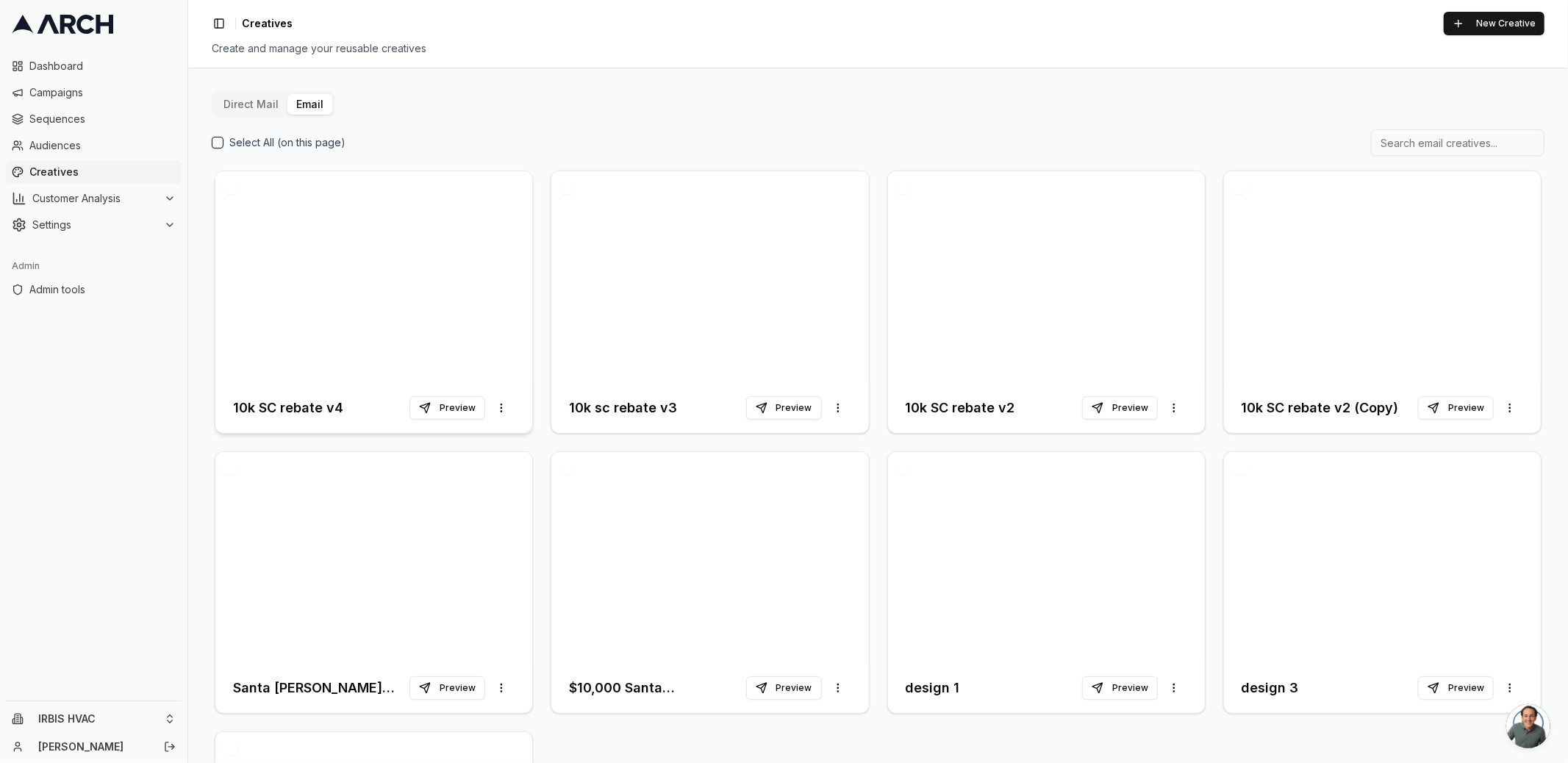
click at [409, 289] on div at bounding box center [374, 276] width 317 height 212
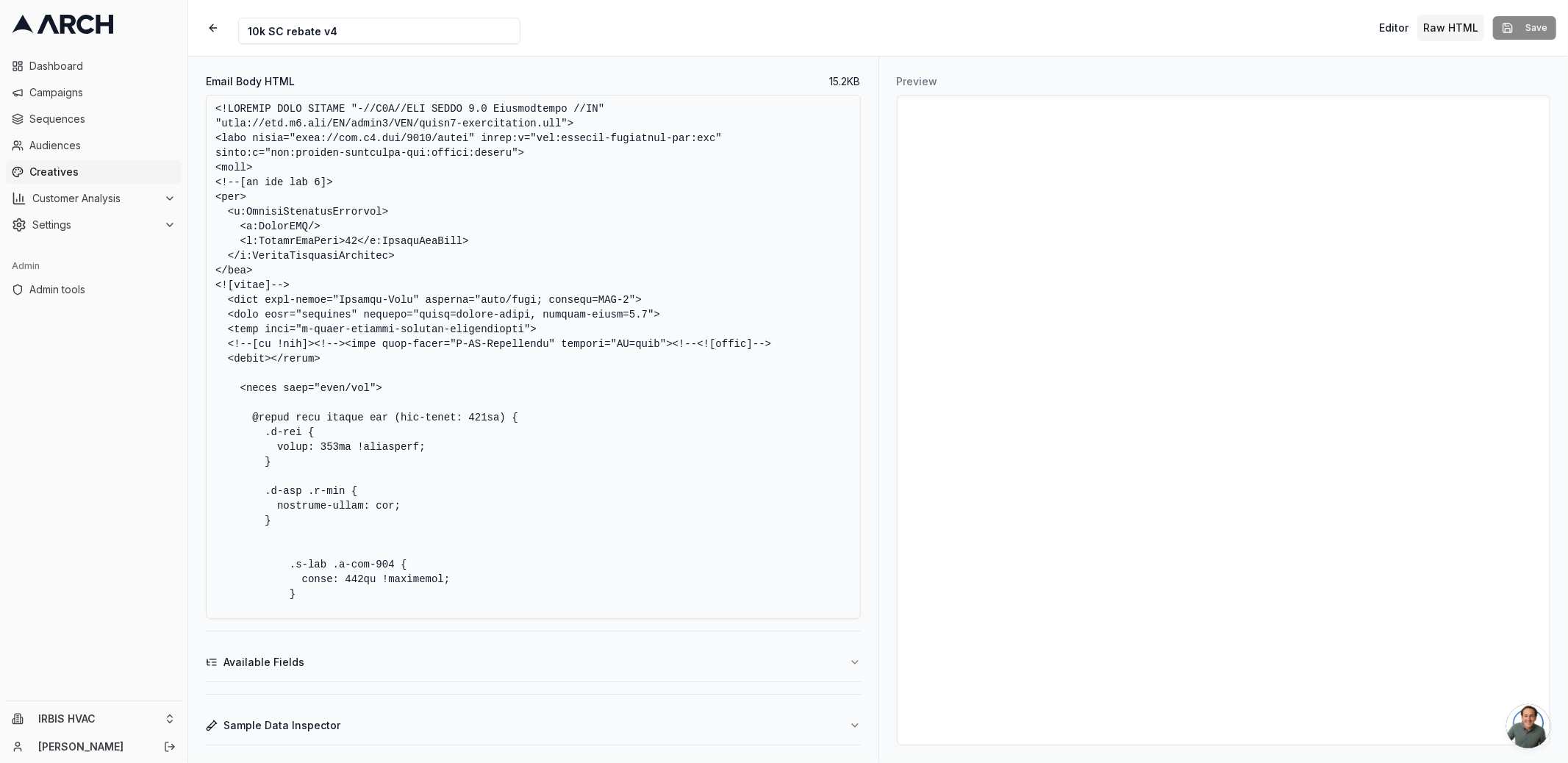
click at [669, 239] on textarea "Email Body HTML" at bounding box center [533, 356] width 655 height 524
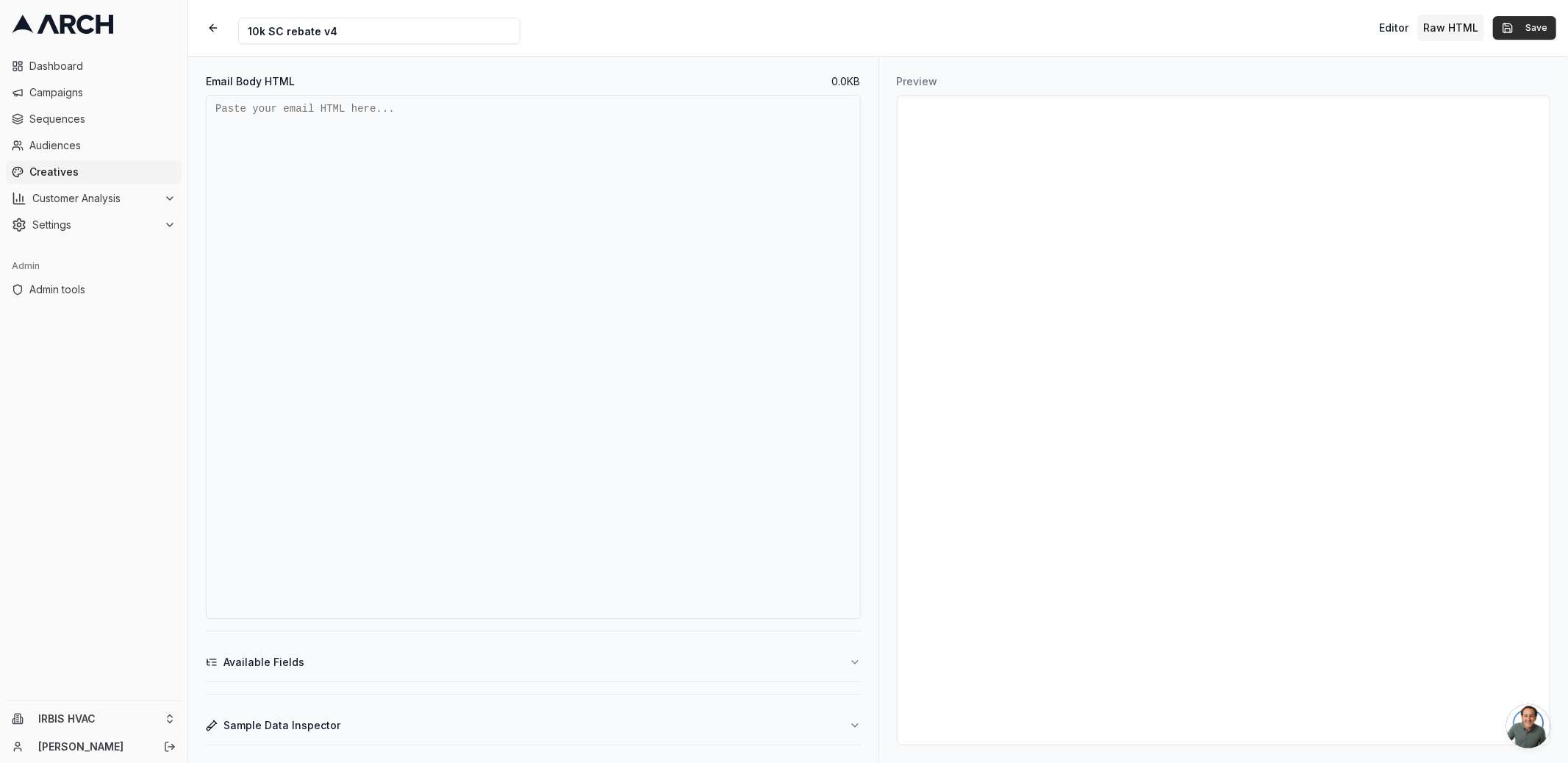
click at [1506, 24] on button "Save" at bounding box center [1524, 28] width 63 height 24
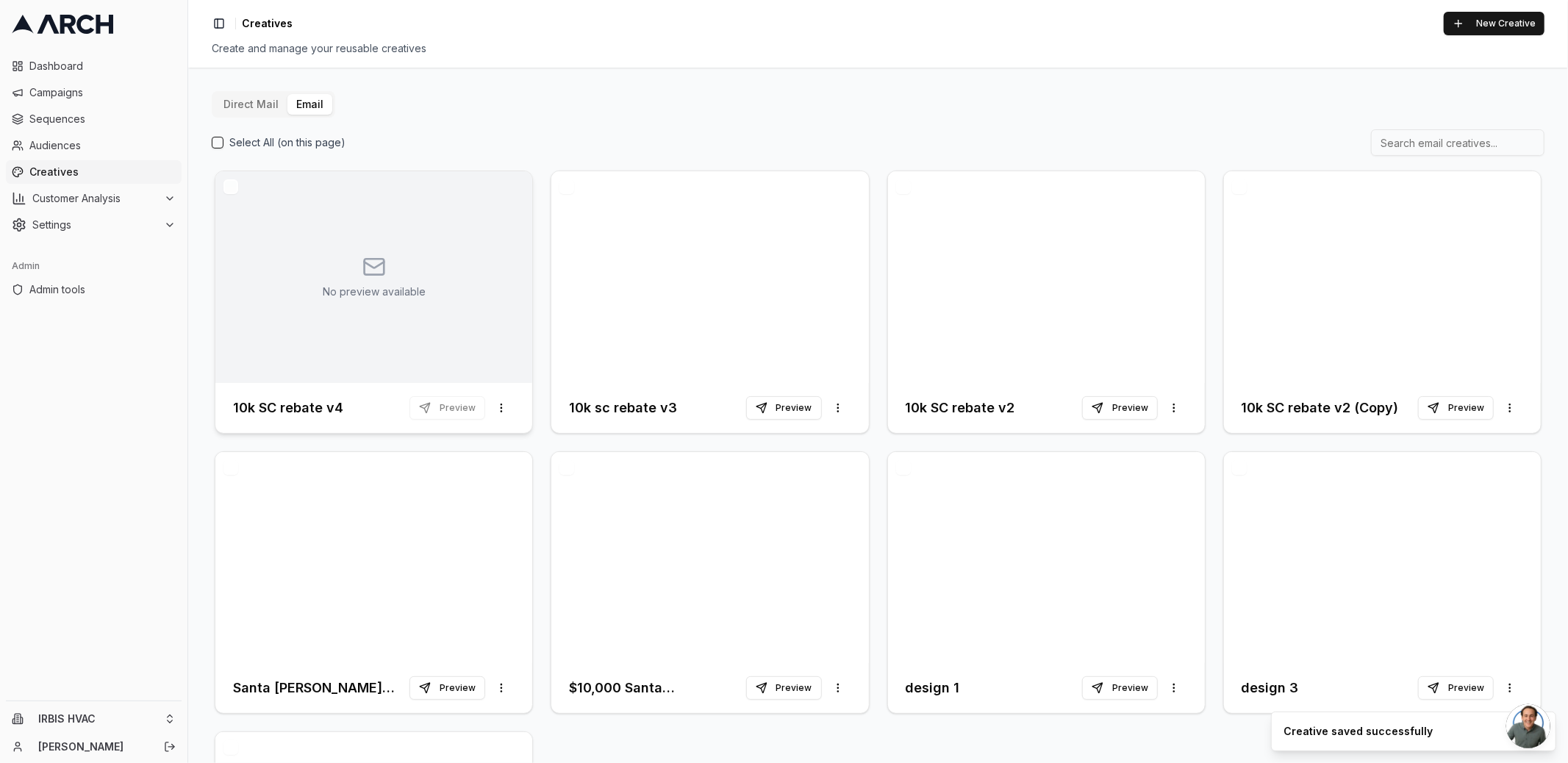
click at [377, 273] on rect "No creative preview" at bounding box center [374, 266] width 20 height 15
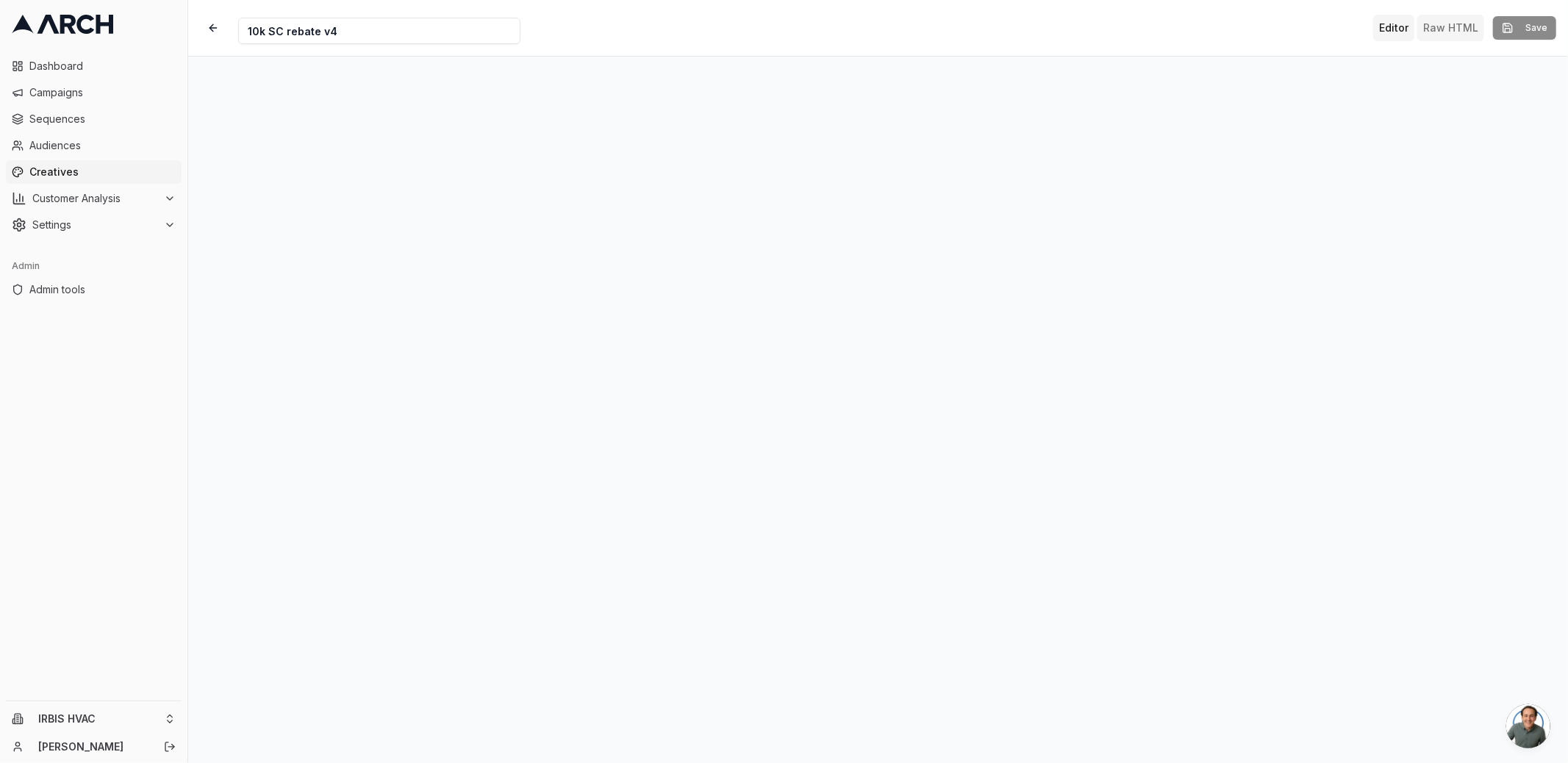
click at [1440, 25] on button "Raw HTML" at bounding box center [1450, 28] width 67 height 26
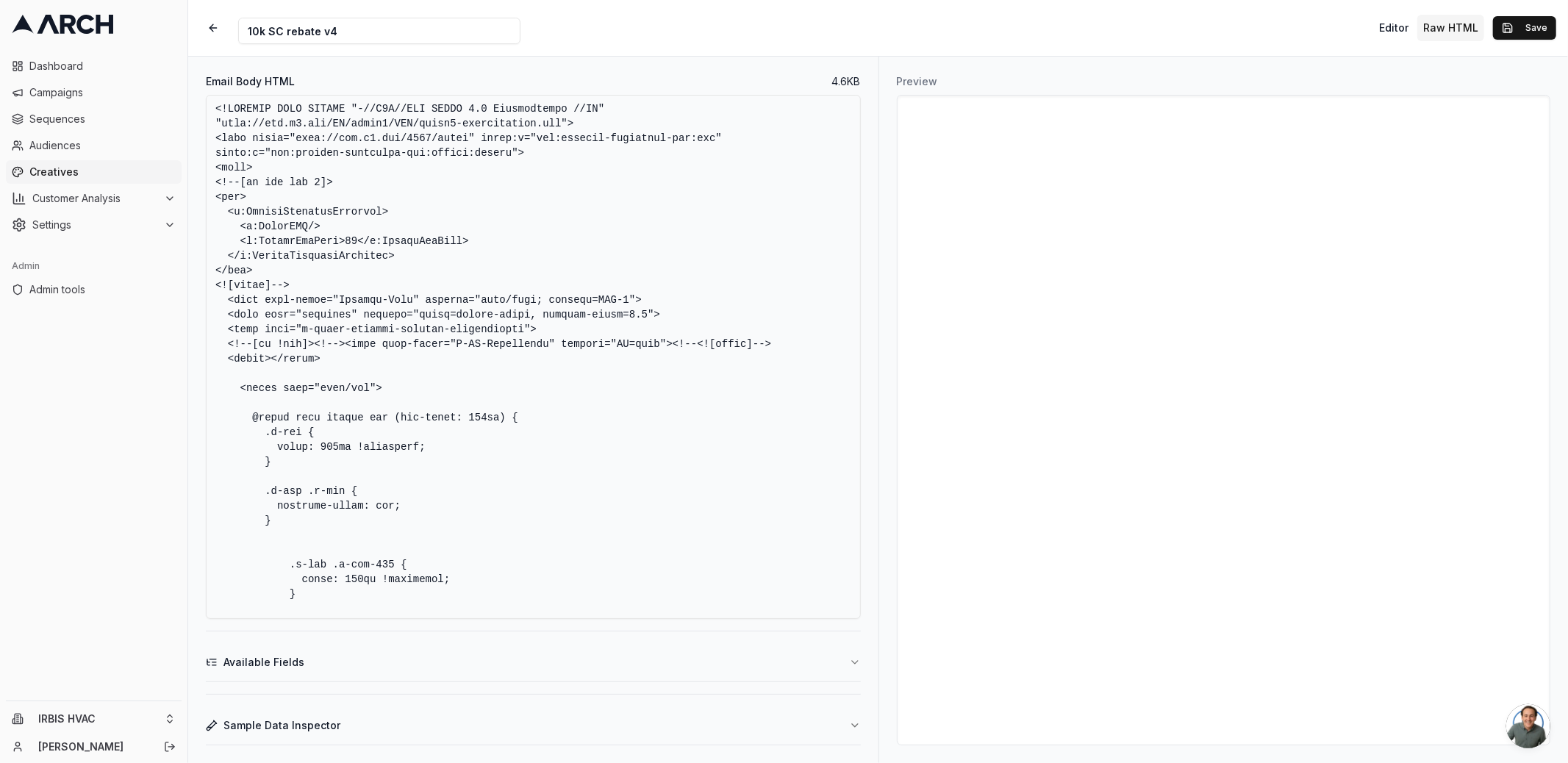
click at [536, 264] on textarea "Email Body HTML" at bounding box center [533, 356] width 655 height 524
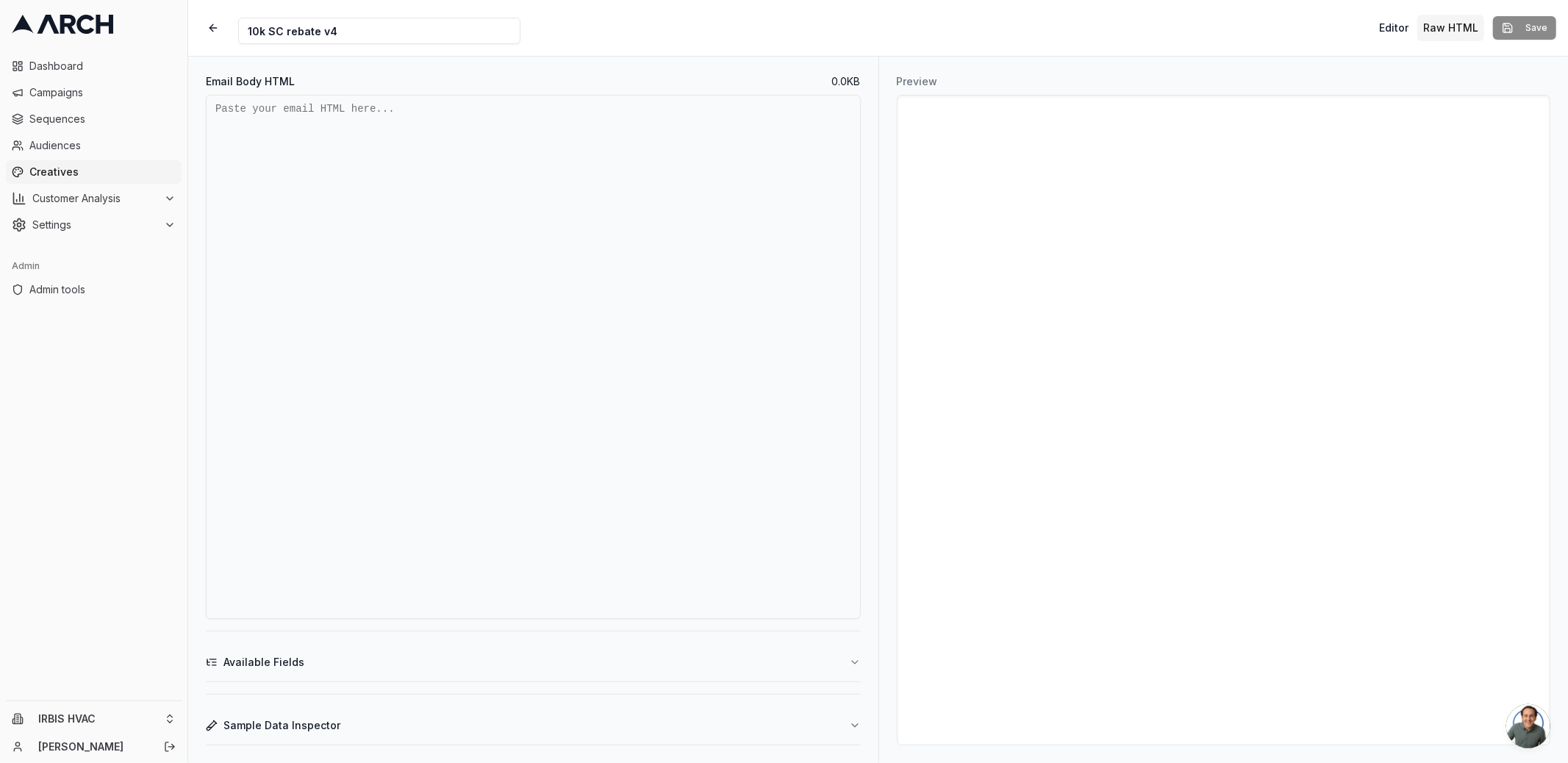
paste textarea "<!DOCTYPE HTML PUBLIC "-//W3C//DTD XHTML 1.0 Transitional //EN" "[URL][DOMAIN_N…"
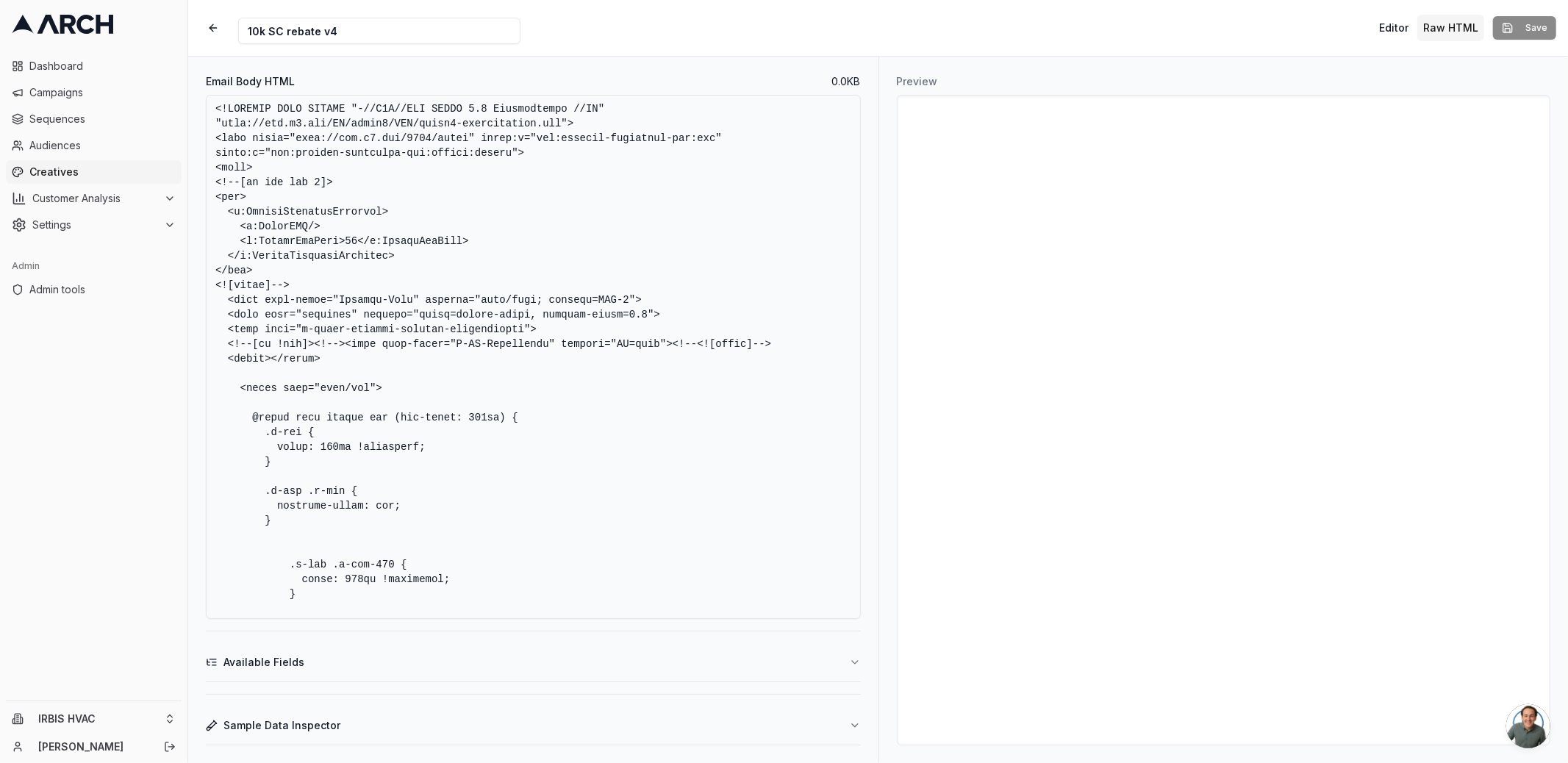
scroll to position [5417, 0]
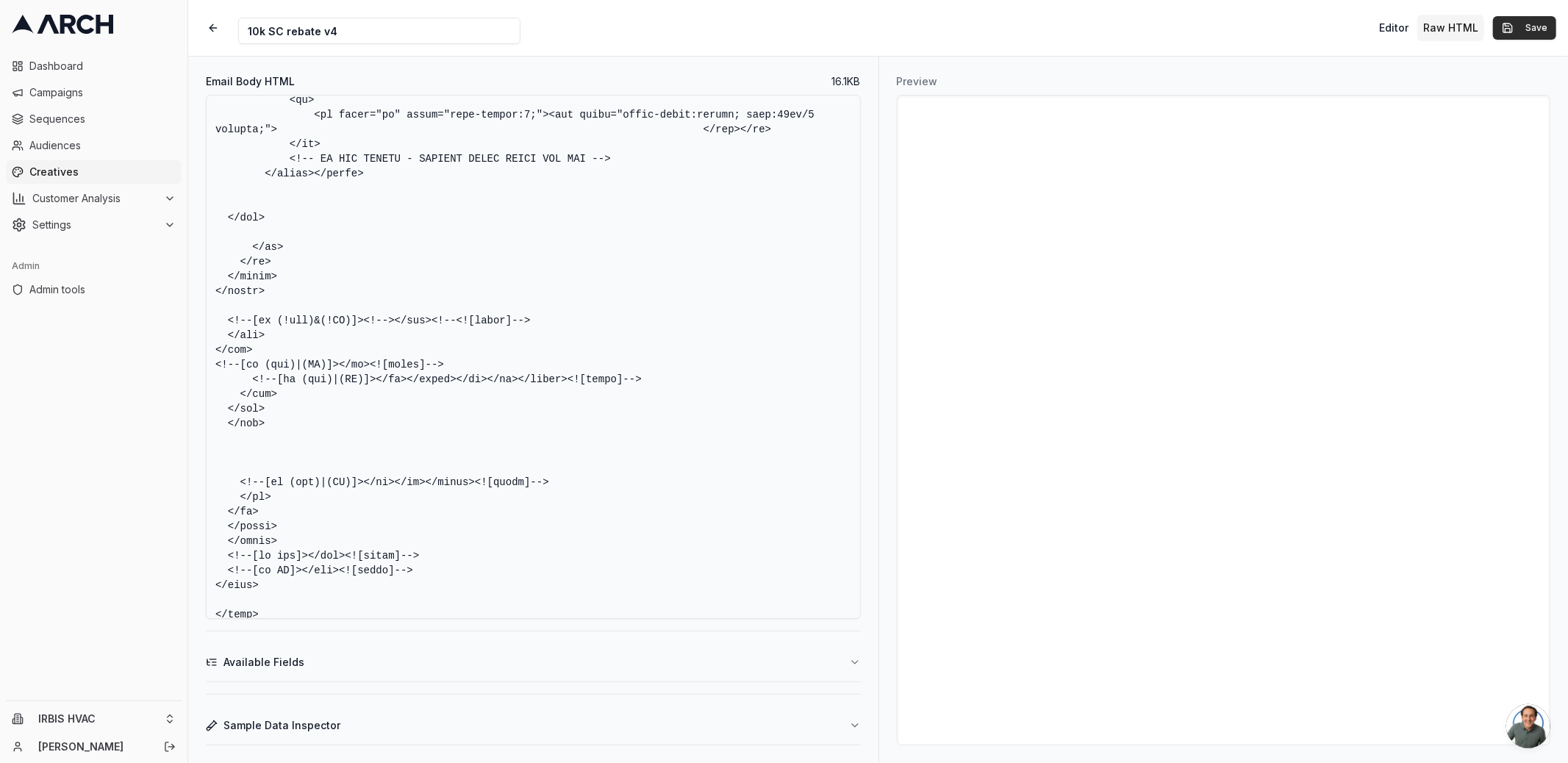
type textarea "<!DOCTYPE HTML PUBLIC "-//W3C//DTD XHTML 1.0 Transitional //EN" "[URL][DOMAIN_N…"
click at [1524, 25] on button "Save" at bounding box center [1524, 28] width 63 height 24
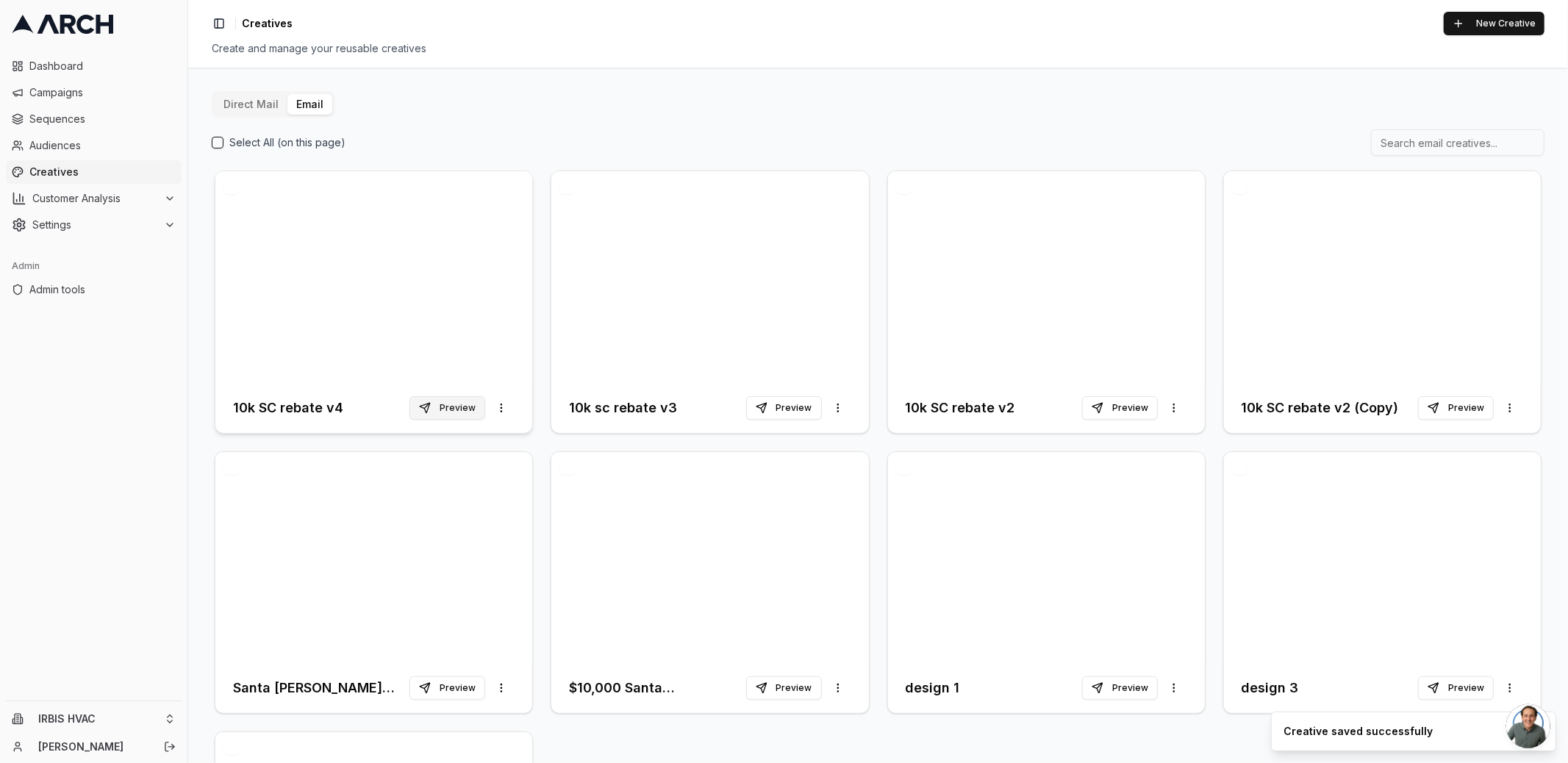
click at [434, 402] on button "Preview" at bounding box center [447, 407] width 75 height 24
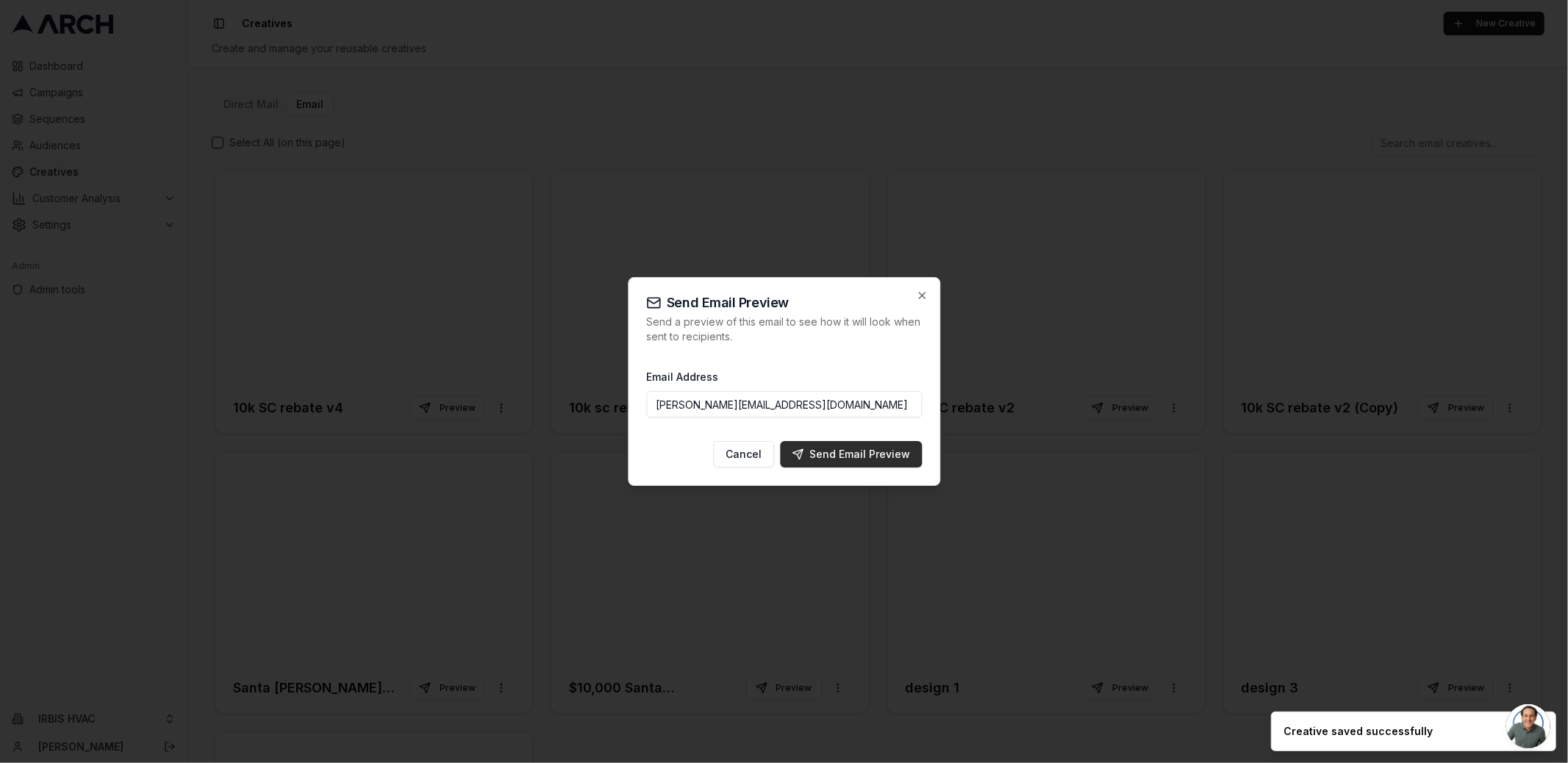
click at [830, 455] on div "Send Email Preview" at bounding box center [851, 453] width 119 height 15
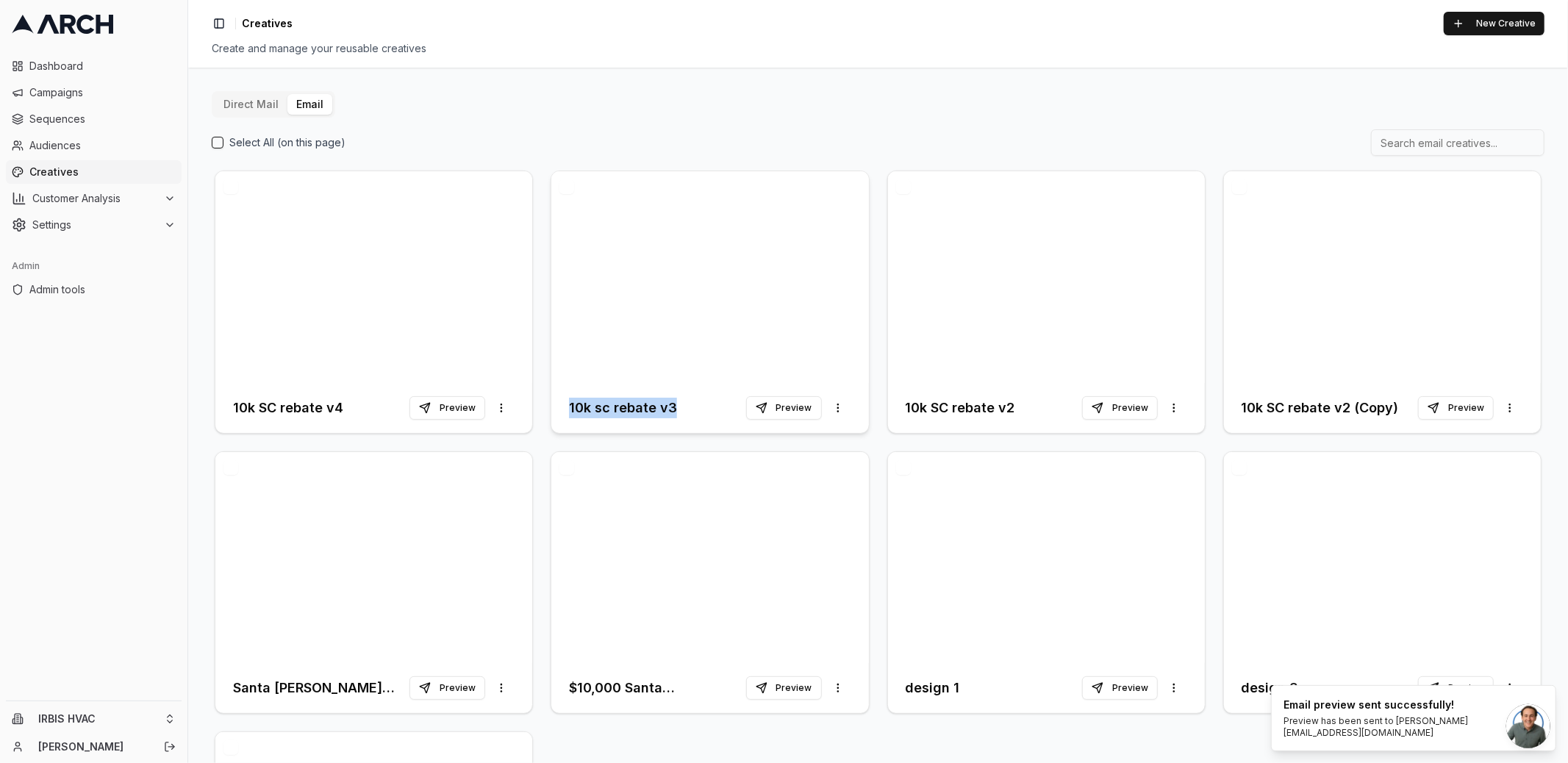
drag, startPoint x: 685, startPoint y: 410, endPoint x: 570, endPoint y: 409, distance: 115.0
click at [570, 409] on div "10k sc rebate v3 Preview More options" at bounding box center [710, 408] width 282 height 26
click at [993, 400] on h3 "10k SC rebate v2" at bounding box center [960, 407] width 109 height 21
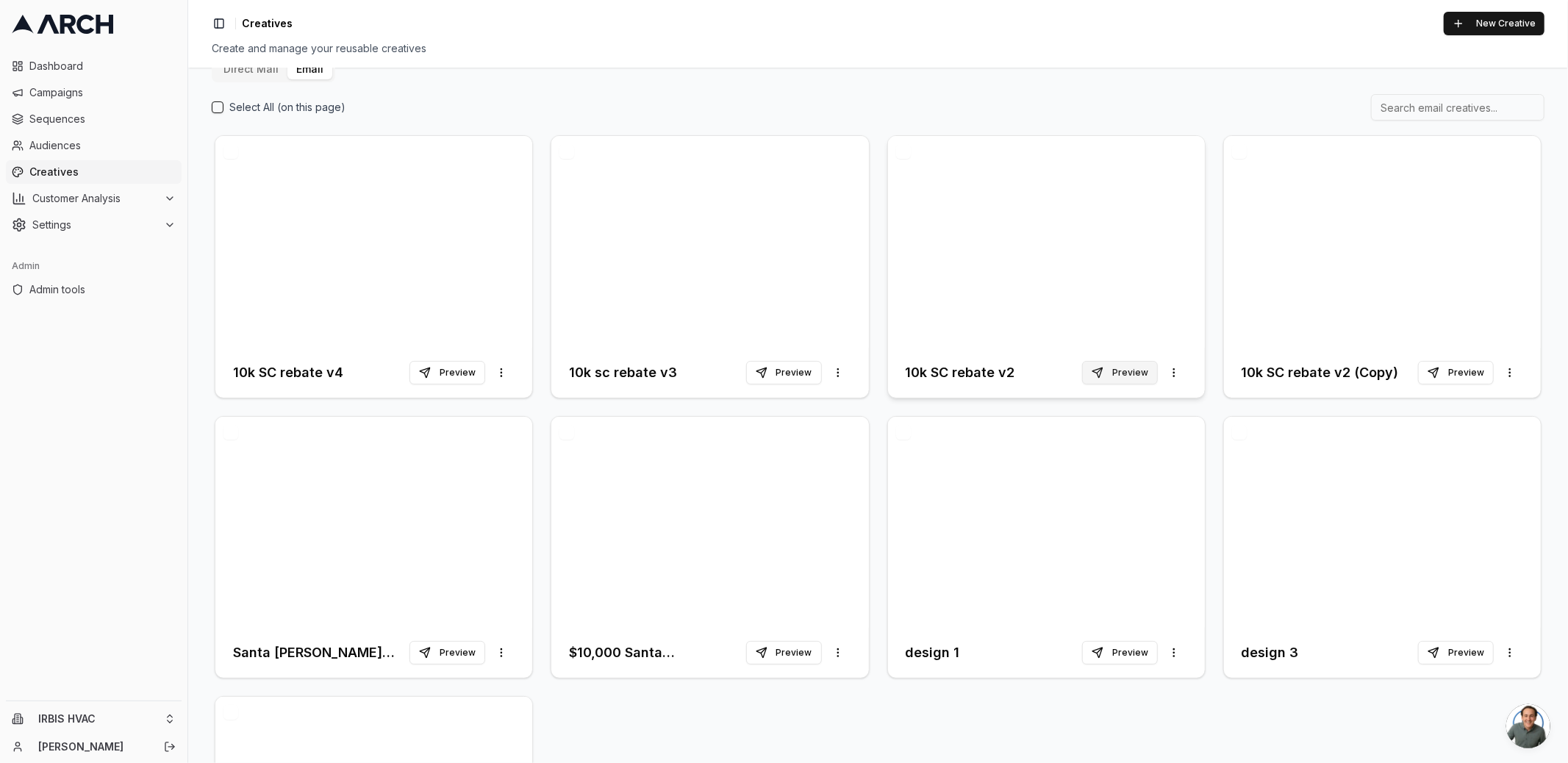
click at [1123, 376] on button "Preview" at bounding box center [1120, 373] width 75 height 24
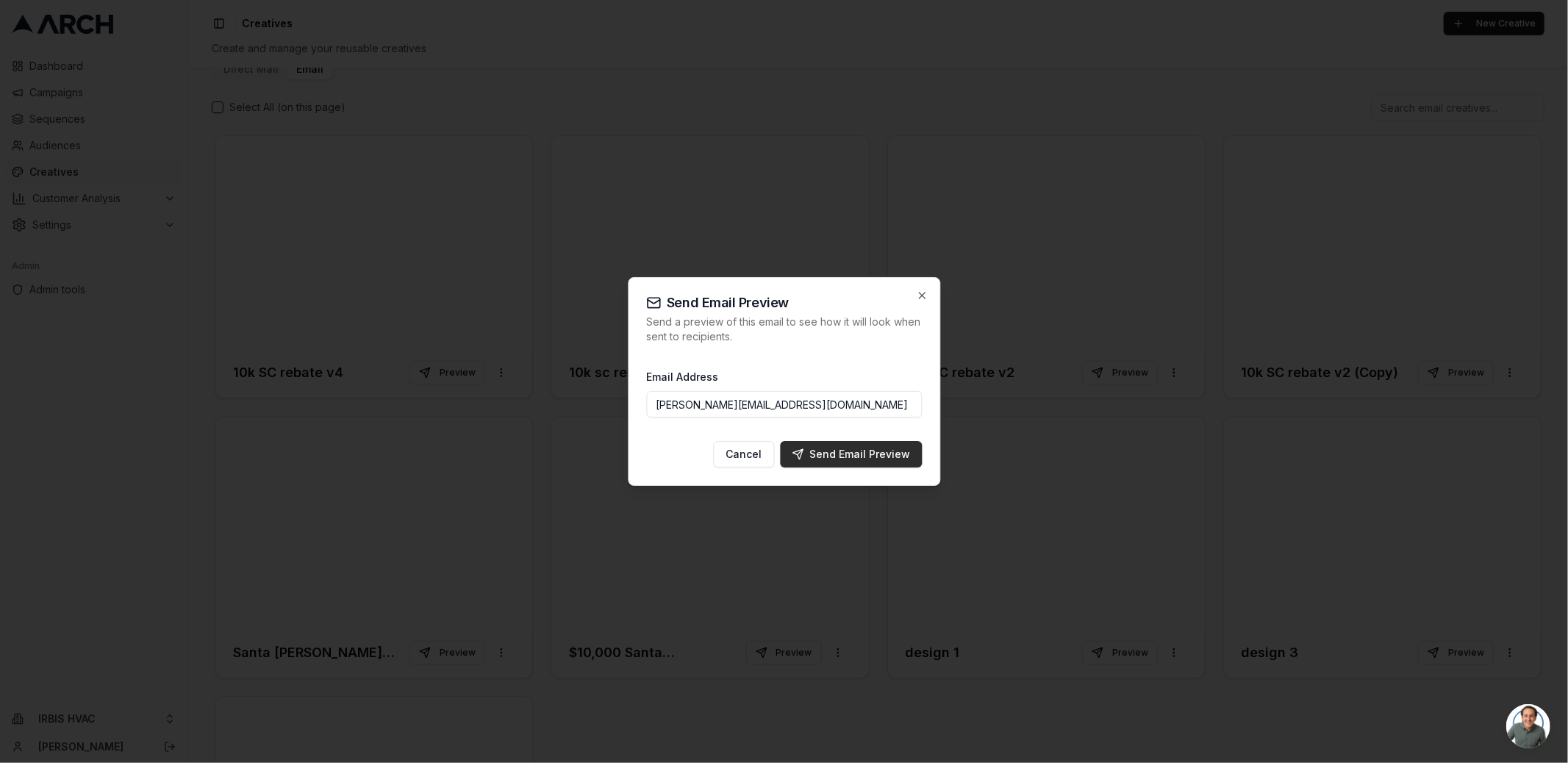
click at [881, 459] on div "Send Email Preview" at bounding box center [851, 453] width 119 height 15
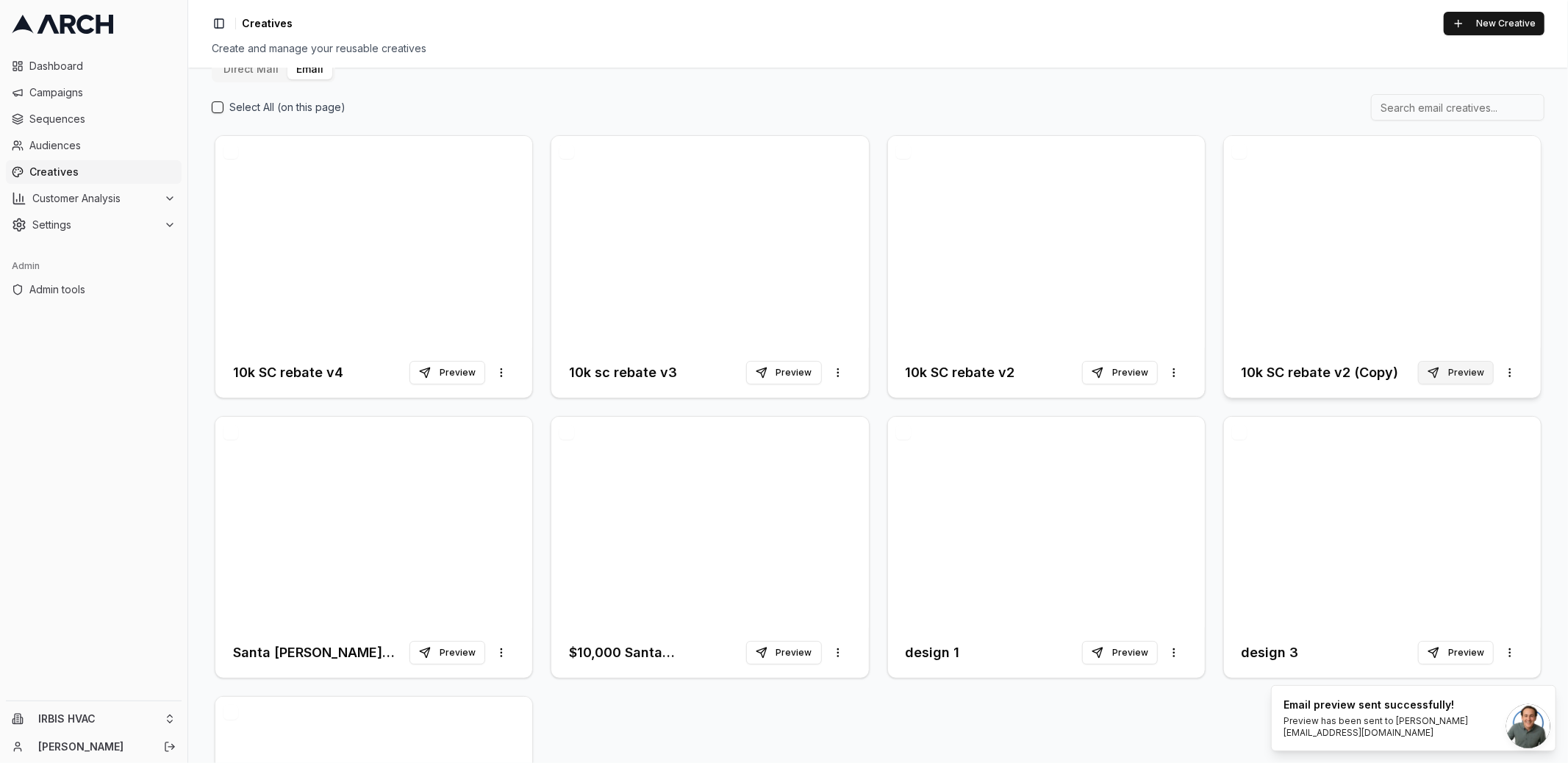
click at [1462, 369] on button "Preview" at bounding box center [1456, 373] width 75 height 24
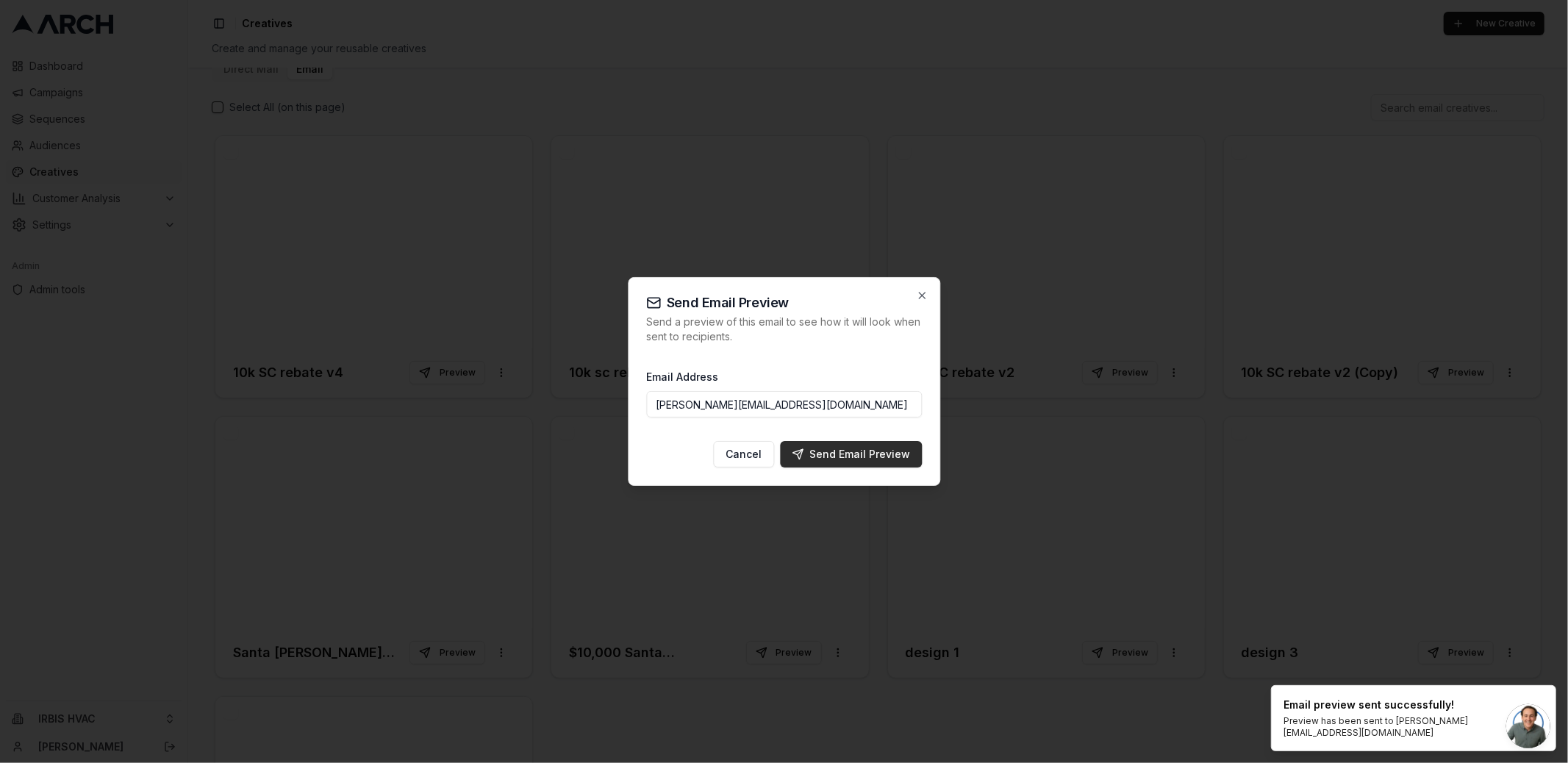
click at [876, 450] on div "Send Email Preview" at bounding box center [851, 453] width 119 height 15
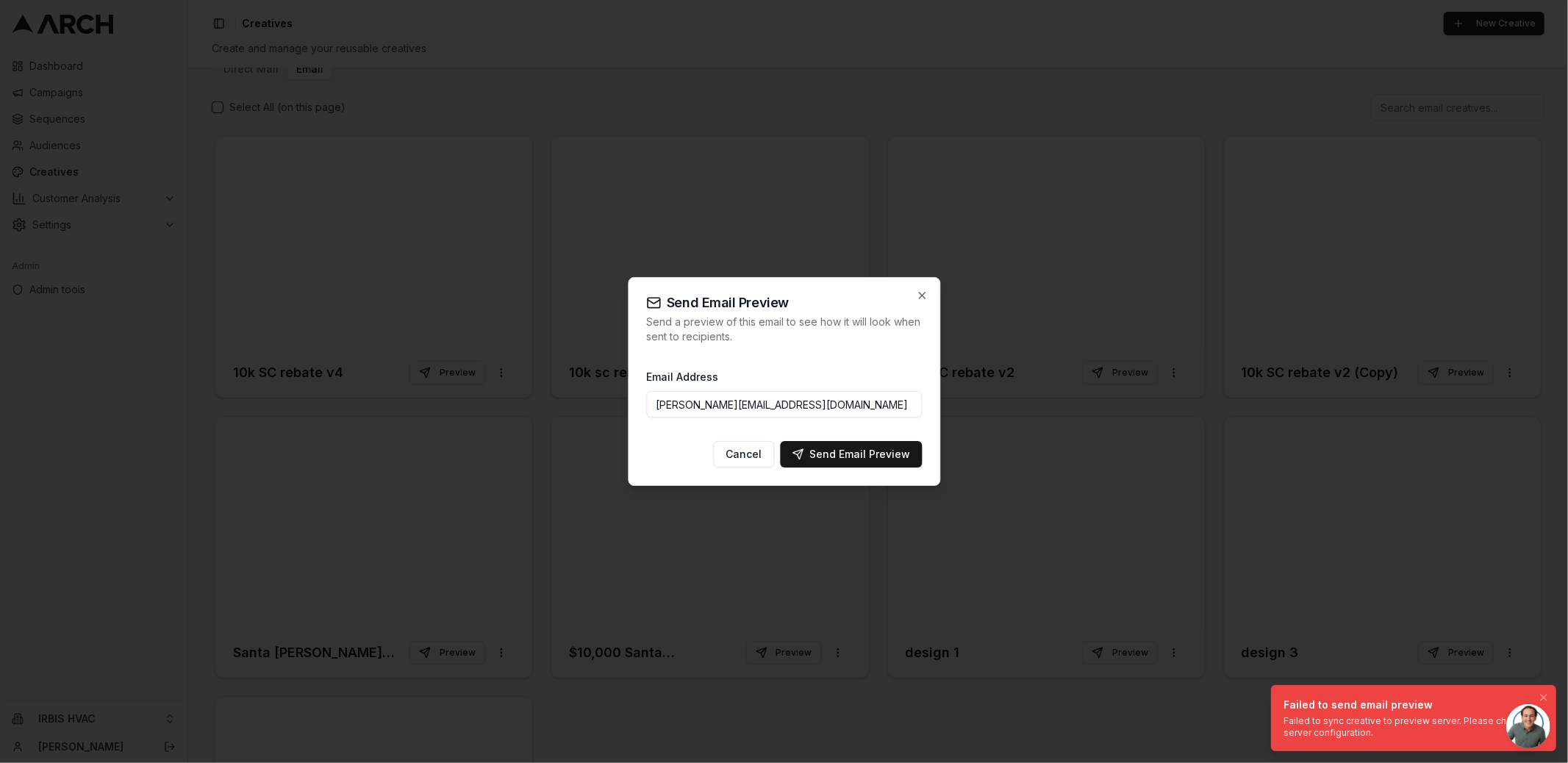
drag, startPoint x: 1367, startPoint y: 738, endPoint x: 1288, endPoint y: 714, distance: 82.6
click at [1288, 715] on div "Failed to sync creative to preview server. Please check server configuration." at bounding box center [1410, 727] width 254 height 24
click at [740, 451] on button "Cancel" at bounding box center [743, 454] width 61 height 26
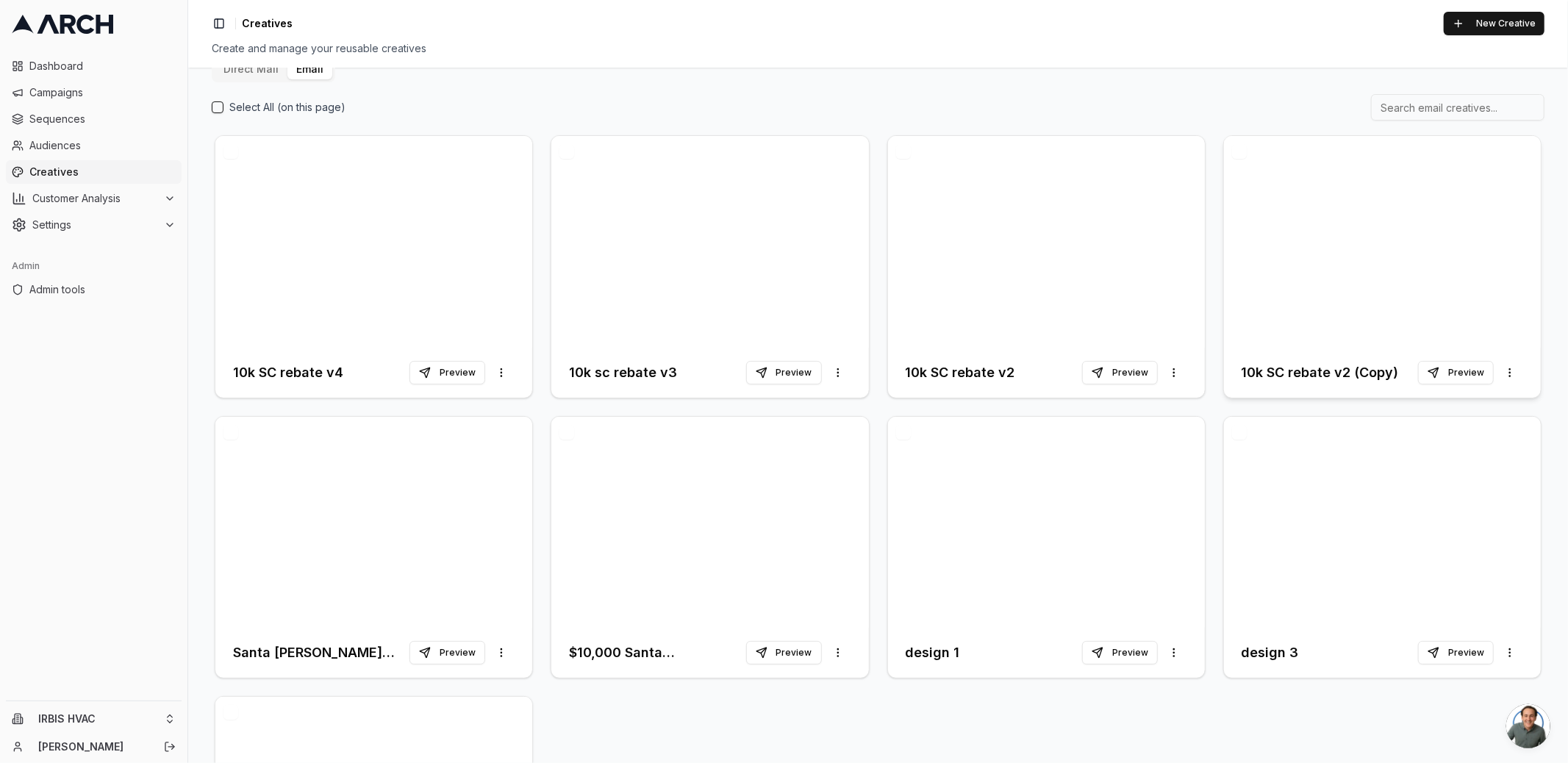
click at [1352, 288] on div at bounding box center [1382, 242] width 317 height 212
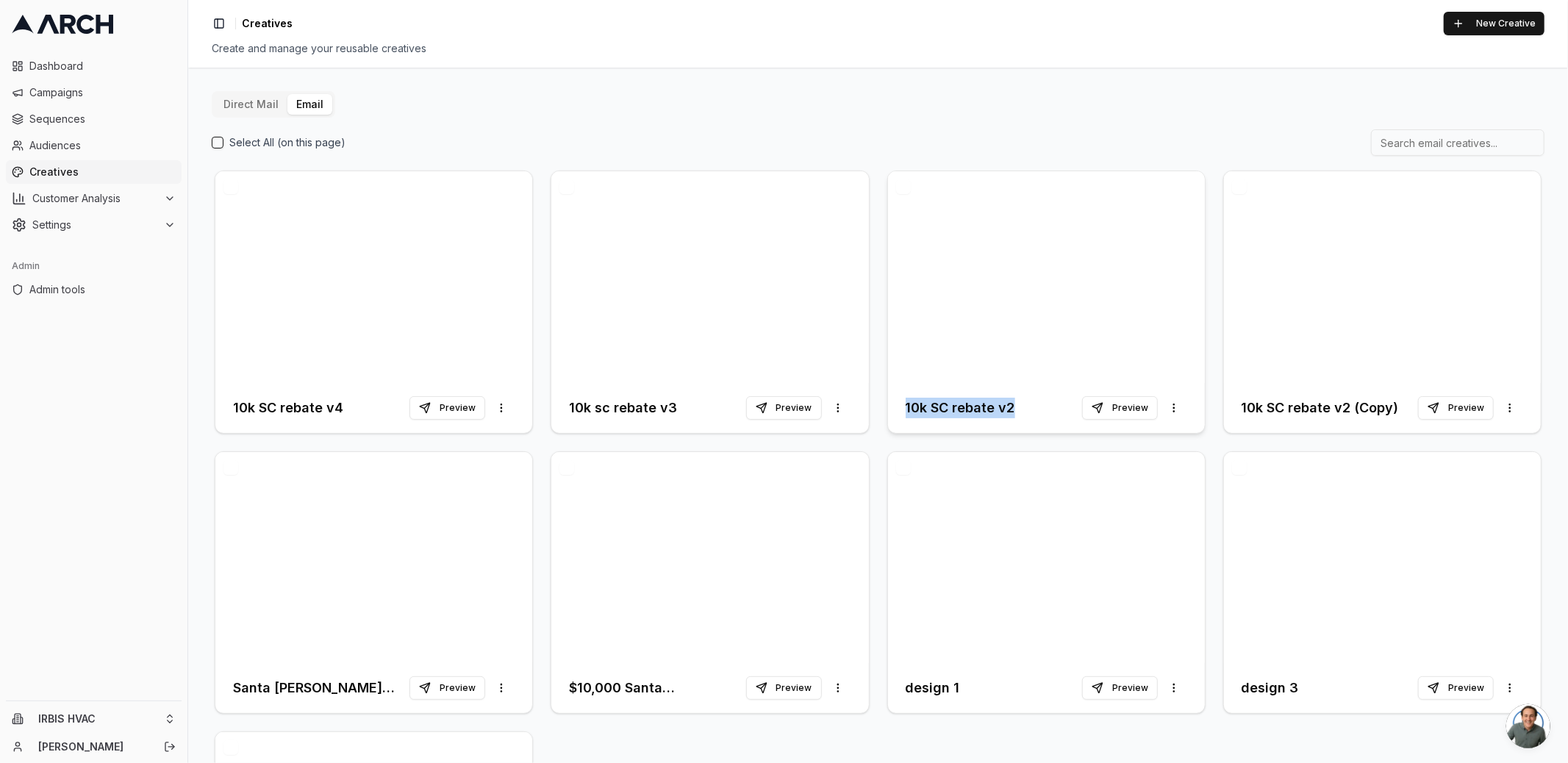
drag, startPoint x: 1019, startPoint y: 411, endPoint x: 896, endPoint y: 415, distance: 123.1
click at [896, 415] on div "10k SC rebate v2 Preview More options" at bounding box center [1046, 407] width 317 height 50
click at [1050, 307] on div at bounding box center [1046, 276] width 317 height 212
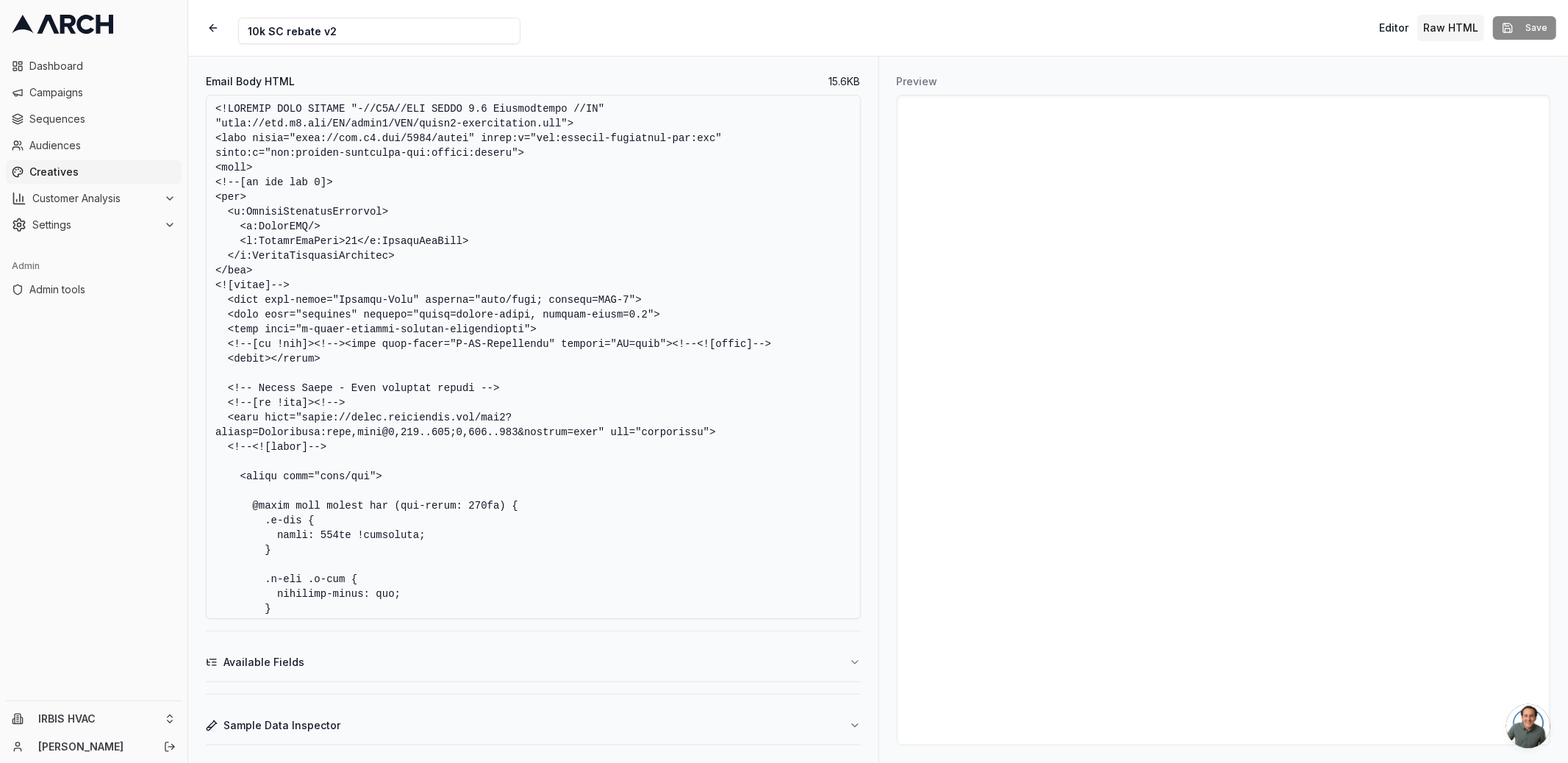
click at [650, 338] on textarea "Email Body HTML" at bounding box center [533, 356] width 655 height 524
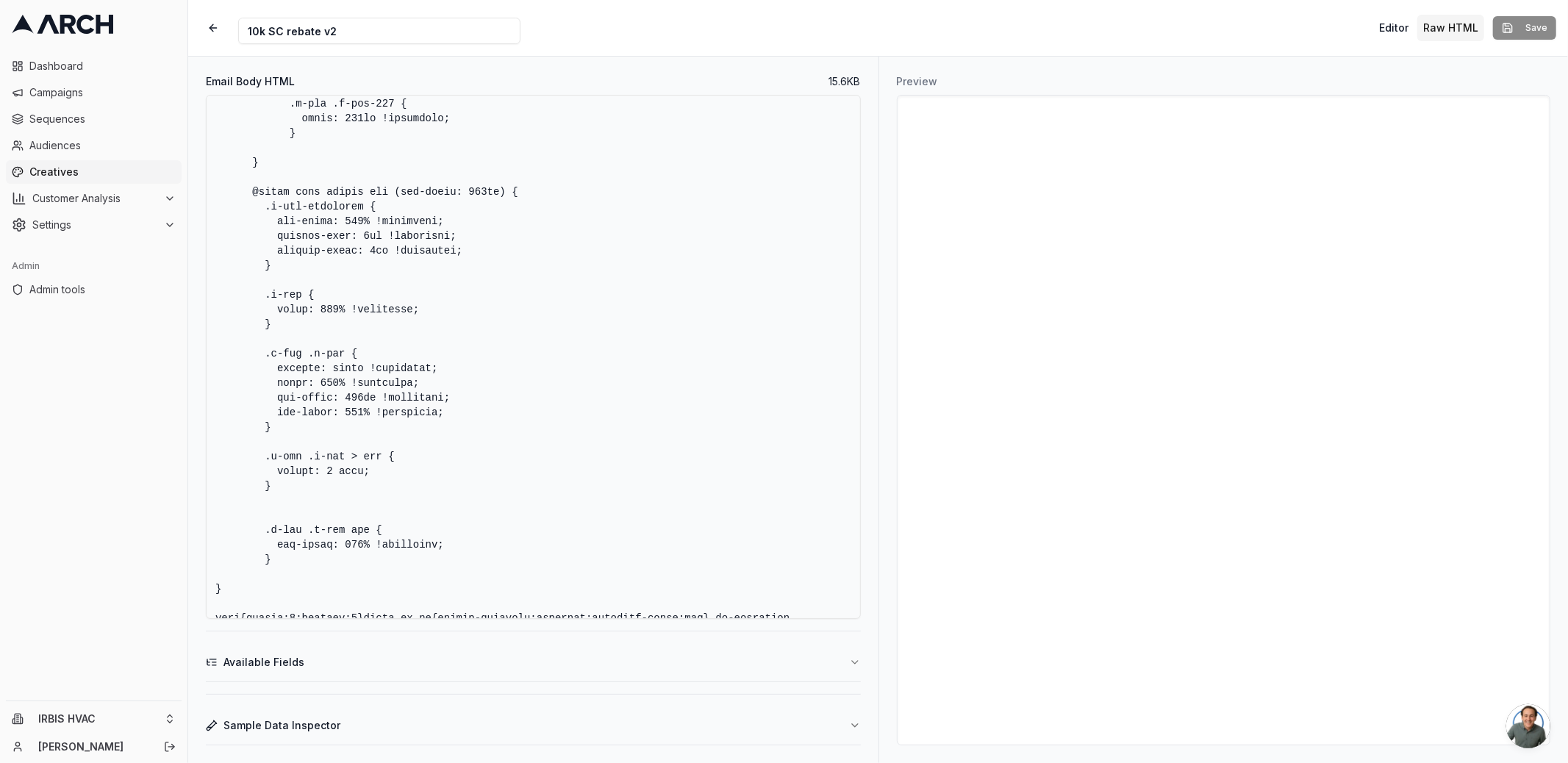
scroll to position [559, 0]
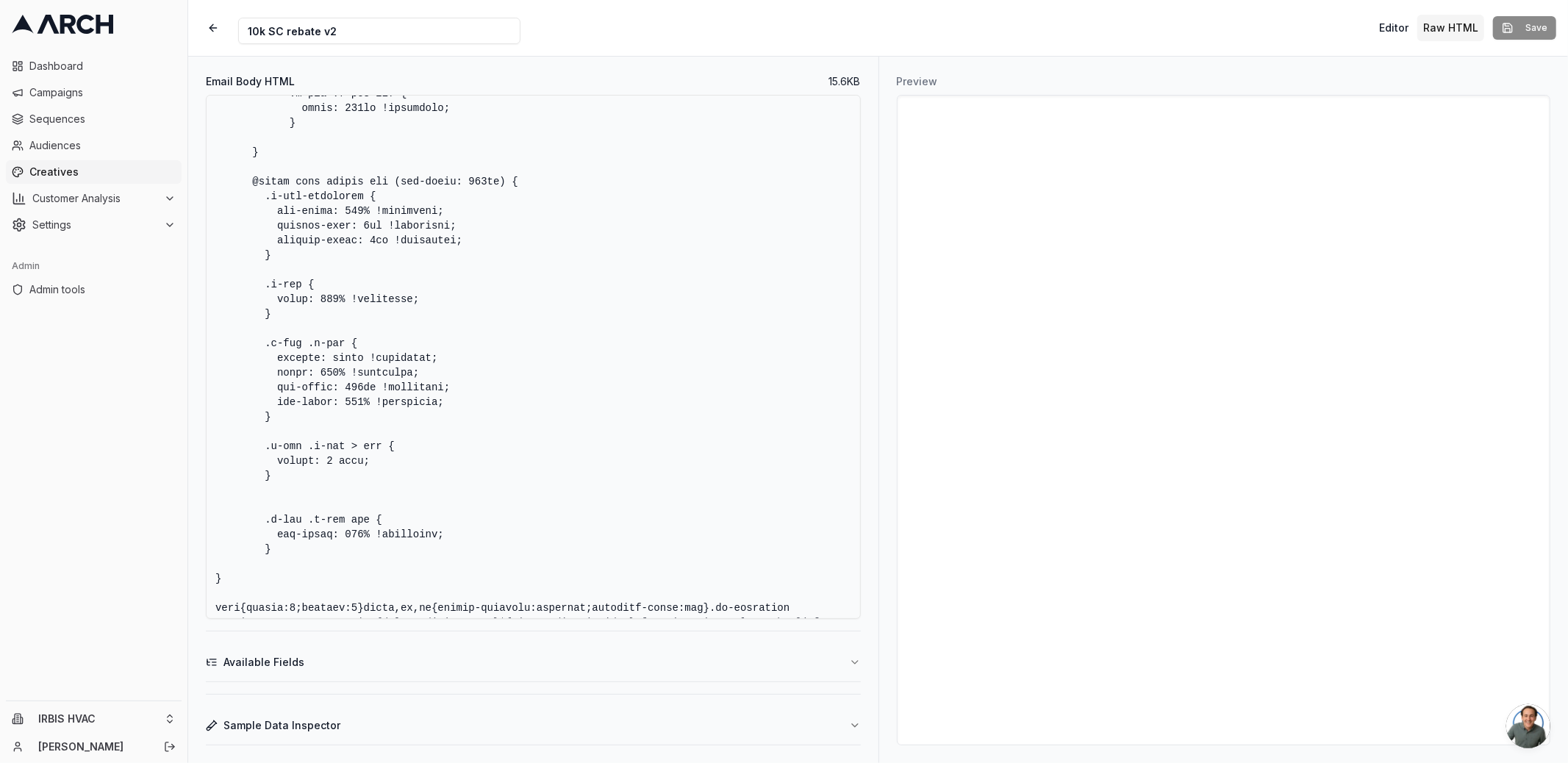
click at [551, 353] on textarea "Email Body HTML" at bounding box center [533, 356] width 655 height 524
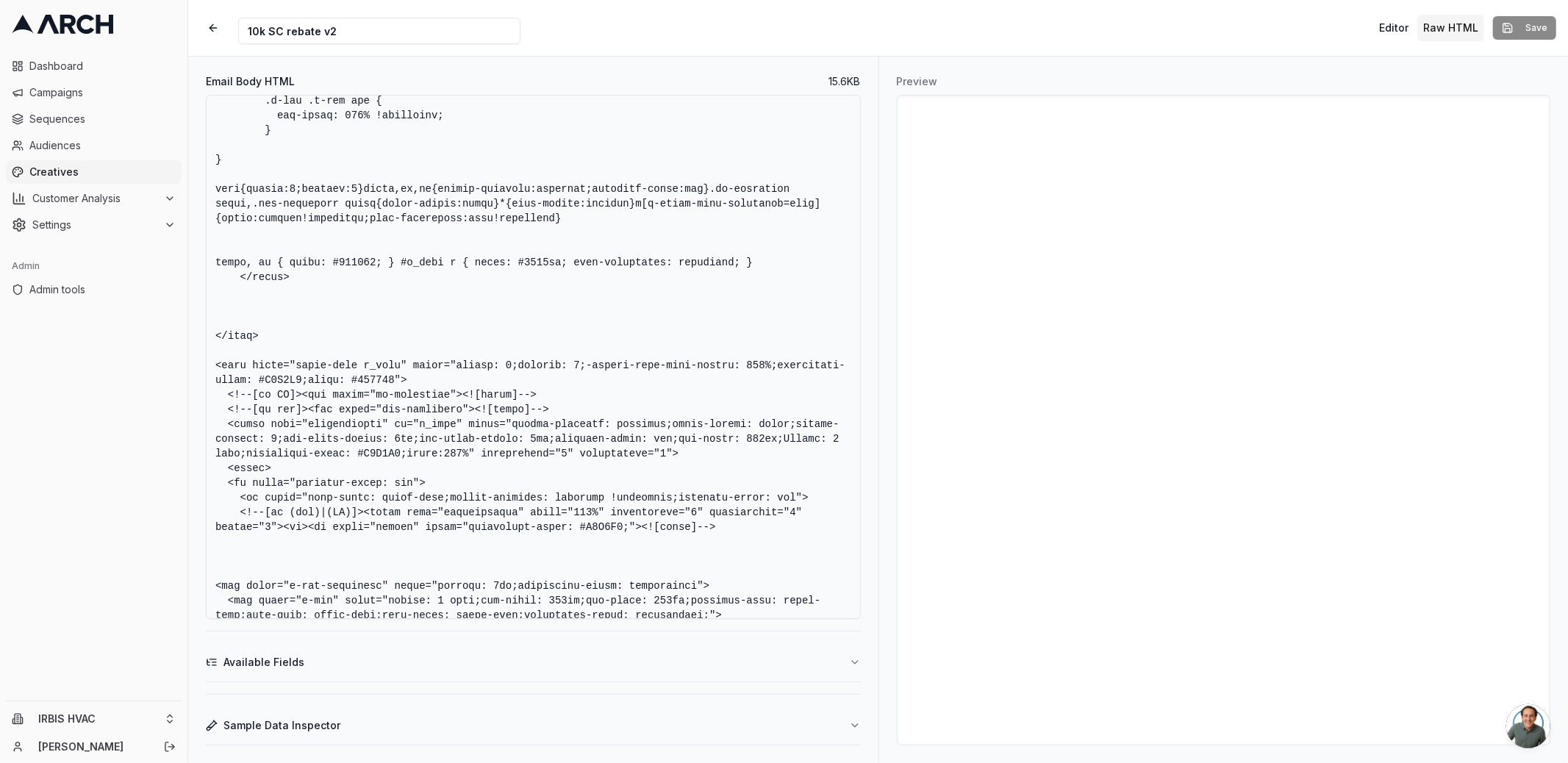
scroll to position [1031, 0]
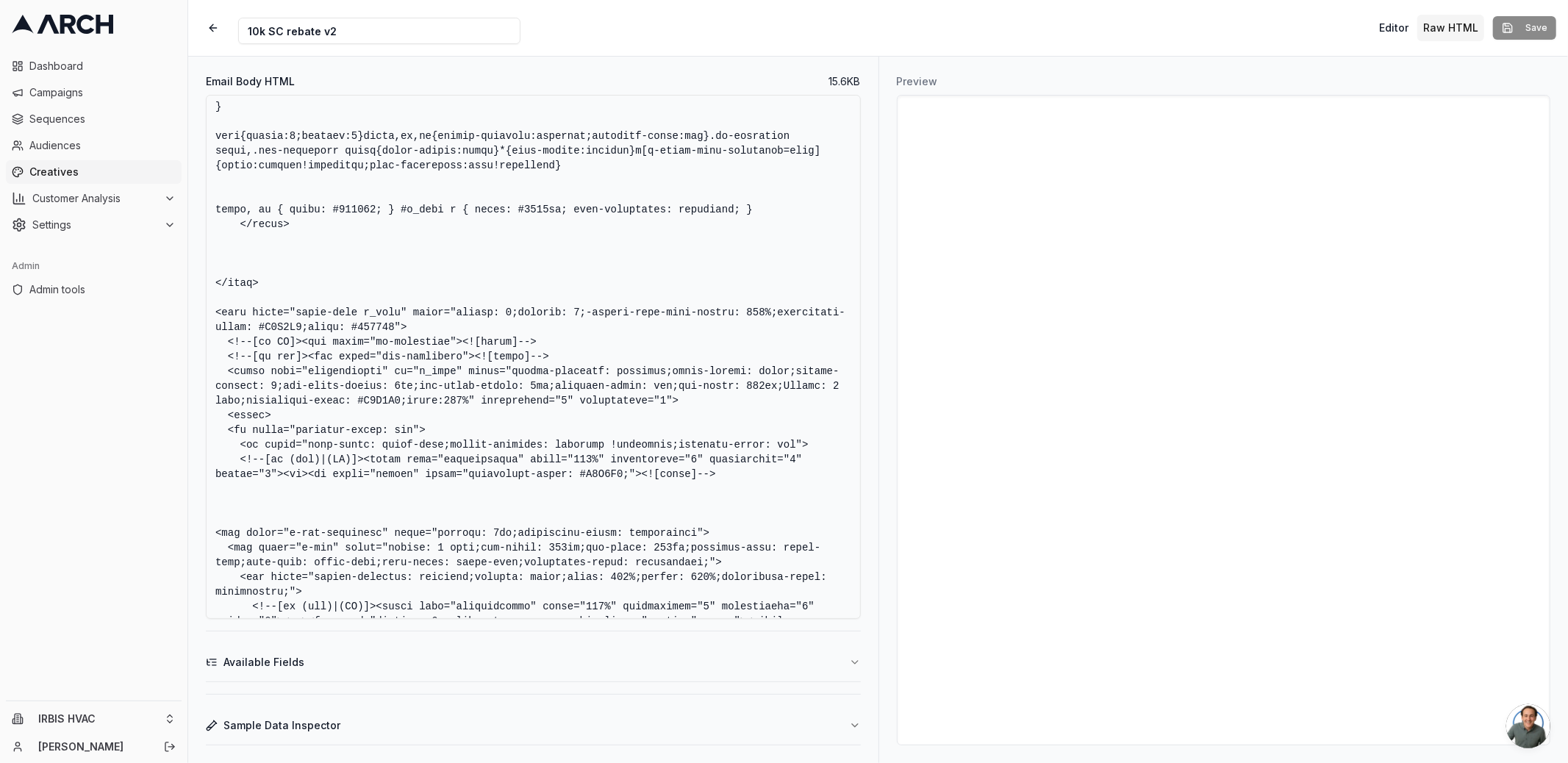
drag, startPoint x: 563, startPoint y: 209, endPoint x: 519, endPoint y: 210, distance: 44.0
click at [519, 210] on textarea "Email Body HTML" at bounding box center [533, 356] width 655 height 524
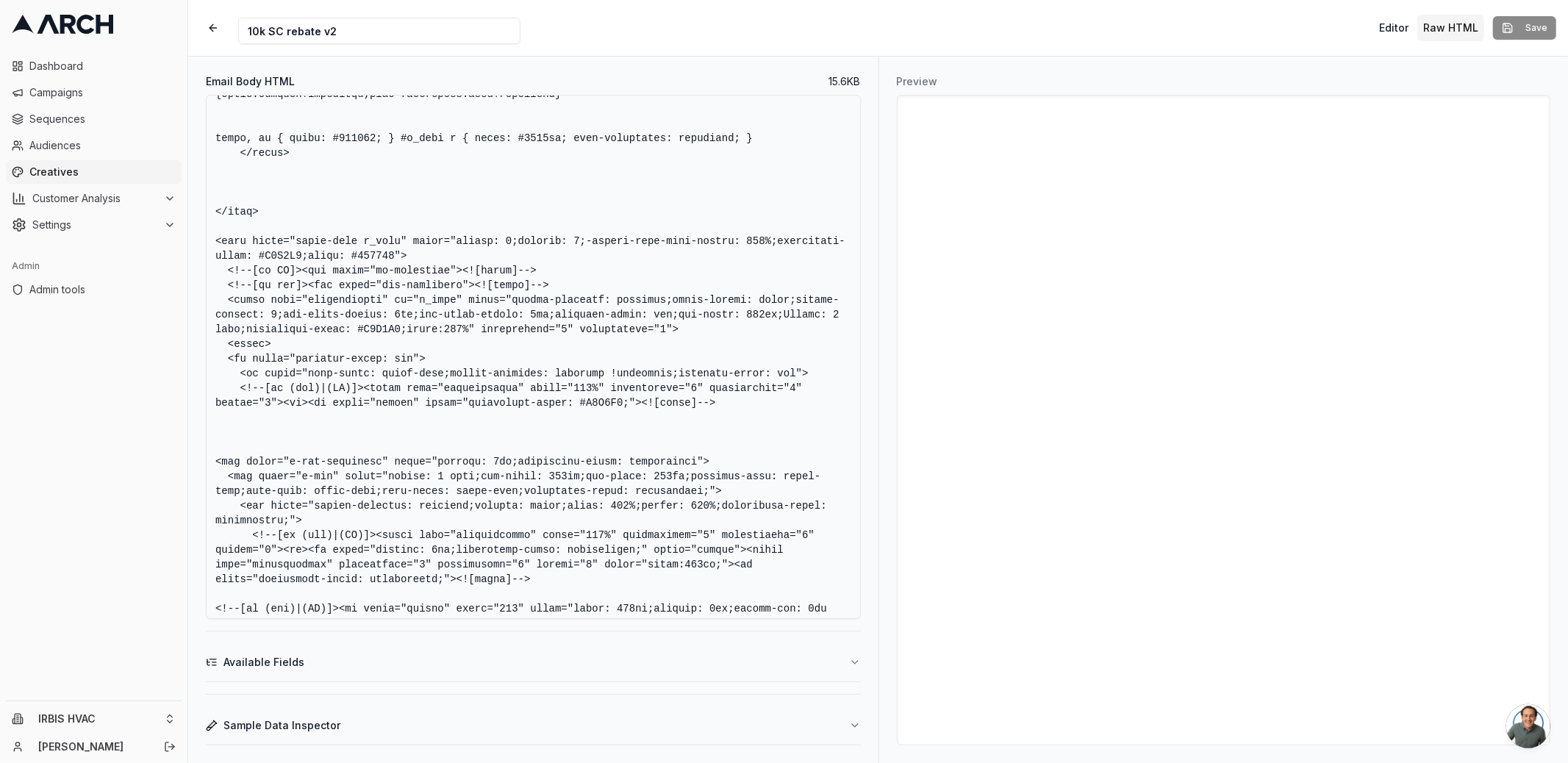
scroll to position [1104, 0]
drag, startPoint x: 358, startPoint y: 328, endPoint x: 400, endPoint y: 328, distance: 42.0
click at [400, 328] on textarea "Email Body HTML" at bounding box center [533, 356] width 655 height 524
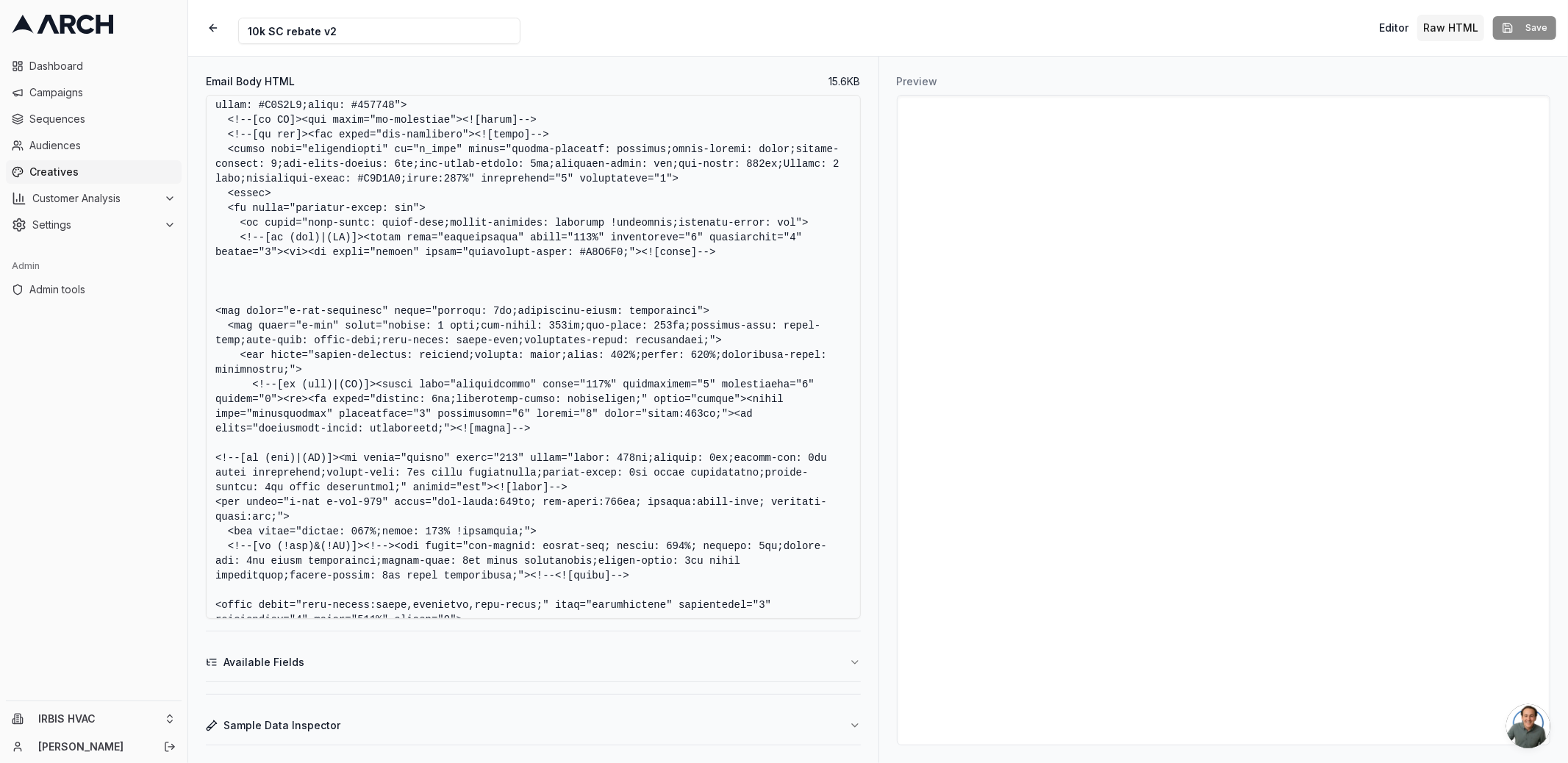
scroll to position [1254, 0]
drag, startPoint x: 582, startPoint y: 249, endPoint x: 622, endPoint y: 251, distance: 40.0
click at [622, 251] on textarea "Email Body HTML" at bounding box center [533, 356] width 655 height 524
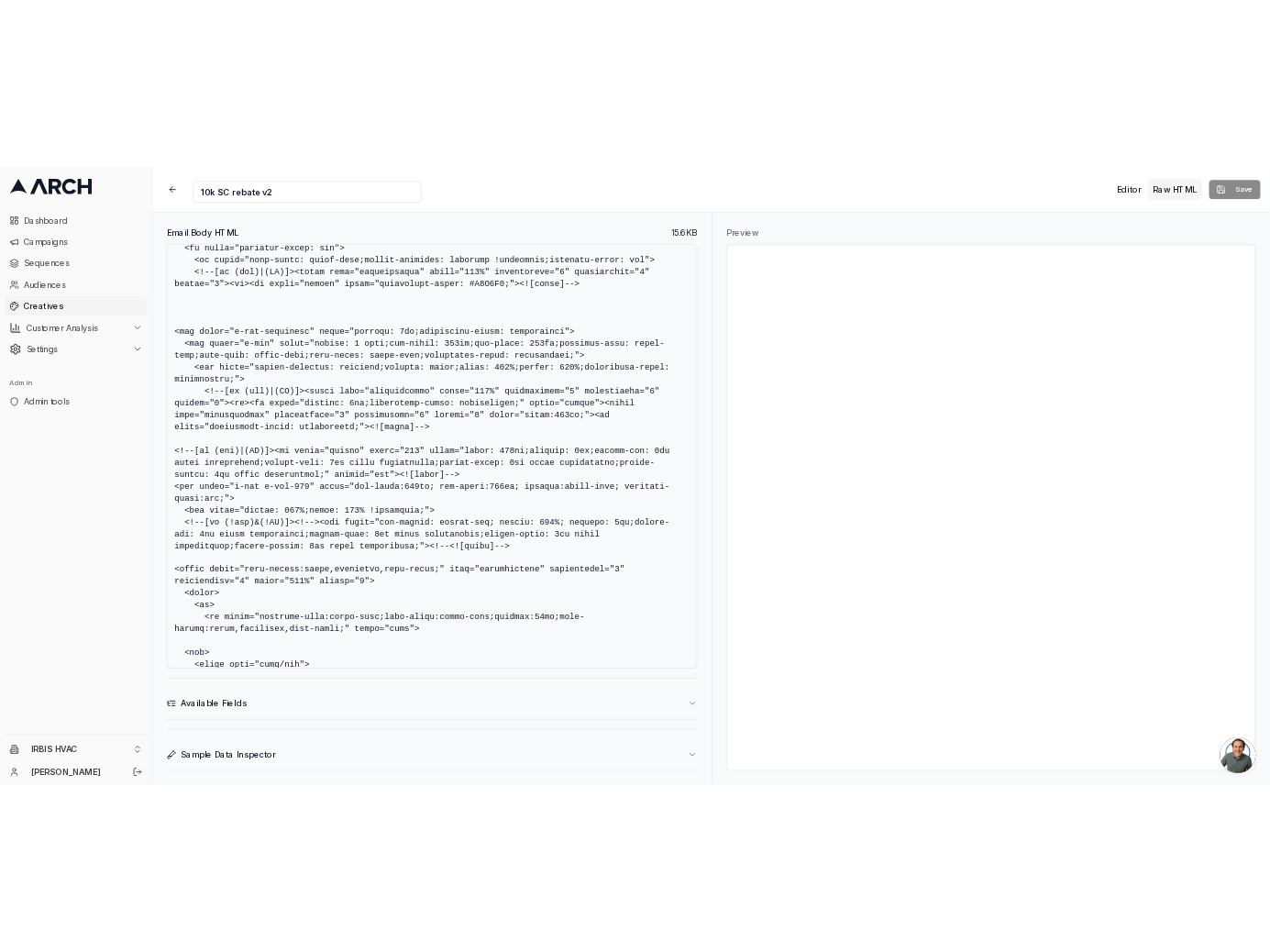
scroll to position [1706, 0]
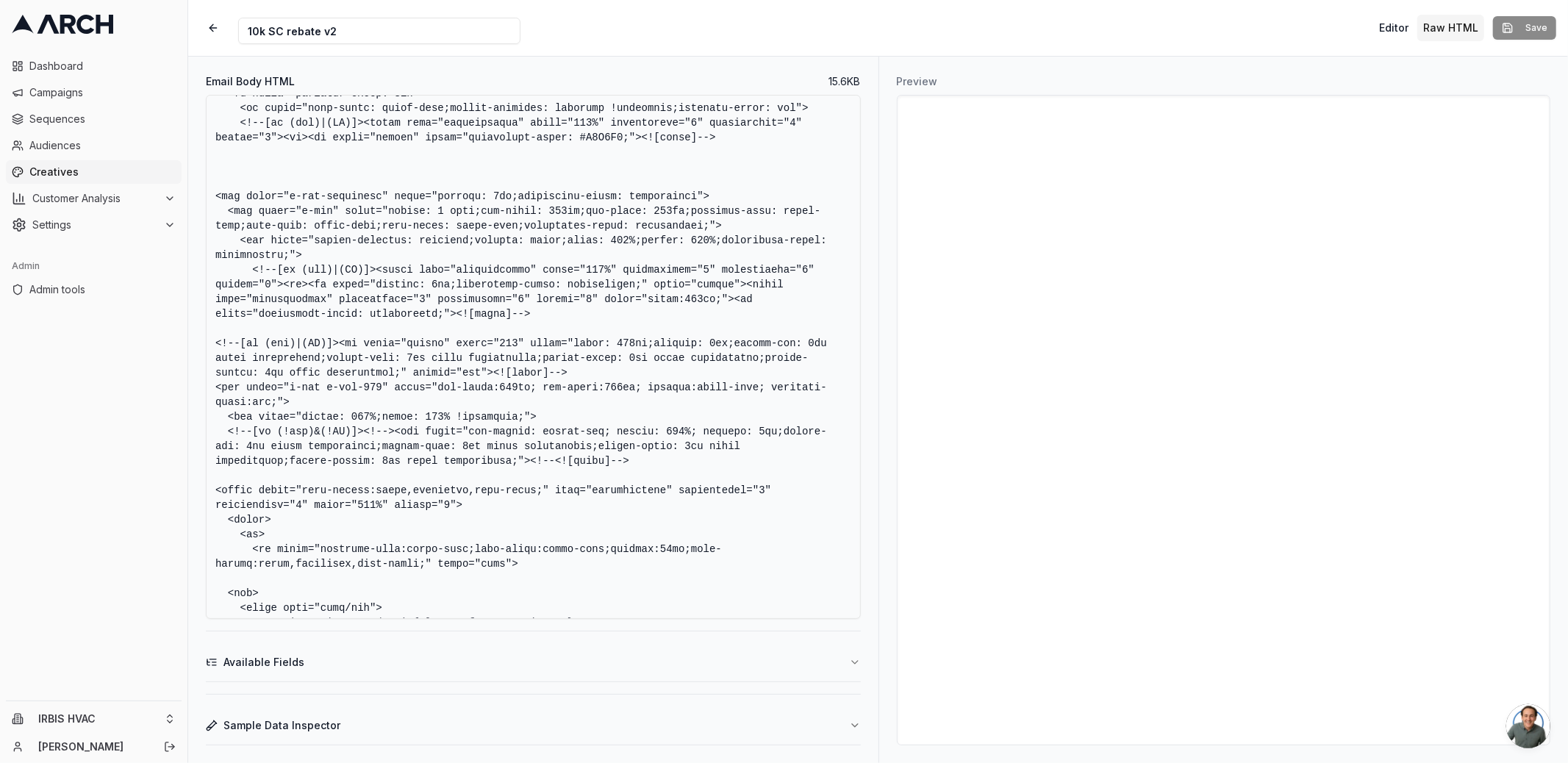
click at [692, 285] on textarea "Email Body HTML" at bounding box center [533, 356] width 655 height 524
click at [756, 330] on textarea "Email Body HTML" at bounding box center [533, 356] width 655 height 524
click at [403, 259] on textarea "Email Body HTML" at bounding box center [533, 356] width 655 height 524
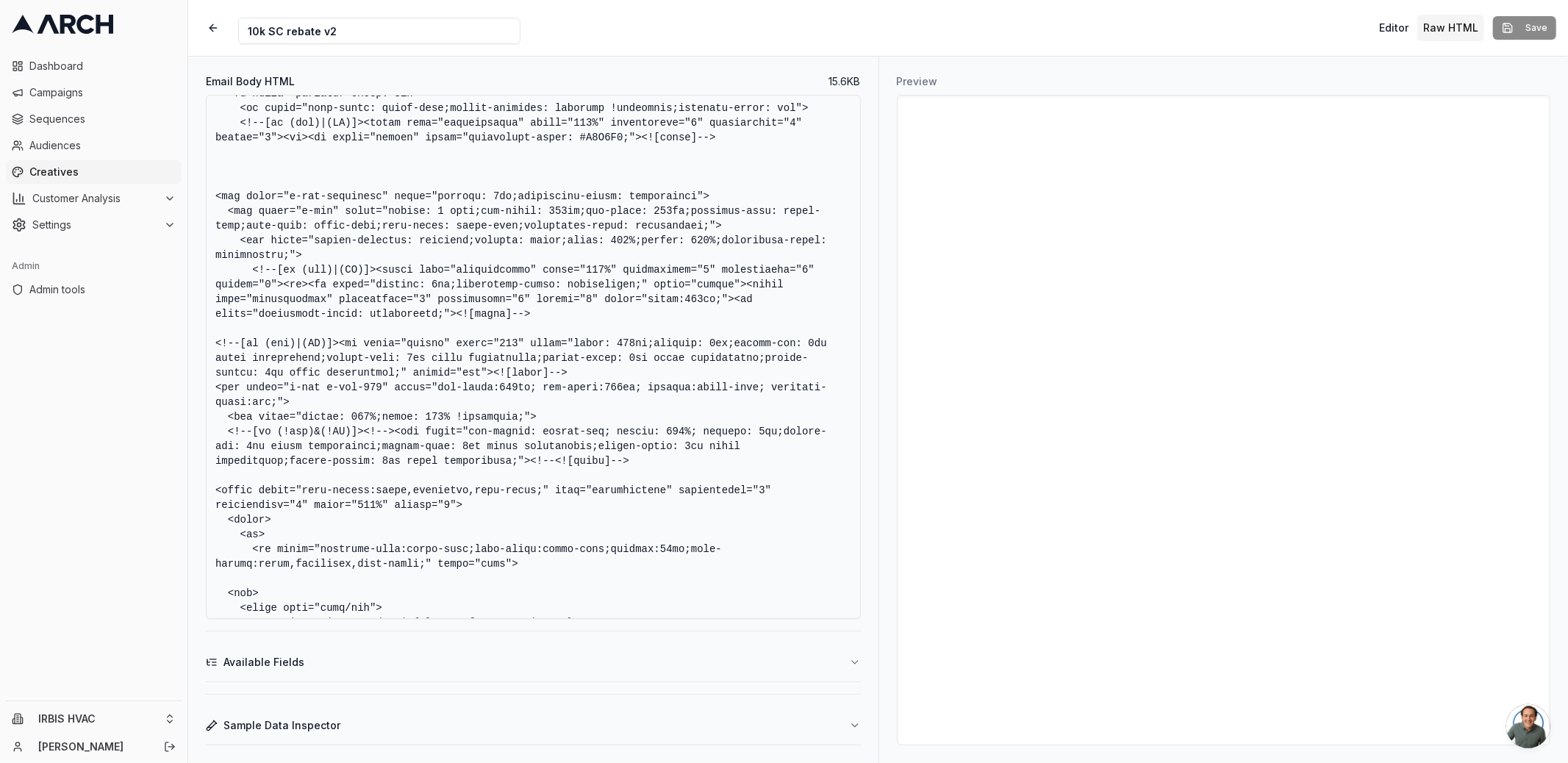
click at [376, 249] on textarea "Email Body HTML" at bounding box center [533, 356] width 655 height 524
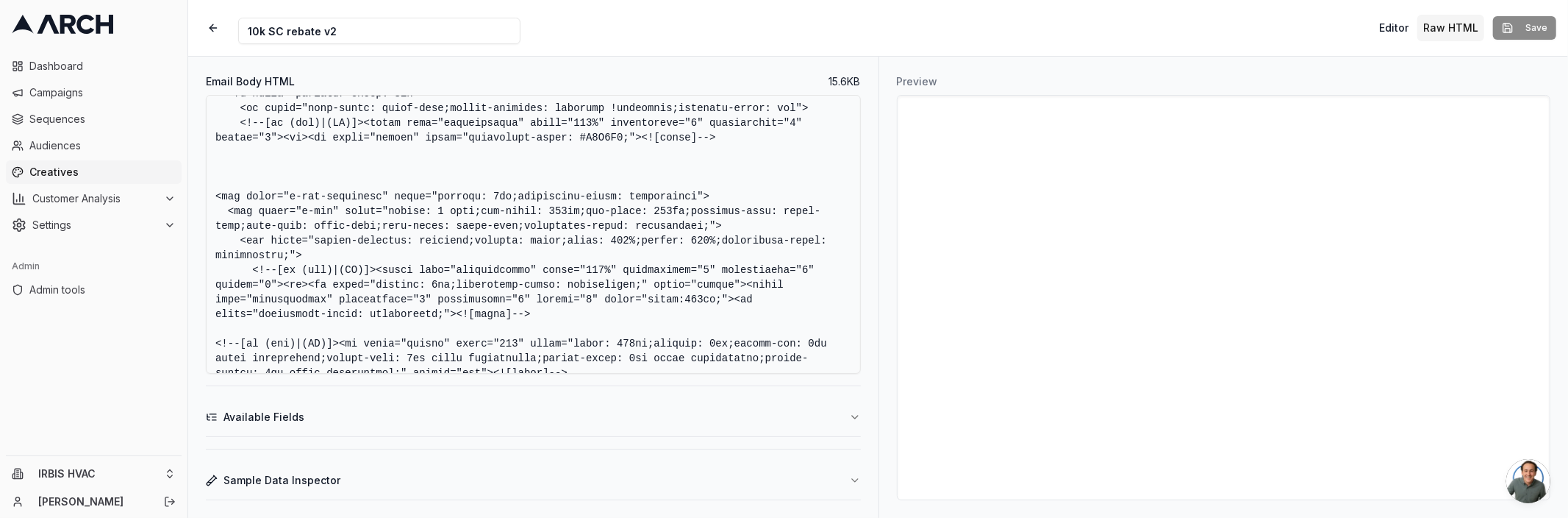
click at [642, 304] on textarea "Email Body HTML" at bounding box center [533, 234] width 655 height 279
click at [615, 369] on textarea "Email Body HTML" at bounding box center [533, 234] width 655 height 279
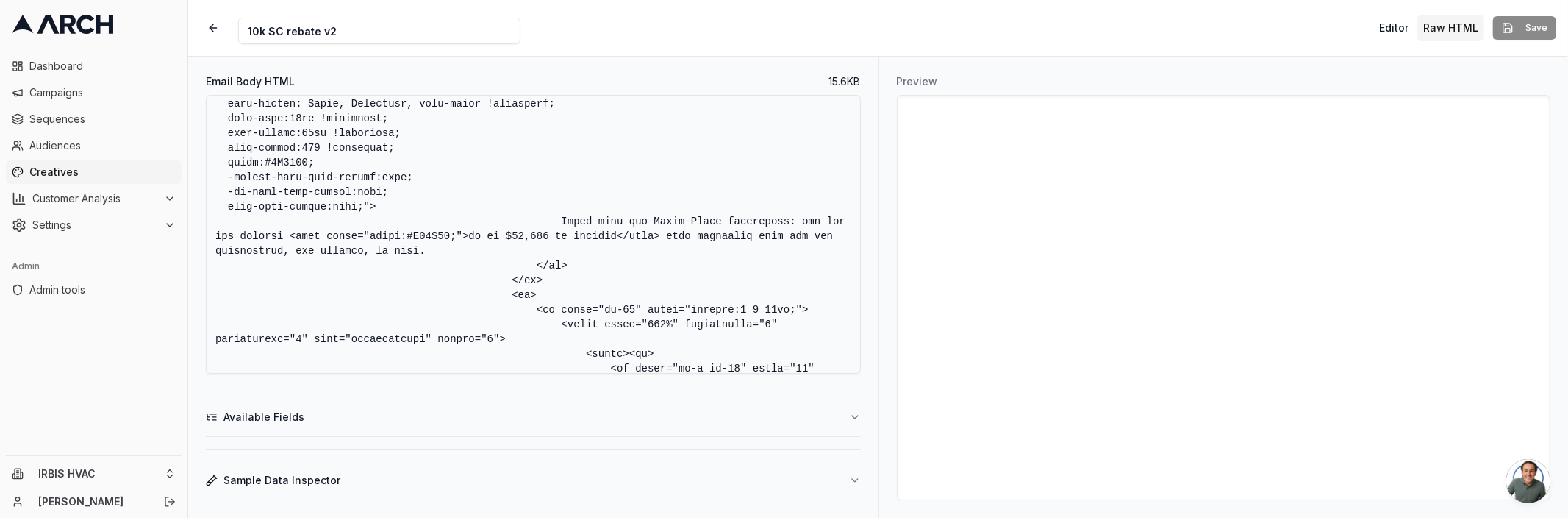
click at [701, 211] on textarea "Email Body HTML" at bounding box center [533, 234] width 655 height 279
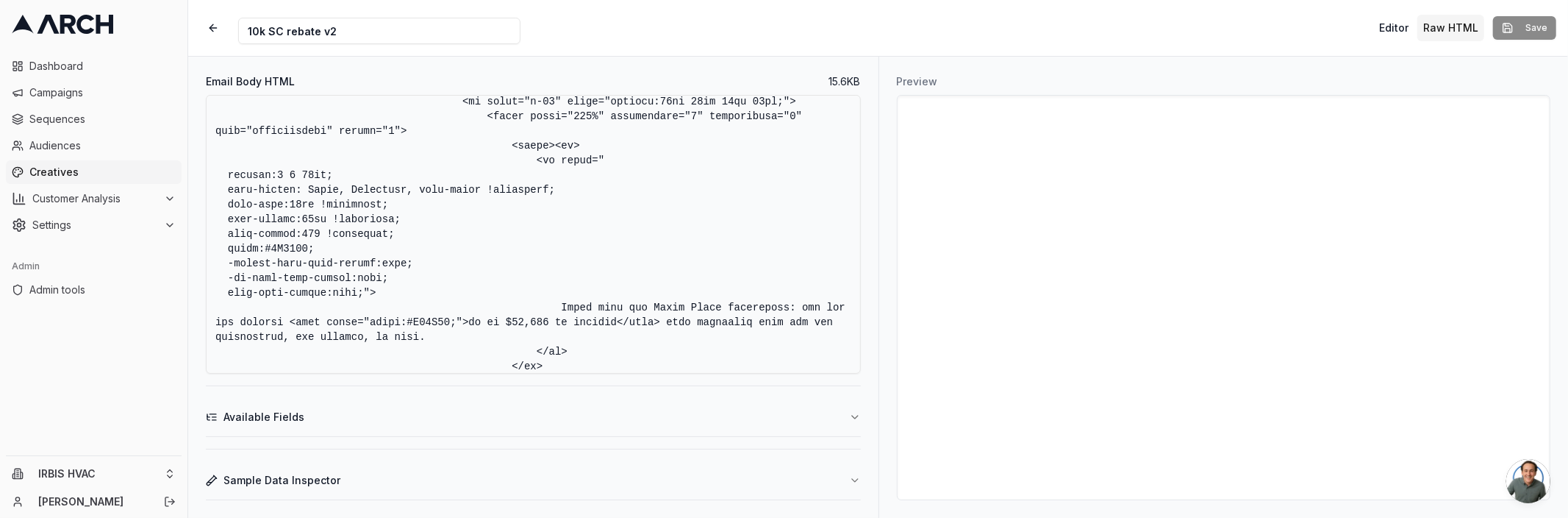
scroll to position [3004, 0]
click at [328, 256] on textarea "Email Body HTML" at bounding box center [533, 234] width 655 height 279
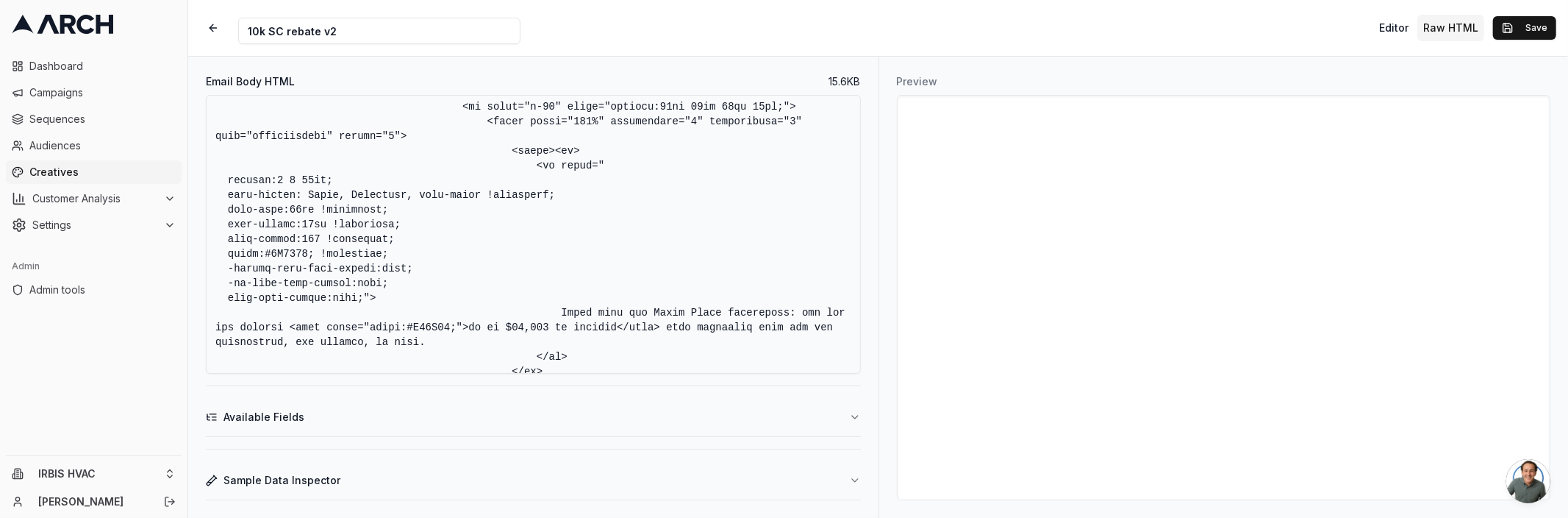
click at [313, 256] on textarea "Email Body HTML" at bounding box center [533, 234] width 655 height 279
click at [429, 262] on textarea "Email Body HTML" at bounding box center [533, 234] width 655 height 279
type textarea "<!DOCTYPE HTML PUBLIC "-//W3C//DTD XHTML 1.0 Transitional //EN" "[URL][DOMAIN_N…"
click at [1516, 30] on button "Save" at bounding box center [1524, 28] width 63 height 24
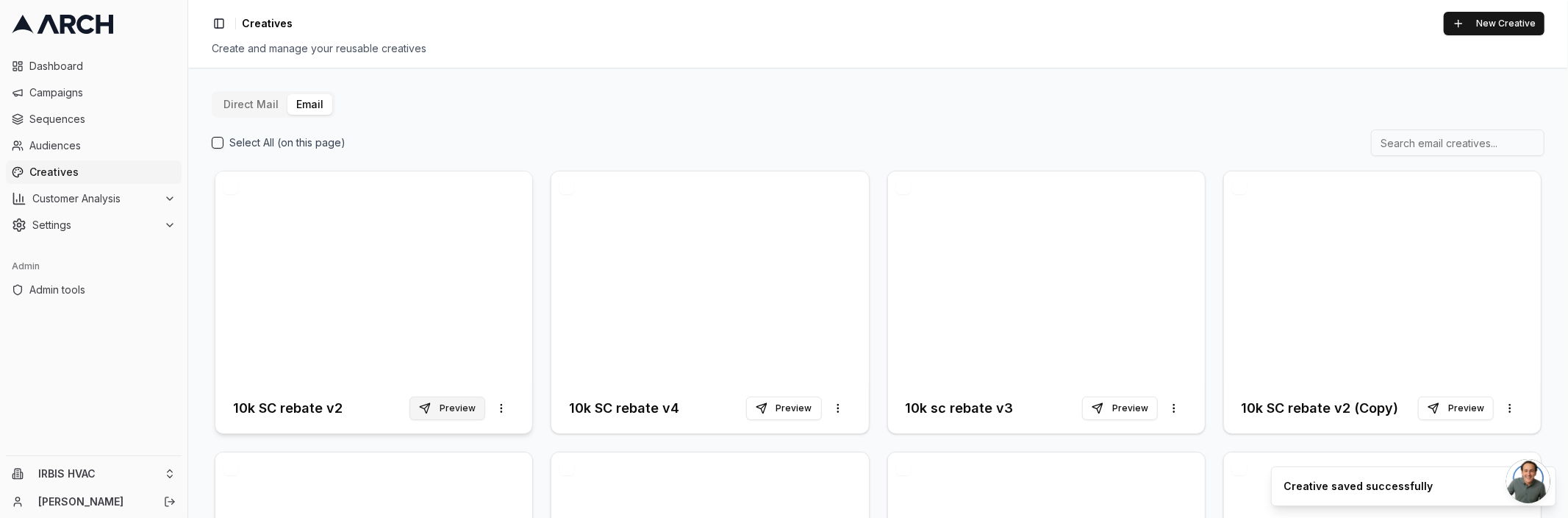
click at [452, 406] on button "Preview" at bounding box center [447, 408] width 75 height 24
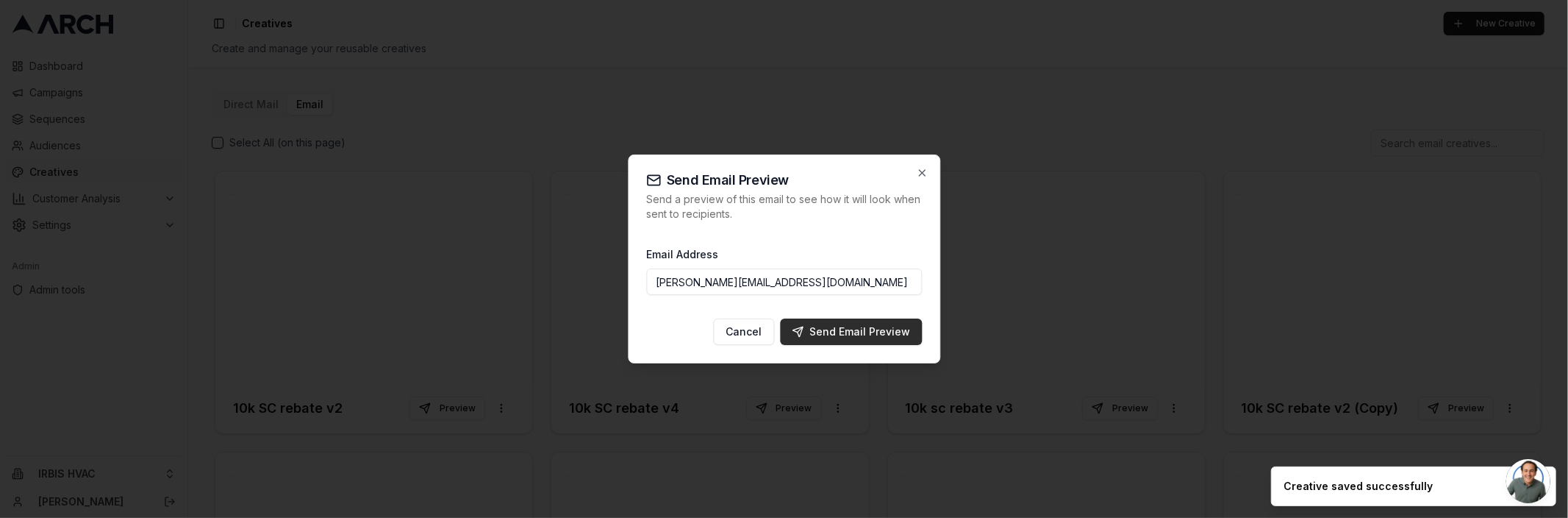
click at [829, 325] on div "Send Email Preview" at bounding box center [851, 331] width 119 height 15
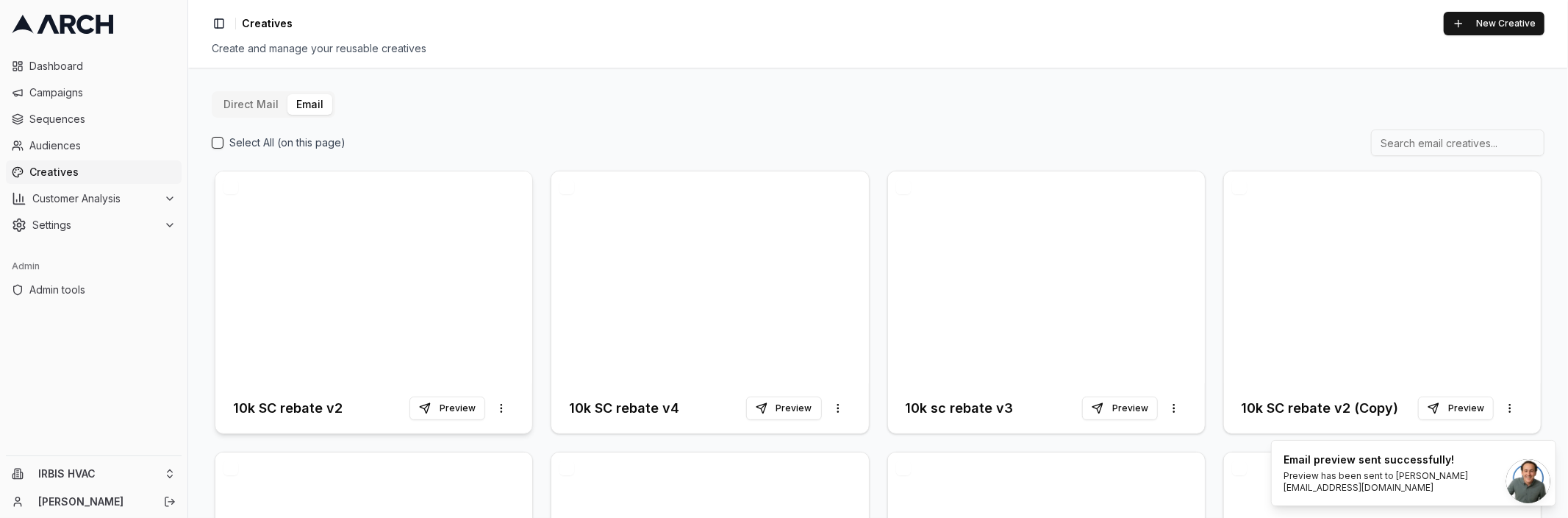
click at [385, 344] on div at bounding box center [374, 277] width 317 height 212
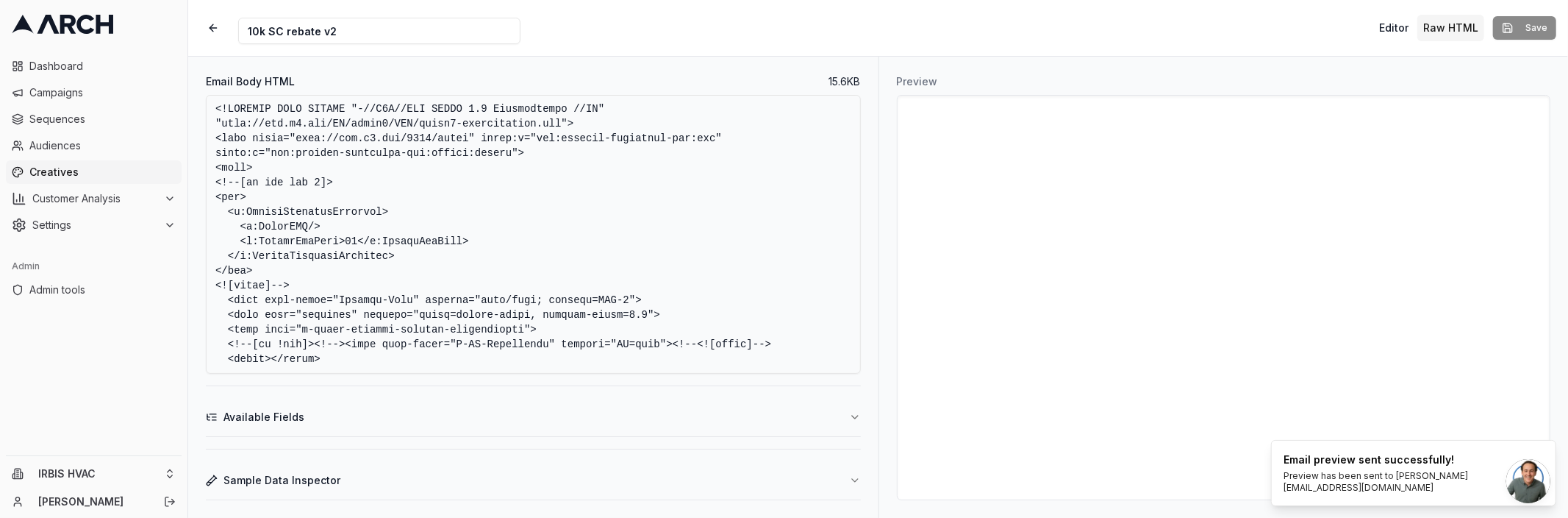
click at [581, 216] on textarea "Email Body HTML" at bounding box center [533, 234] width 655 height 279
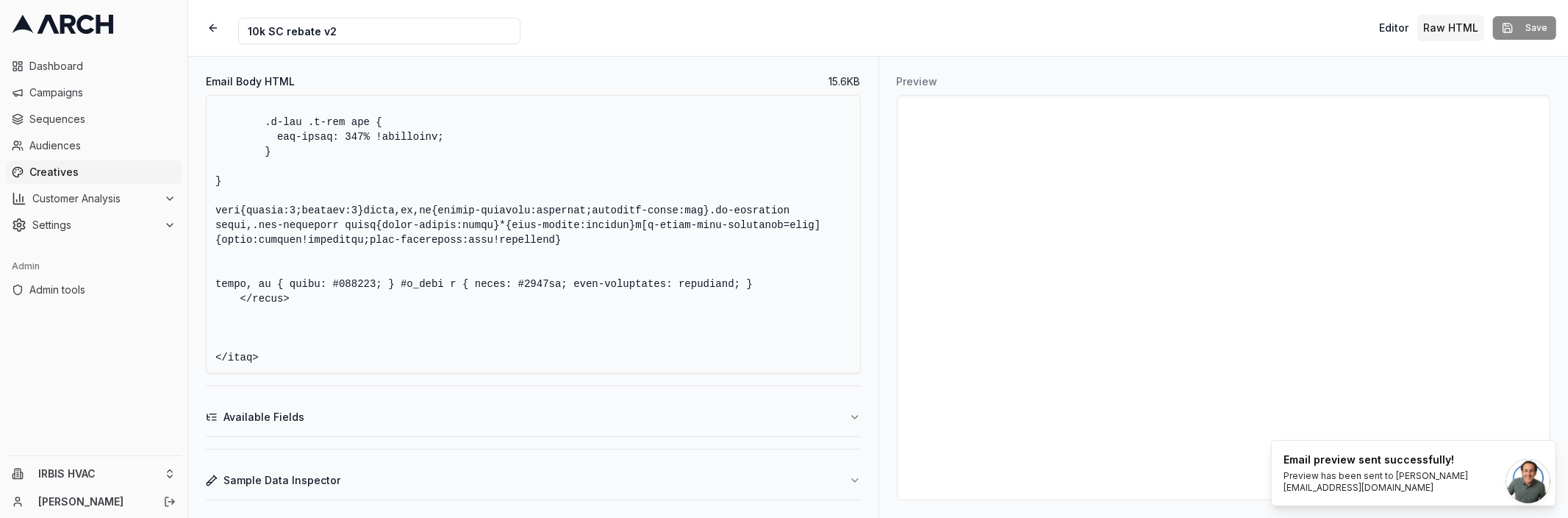
scroll to position [959, 0]
drag, startPoint x: 397, startPoint y: 283, endPoint x: 263, endPoint y: 280, distance: 134.0
click at [263, 280] on textarea "Email Body HTML" at bounding box center [533, 234] width 655 height 279
drag, startPoint x: 293, startPoint y: 298, endPoint x: 206, endPoint y: 213, distance: 121.6
click at [206, 213] on textarea "Email Body HTML" at bounding box center [533, 234] width 655 height 279
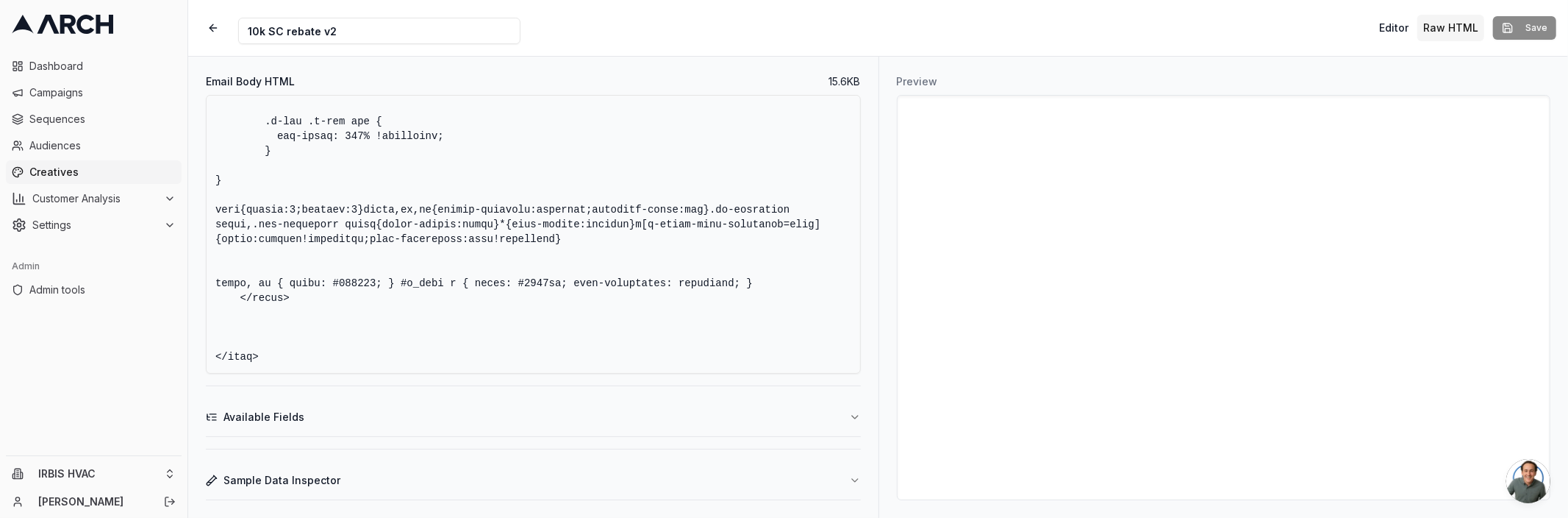
click at [295, 282] on textarea "Email Body HTML" at bounding box center [533, 234] width 655 height 279
drag, startPoint x: 289, startPoint y: 281, endPoint x: 387, endPoint y: 278, distance: 98.0
click at [387, 278] on textarea "Email Body HTML" at bounding box center [533, 234] width 655 height 279
type textarea "<!DOCTYPE HTML PUBLIC "-//W3C//DTD XHTML 1.0 Transitional //EN" "[URL][DOMAIN_N…"
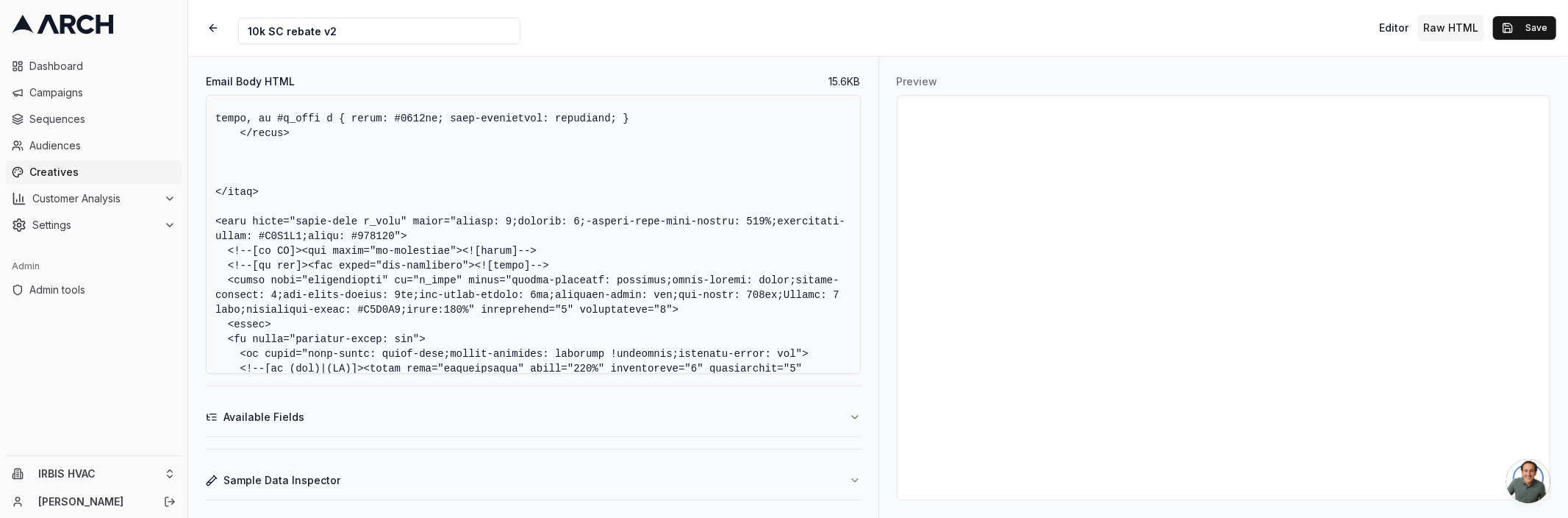
scroll to position [2433, 0]
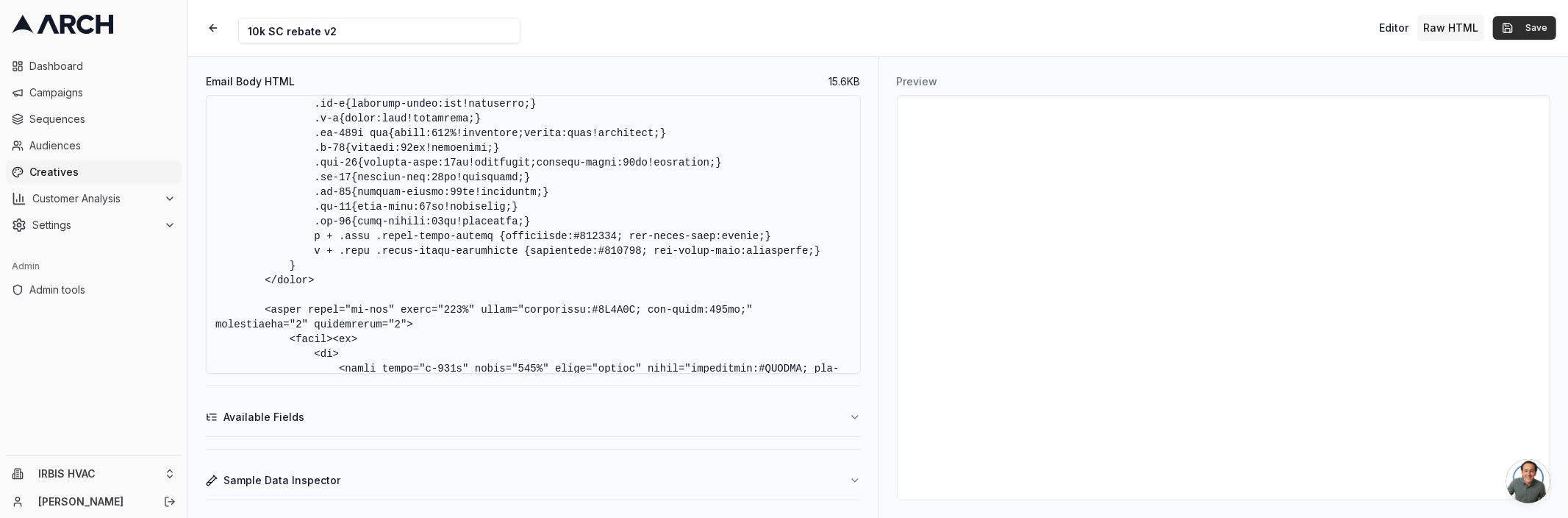
click at [1509, 24] on button "Save" at bounding box center [1524, 28] width 63 height 24
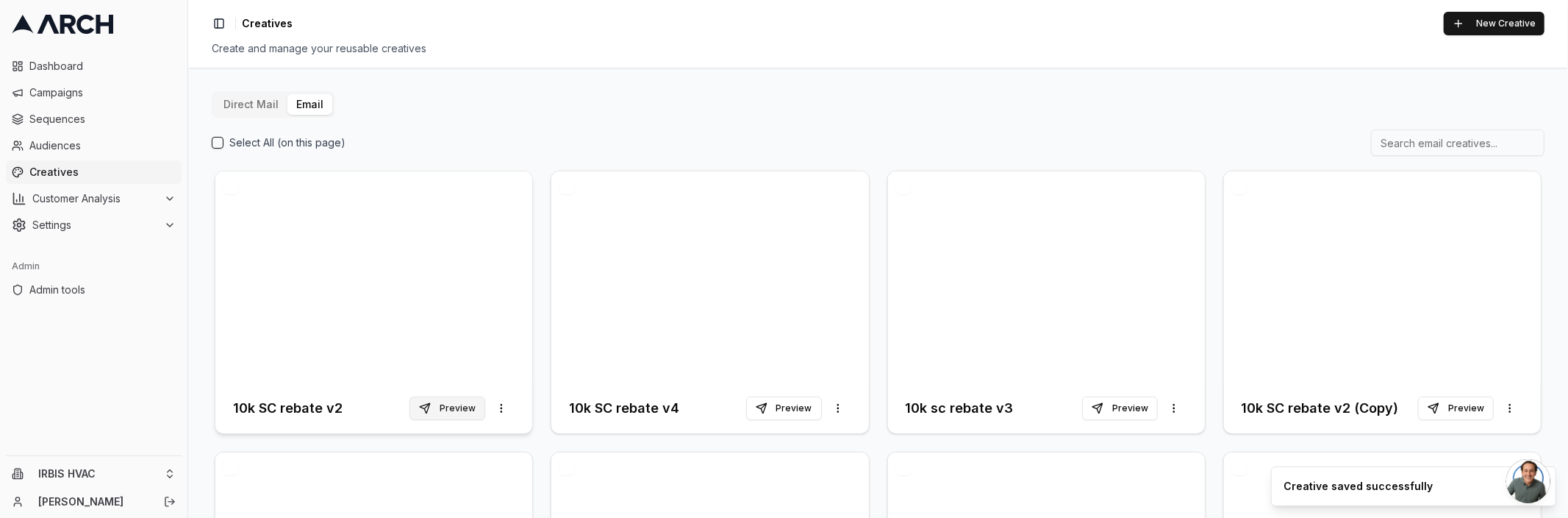
click at [437, 411] on button "Preview" at bounding box center [447, 408] width 75 height 24
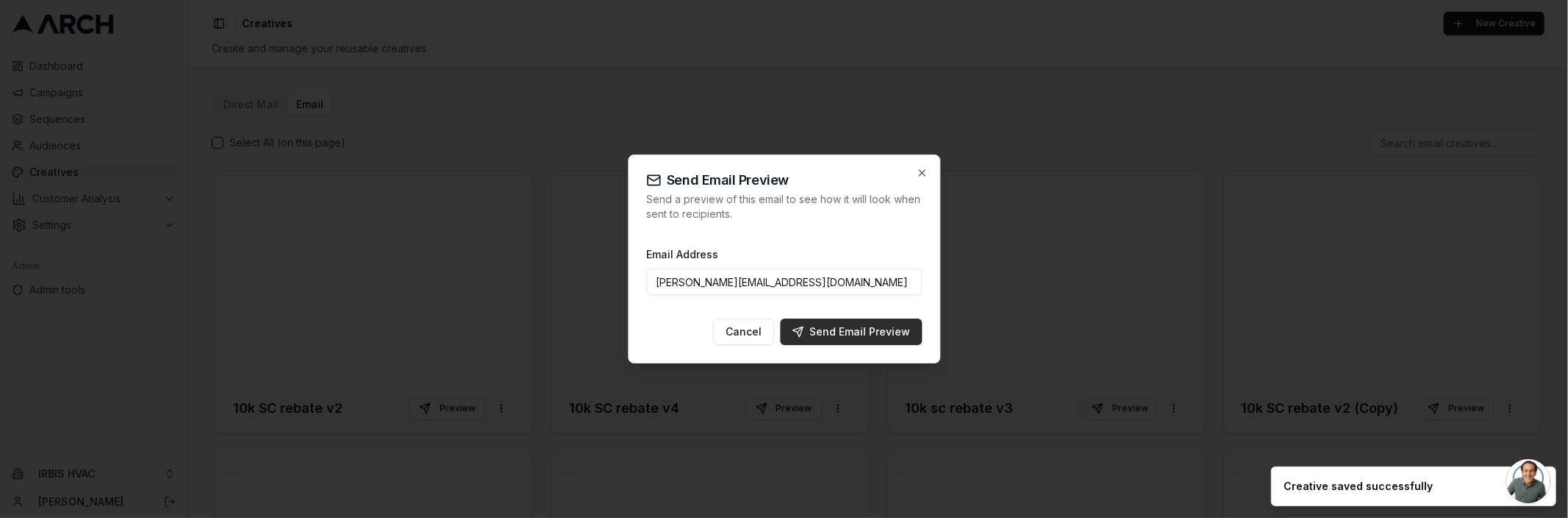
click at [857, 338] on div "Send Email Preview" at bounding box center [851, 331] width 119 height 15
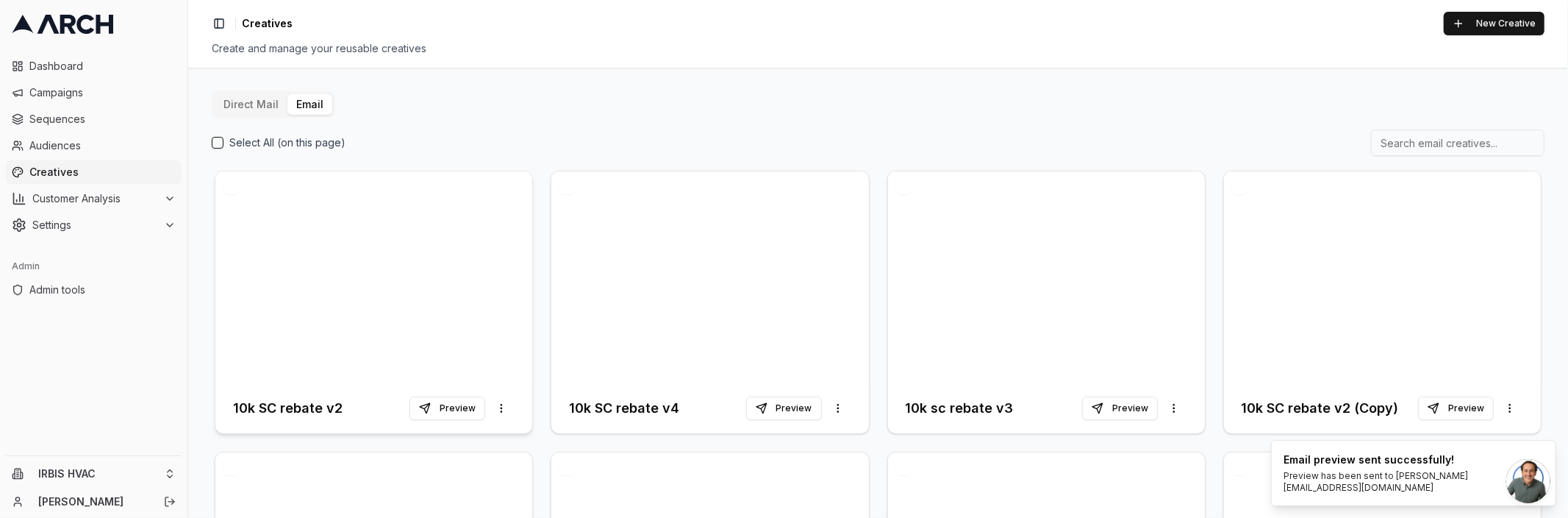
click at [420, 314] on div at bounding box center [374, 277] width 317 height 212
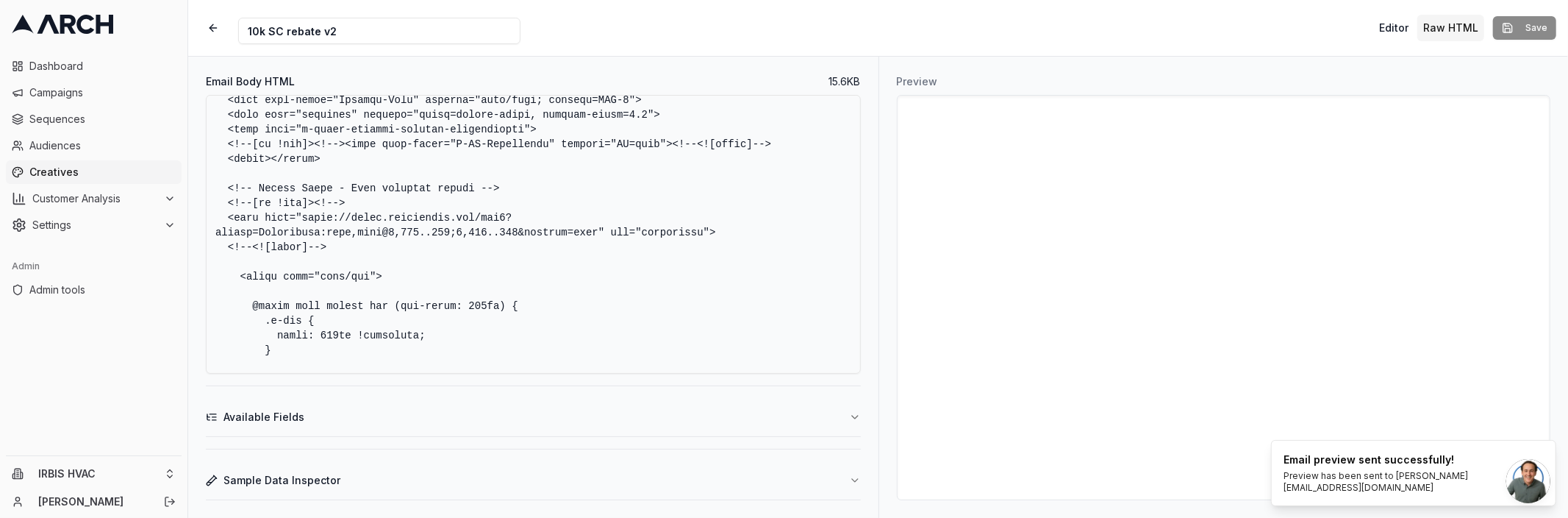
scroll to position [210, 0]
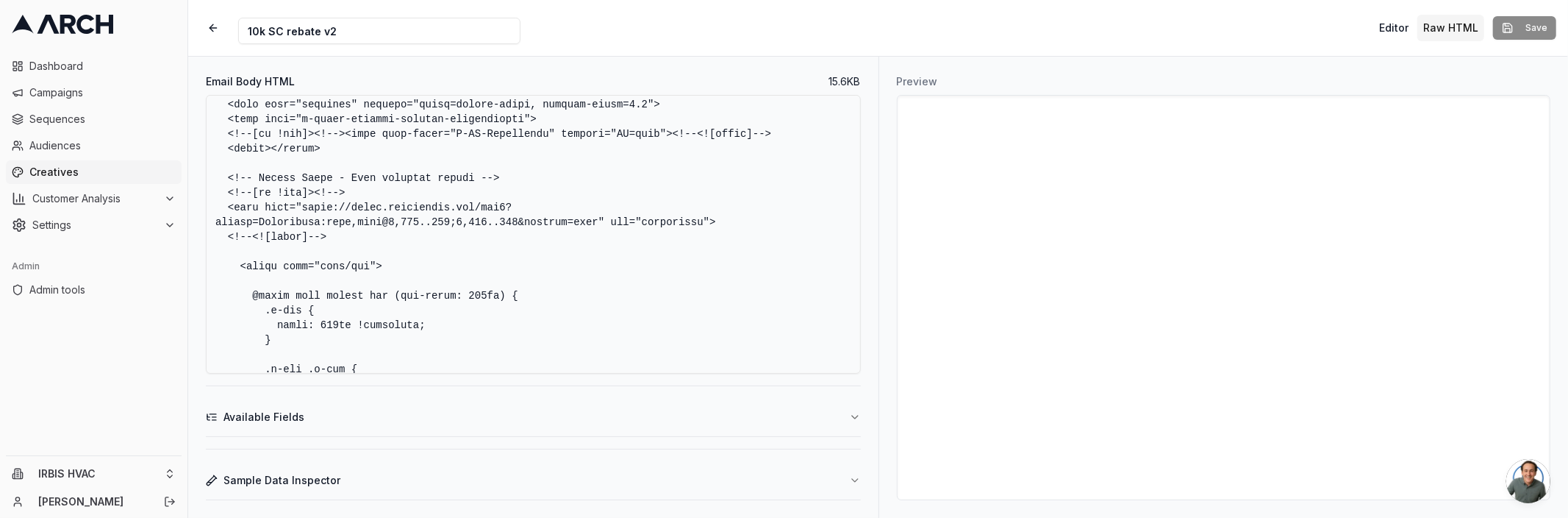
click at [770, 218] on textarea "Email Body HTML" at bounding box center [533, 234] width 655 height 279
click at [626, 295] on textarea "Email Body HTML" at bounding box center [533, 234] width 655 height 279
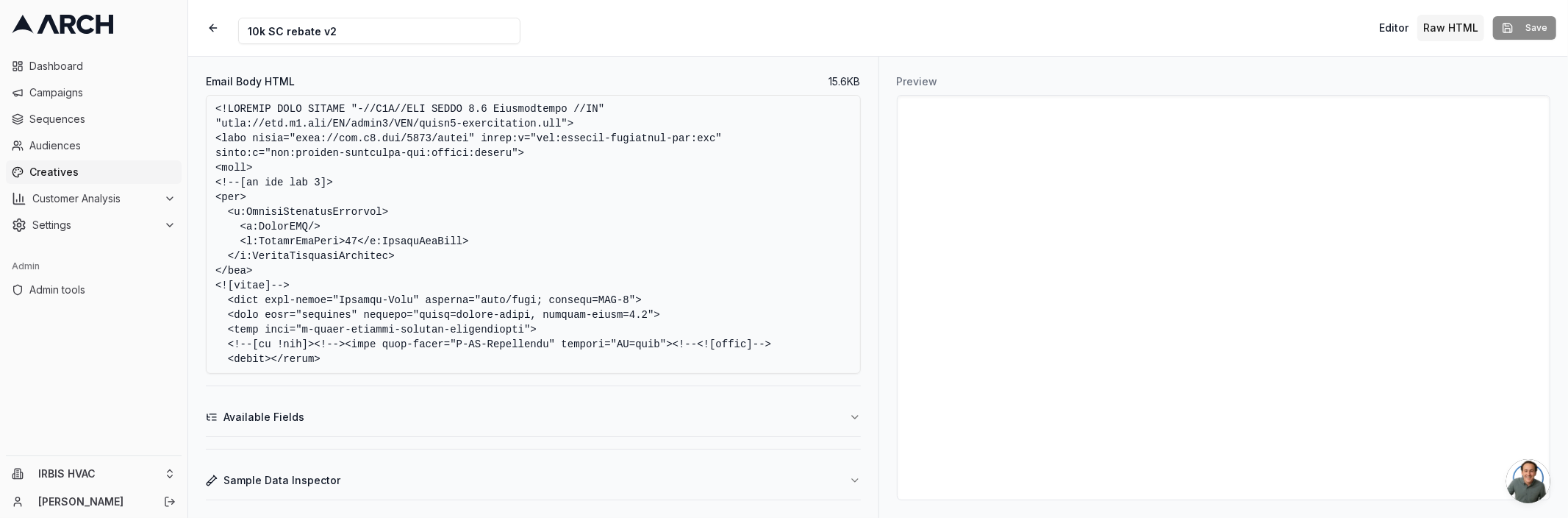
click at [879, 187] on div "Preview" at bounding box center [1224, 287] width 690 height 461
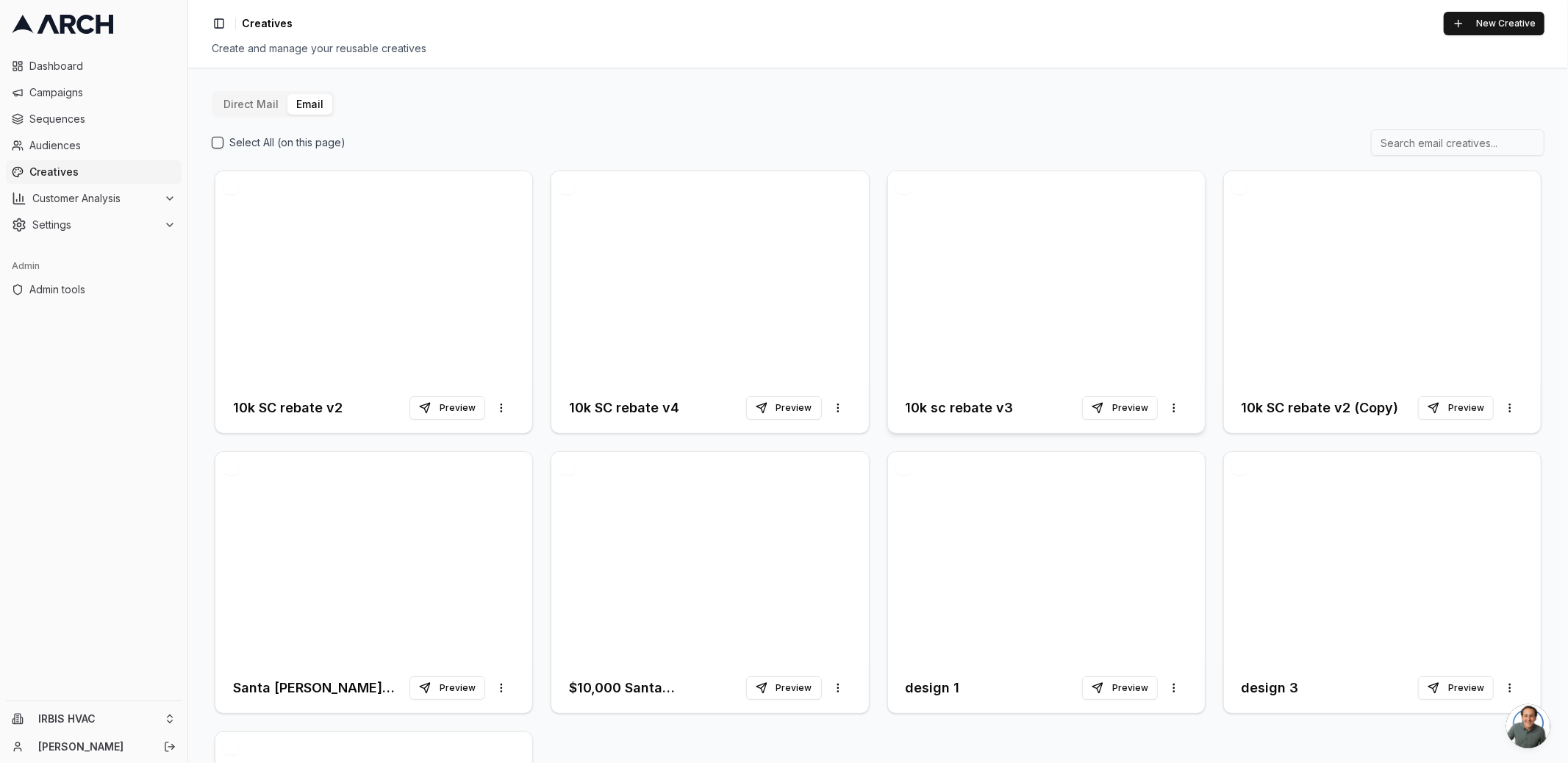
click at [1035, 269] on div at bounding box center [1046, 276] width 317 height 212
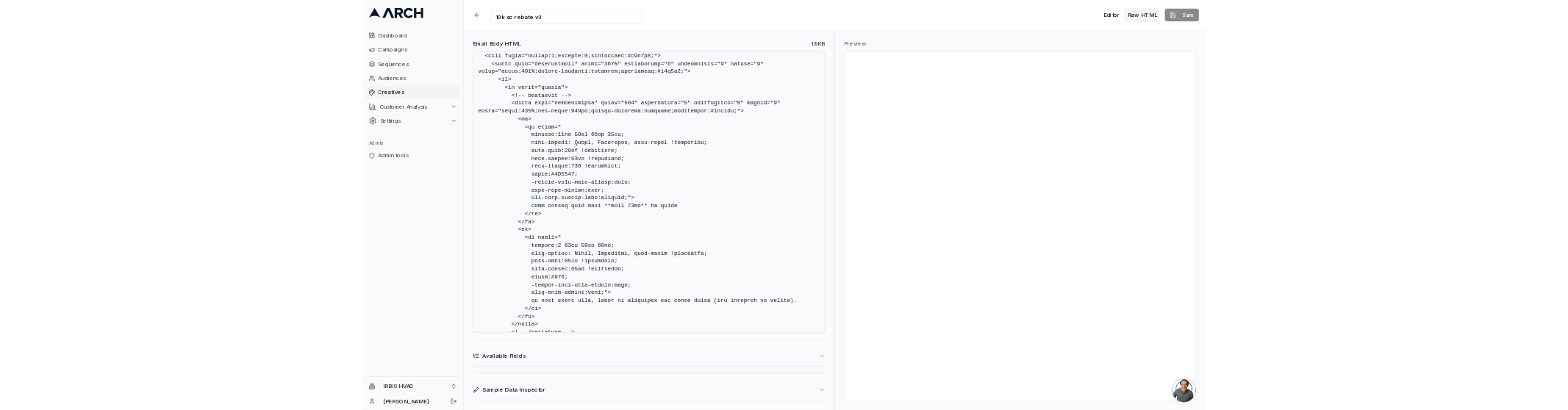
scroll to position [207, 0]
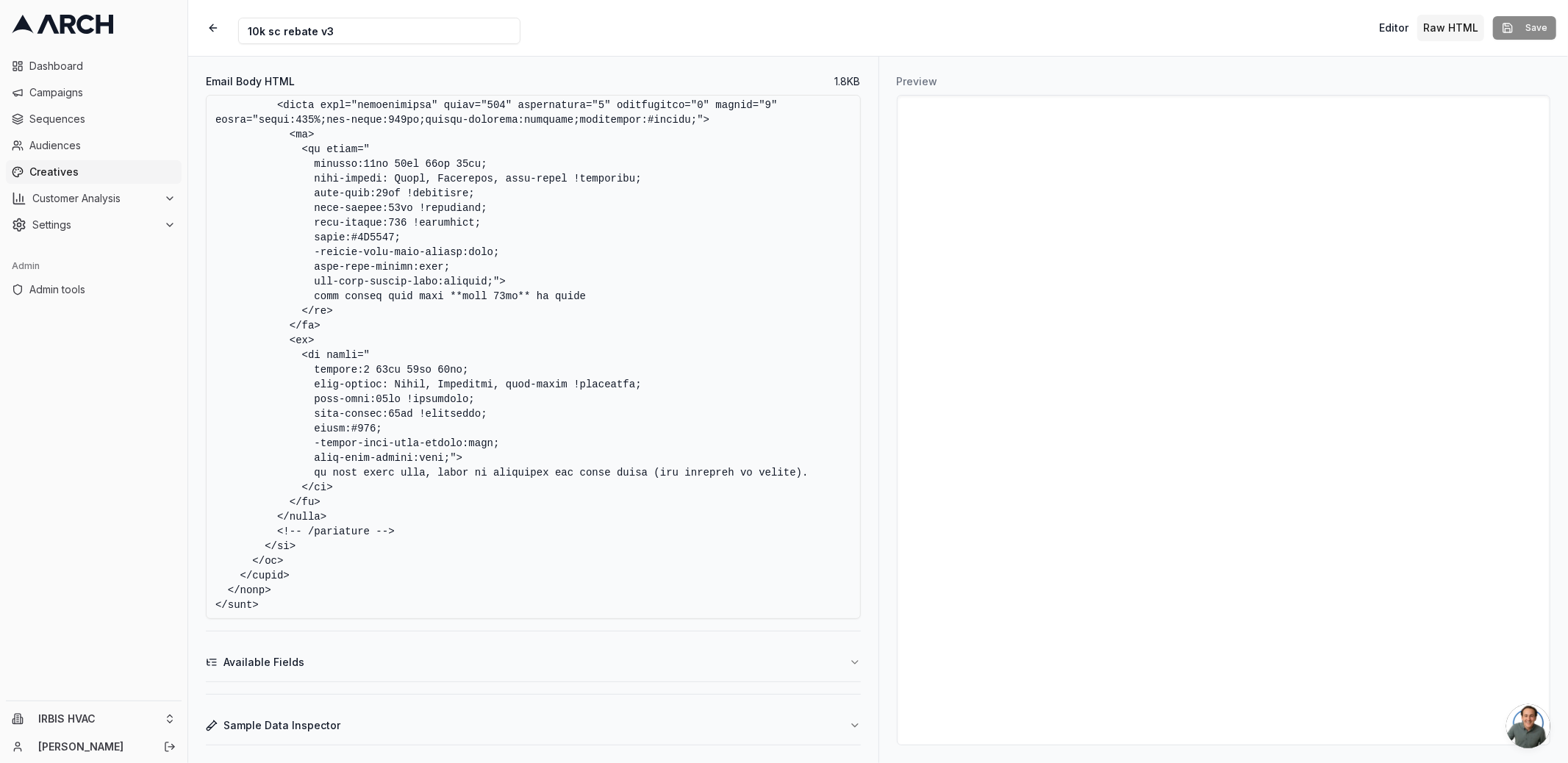
drag, startPoint x: 725, startPoint y: 276, endPoint x: 719, endPoint y: 264, distance: 13.4
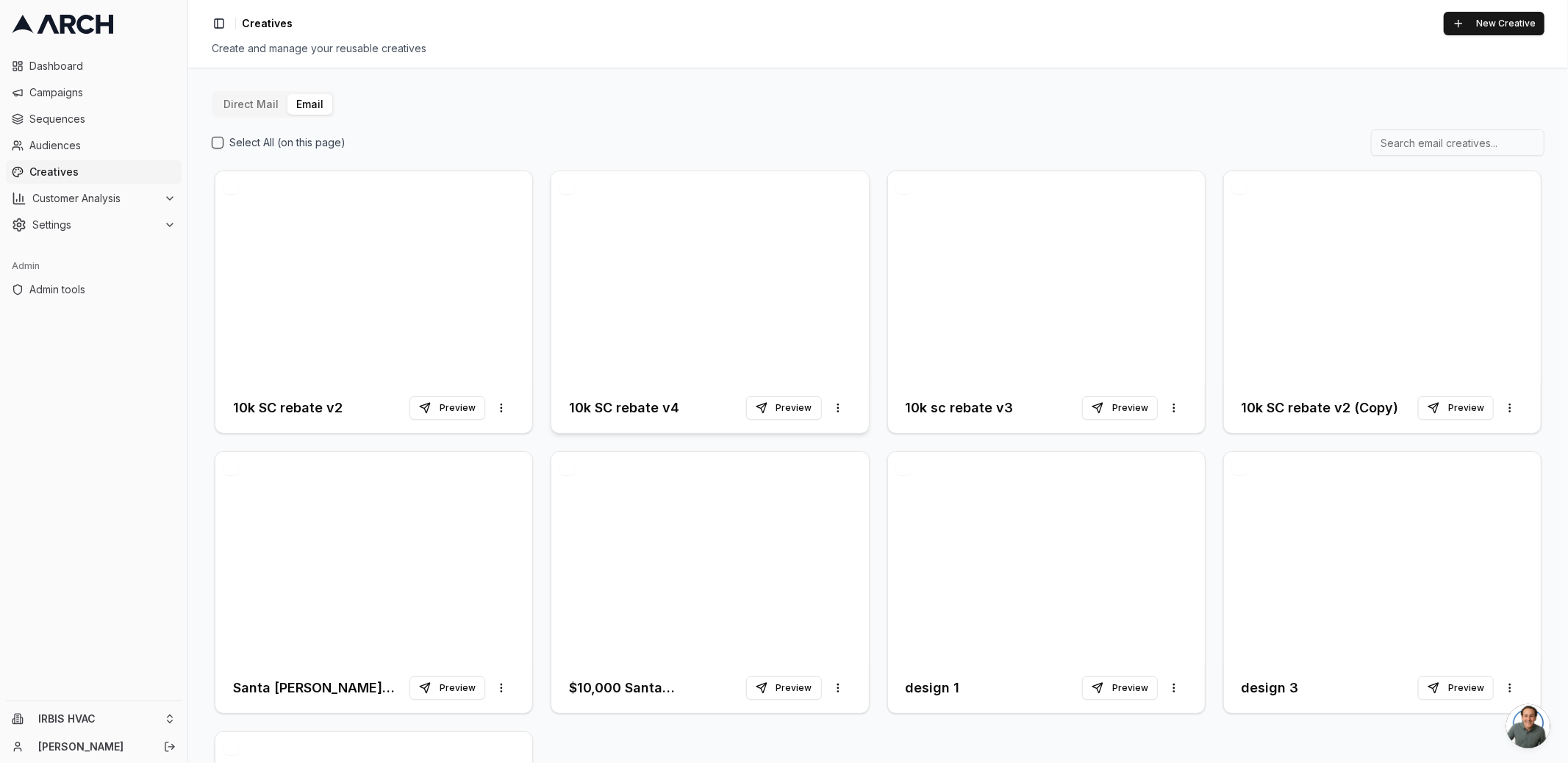
click at [660, 291] on div at bounding box center [709, 276] width 317 height 212
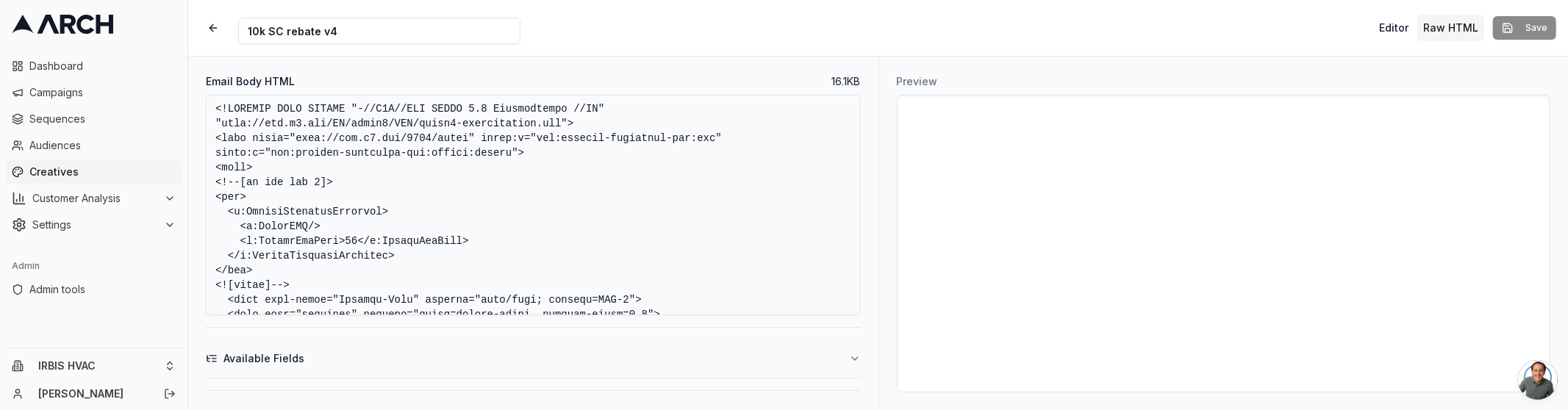
click at [591, 235] on textarea "Email Body HTML" at bounding box center [533, 205] width 655 height 220
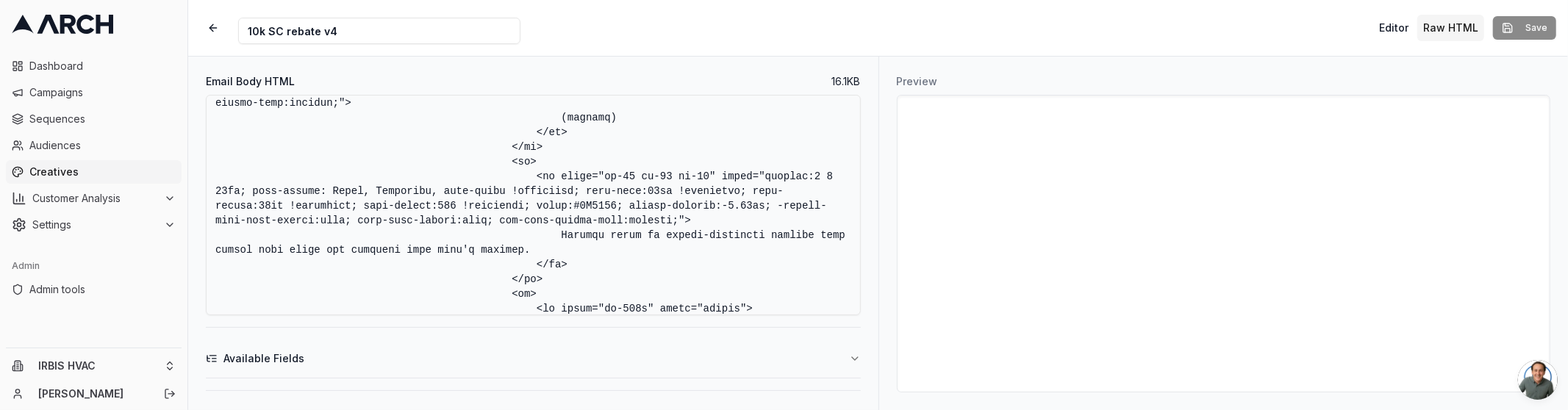
scroll to position [2795, 0]
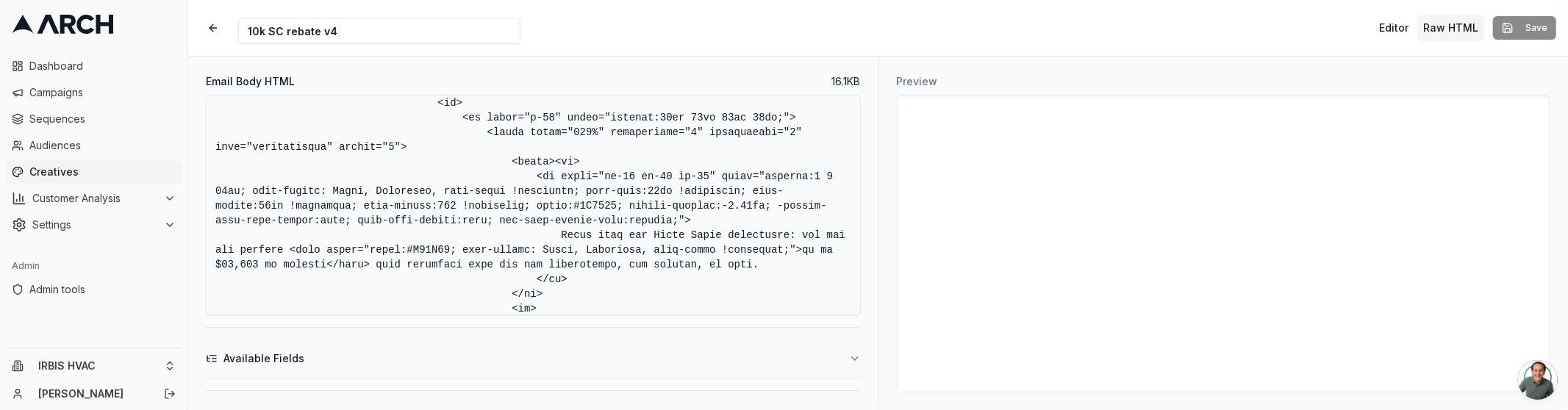
click at [621, 205] on textarea "Email Body HTML" at bounding box center [533, 205] width 655 height 220
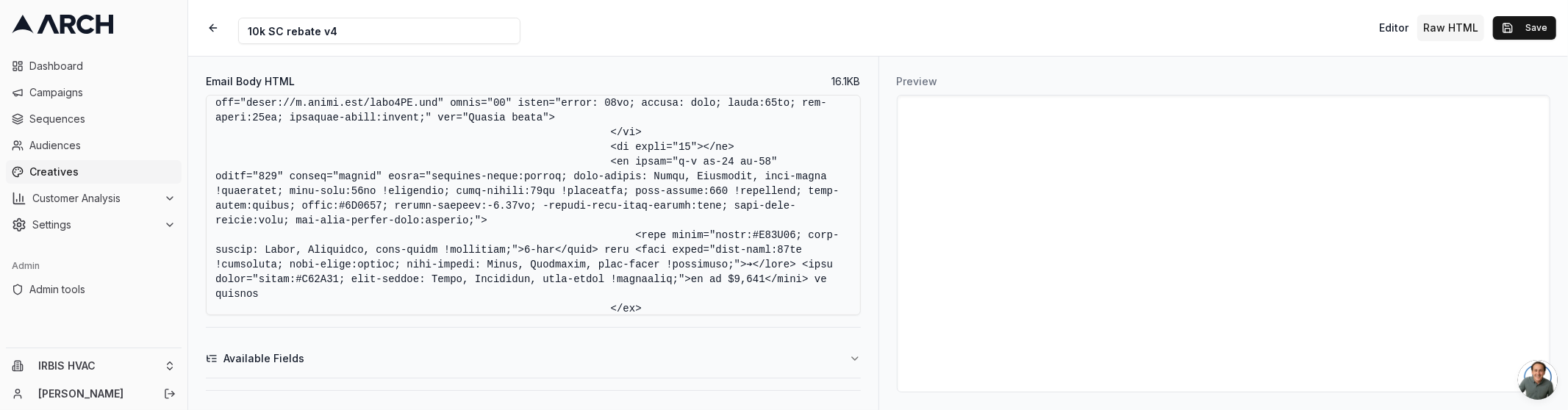
click at [384, 210] on textarea "Email Body HTML" at bounding box center [533, 205] width 655 height 220
click at [381, 206] on textarea "Email Body HTML" at bounding box center [533, 205] width 655 height 220
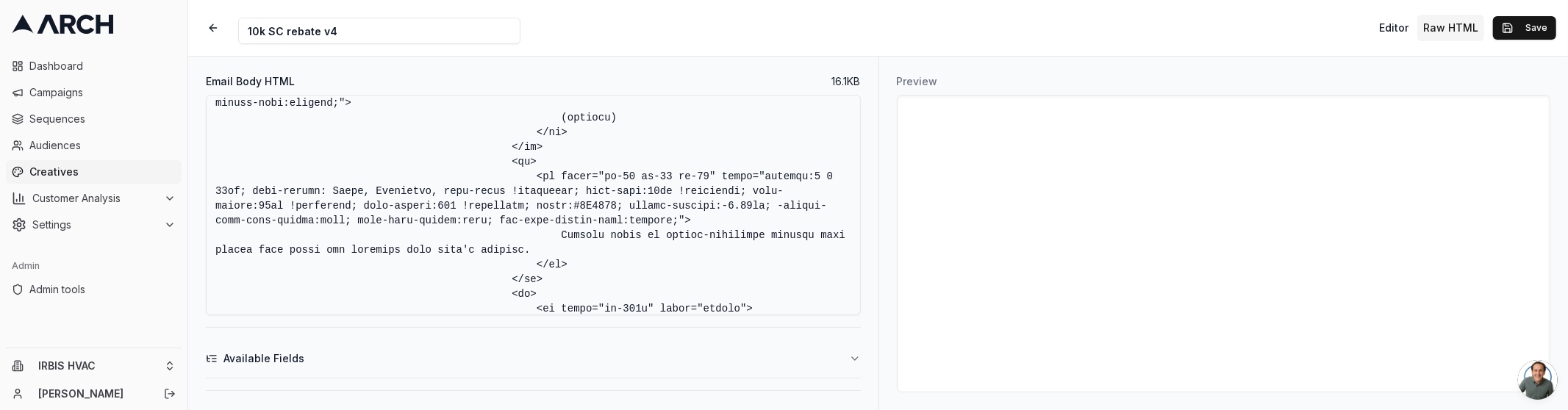
click at [618, 208] on textarea "Email Body HTML" at bounding box center [533, 205] width 655 height 220
type textarea "<!DOCTYPE HTML PUBLIC "-//W3C//DTD XHTML 1.0 Transitional //EN" "[URL][DOMAIN_N…"
click at [714, 182] on textarea "Email Body HTML" at bounding box center [533, 205] width 655 height 220
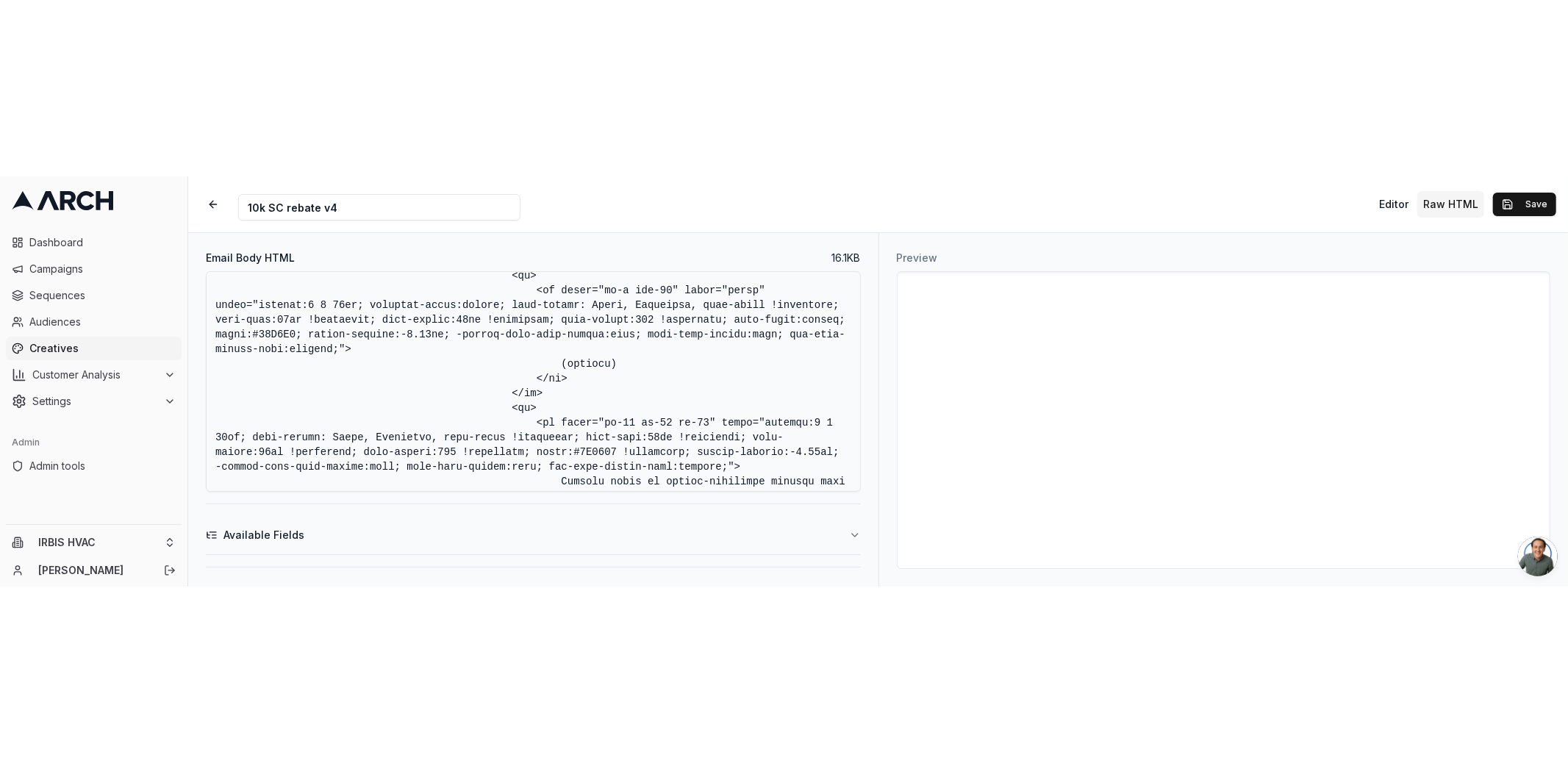
scroll to position [3793, 0]
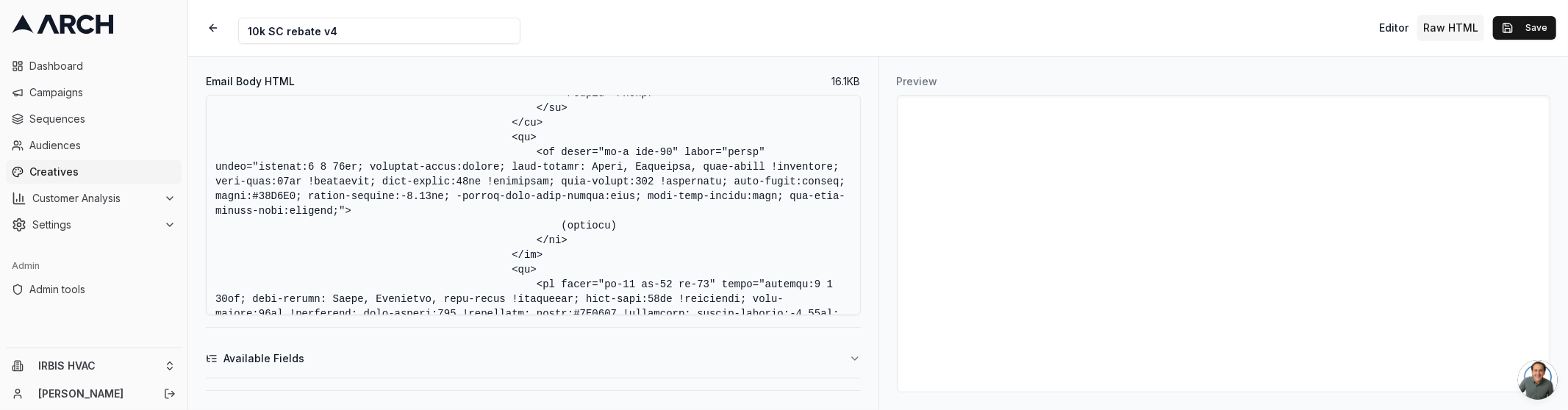
click at [806, 222] on textarea "Email Body HTML" at bounding box center [533, 205] width 655 height 220
click at [1530, 30] on button "Save" at bounding box center [1524, 28] width 63 height 24
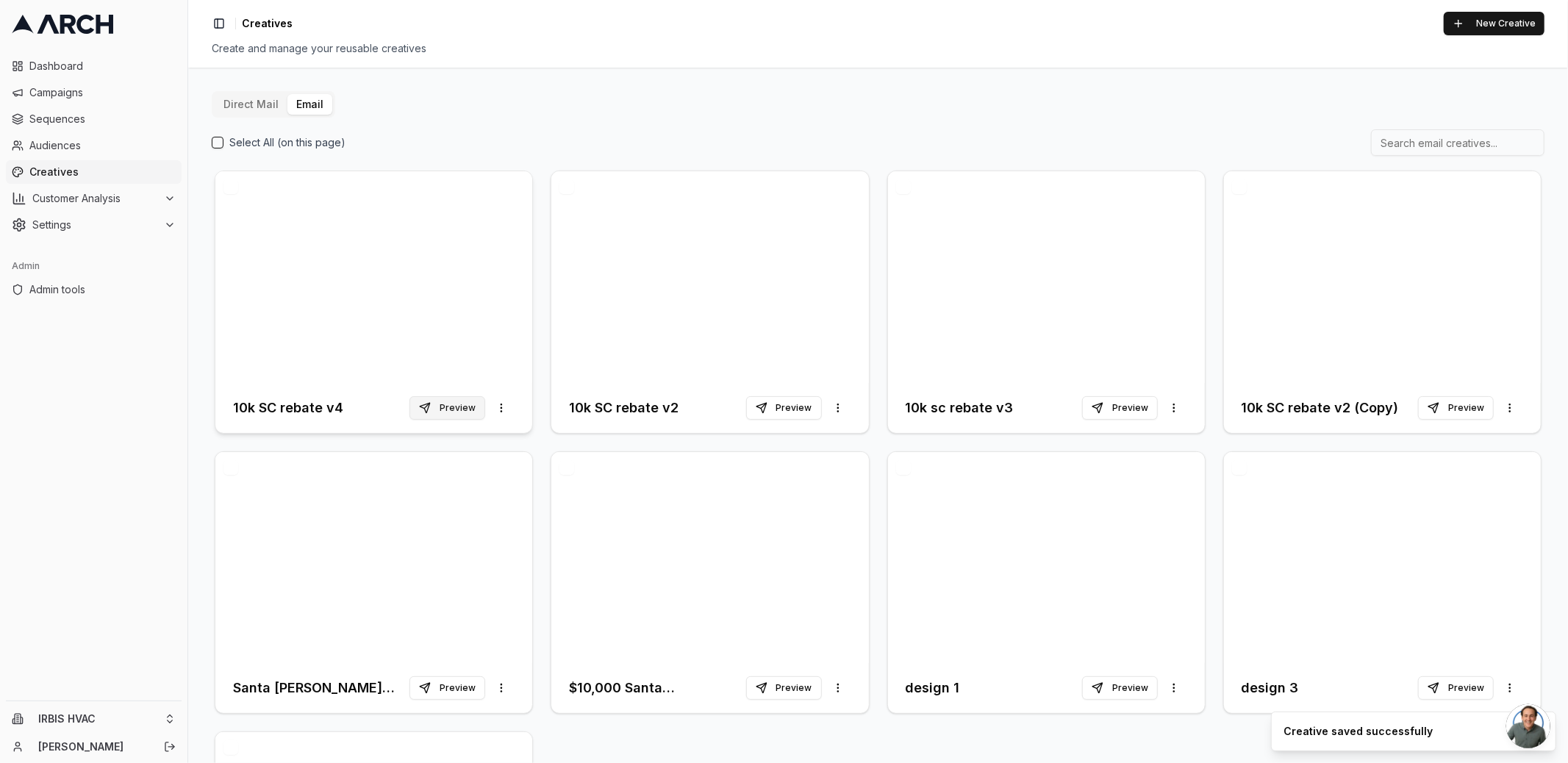
click at [452, 404] on button "Preview" at bounding box center [447, 407] width 75 height 24
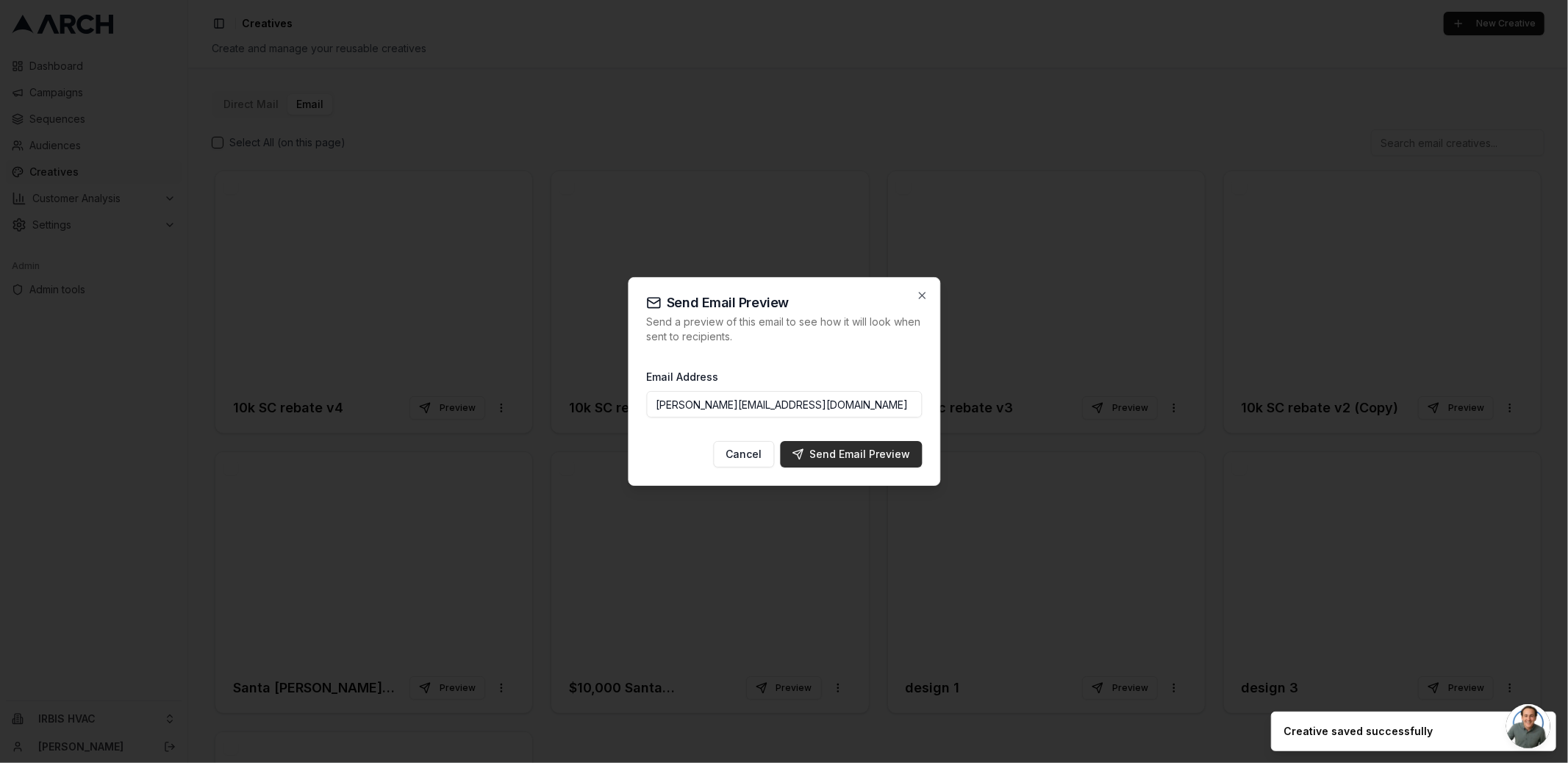
click at [859, 449] on div "Send Email Preview" at bounding box center [851, 453] width 119 height 15
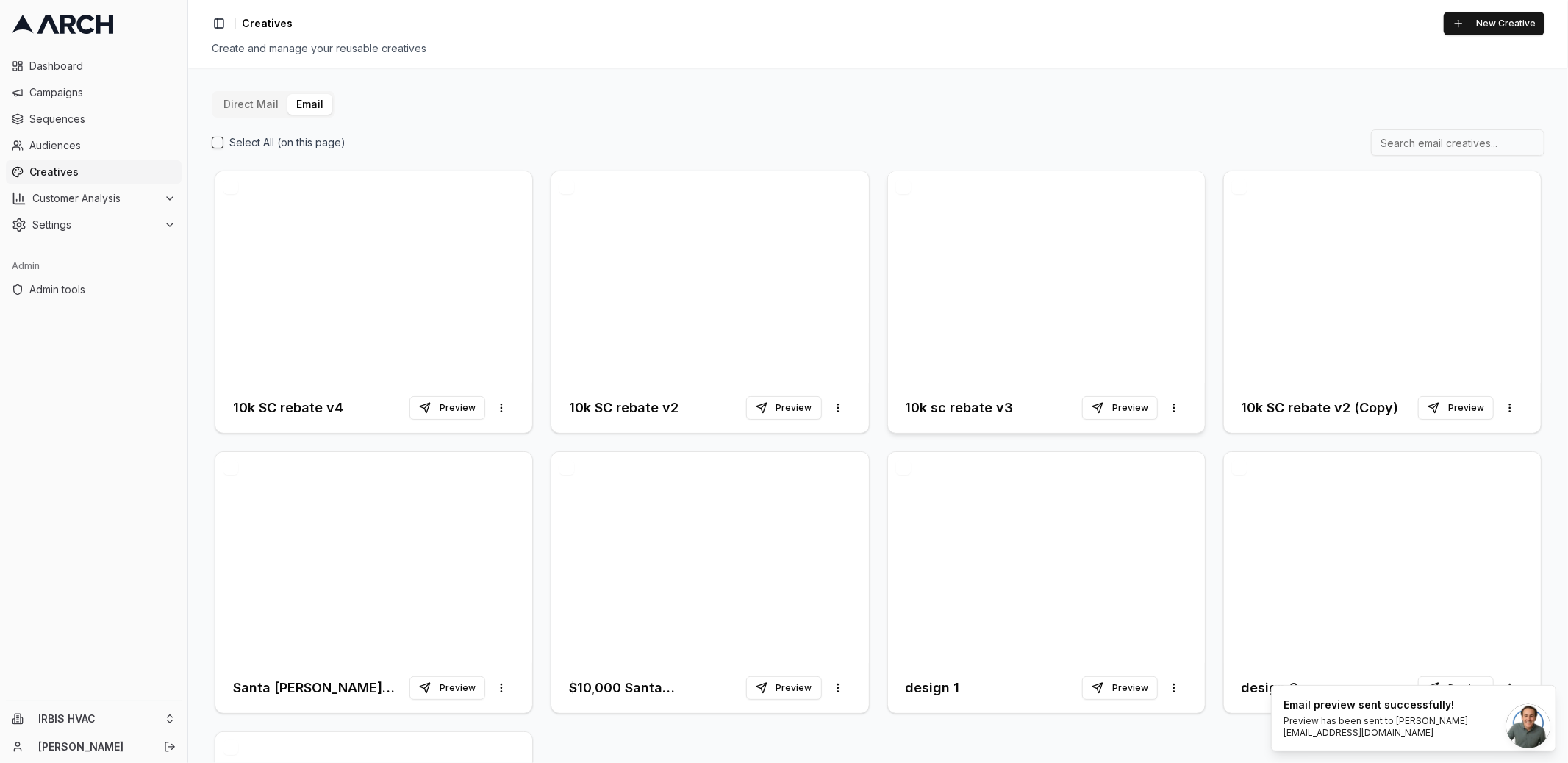
click at [927, 286] on div at bounding box center [1046, 276] width 317 height 212
click at [456, 320] on div at bounding box center [374, 276] width 317 height 212
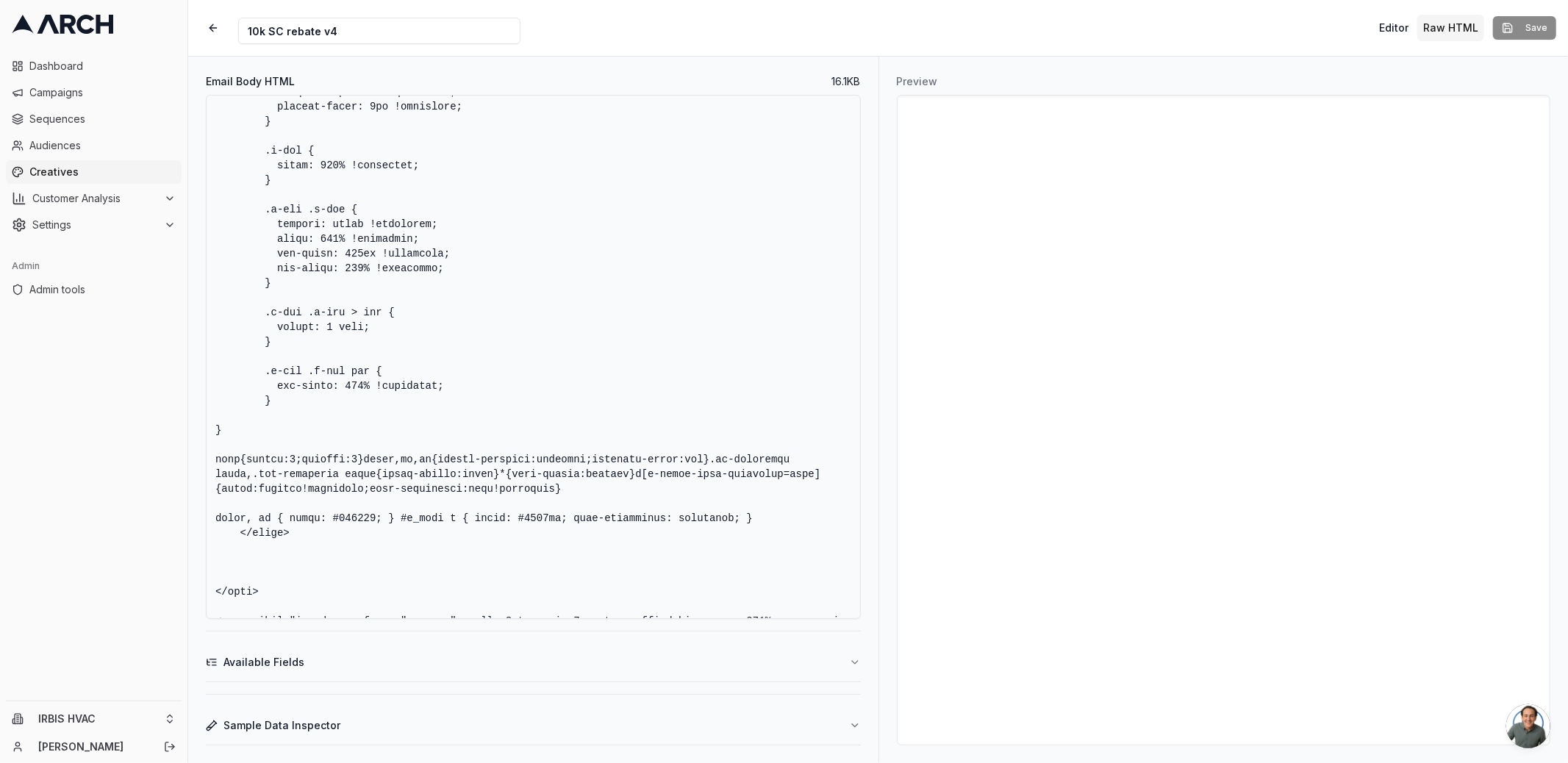
scroll to position [781, 0]
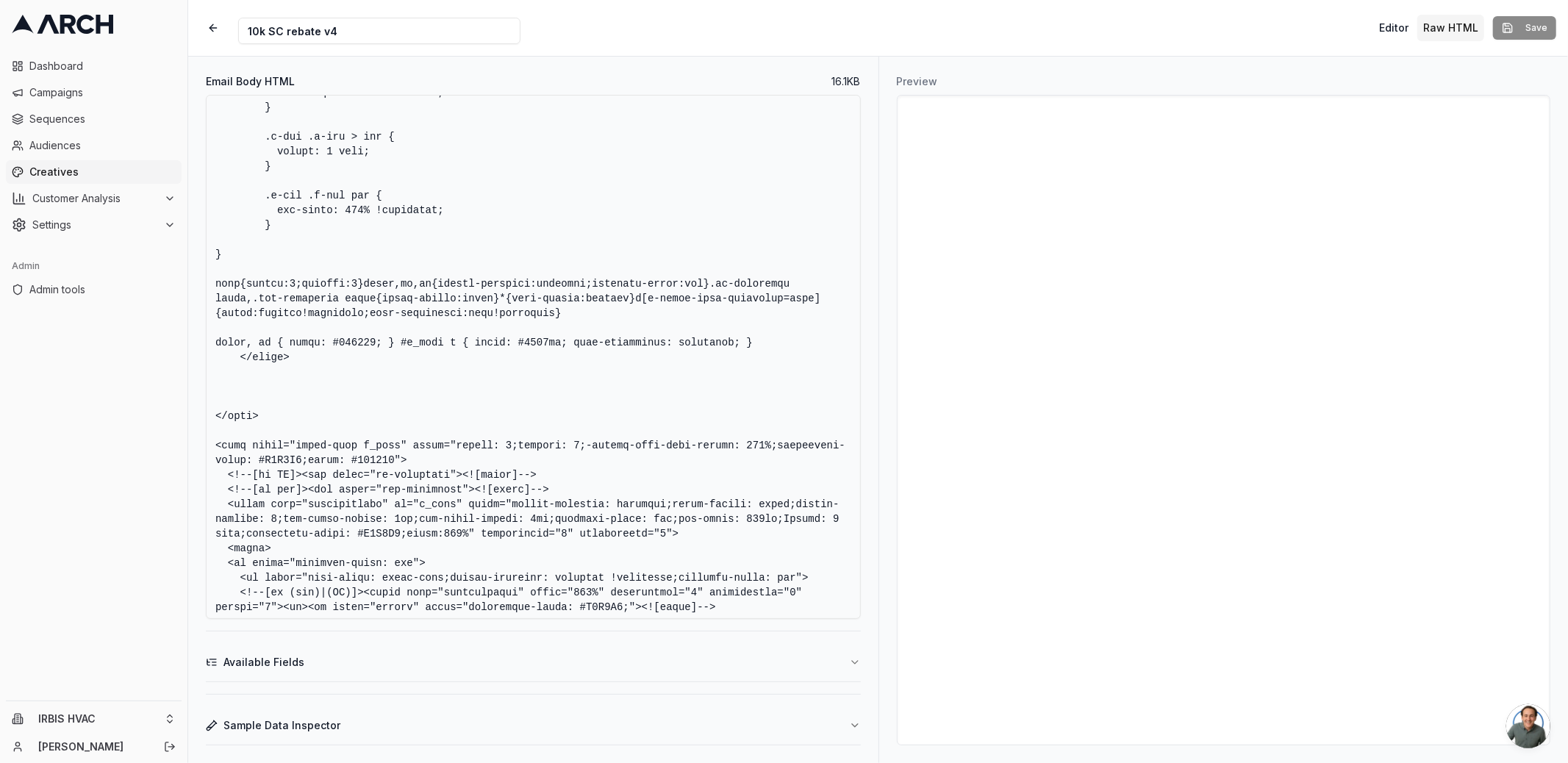
click at [667, 317] on textarea "Email Body HTML" at bounding box center [533, 356] width 655 height 524
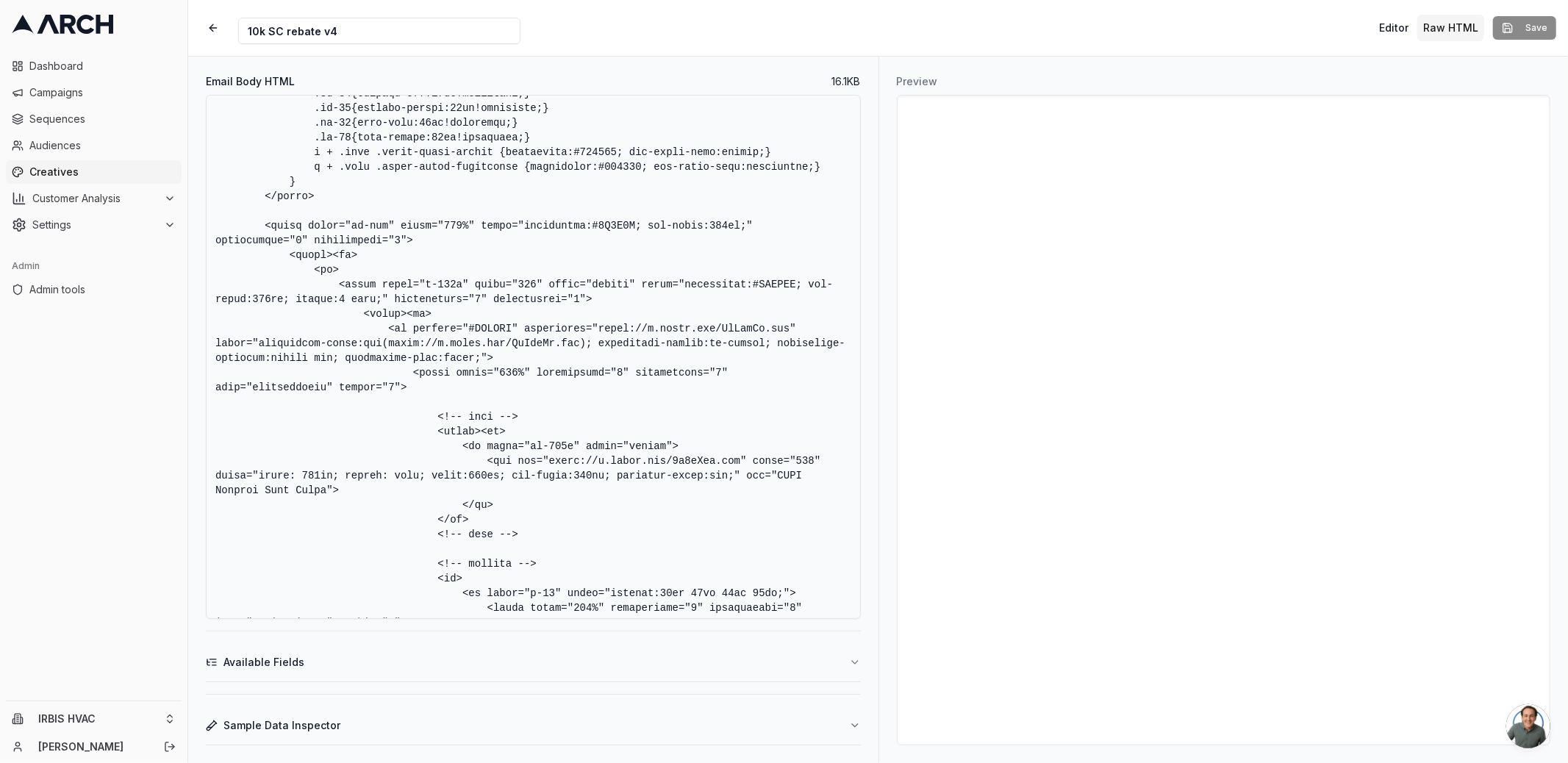
scroll to position [2045, 0]
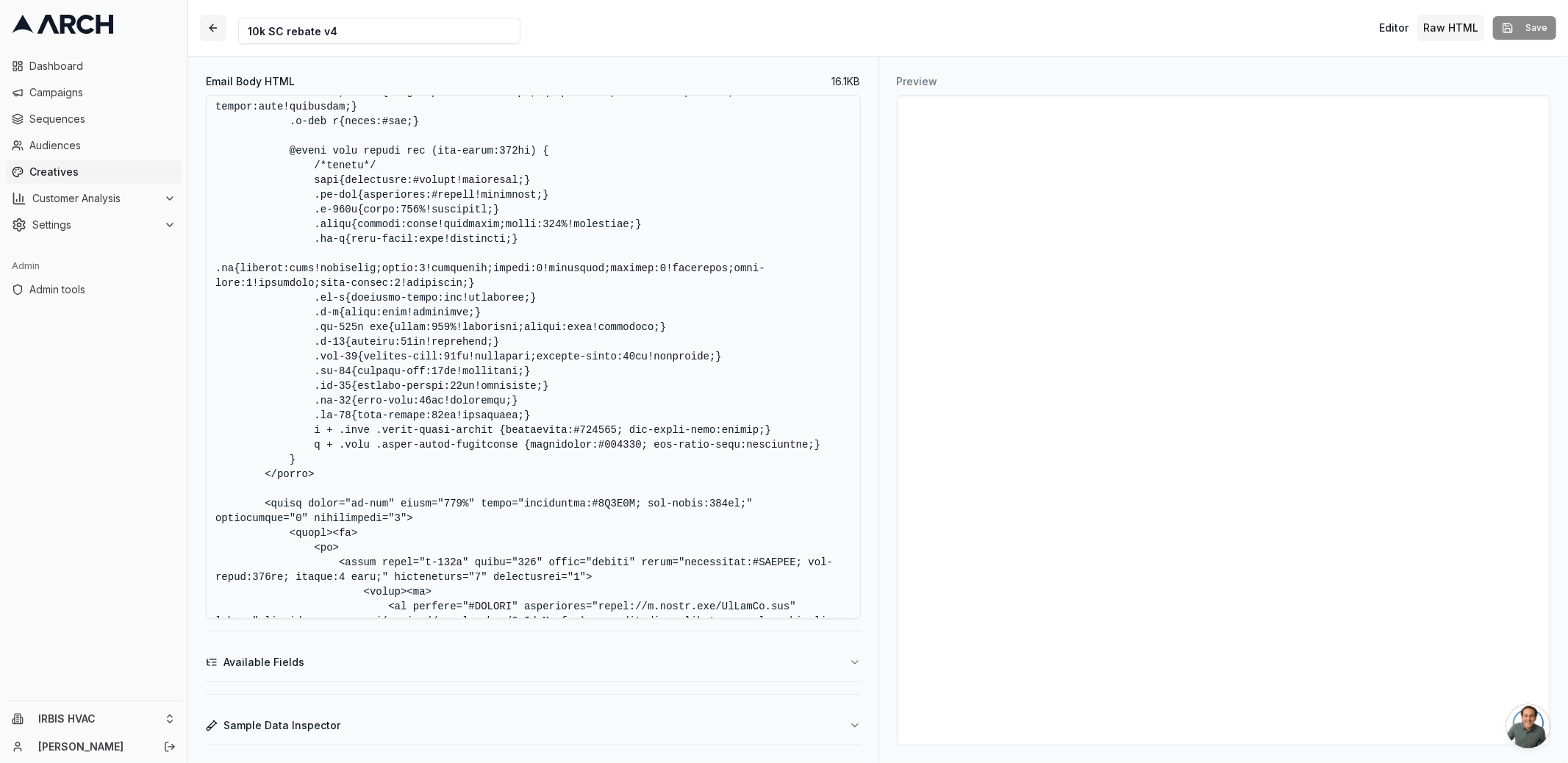
click at [203, 38] on button "button" at bounding box center [213, 28] width 26 height 26
